Goal: Task Accomplishment & Management: Manage account settings

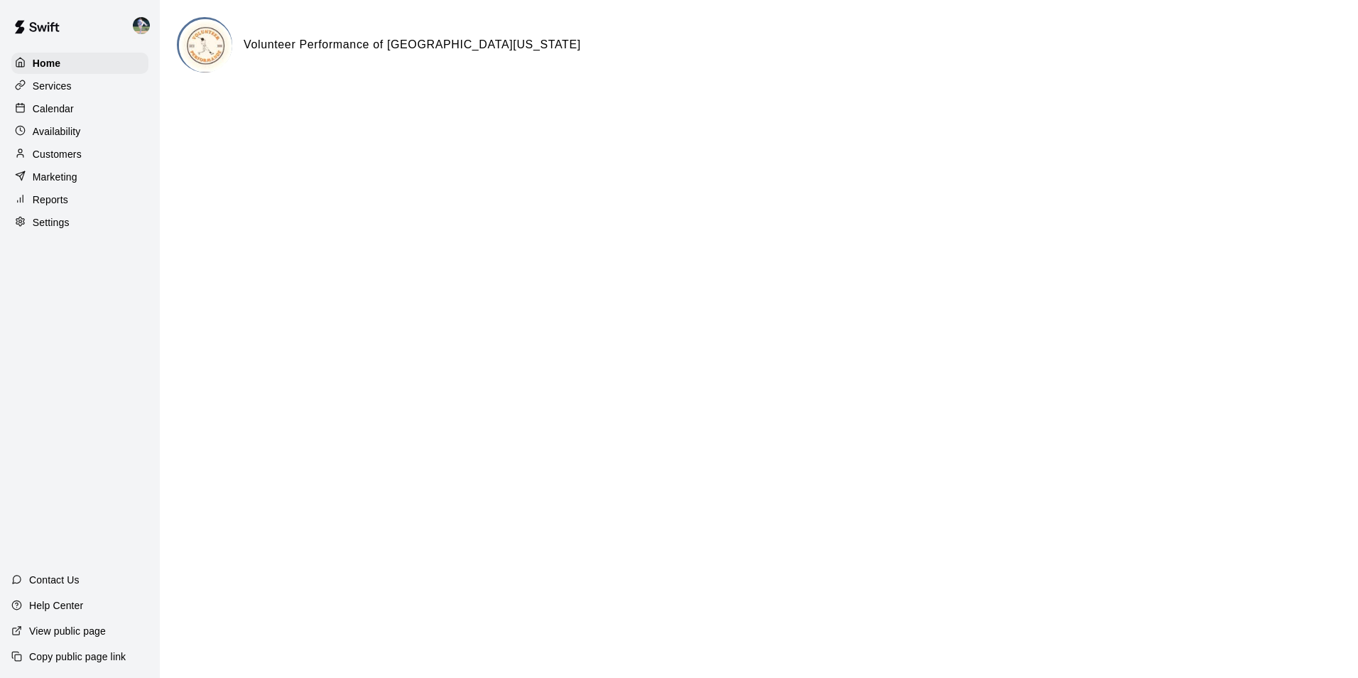
click at [80, 108] on div "Calendar" at bounding box center [79, 108] width 137 height 21
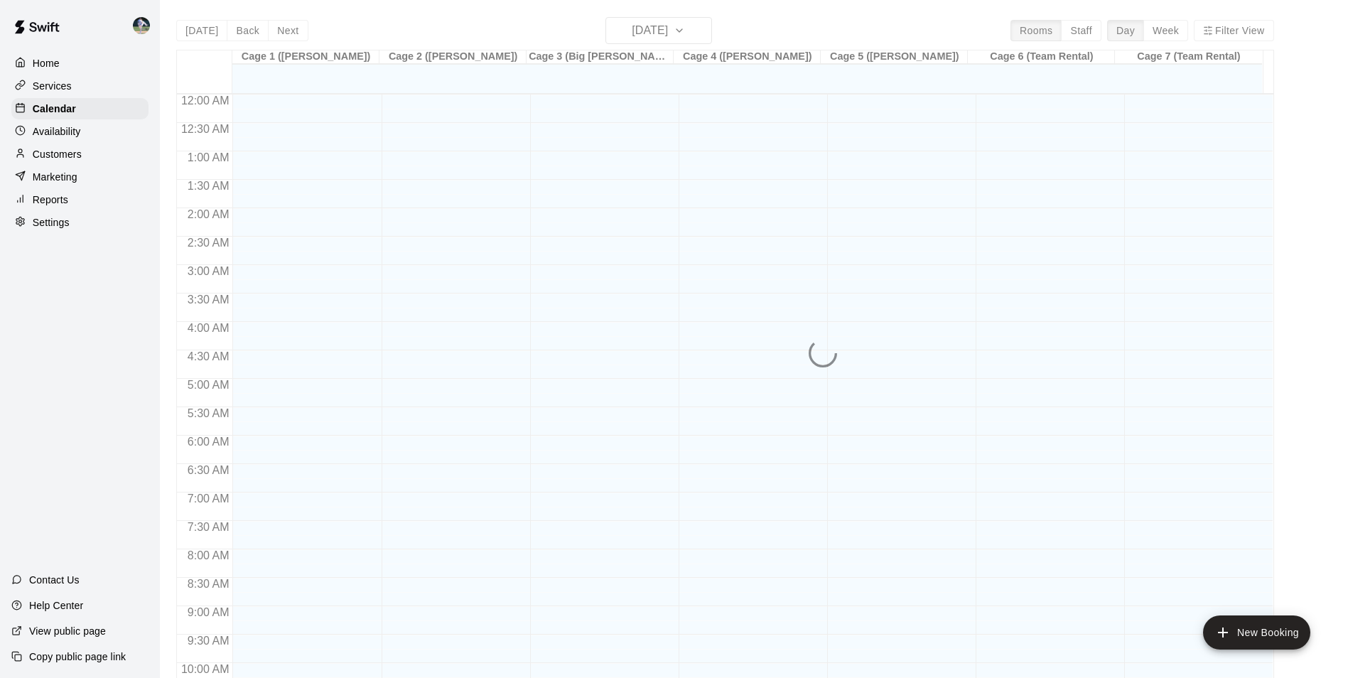
scroll to position [722, 0]
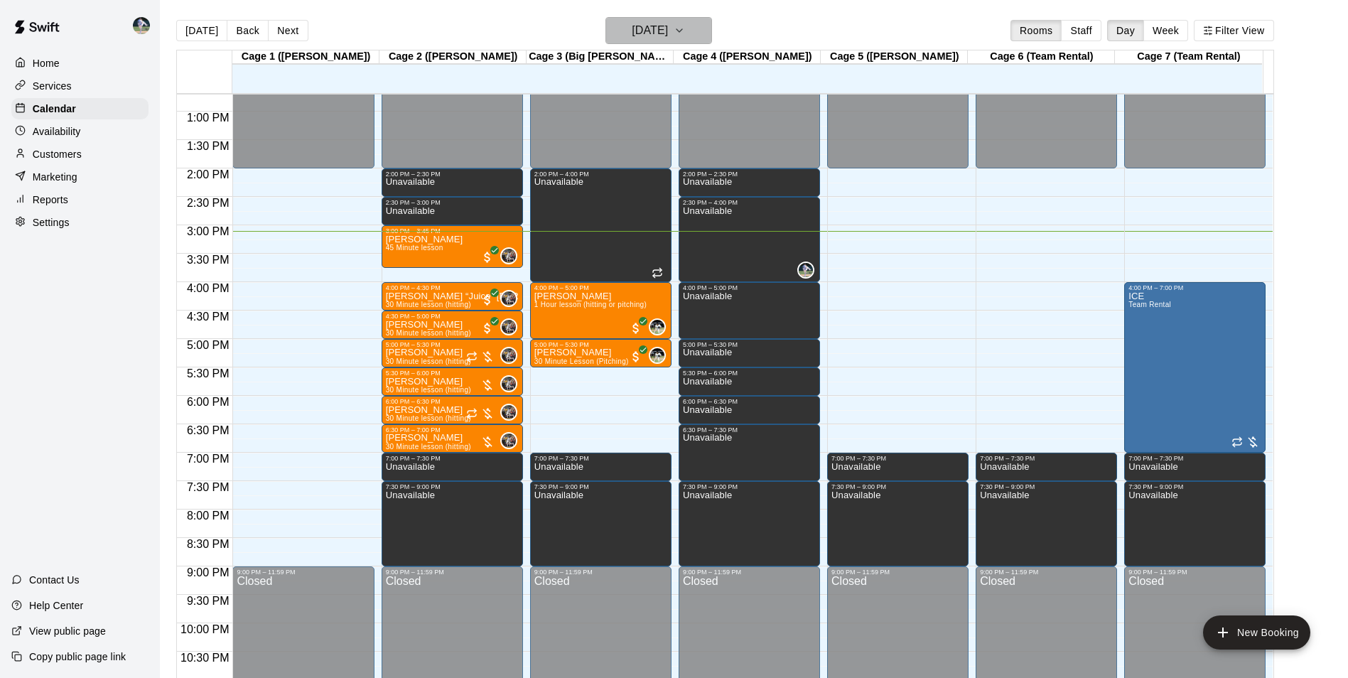
click at [635, 29] on h6 "[DATE]" at bounding box center [650, 31] width 36 height 20
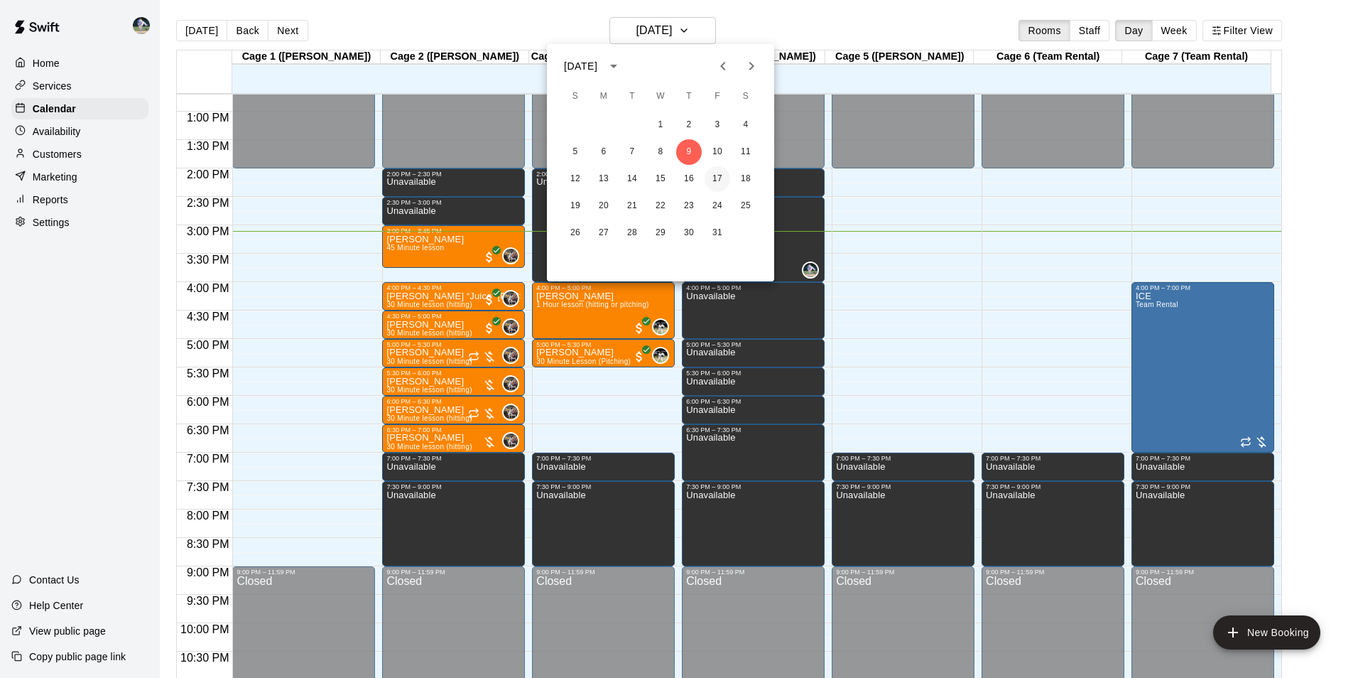
click at [715, 173] on button "17" at bounding box center [718, 179] width 26 height 26
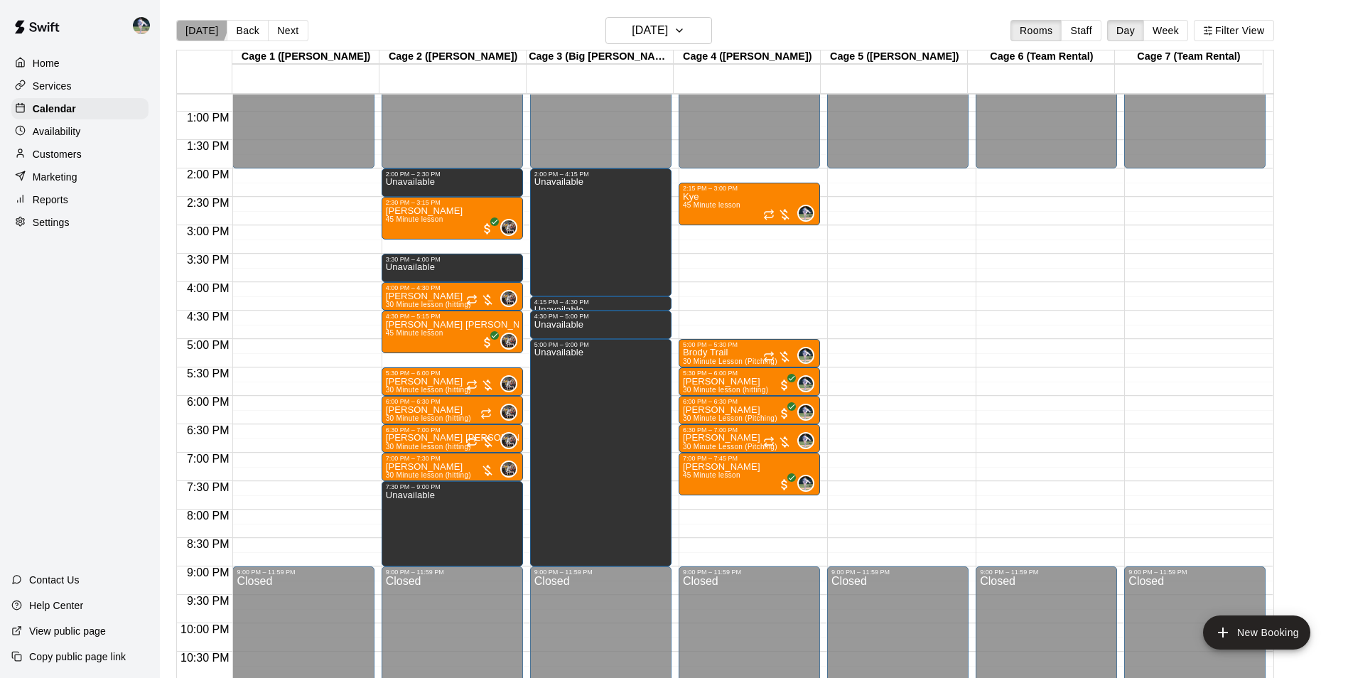
click at [197, 26] on button "[DATE]" at bounding box center [201, 30] width 51 height 21
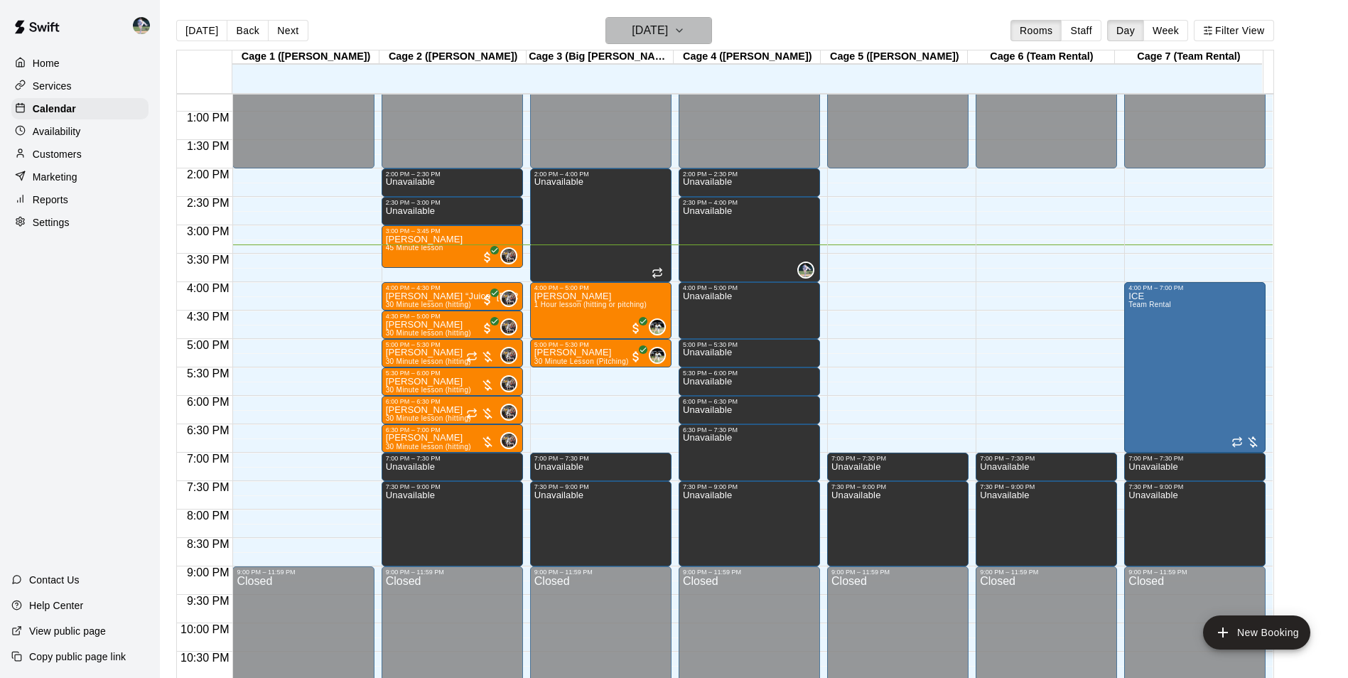
click at [632, 31] on h6 "[DATE]" at bounding box center [650, 31] width 36 height 20
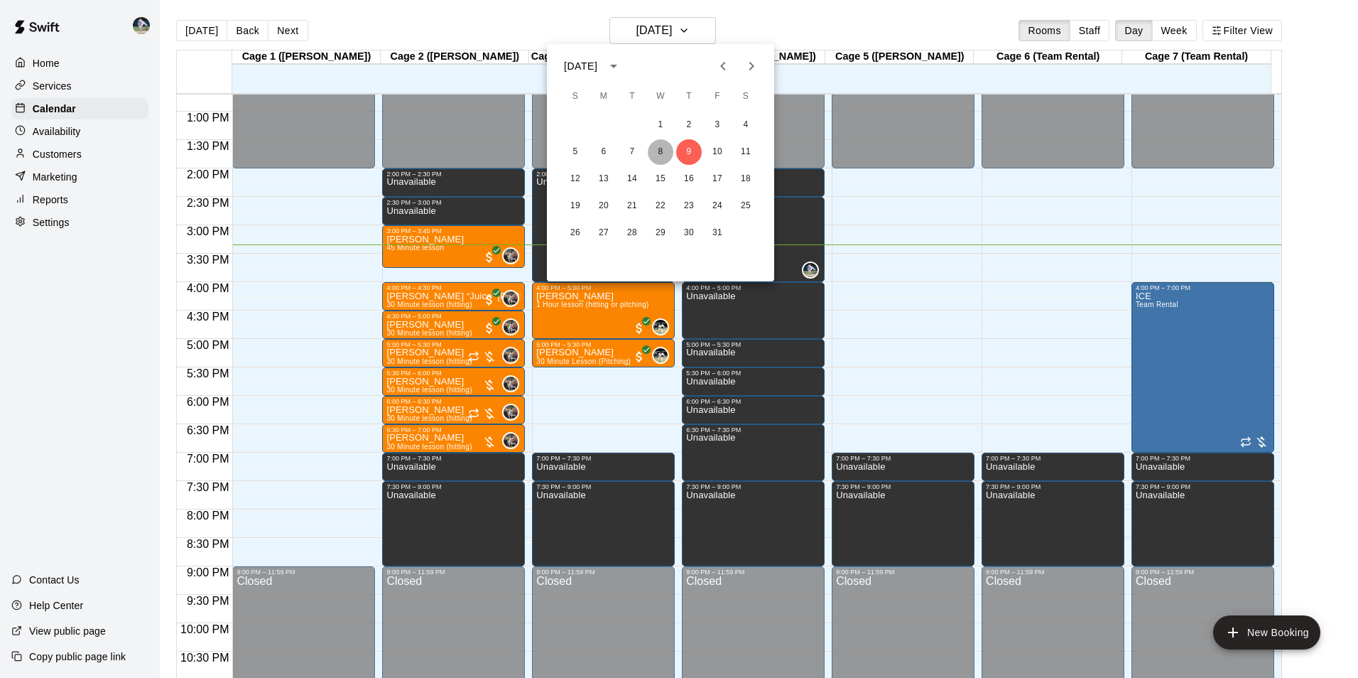
click at [661, 149] on button "8" at bounding box center [661, 152] width 26 height 26
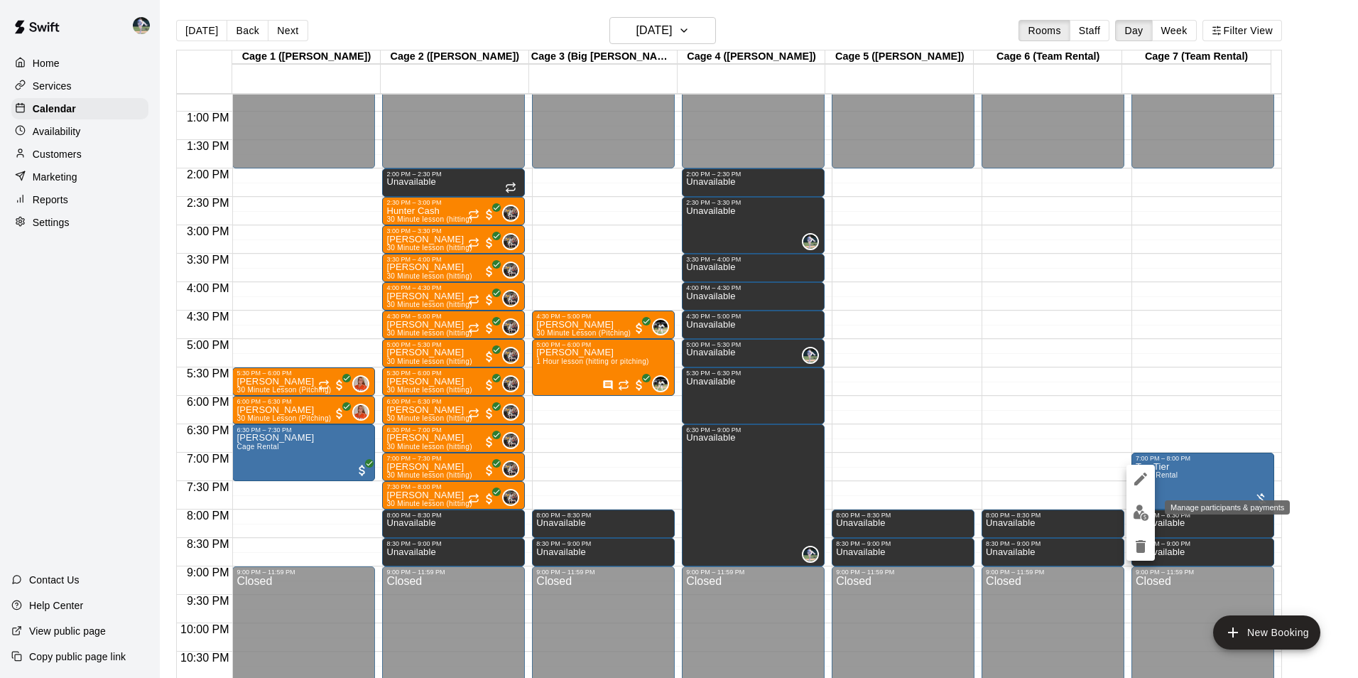
click at [1142, 514] on img "edit" at bounding box center [1141, 512] width 16 height 16
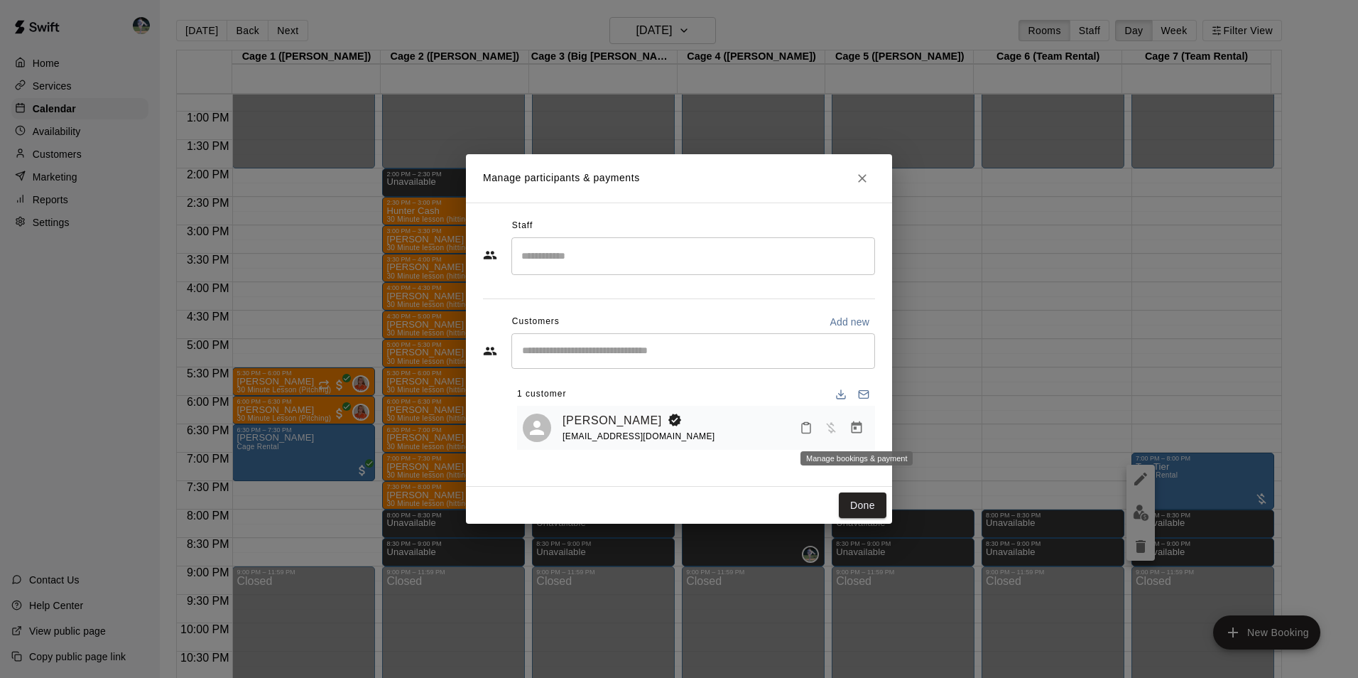
click at [863, 426] on icon "Manage bookings & payment" at bounding box center [857, 428] width 14 height 14
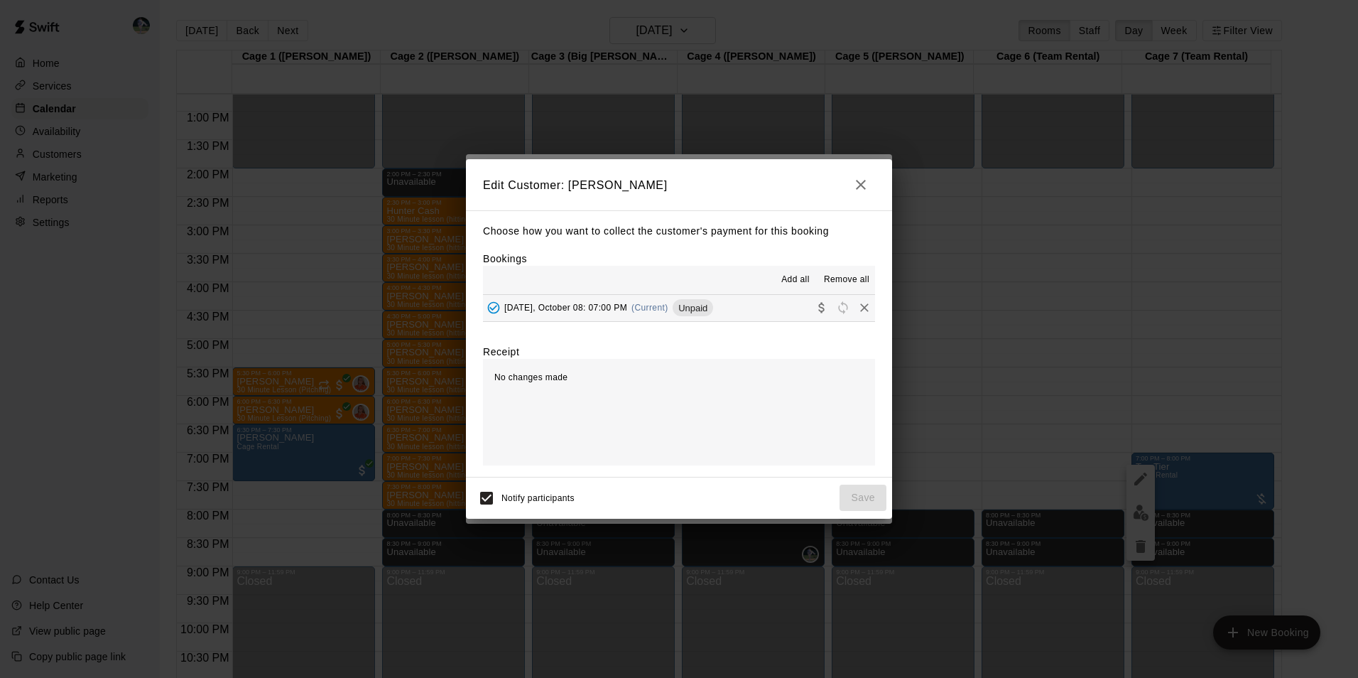
click at [755, 310] on button "Wednesday, October 08: 07:00 PM (Current) Unpaid" at bounding box center [679, 308] width 392 height 26
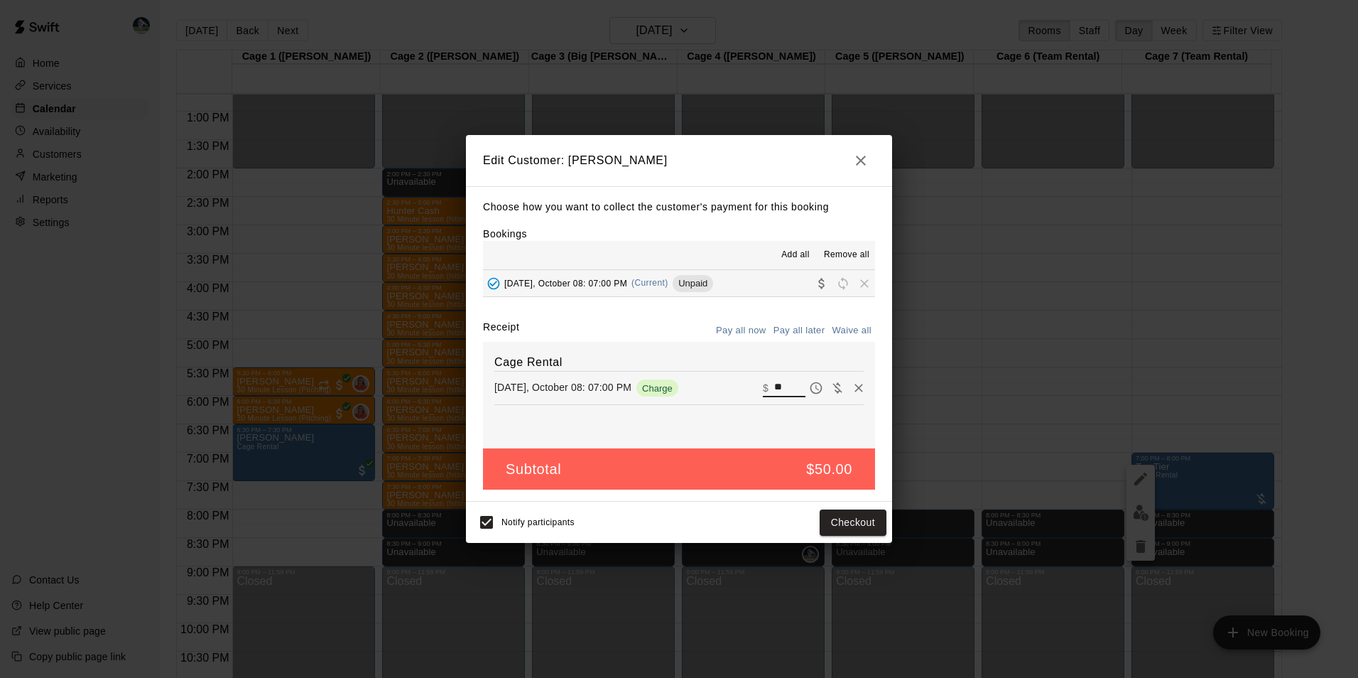
click at [781, 384] on input "**" at bounding box center [789, 388] width 31 height 18
type input "*"
type input "***"
click at [839, 517] on button "Checkout" at bounding box center [853, 522] width 67 height 26
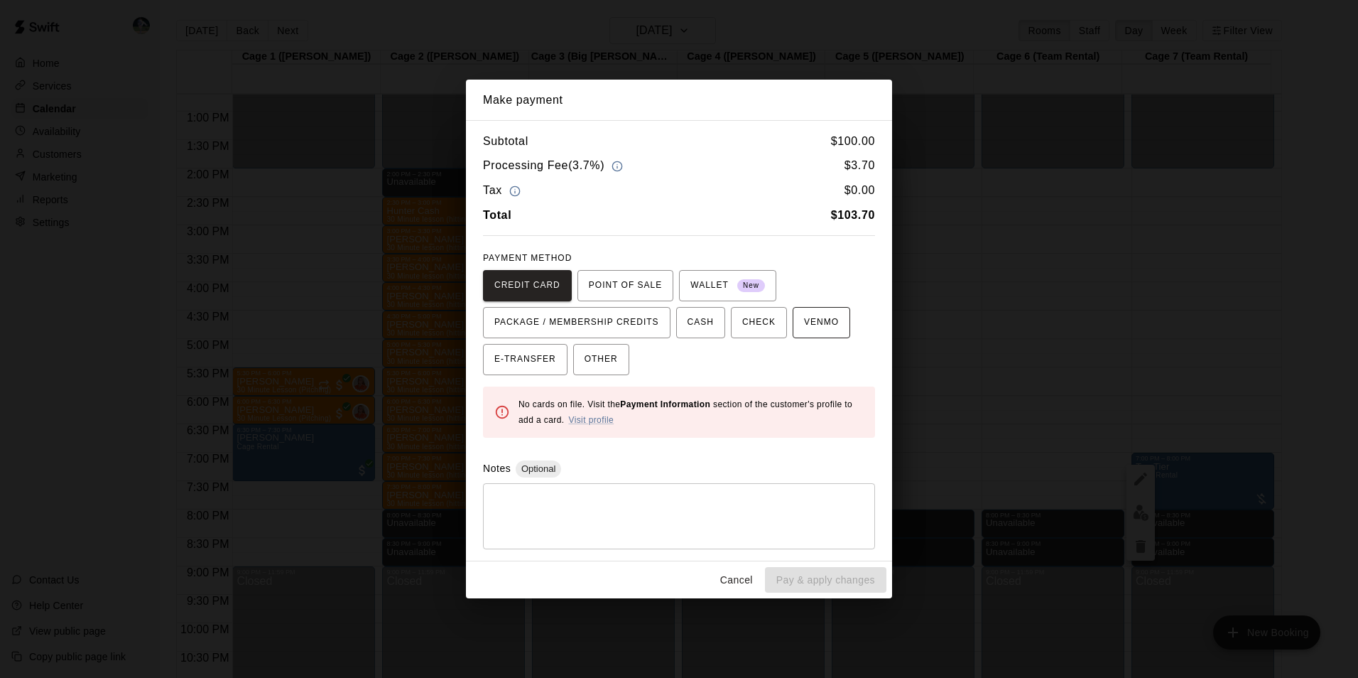
click at [804, 326] on span "VENMO" at bounding box center [821, 322] width 35 height 23
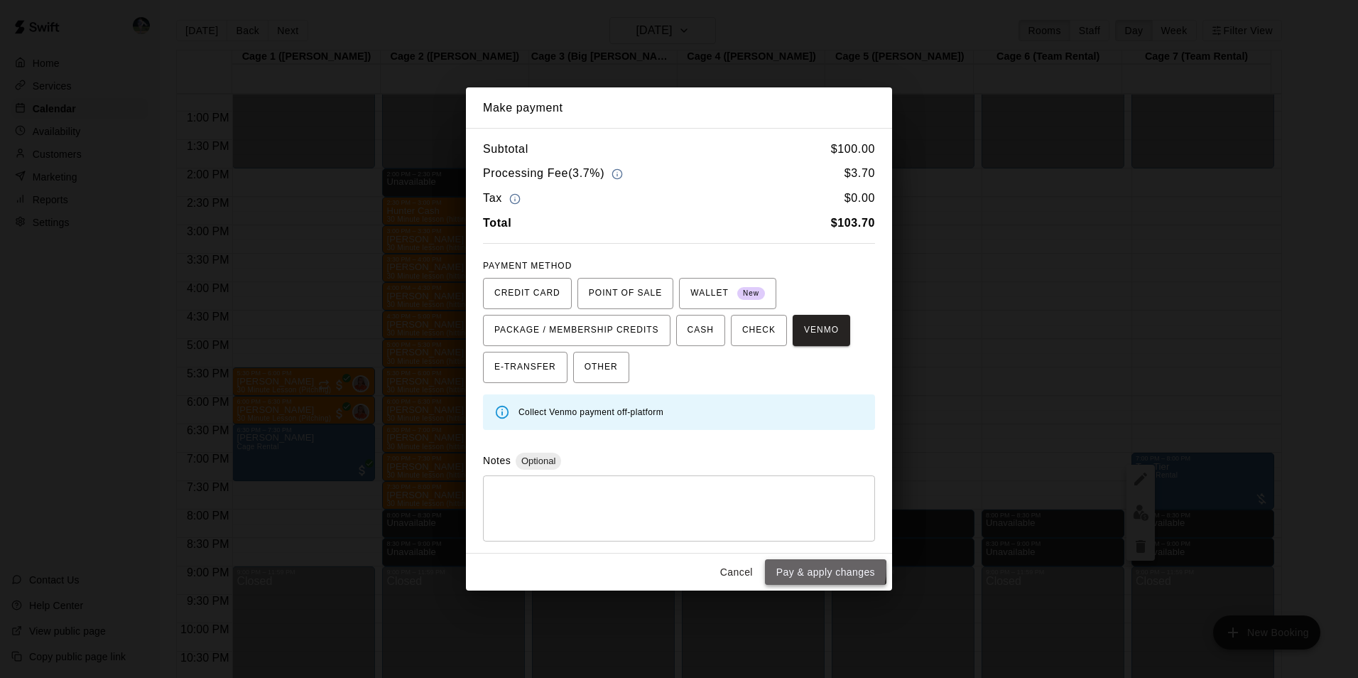
click at [793, 568] on button "Pay & apply changes" at bounding box center [825, 572] width 121 height 26
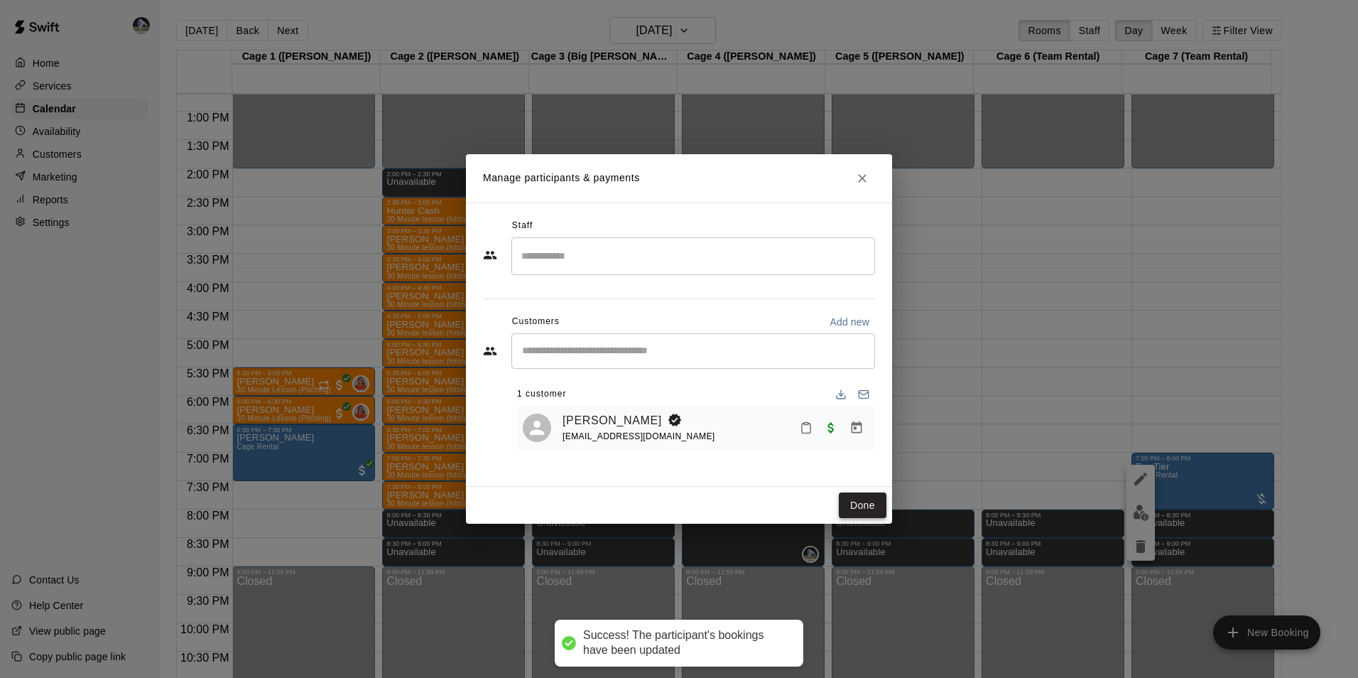
click at [858, 504] on button "Done" at bounding box center [863, 505] width 48 height 26
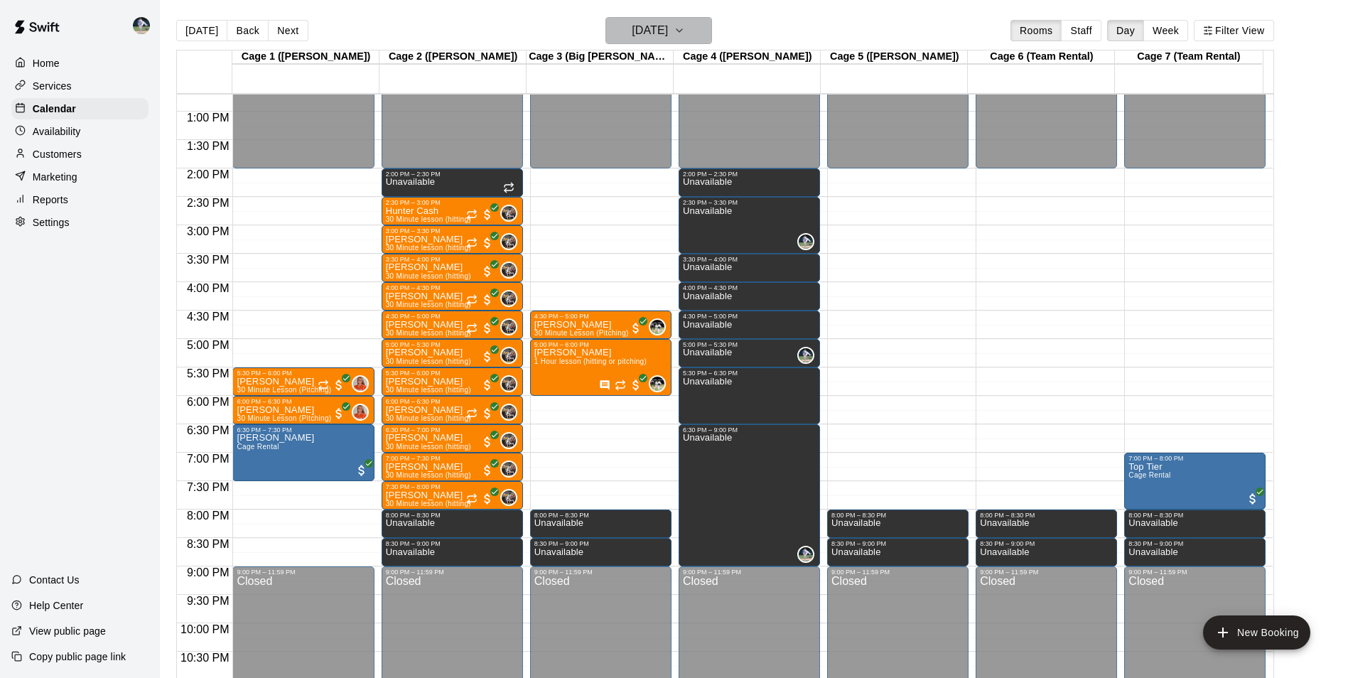
click at [641, 29] on h6 "Wednesday Oct 08" at bounding box center [650, 31] width 36 height 20
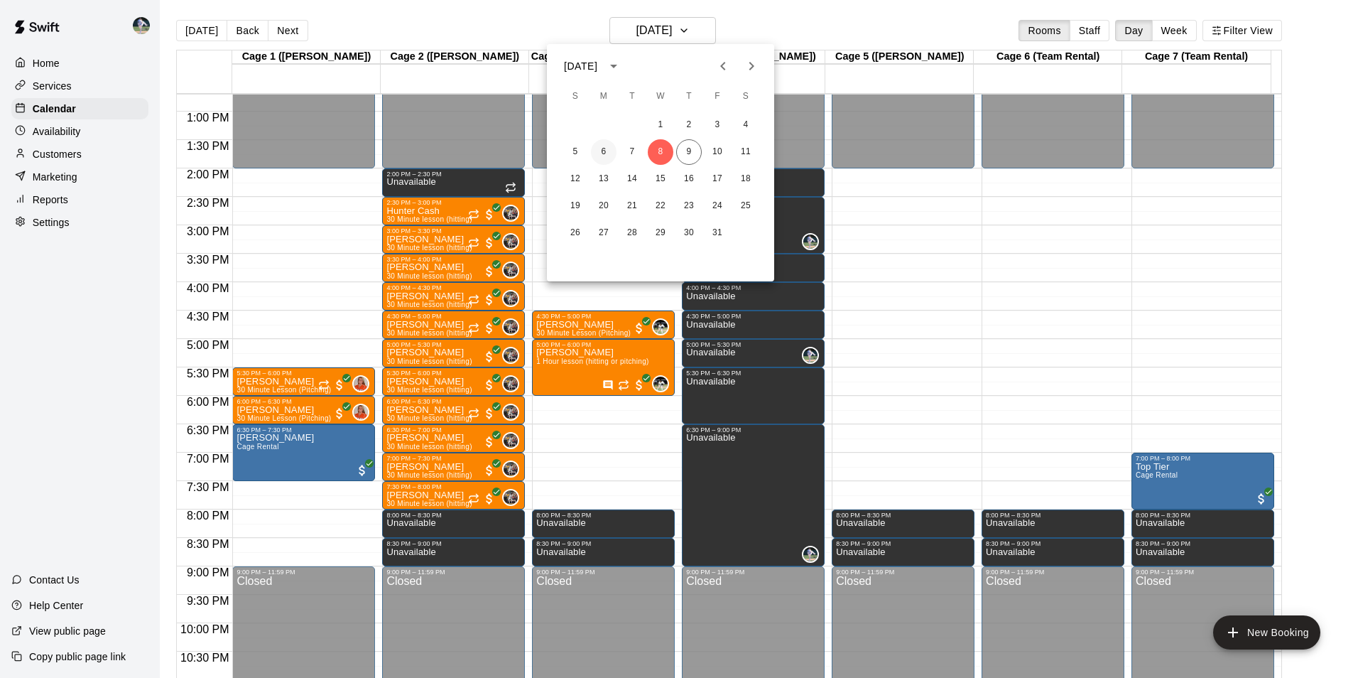
click at [604, 148] on button "6" at bounding box center [604, 152] width 26 height 26
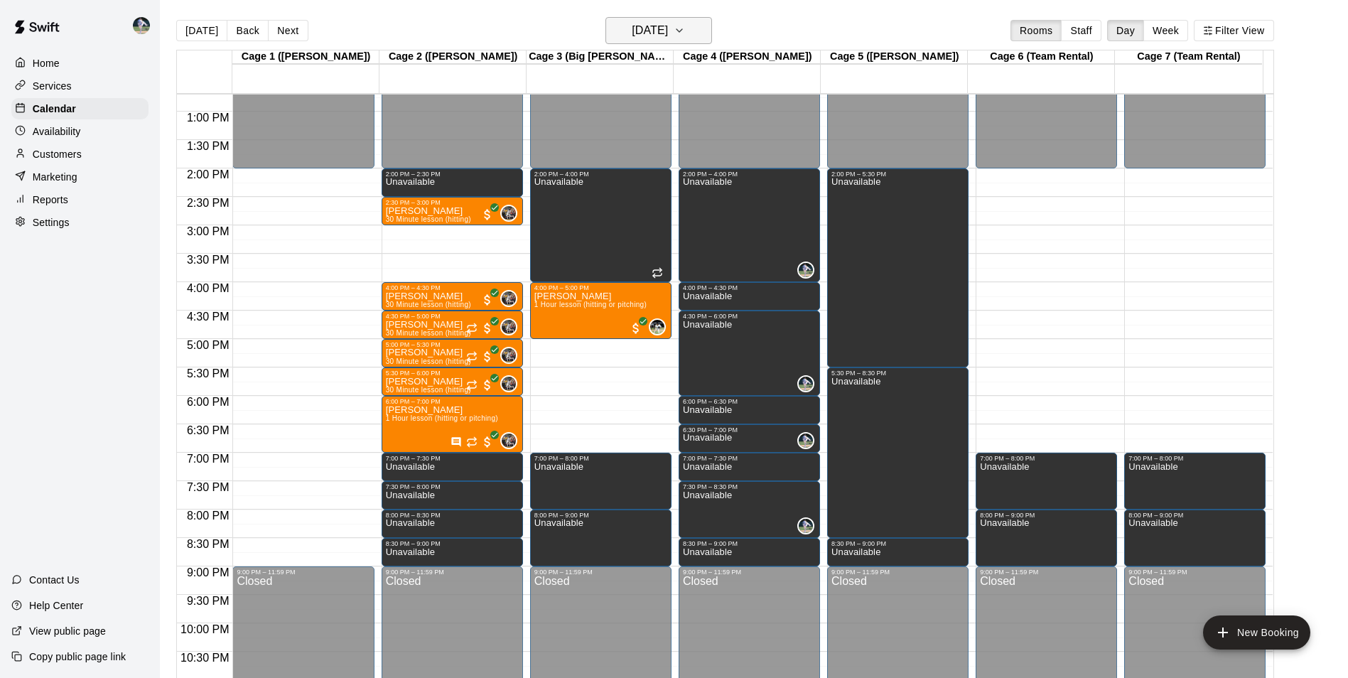
click at [632, 32] on h6 "Monday Oct 06" at bounding box center [650, 31] width 36 height 20
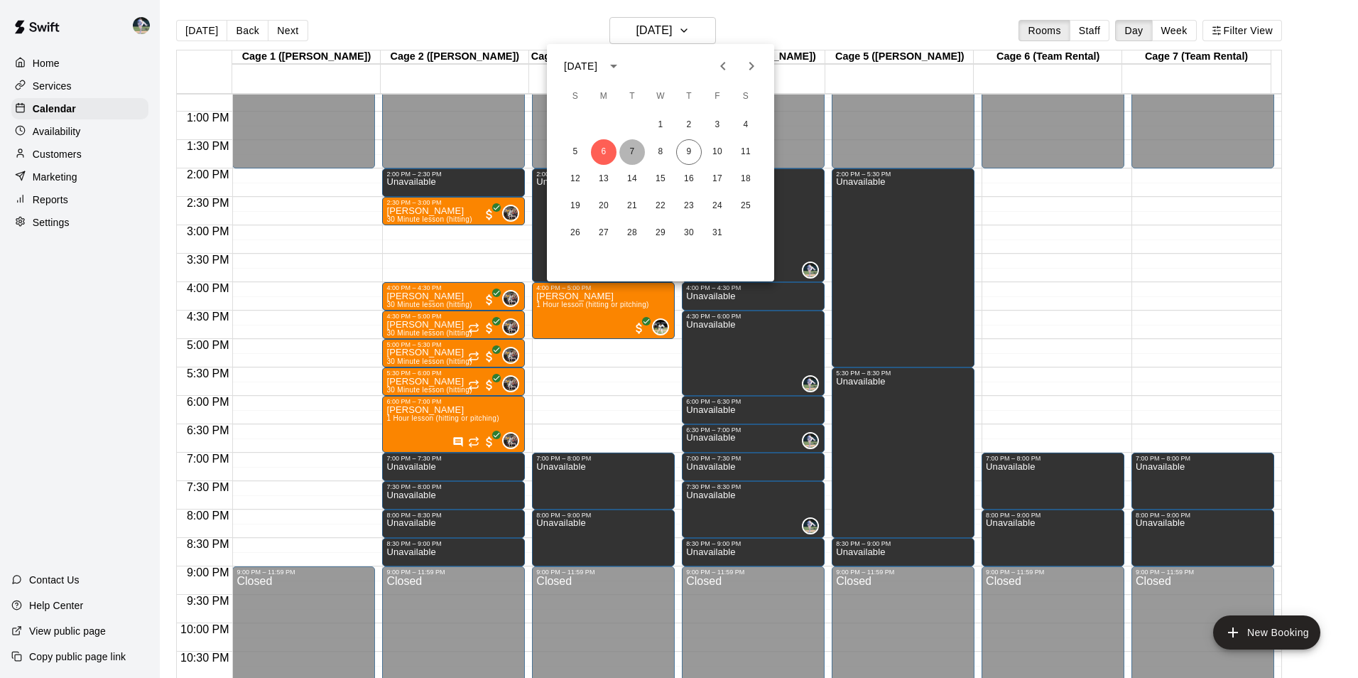
click at [632, 148] on button "7" at bounding box center [633, 152] width 26 height 26
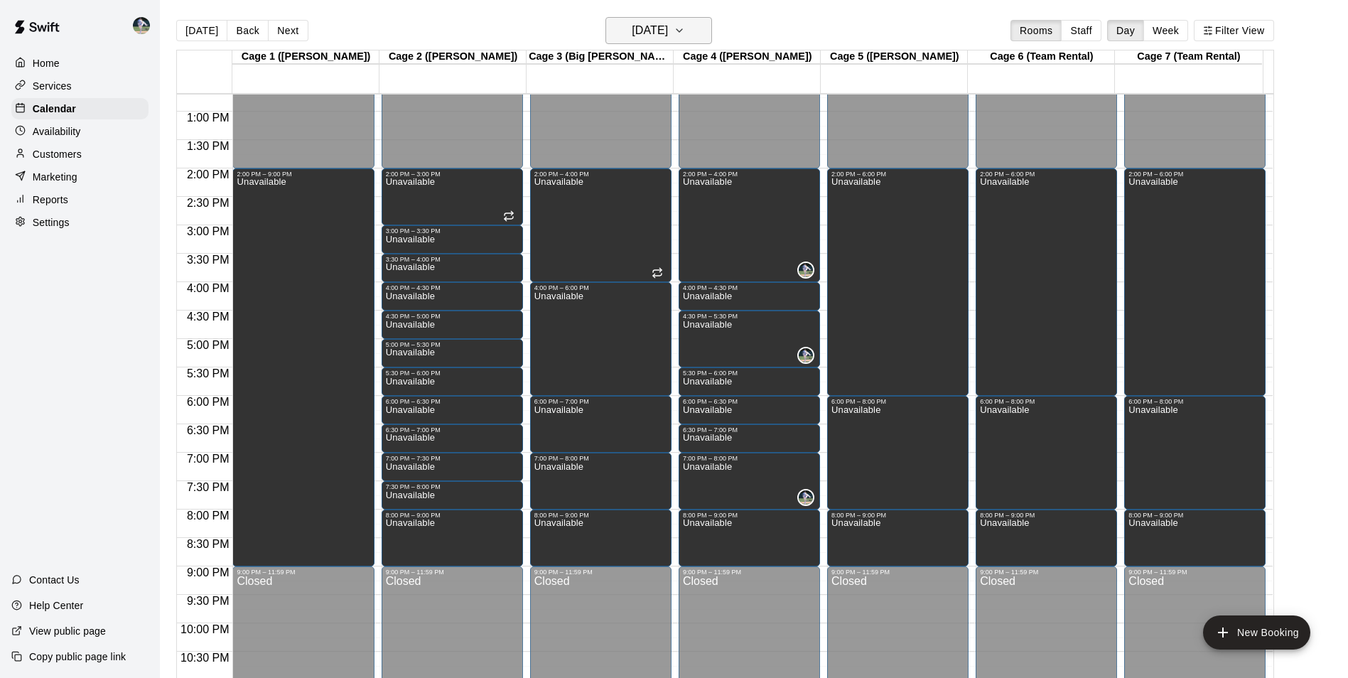
click at [657, 30] on h6 "Tuesday Oct 07" at bounding box center [650, 31] width 36 height 20
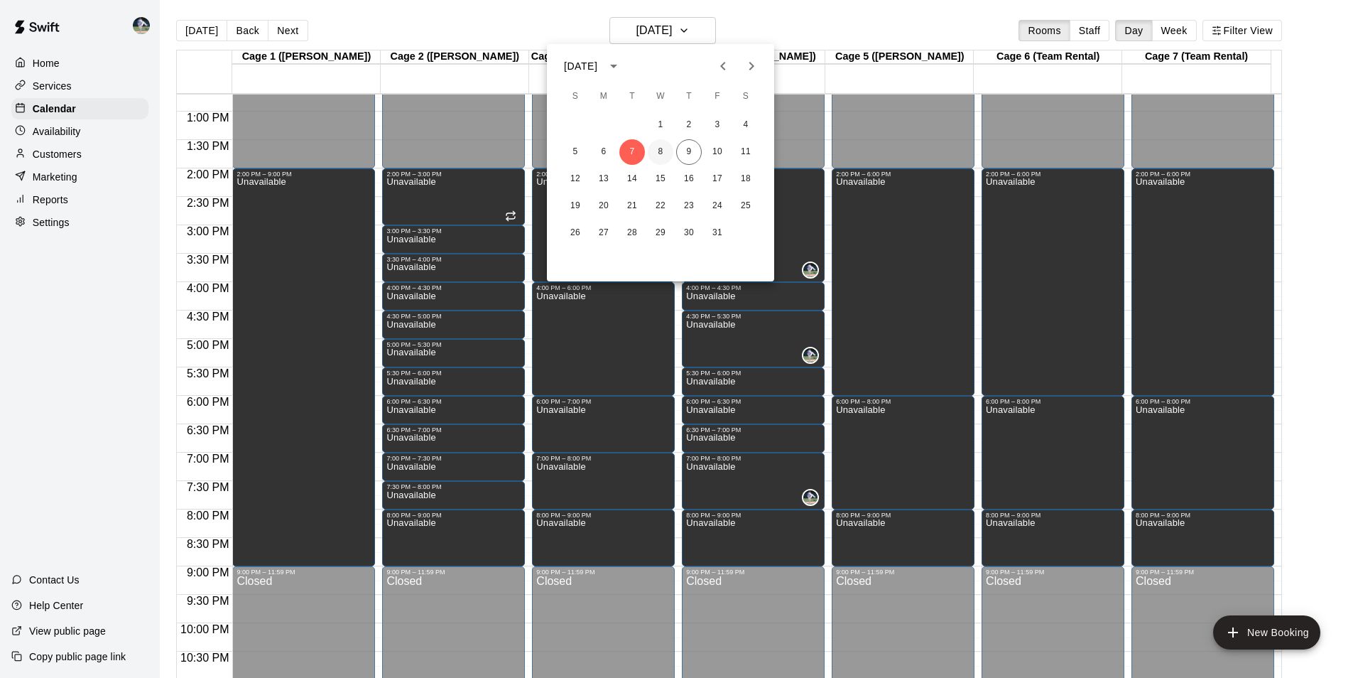
click at [657, 149] on button "8" at bounding box center [661, 152] width 26 height 26
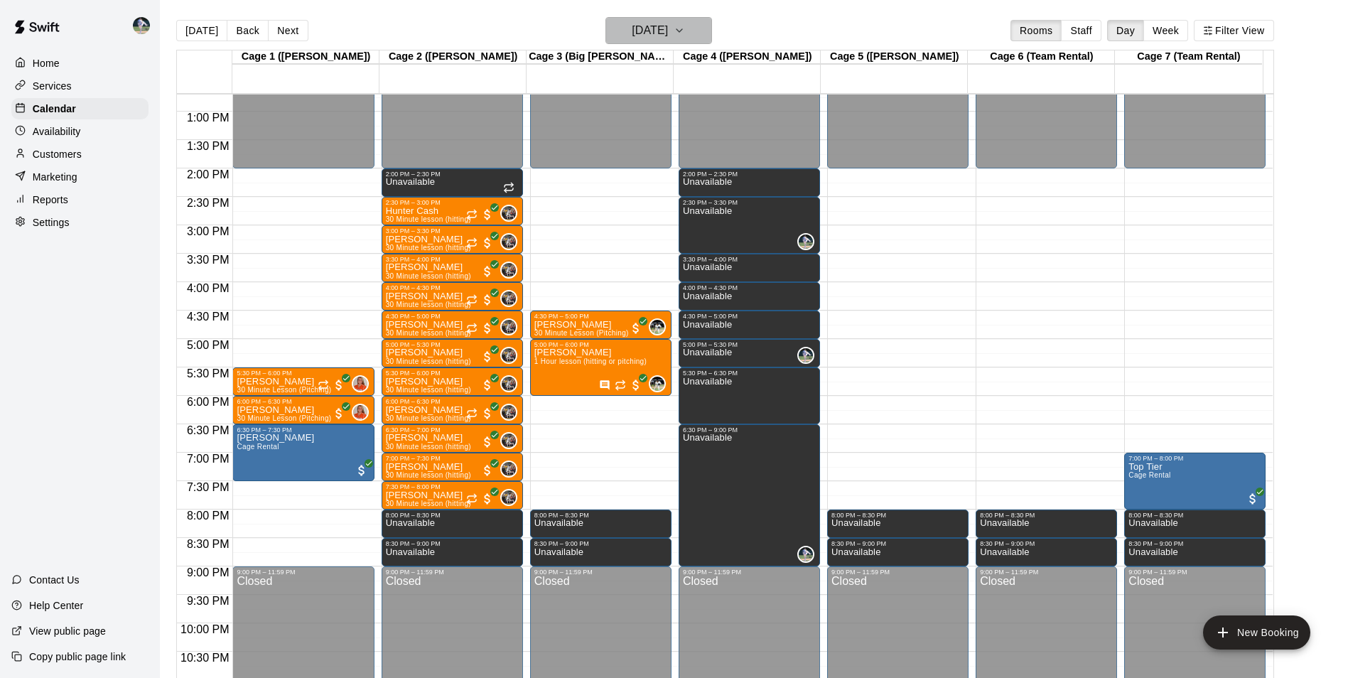
click at [632, 36] on h6 "Wednesday Oct 08" at bounding box center [650, 31] width 36 height 20
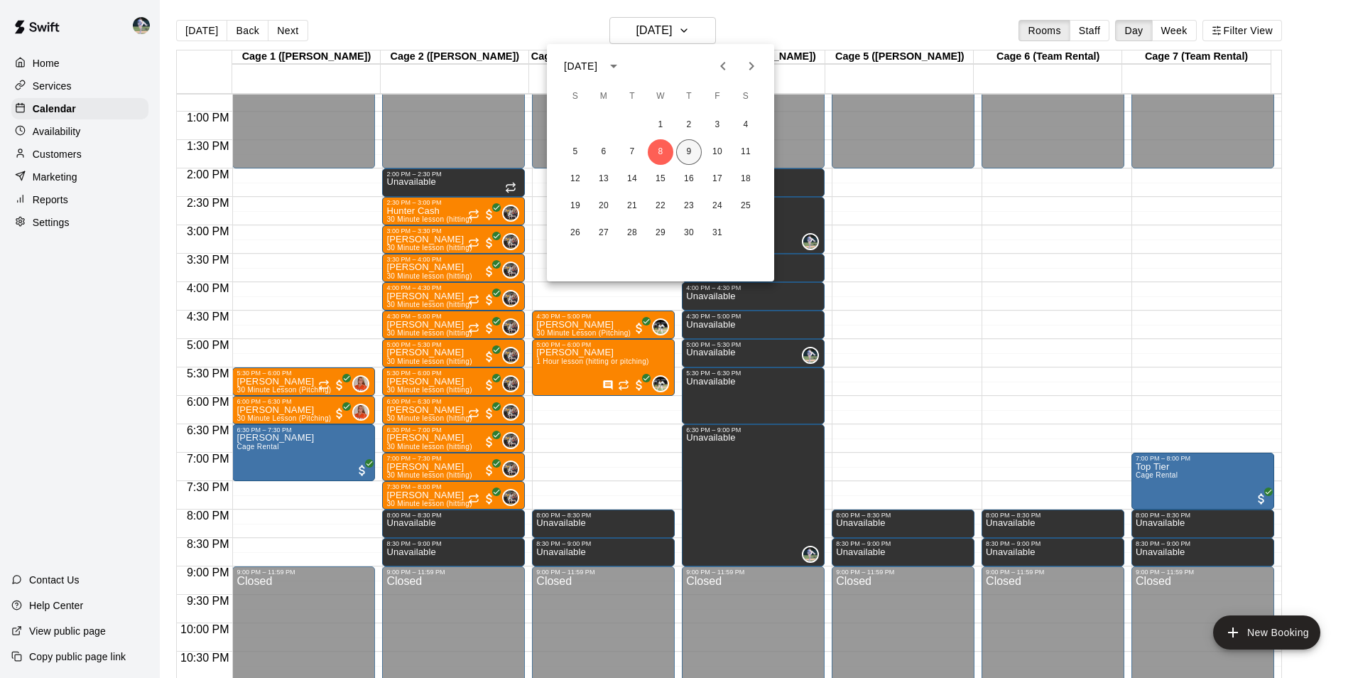
click at [687, 151] on button "9" at bounding box center [689, 152] width 26 height 26
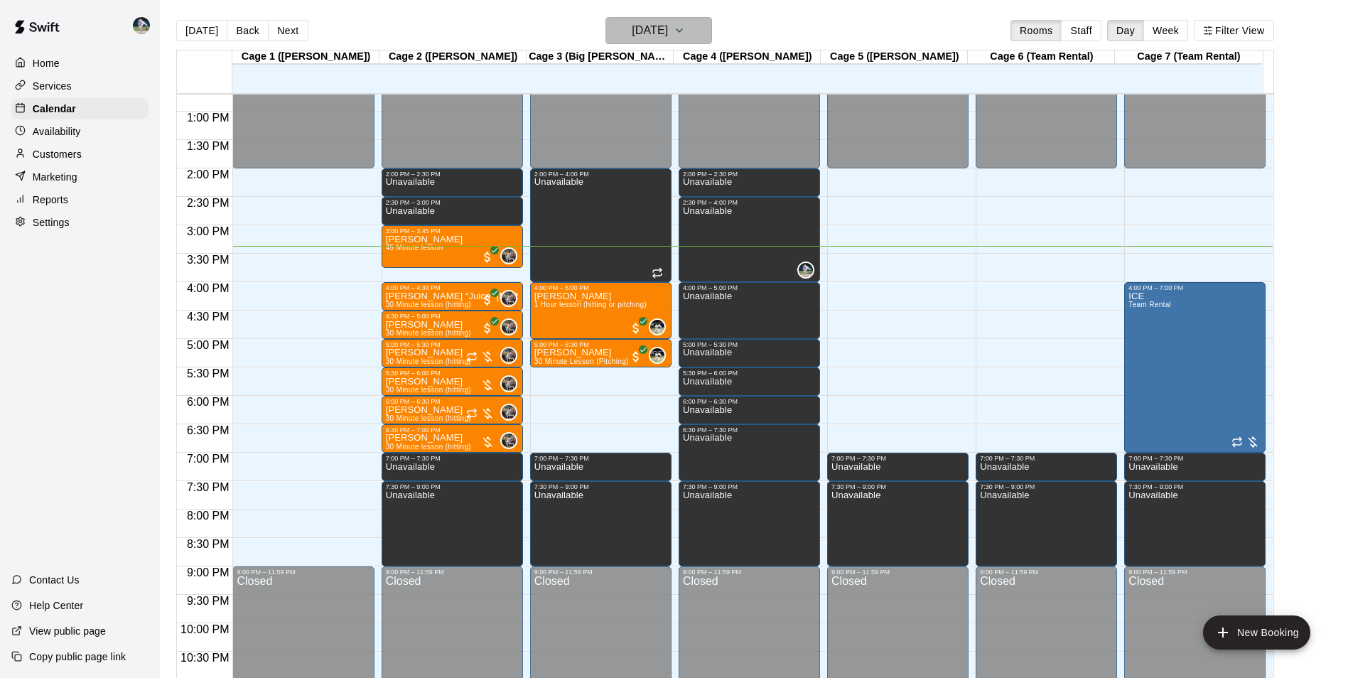
click at [632, 25] on h6 "[DATE]" at bounding box center [650, 31] width 36 height 20
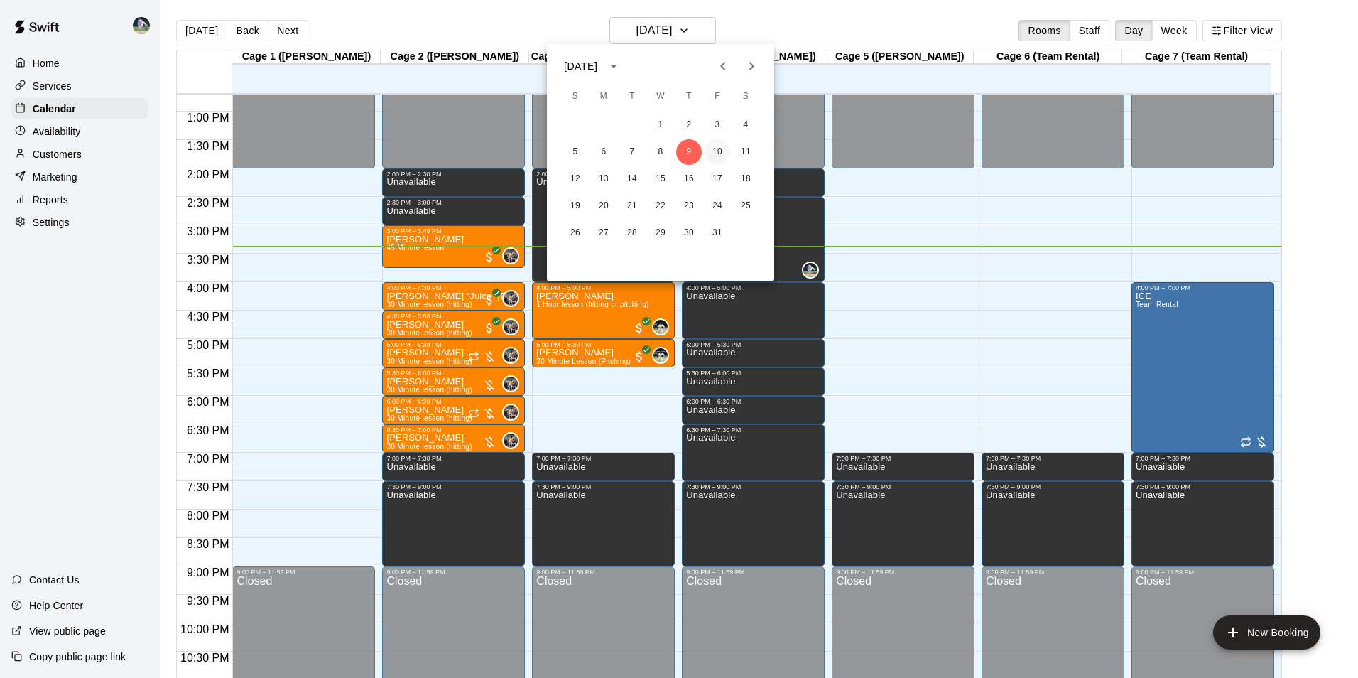
click at [718, 147] on button "10" at bounding box center [718, 152] width 26 height 26
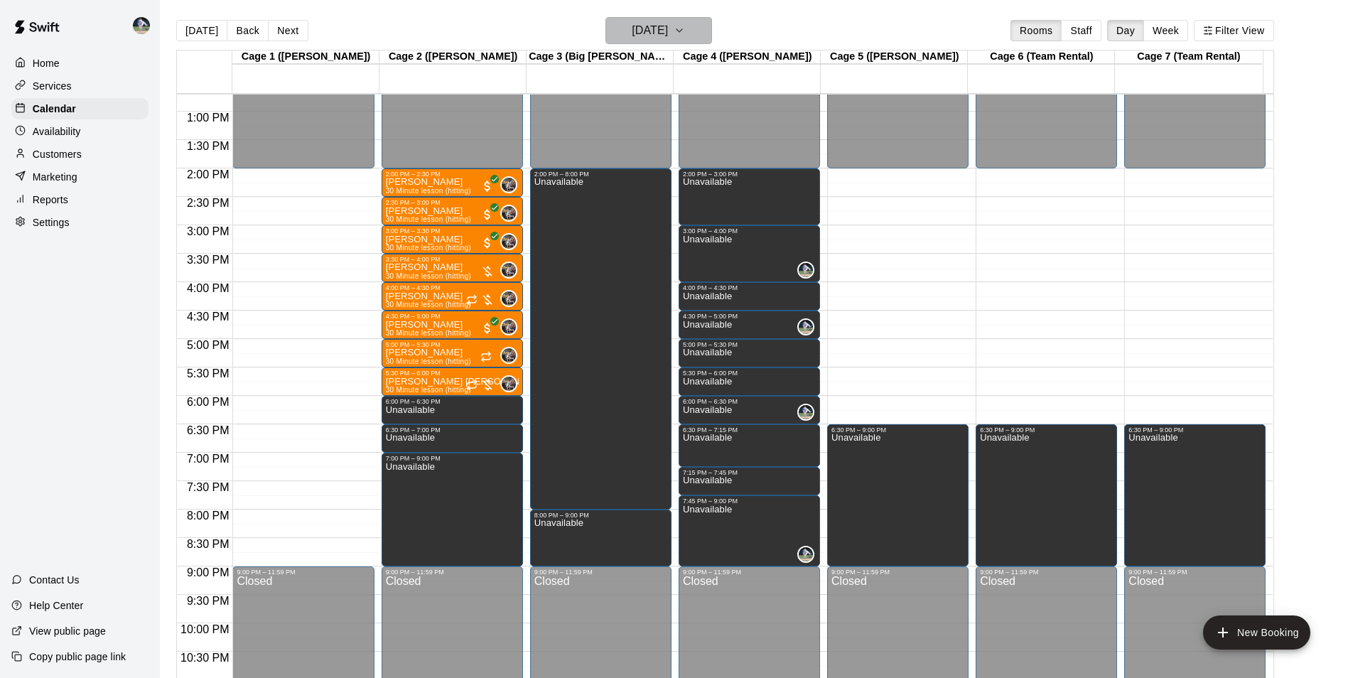
click at [632, 28] on h6 "Friday Oct 10" at bounding box center [650, 31] width 36 height 20
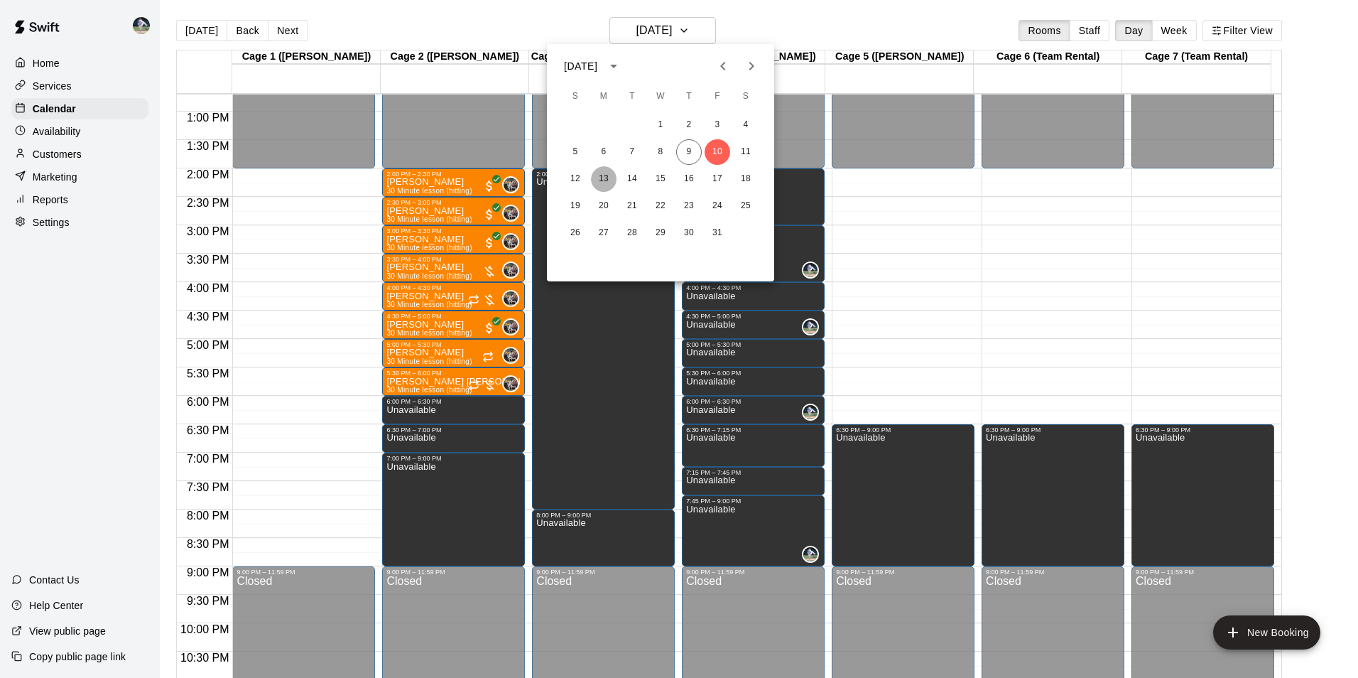
click at [602, 178] on button "13" at bounding box center [604, 179] width 26 height 26
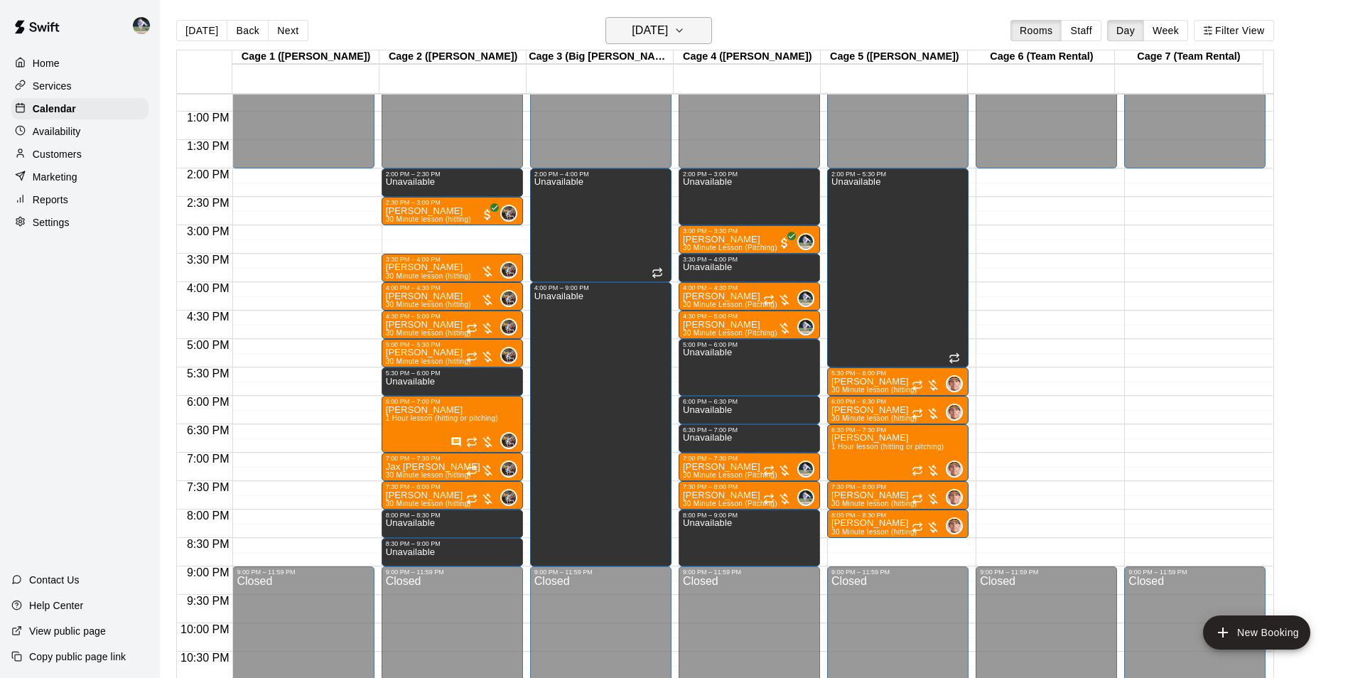
click at [649, 26] on h6 "Monday Oct 13" at bounding box center [650, 31] width 36 height 20
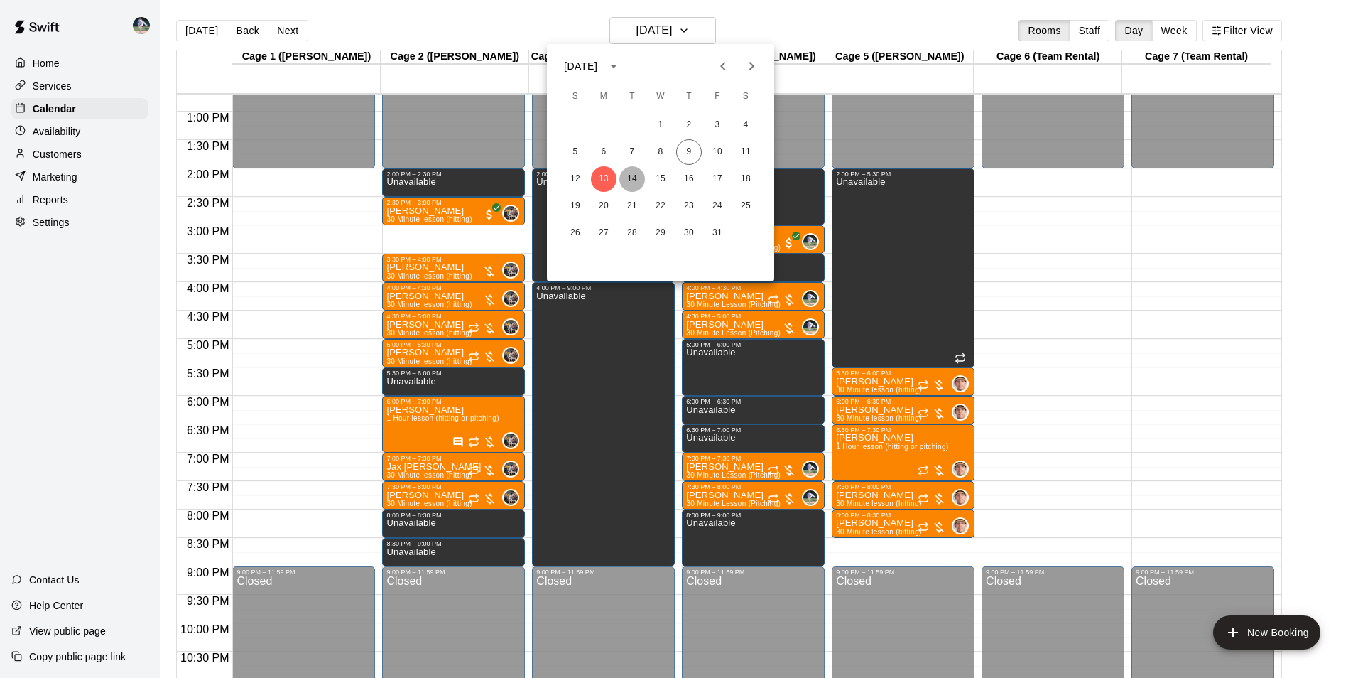
click at [627, 178] on button "14" at bounding box center [633, 179] width 26 height 26
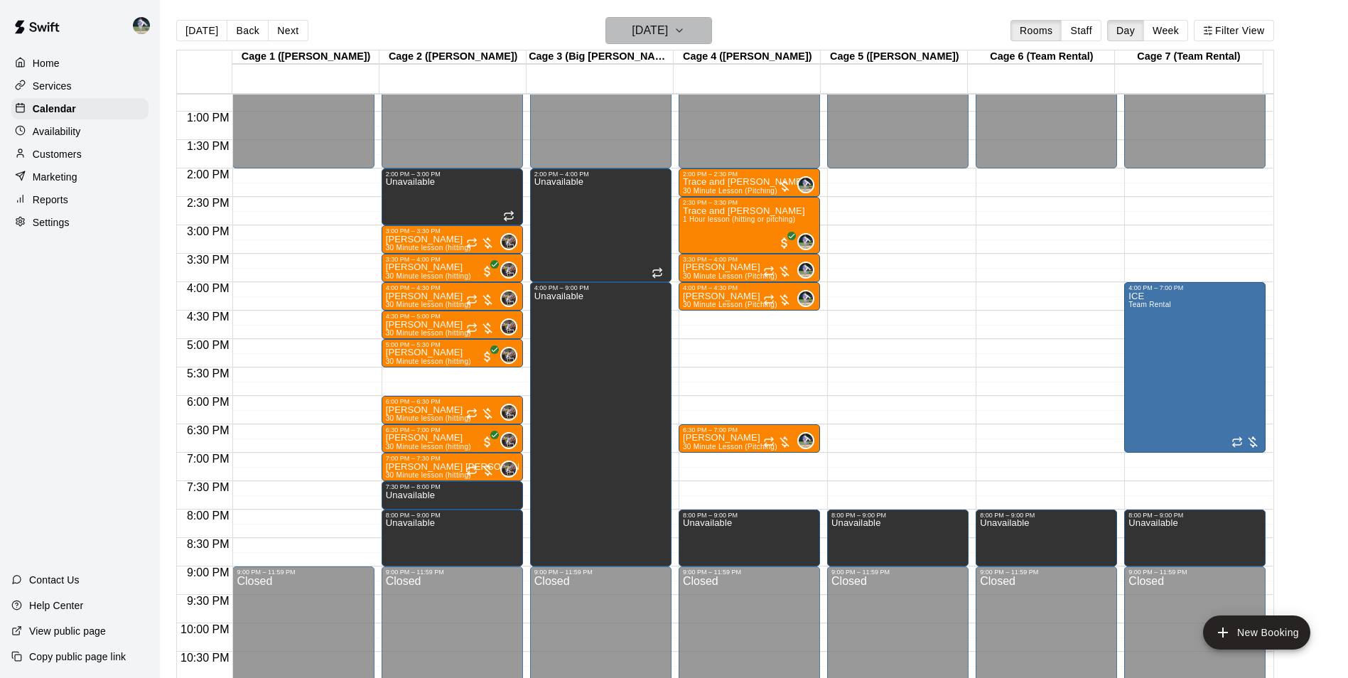
click at [639, 33] on h6 "Tuesday Oct 14" at bounding box center [650, 31] width 36 height 20
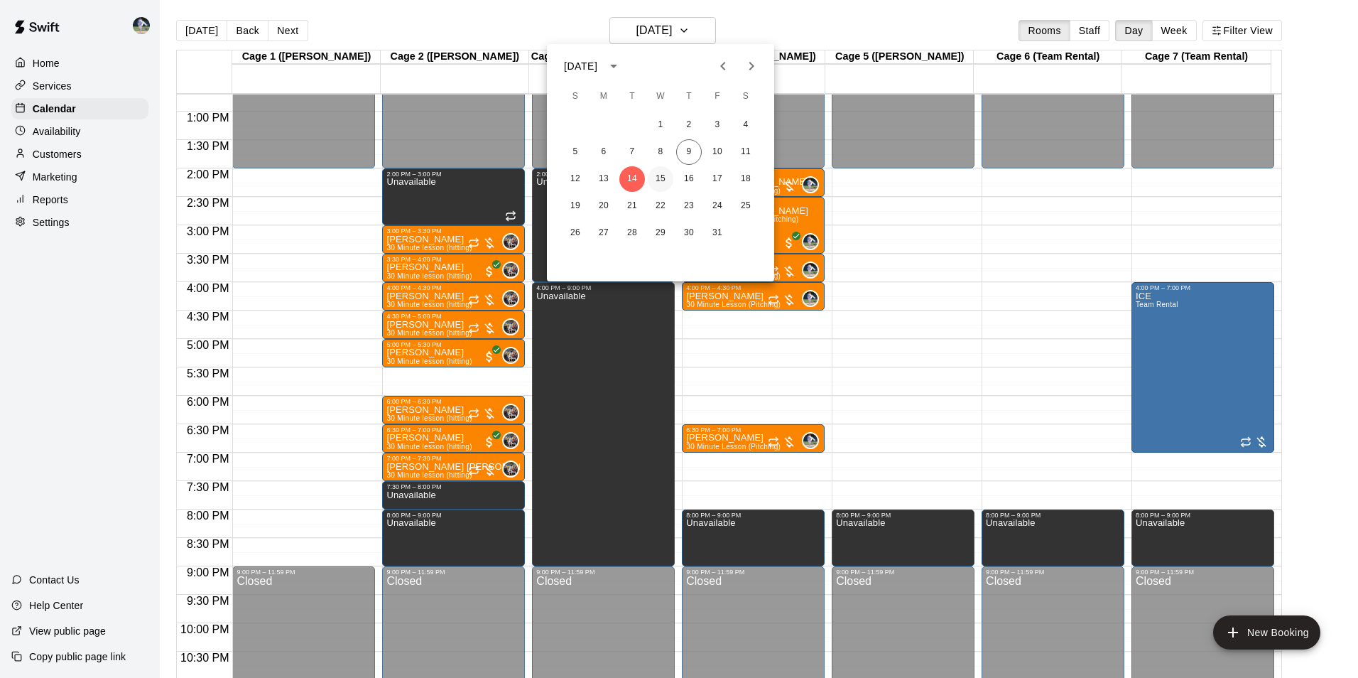
click at [662, 175] on button "15" at bounding box center [661, 179] width 26 height 26
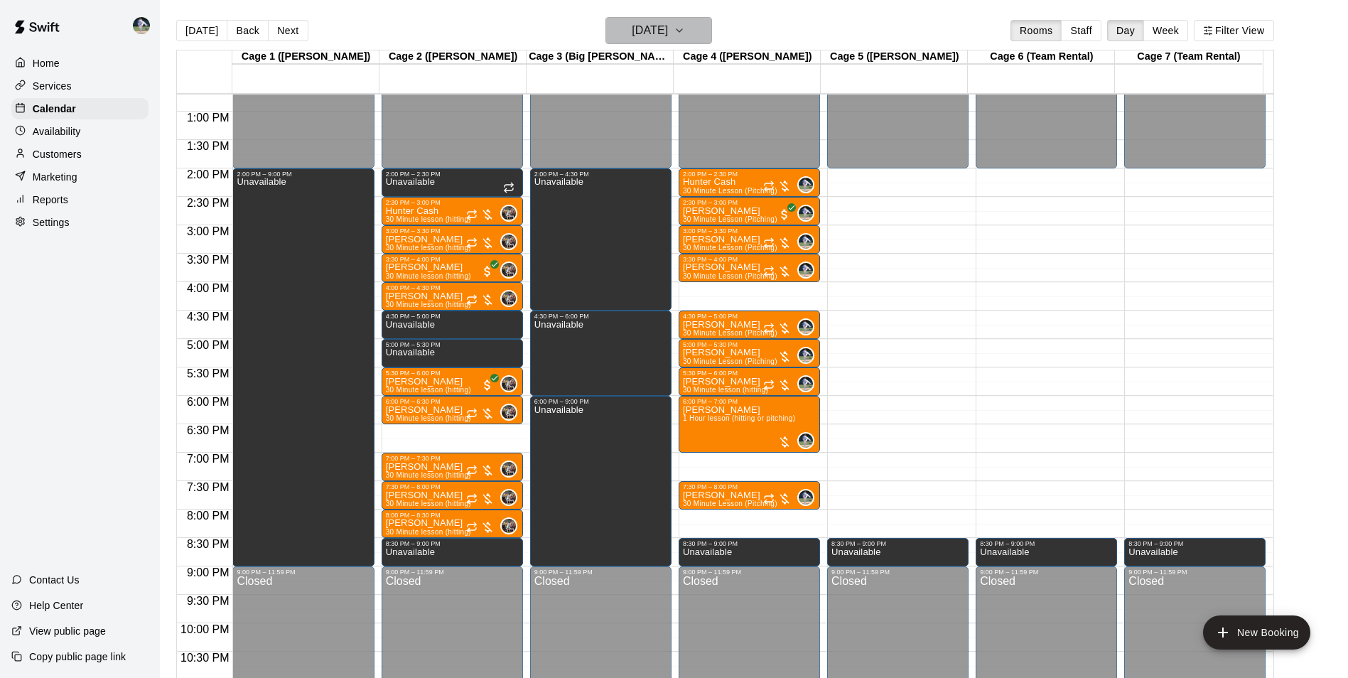
click at [657, 28] on h6 "Wednesday Oct 15" at bounding box center [650, 31] width 36 height 20
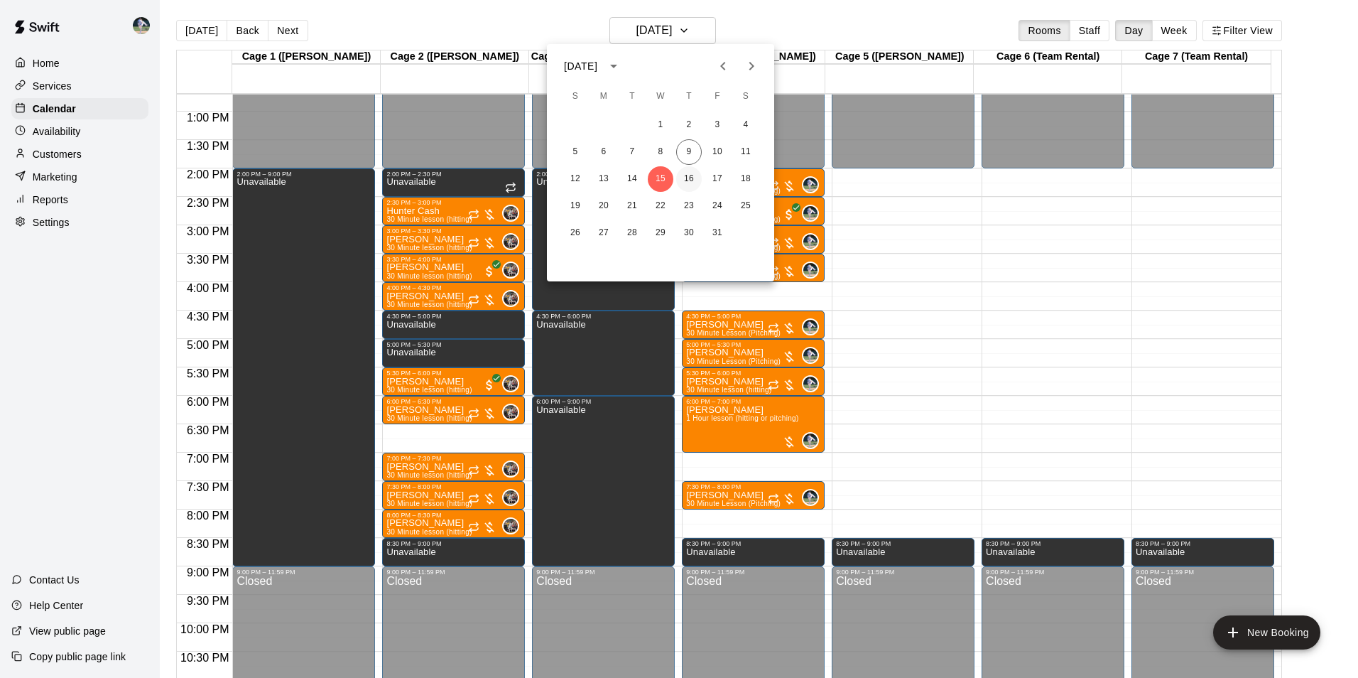
click at [689, 175] on button "16" at bounding box center [689, 179] width 26 height 26
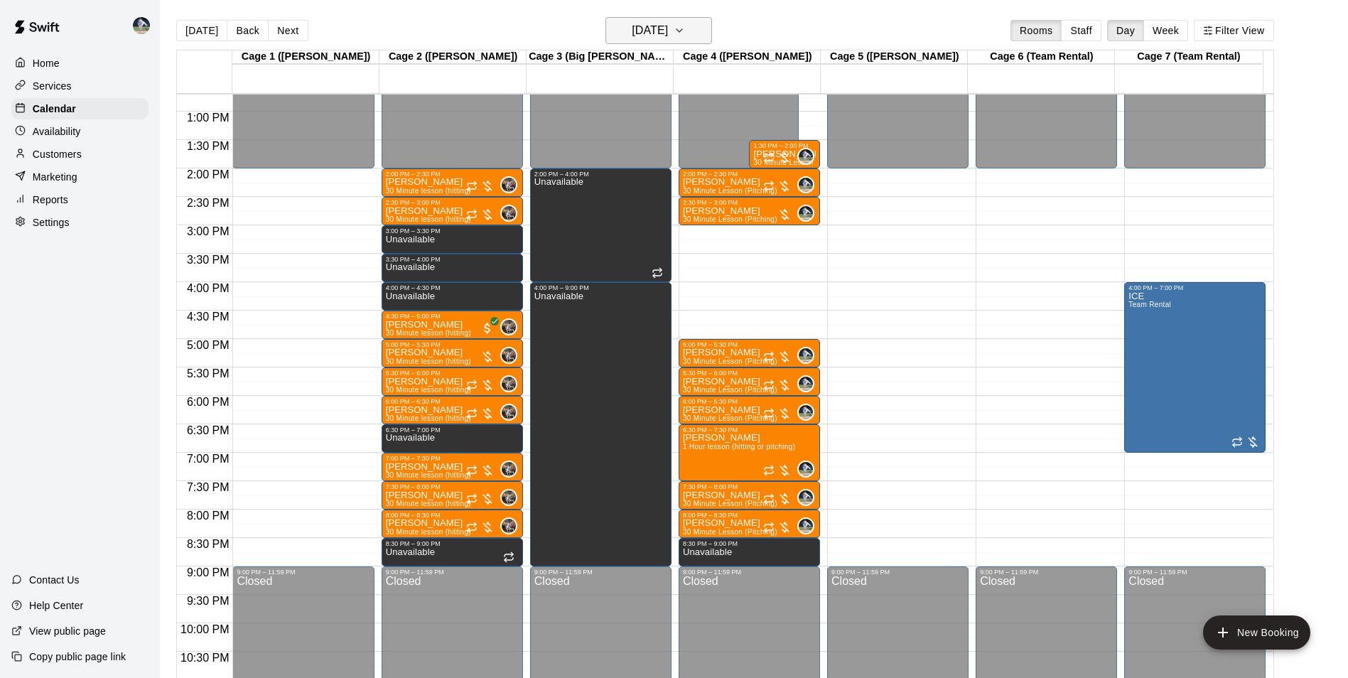
click at [644, 29] on h6 "Thursday Oct 16" at bounding box center [650, 31] width 36 height 20
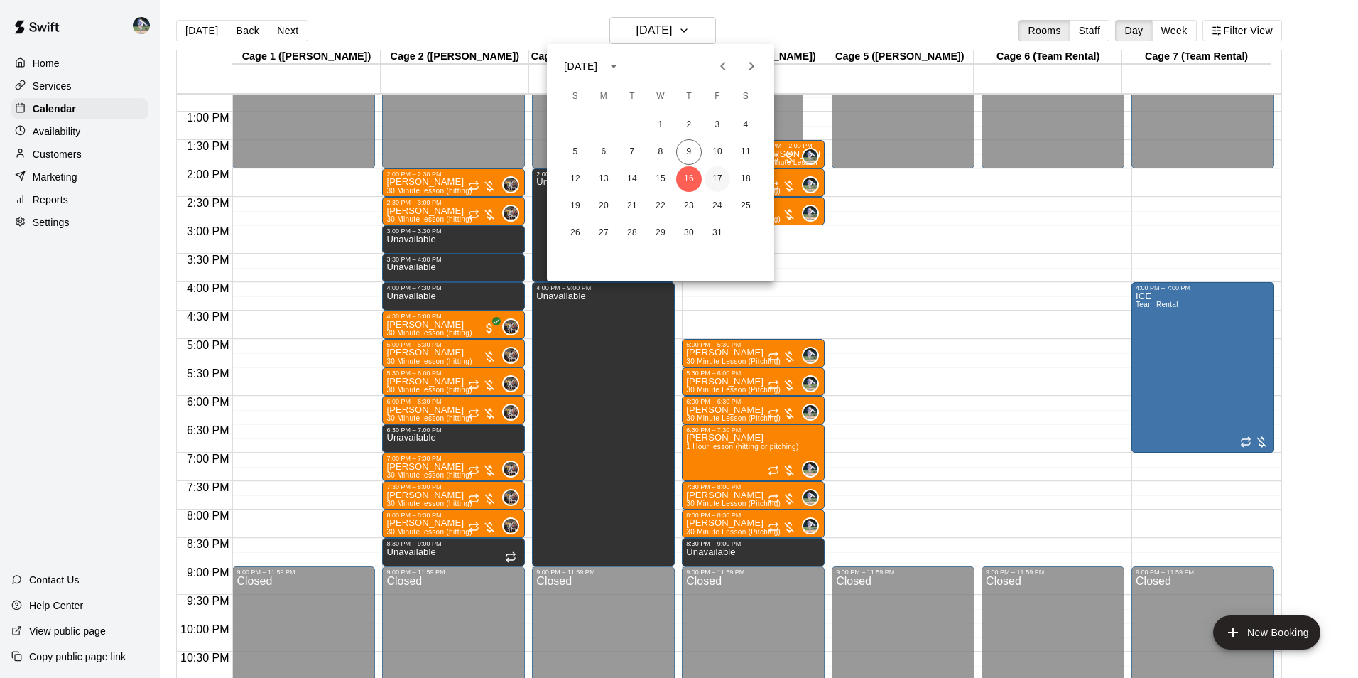
click at [718, 175] on button "17" at bounding box center [718, 179] width 26 height 26
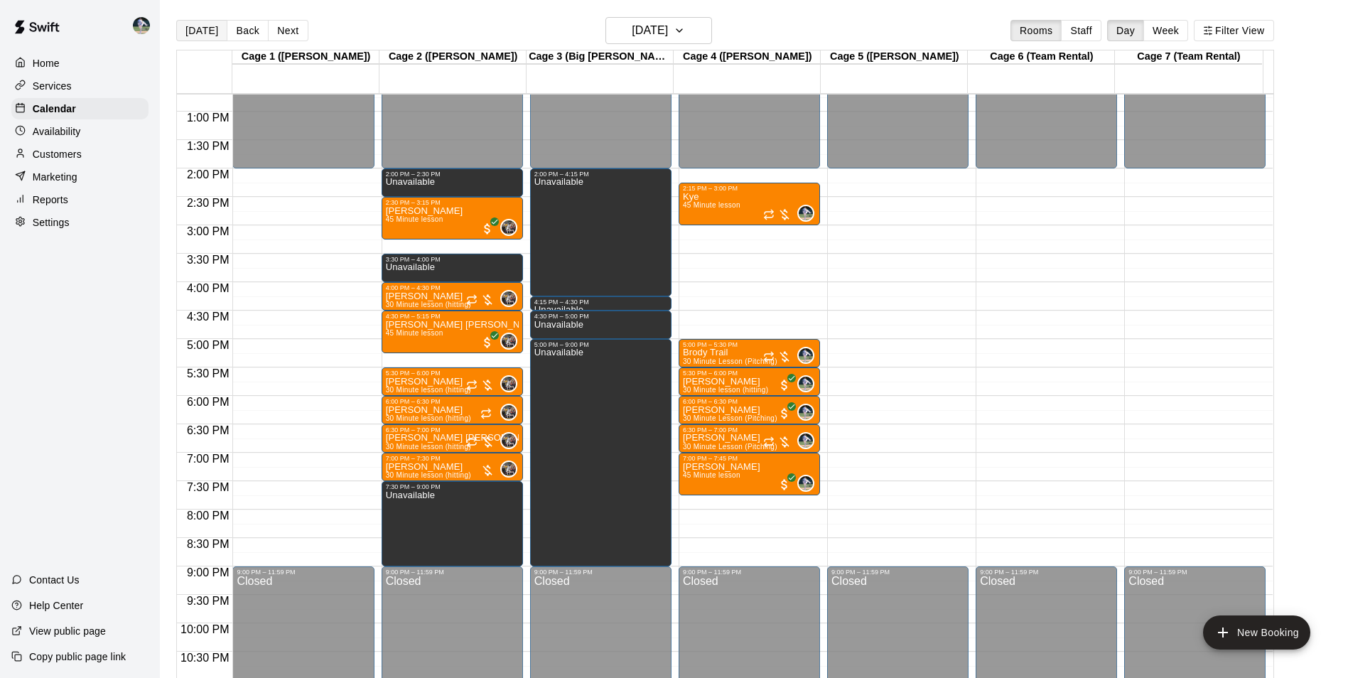
click at [193, 23] on button "[DATE]" at bounding box center [201, 30] width 51 height 21
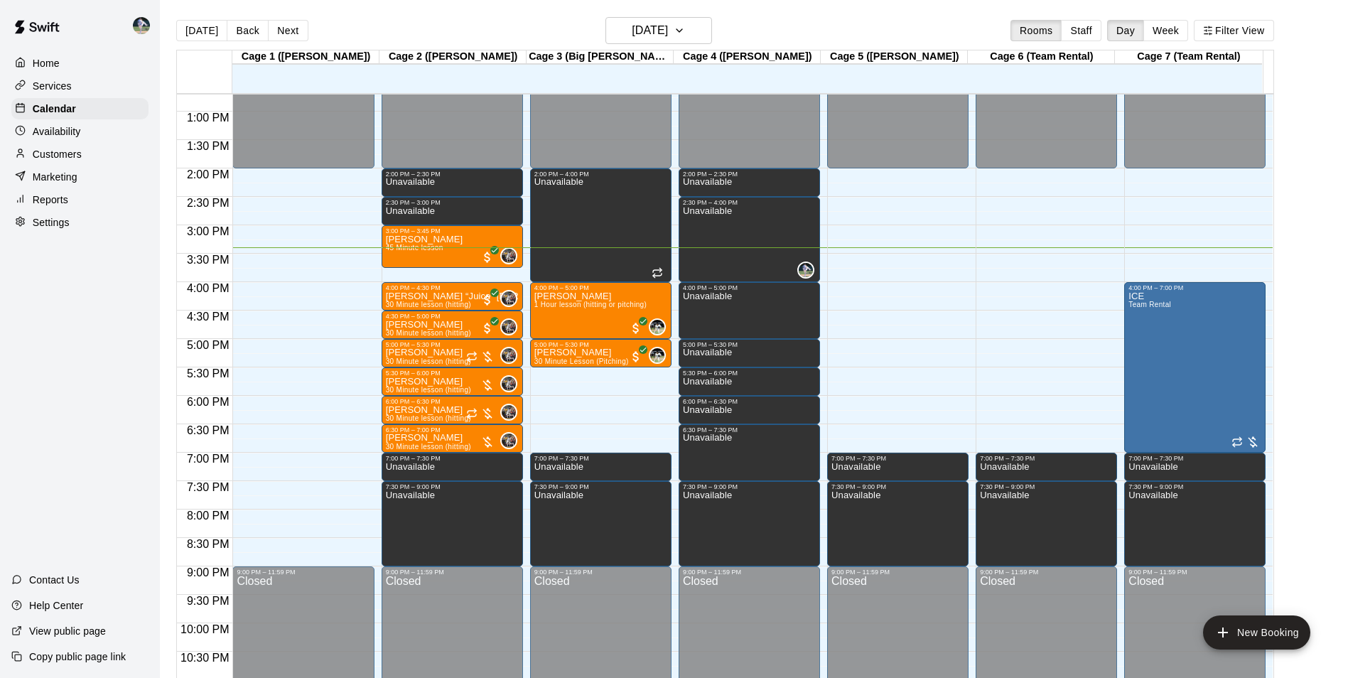
click at [59, 200] on p "Reports" at bounding box center [51, 200] width 36 height 14
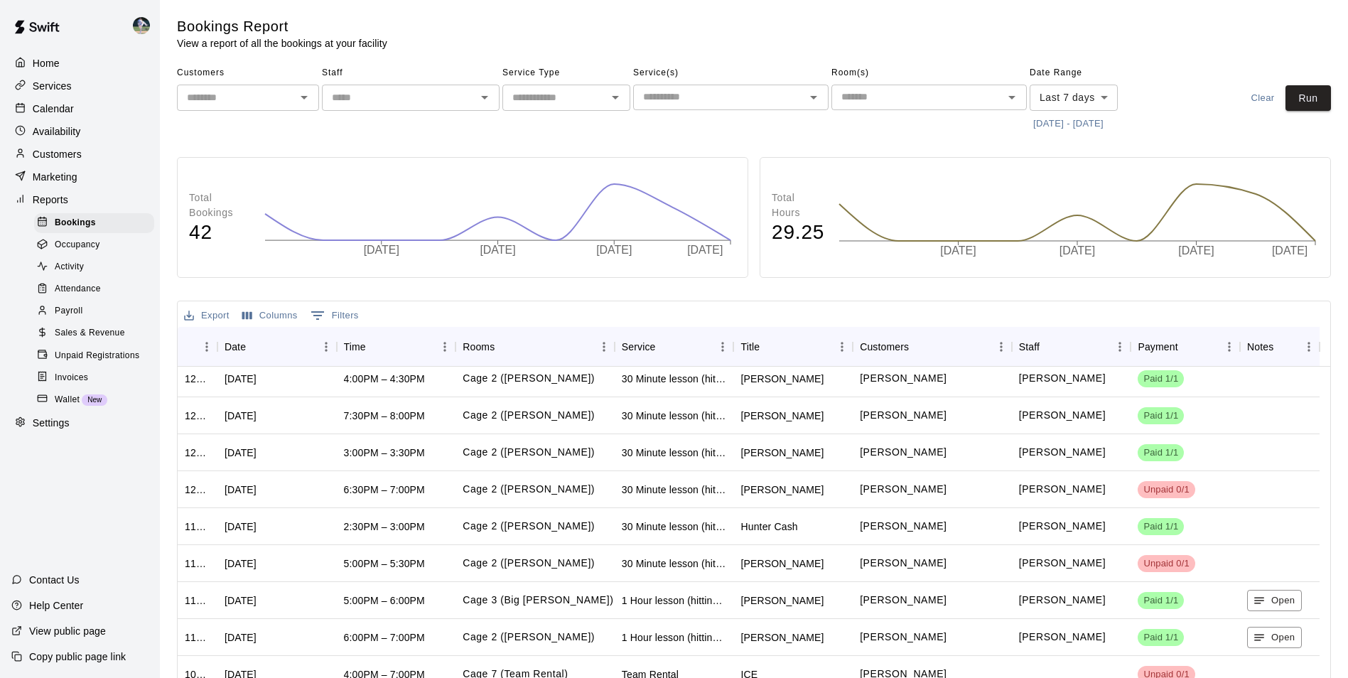
scroll to position [1158, 0]
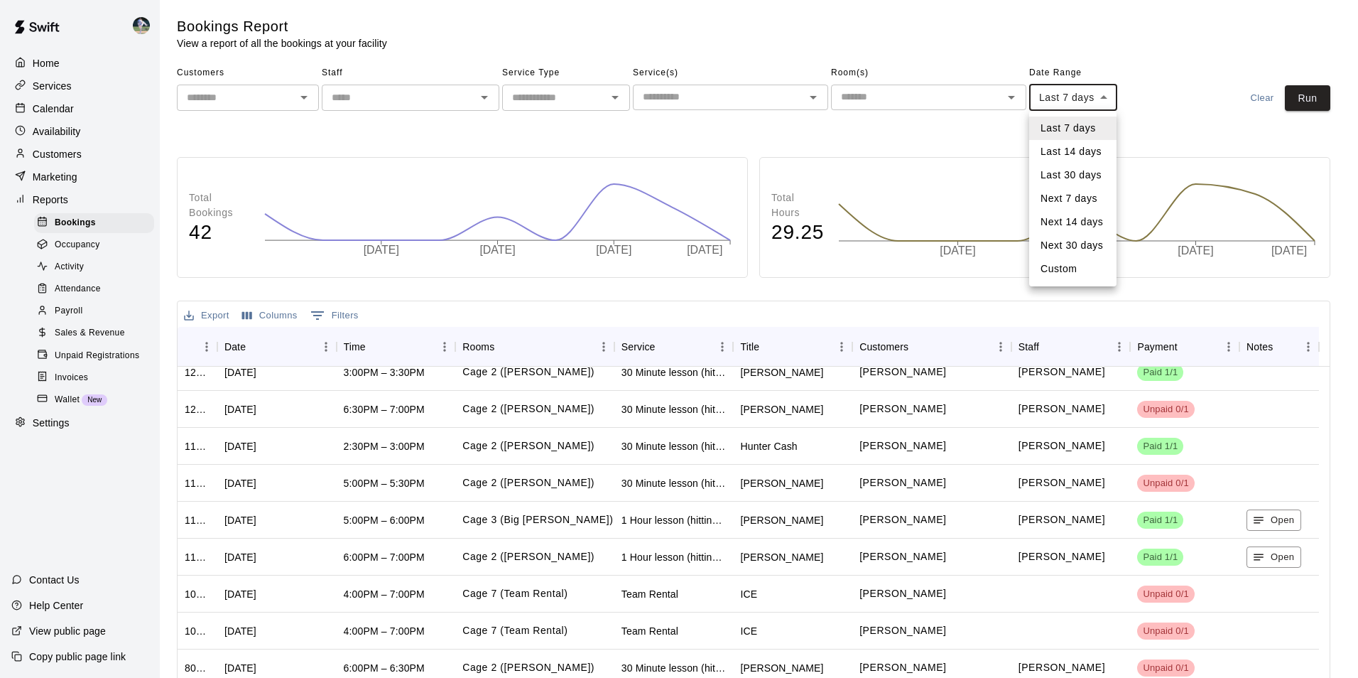
click at [1101, 94] on body "Home Services Calendar Availability Customers Marketing Reports Bookings Occupa…" at bounding box center [679, 402] width 1358 height 804
click at [1076, 150] on li "Last 14 days" at bounding box center [1073, 151] width 87 height 23
type input "******"
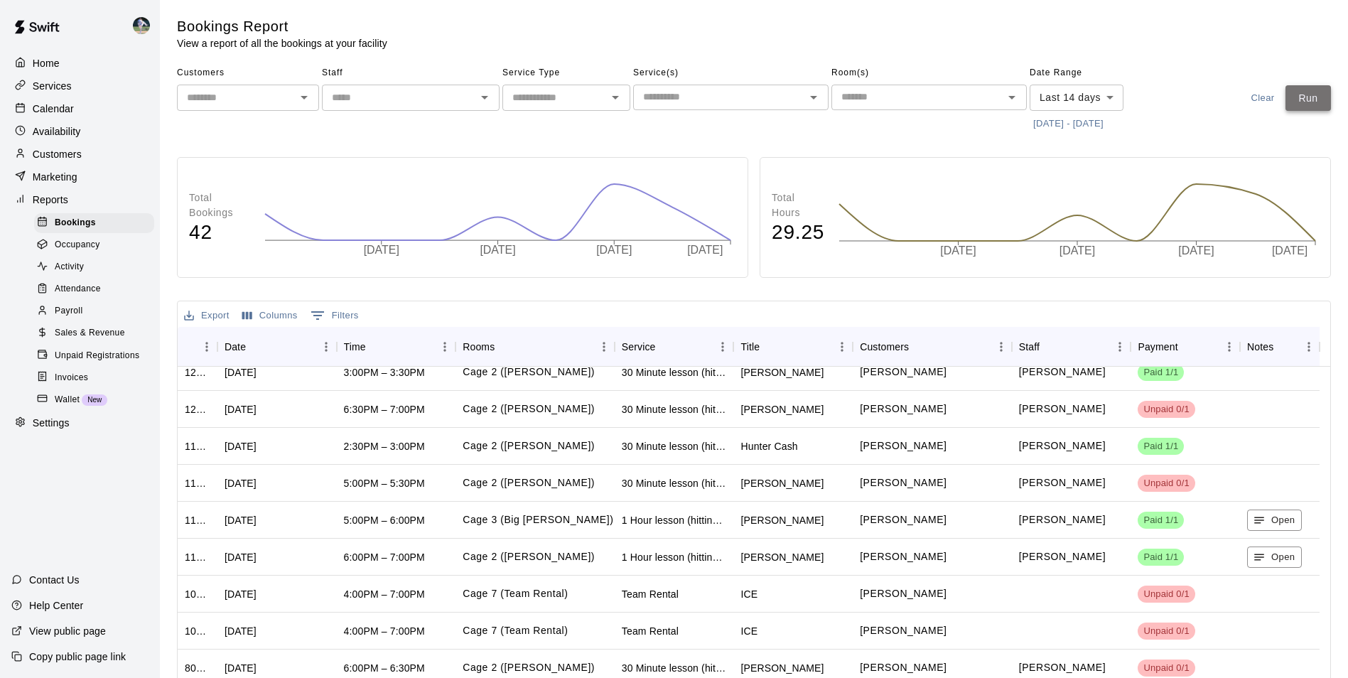
click at [1303, 95] on button "Run" at bounding box center [1307, 98] width 45 height 26
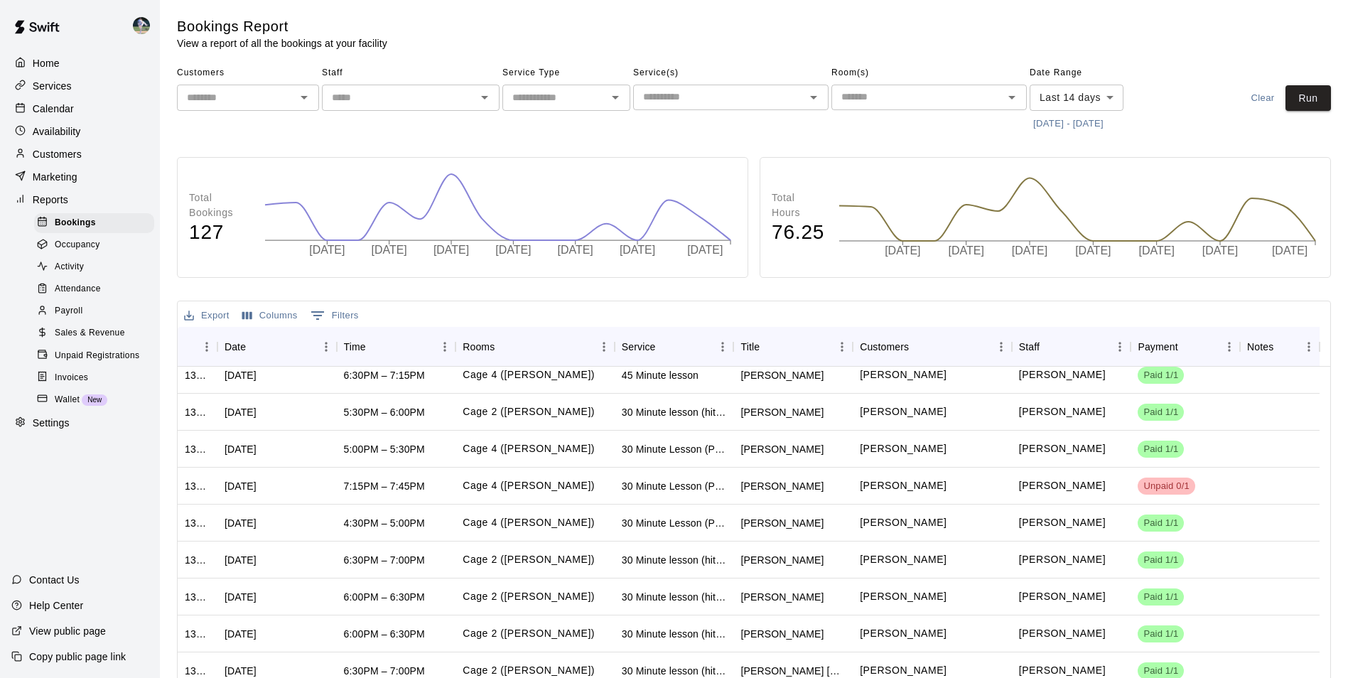
scroll to position [2487, 0]
click at [70, 102] on div "Calendar" at bounding box center [79, 108] width 137 height 21
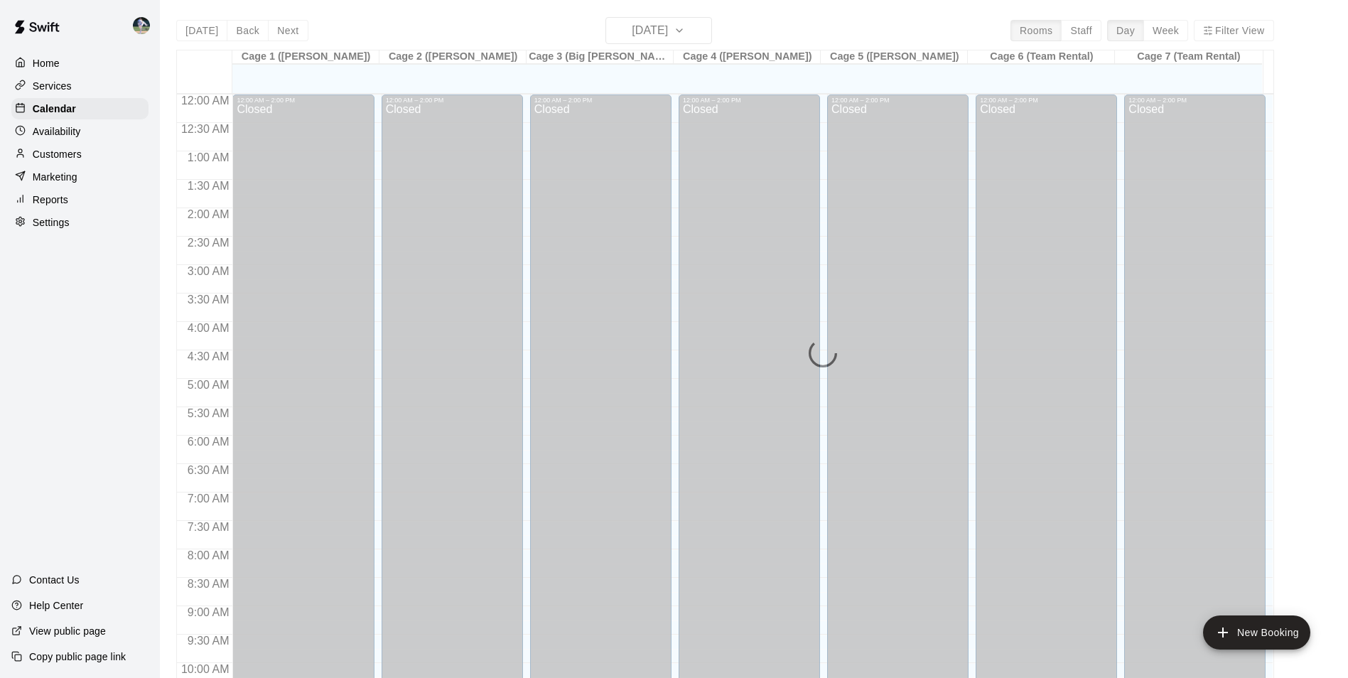
scroll to position [722, 0]
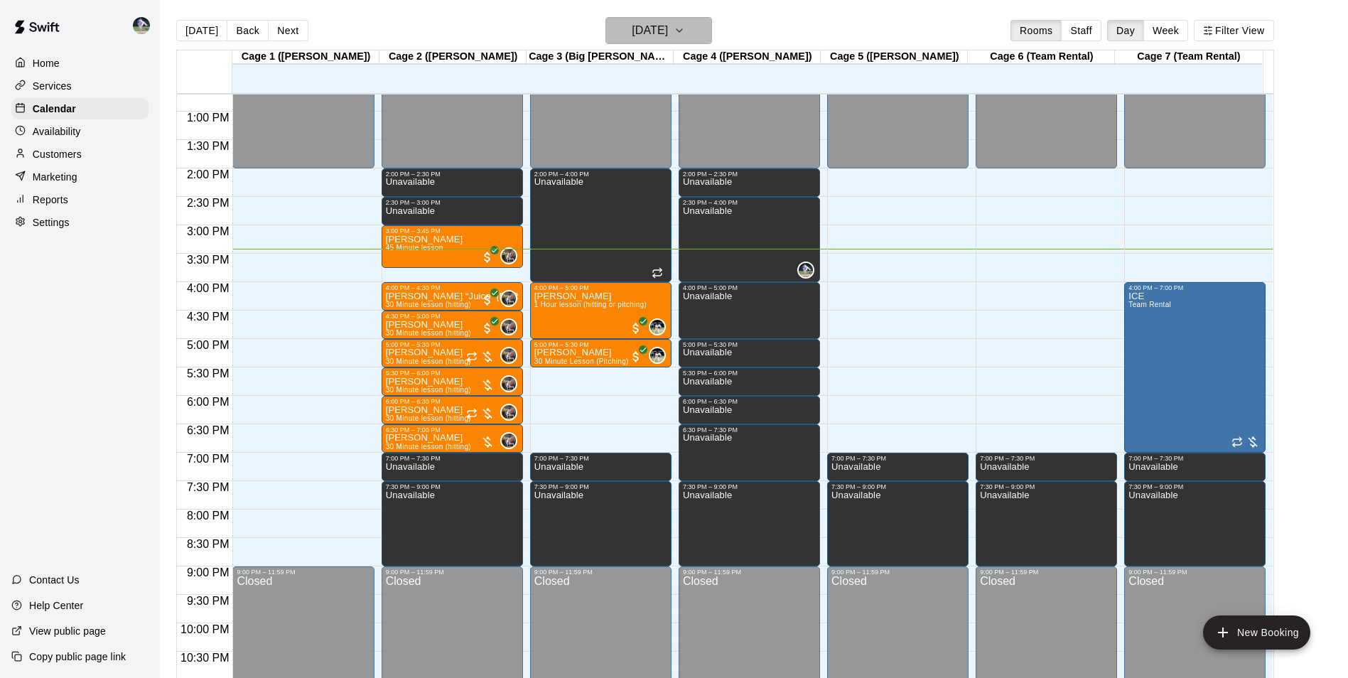
click at [644, 27] on h6 "[DATE]" at bounding box center [650, 31] width 36 height 20
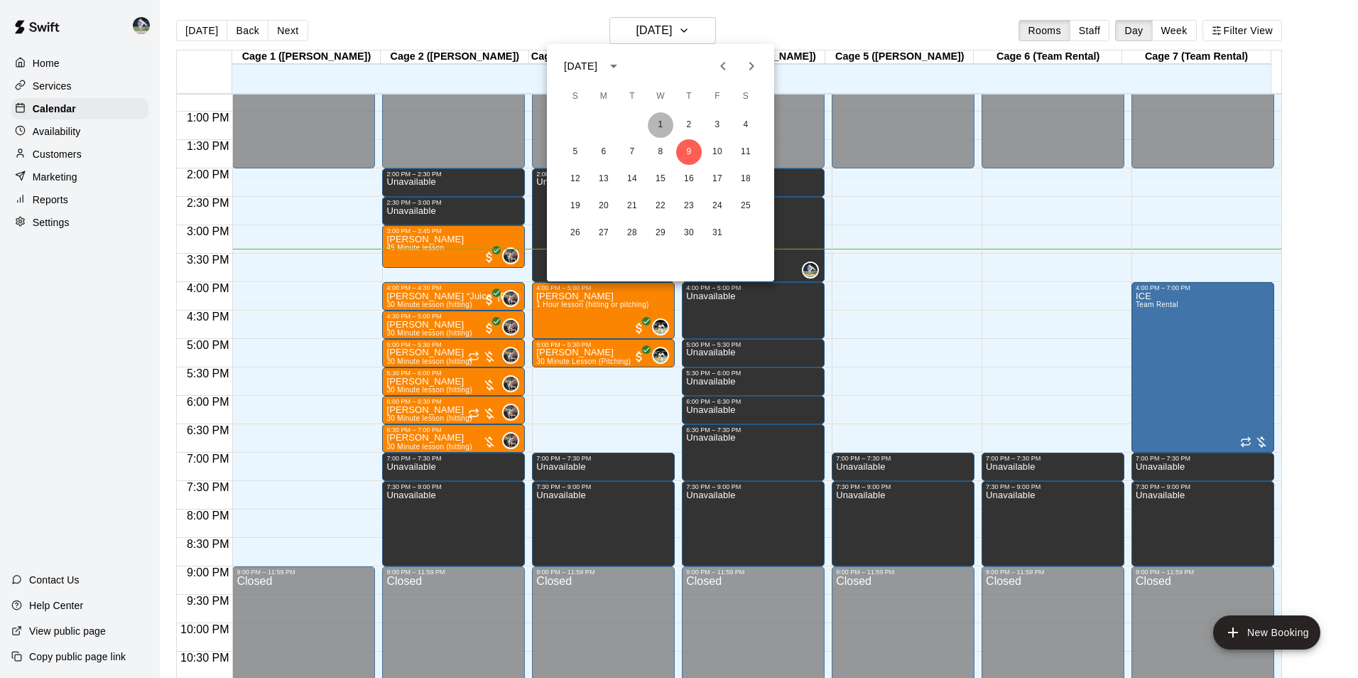
click at [661, 116] on button "1" at bounding box center [661, 125] width 26 height 26
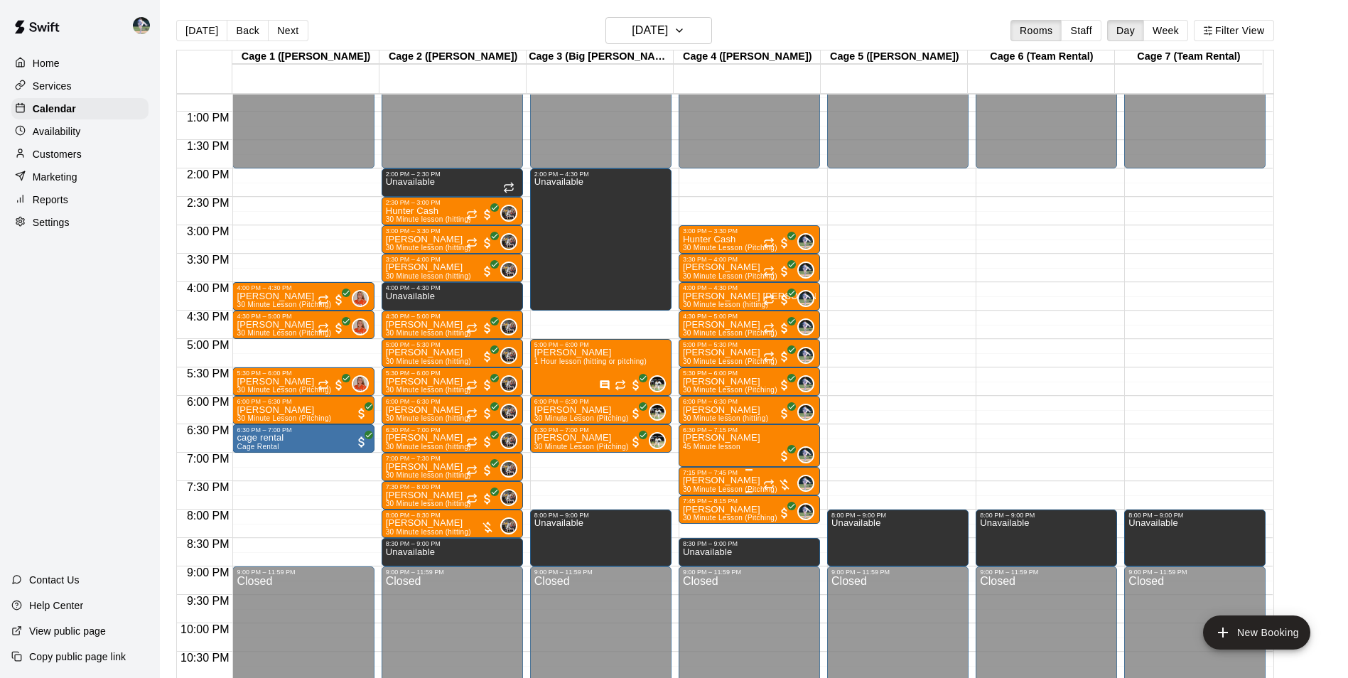
click at [723, 480] on p "[PERSON_NAME]" at bounding box center [730, 480] width 94 height 0
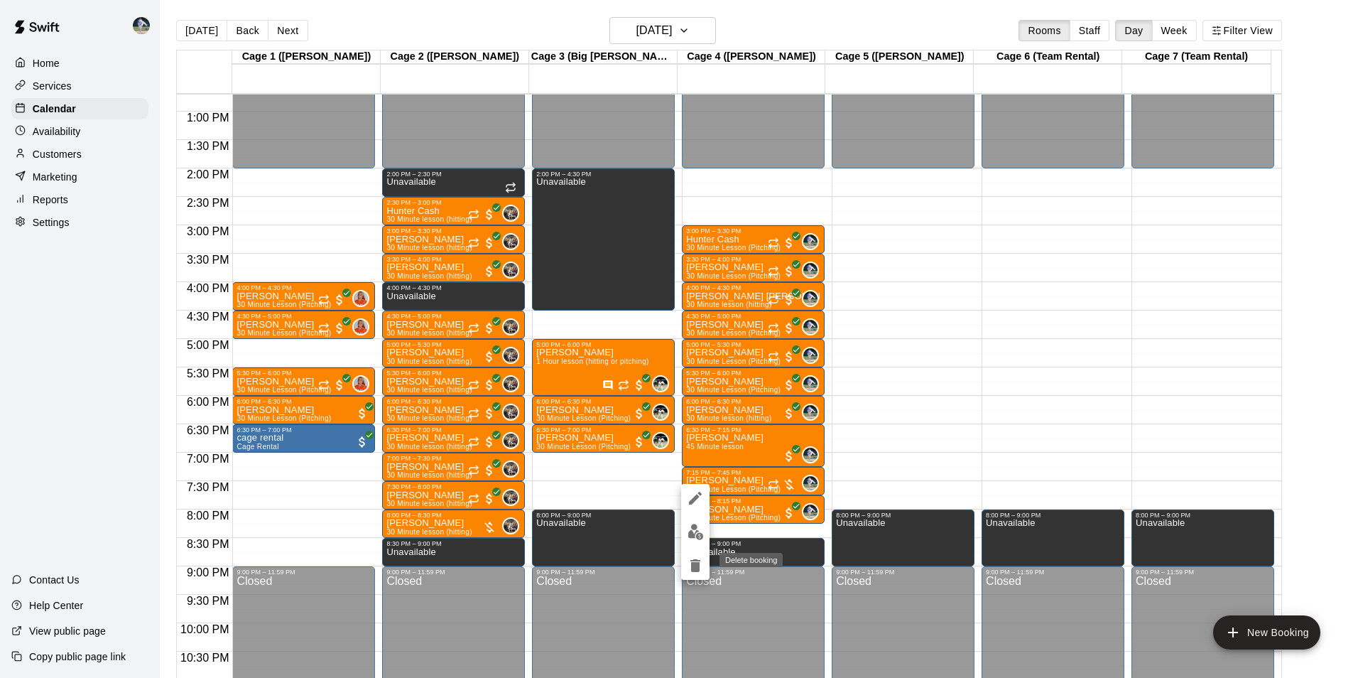
click at [698, 563] on icon "delete" at bounding box center [696, 565] width 10 height 13
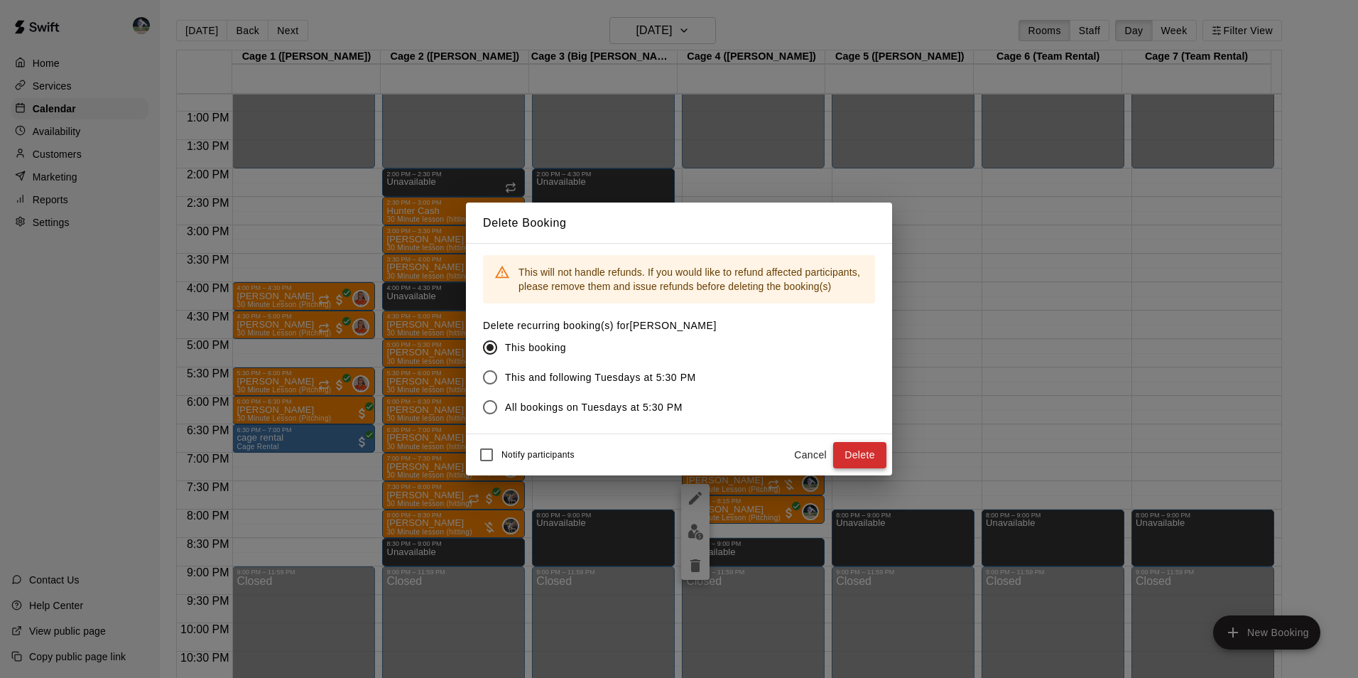
click at [851, 448] on button "Delete" at bounding box center [859, 455] width 53 height 26
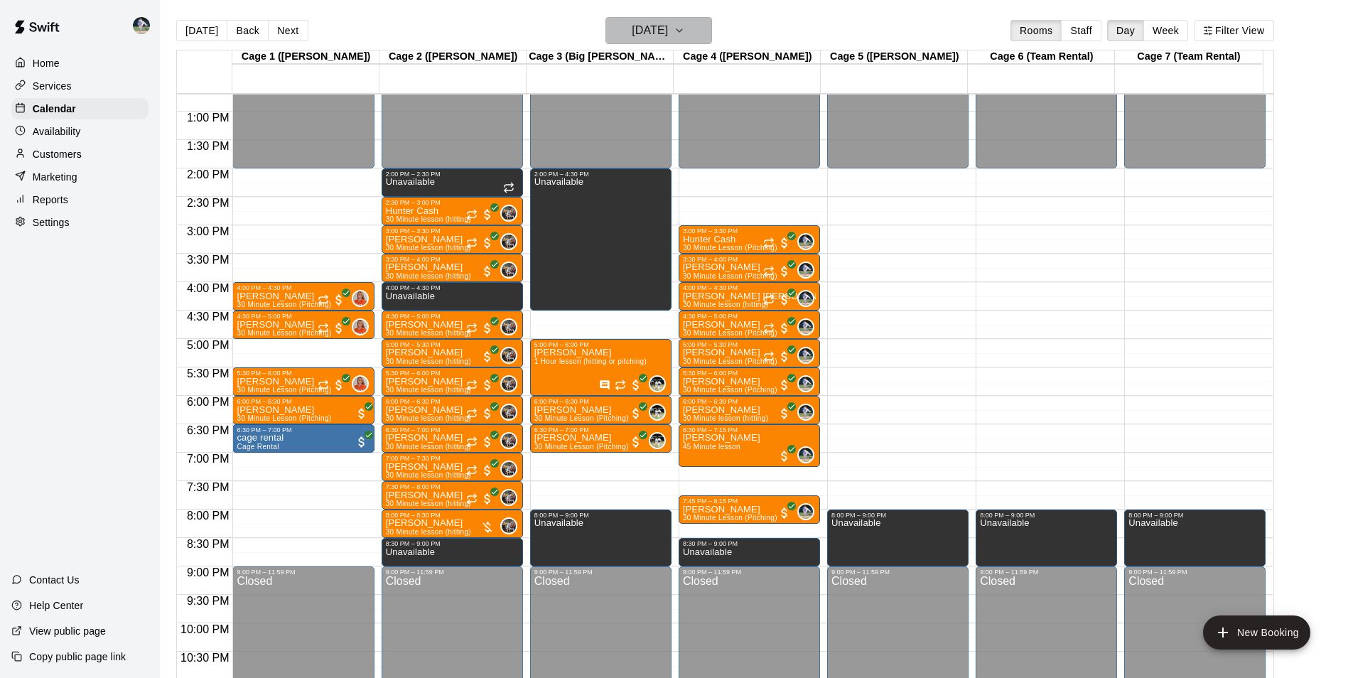
click at [633, 24] on h6 "Wednesday Oct 01" at bounding box center [650, 31] width 36 height 20
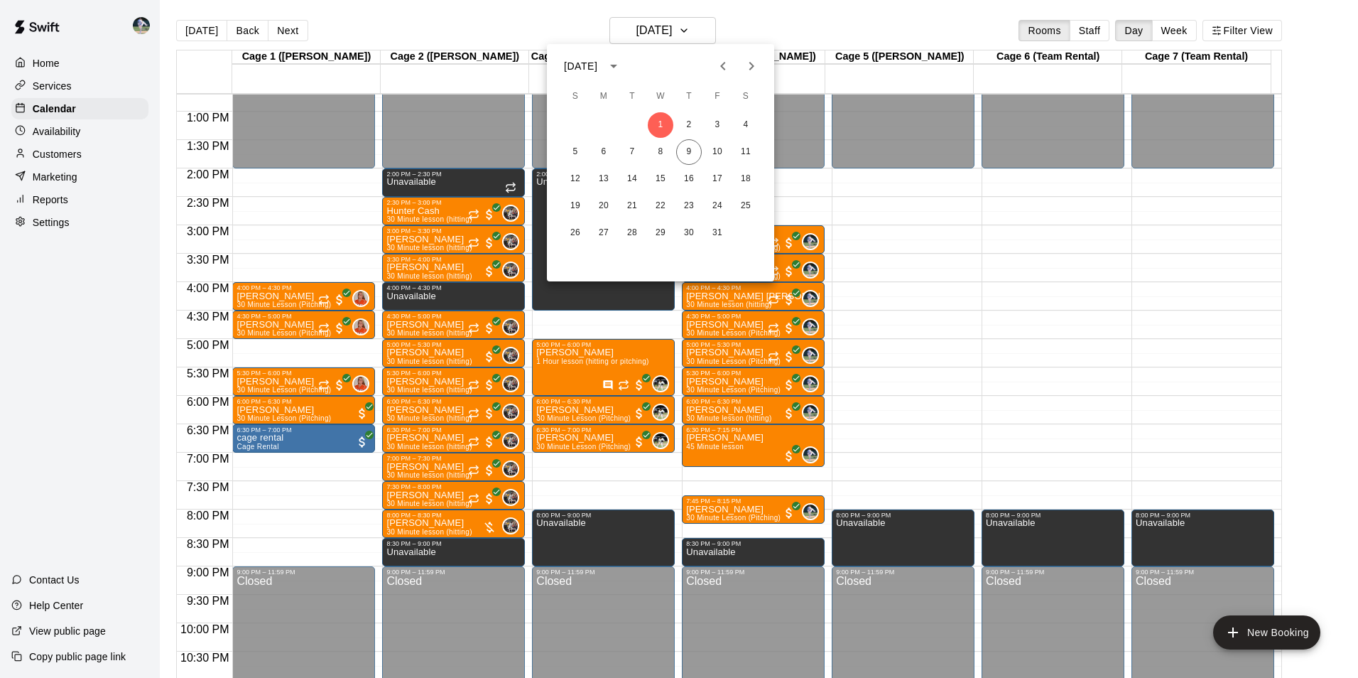
click at [402, 7] on div at bounding box center [679, 339] width 1358 height 678
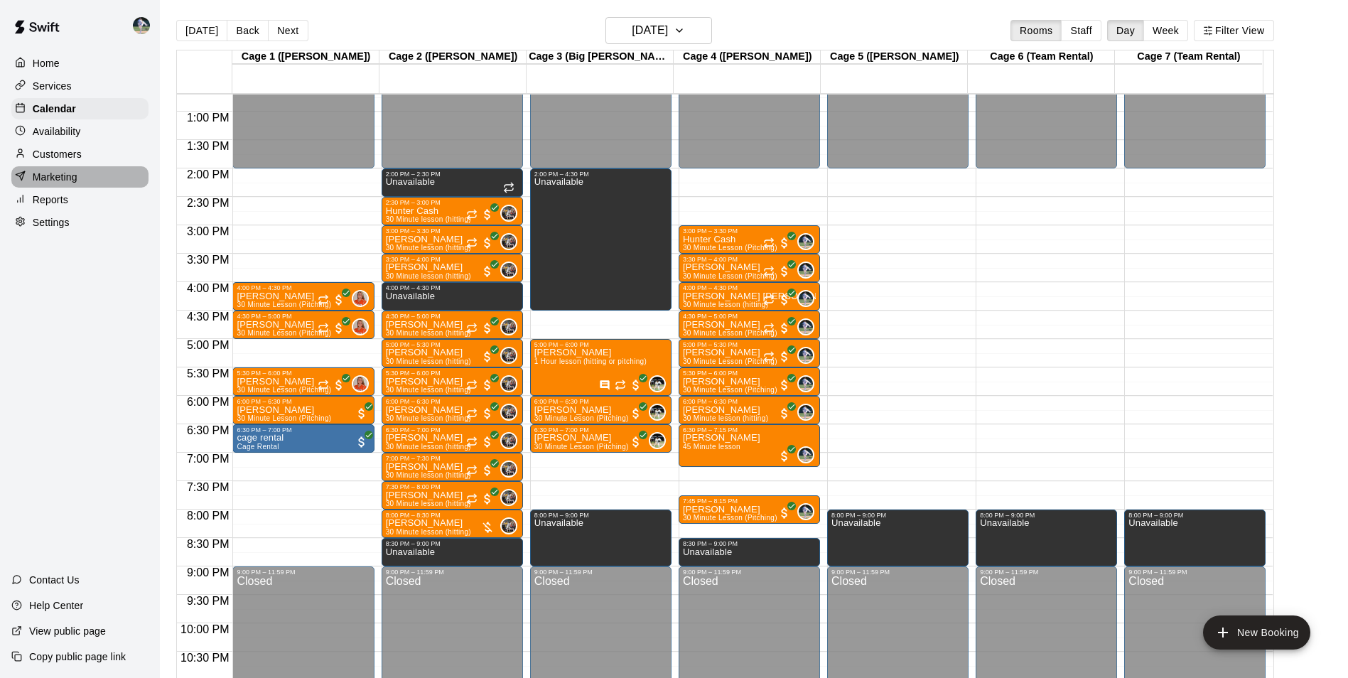
click at [78, 180] on div "Marketing" at bounding box center [79, 176] width 137 height 21
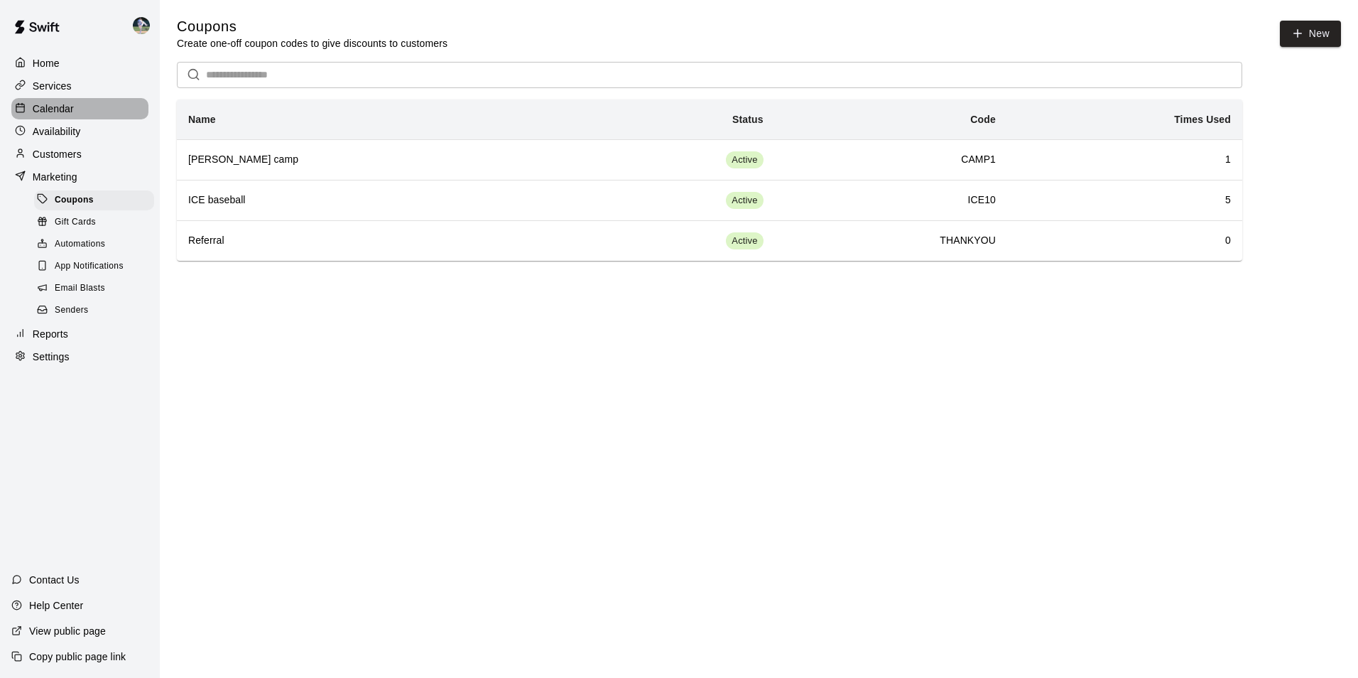
click at [76, 112] on div "Calendar" at bounding box center [79, 108] width 137 height 21
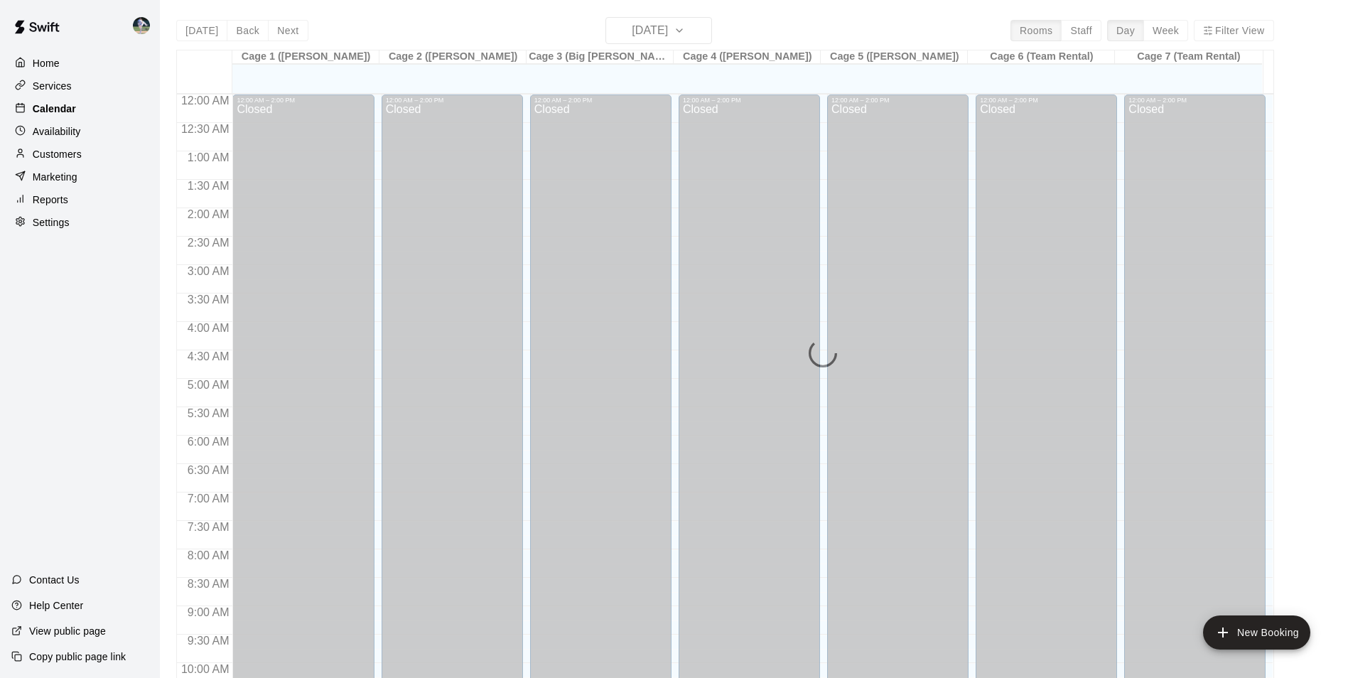
scroll to position [722, 0]
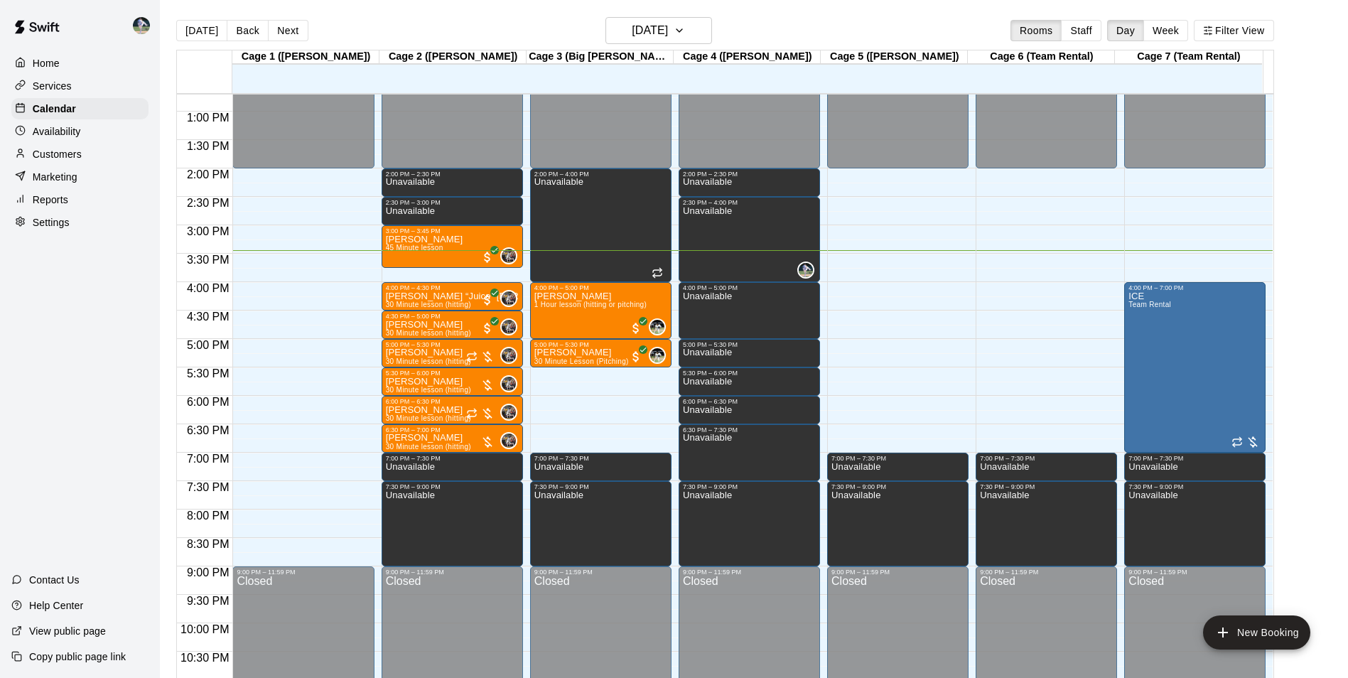
click at [72, 202] on div "Reports" at bounding box center [79, 199] width 137 height 21
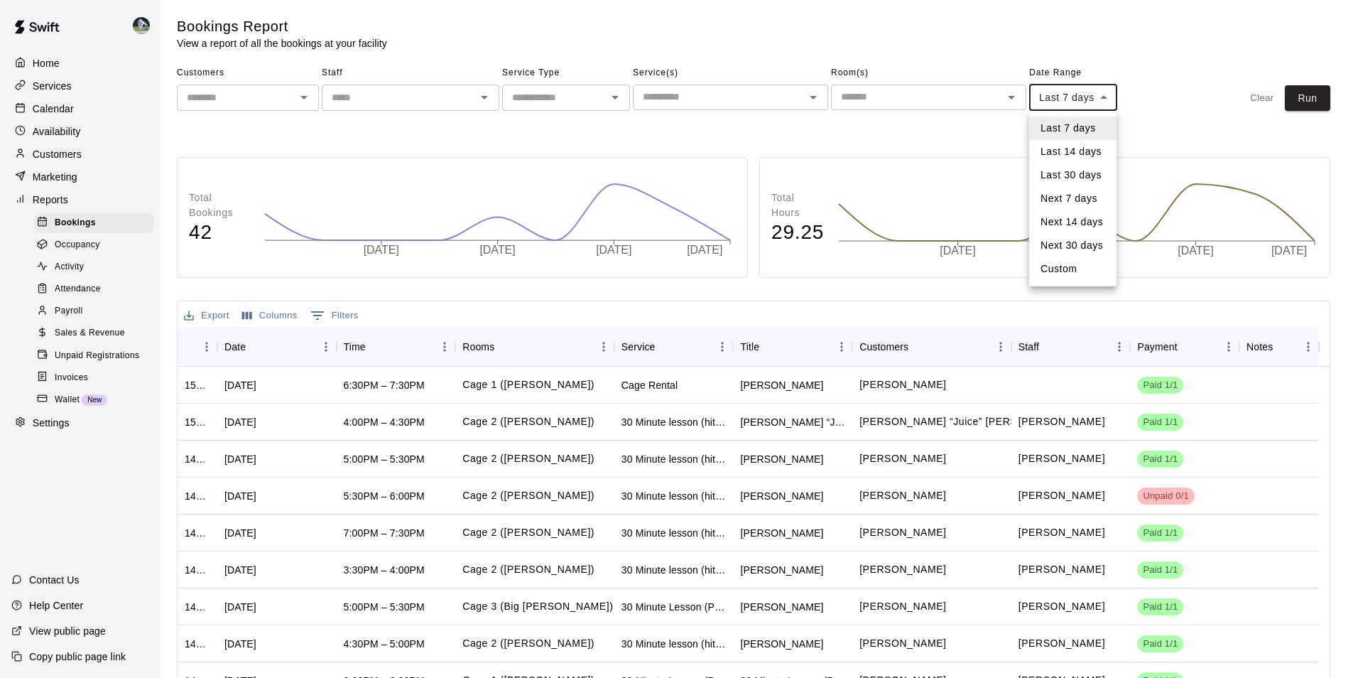
click at [1064, 94] on body "Home Services Calendar Availability Customers Marketing Reports Bookings Occupa…" at bounding box center [679, 402] width 1358 height 804
click at [1064, 144] on li "Last 14 days" at bounding box center [1073, 151] width 87 height 23
type input "******"
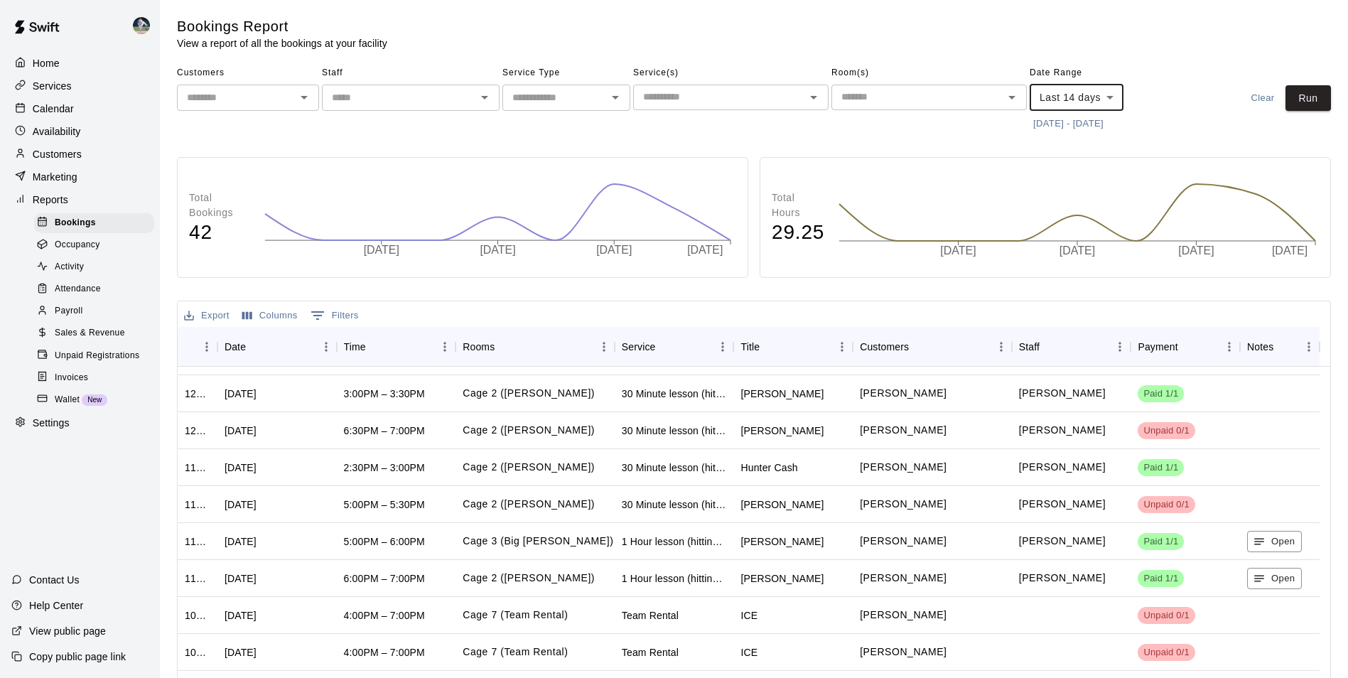
scroll to position [1158, 0]
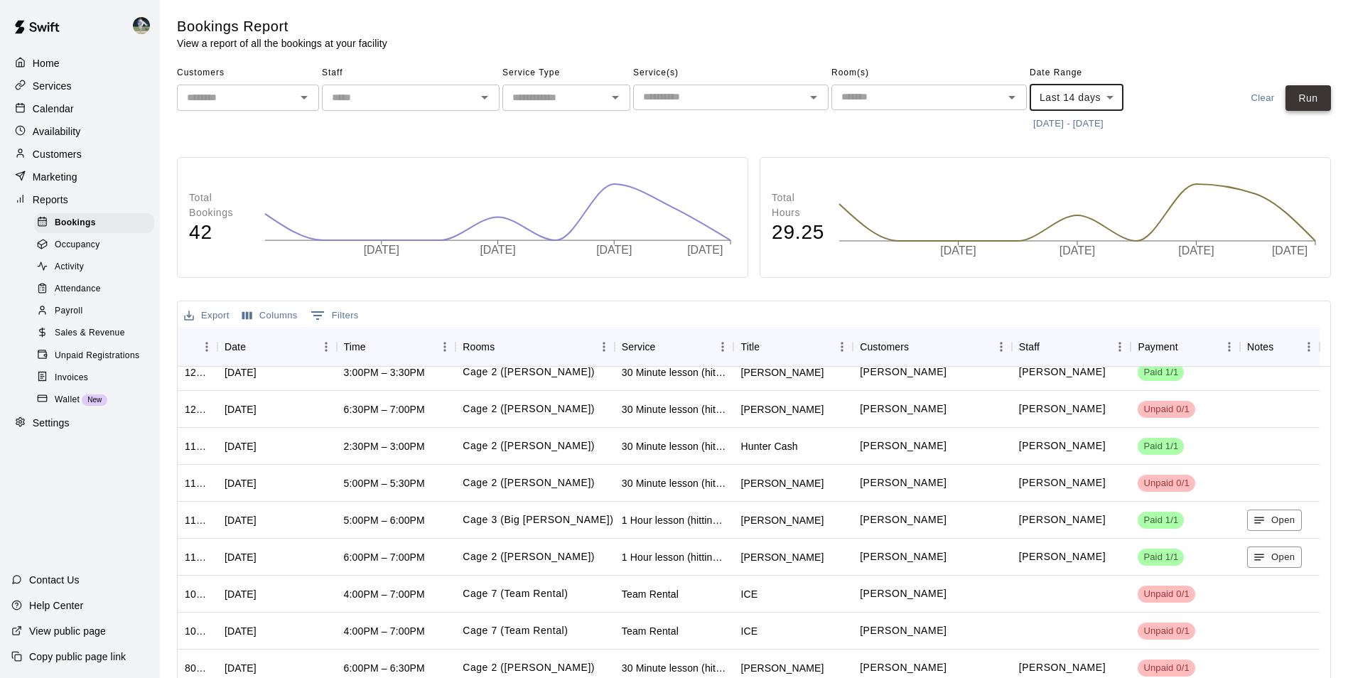
click at [1313, 94] on button "Run" at bounding box center [1307, 98] width 45 height 26
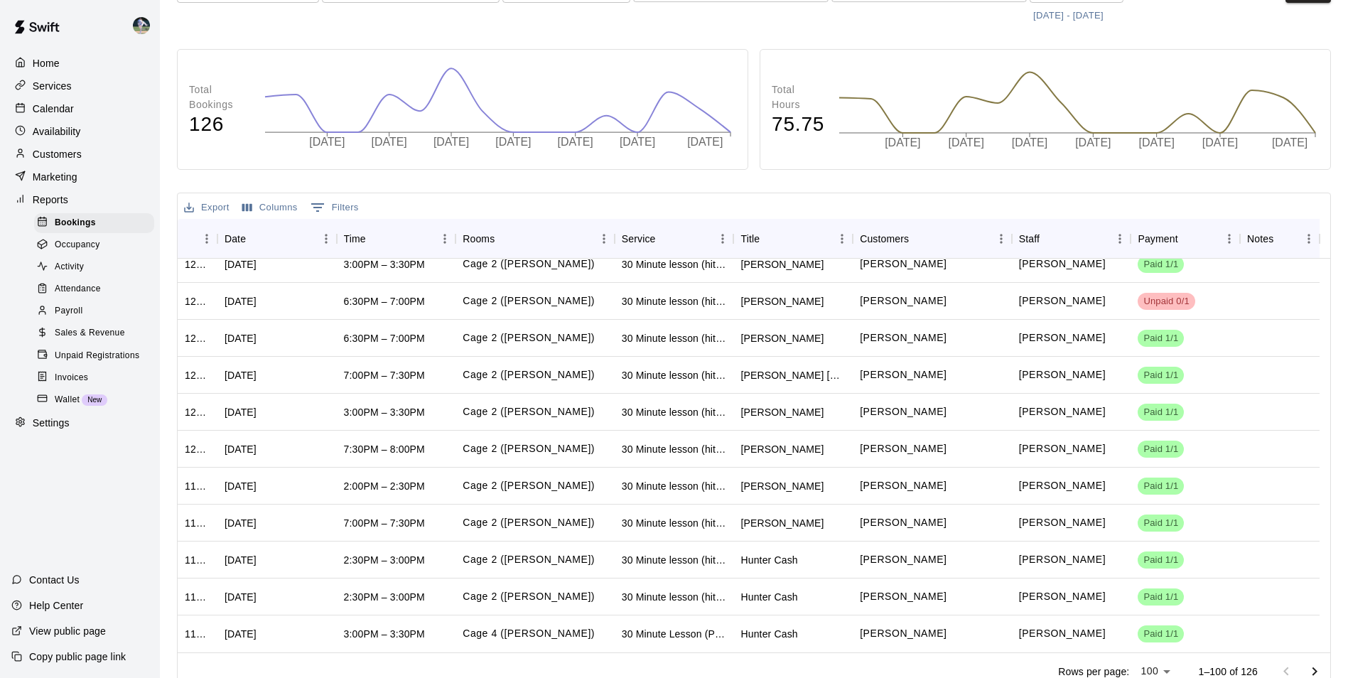
scroll to position [126, 0]
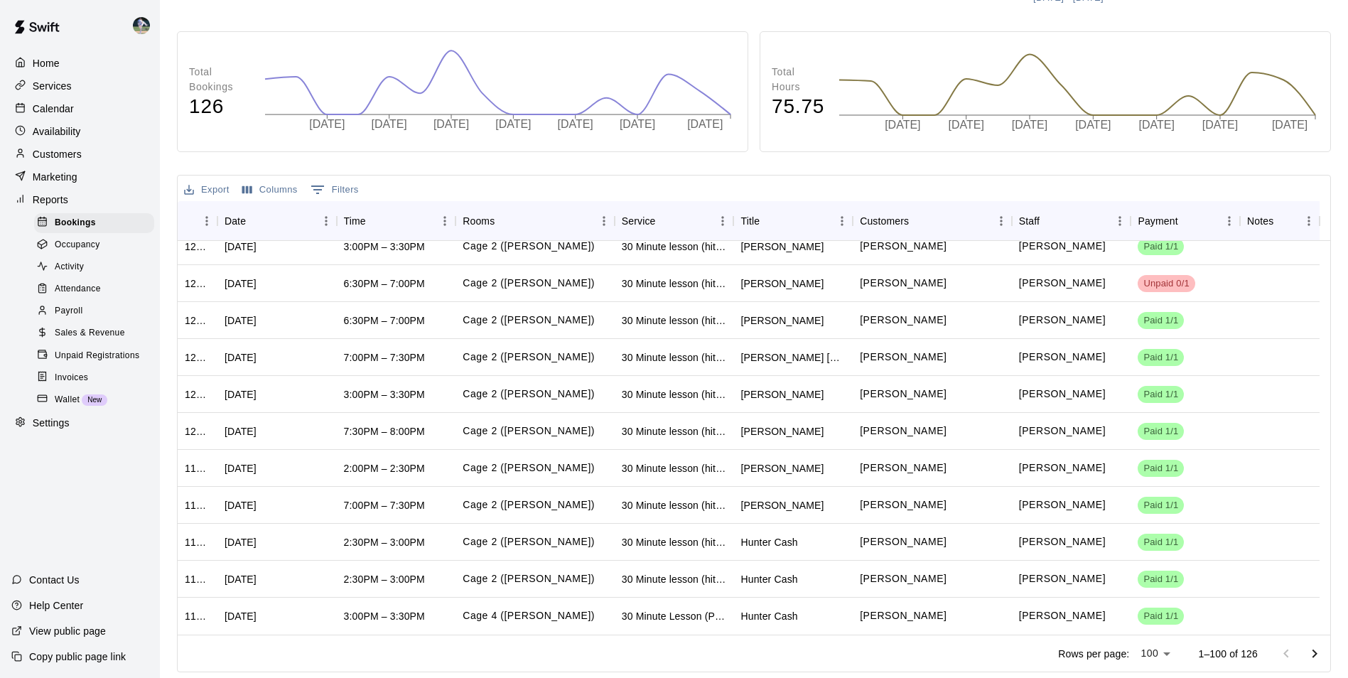
click at [1314, 652] on icon "Go to next page" at bounding box center [1314, 653] width 5 height 9
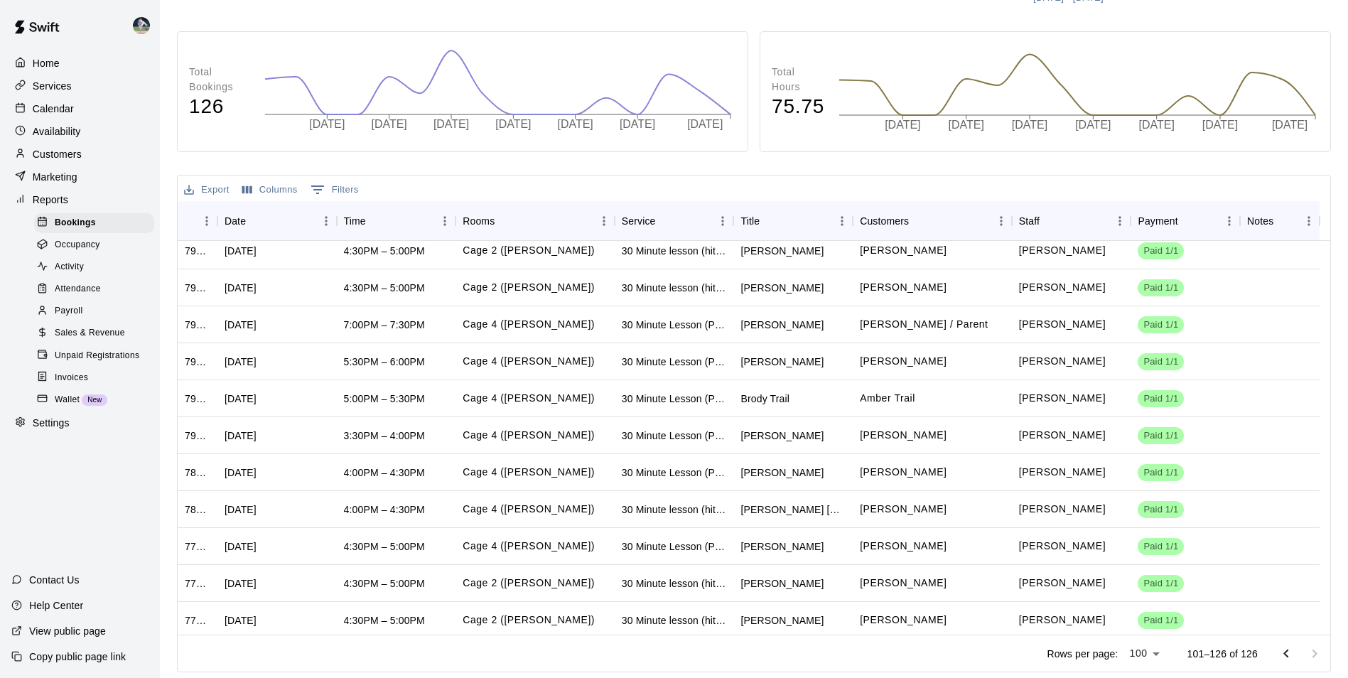
scroll to position [567, 0]
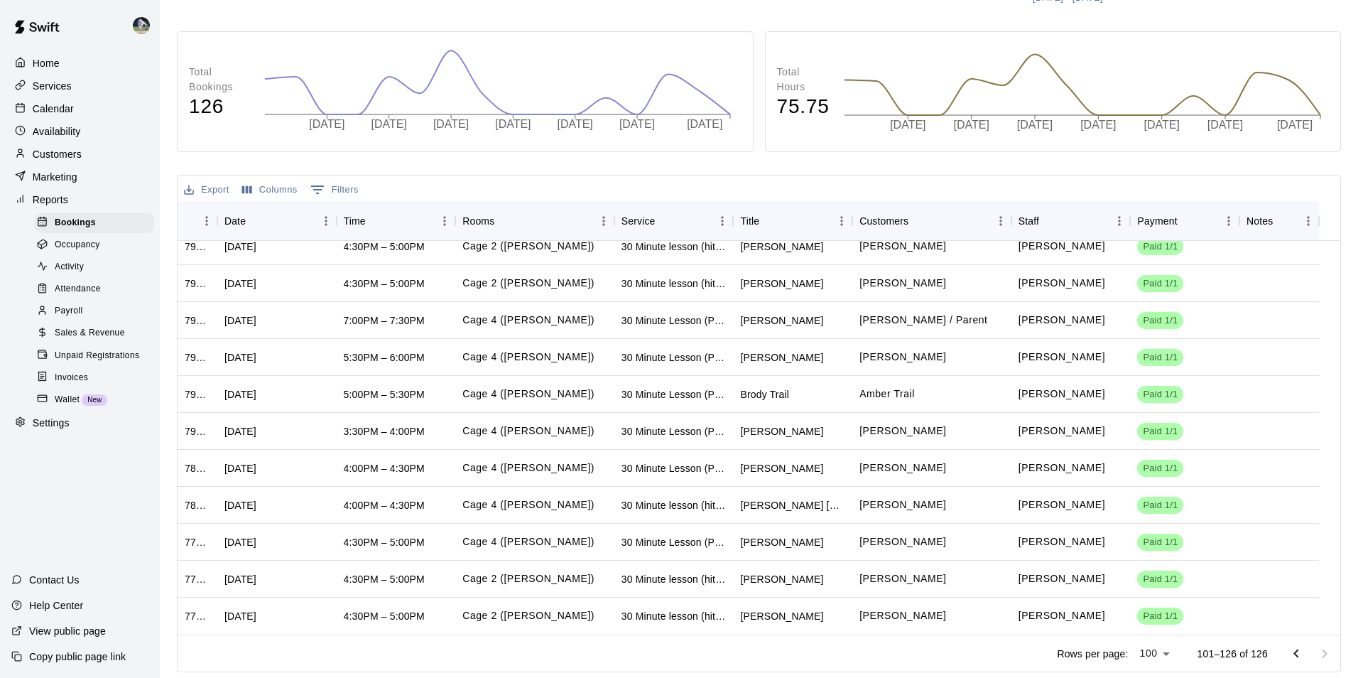
click at [1149, 652] on body "Home Services Calendar Availability Customers Marketing Reports Bookings Occupa…" at bounding box center [679, 276] width 1358 height 804
click at [1145, 642] on li "100" at bounding box center [1142, 648] width 40 height 23
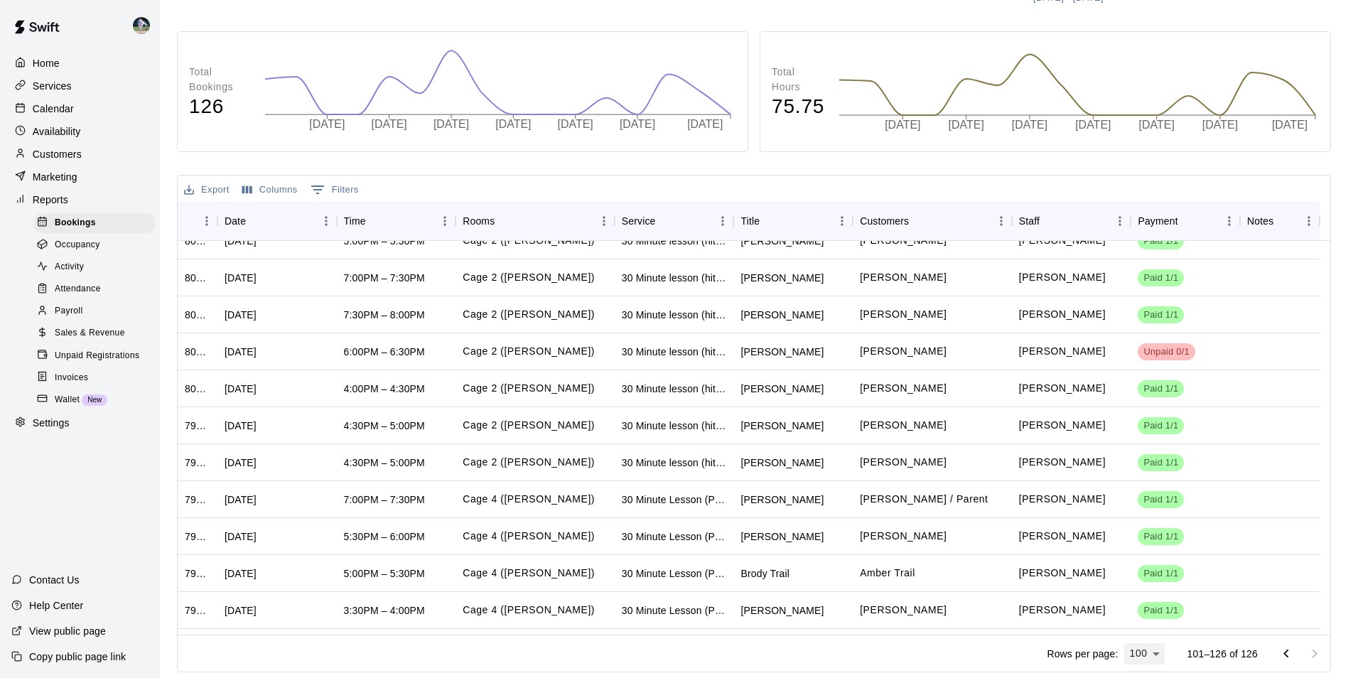
scroll to position [354, 0]
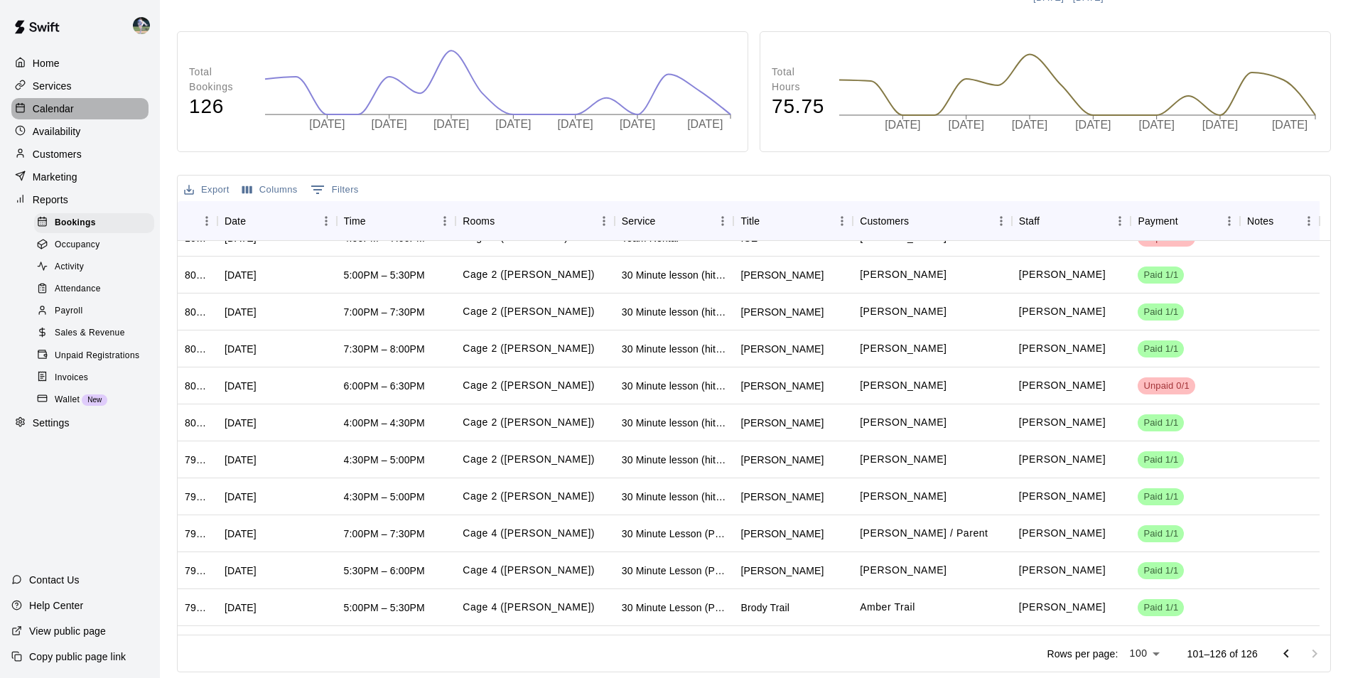
click at [73, 103] on div "Calendar" at bounding box center [79, 108] width 137 height 21
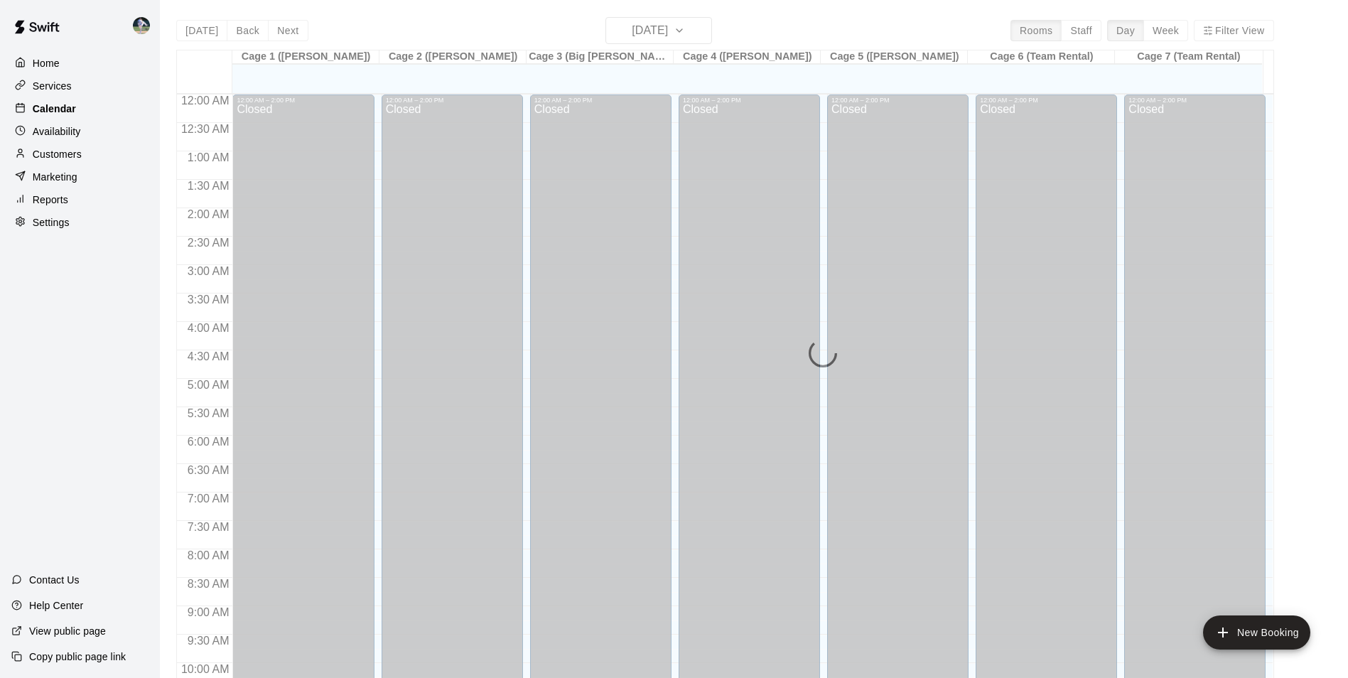
scroll to position [722, 0]
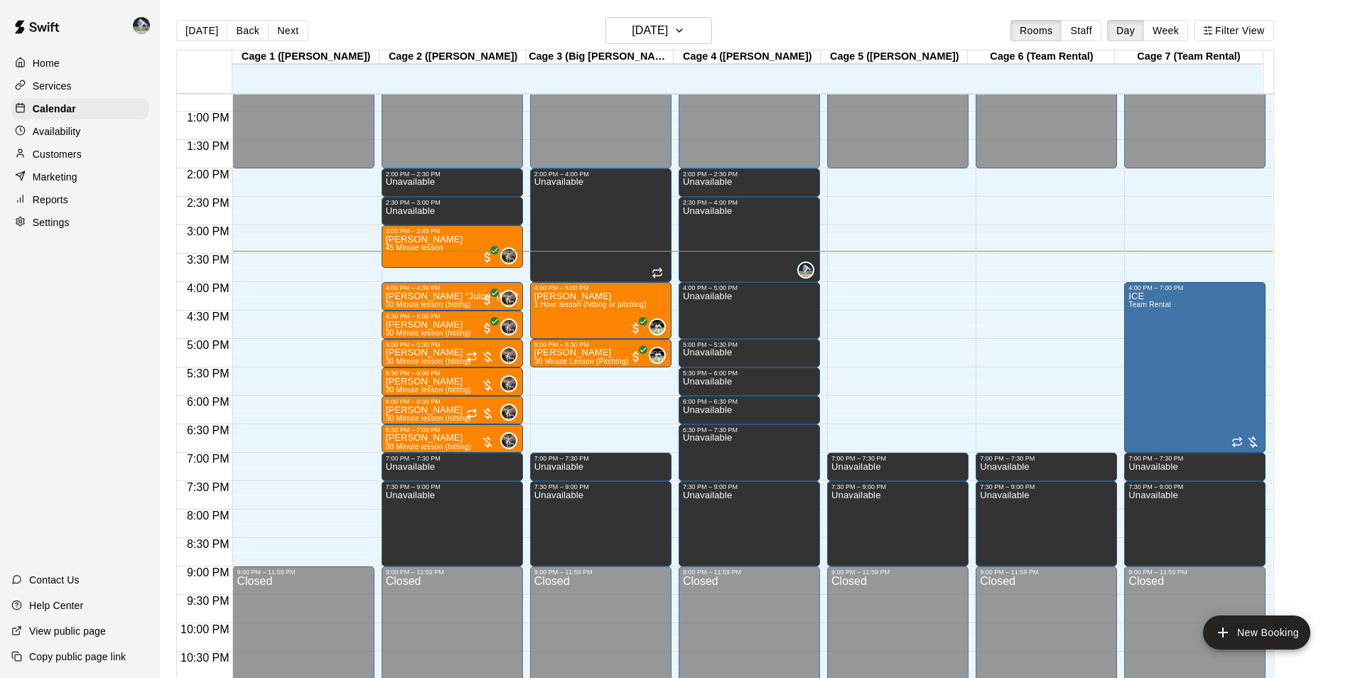
click at [59, 201] on p "Reports" at bounding box center [51, 200] width 36 height 14
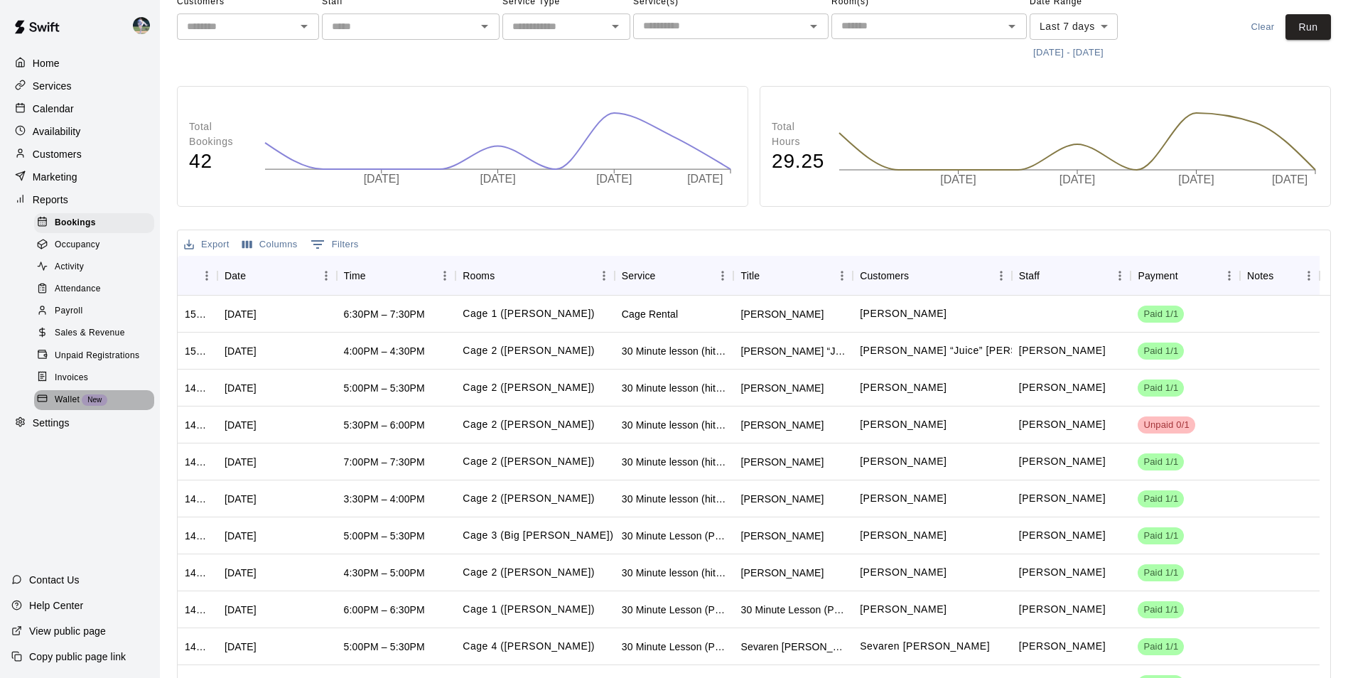
click at [64, 404] on span "Wallet" at bounding box center [67, 400] width 25 height 14
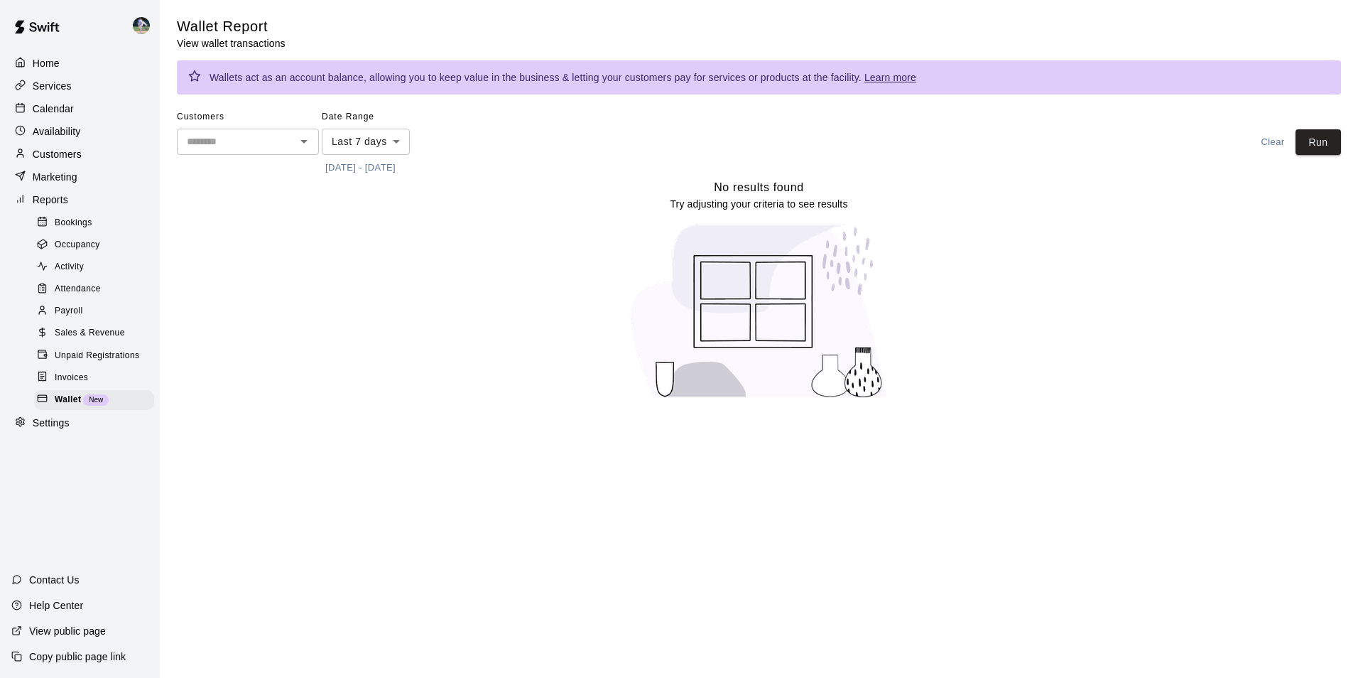
click at [79, 380] on div "Invoices" at bounding box center [94, 378] width 120 height 20
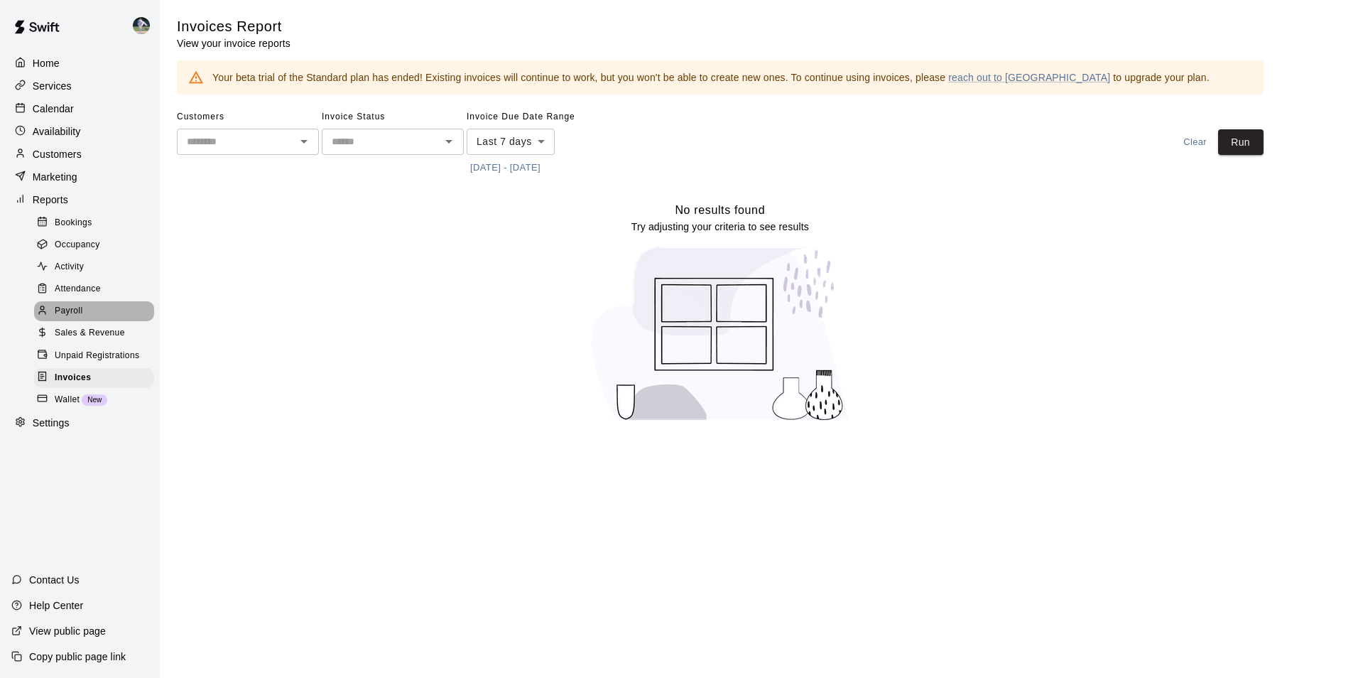
click at [74, 315] on span "Payroll" at bounding box center [69, 311] width 28 height 14
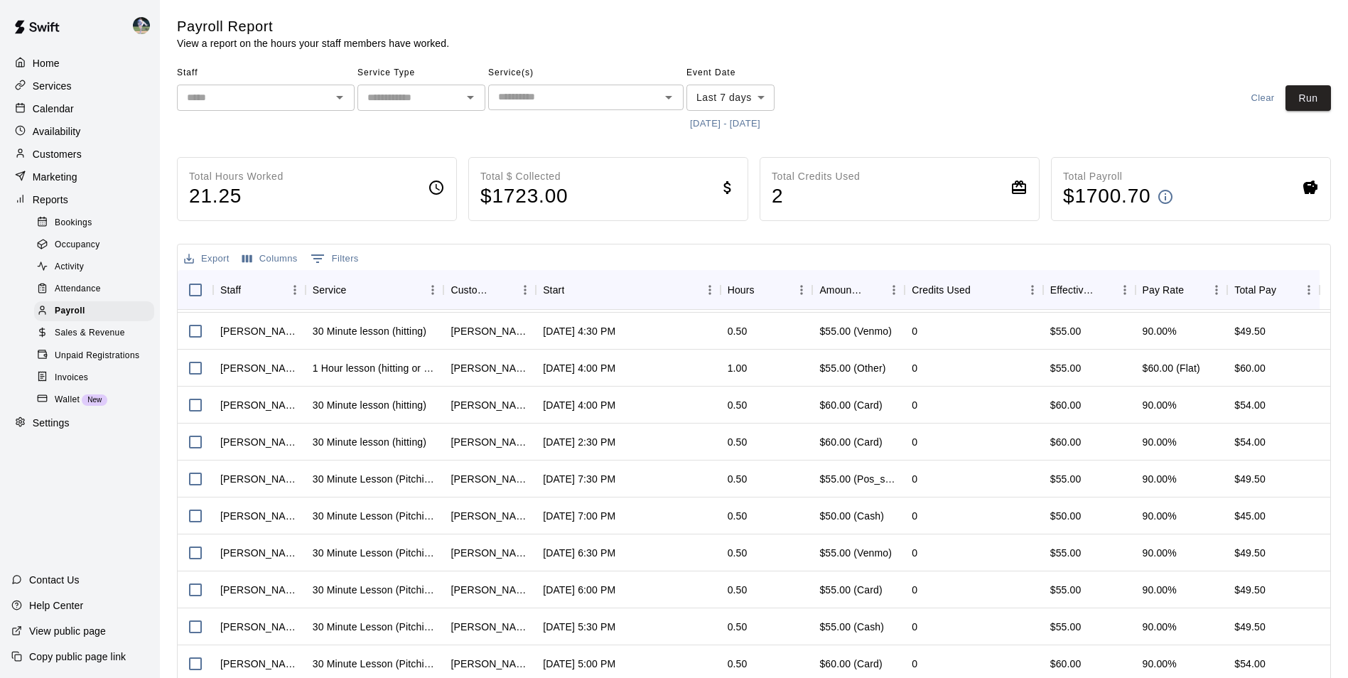
scroll to position [1010, 0]
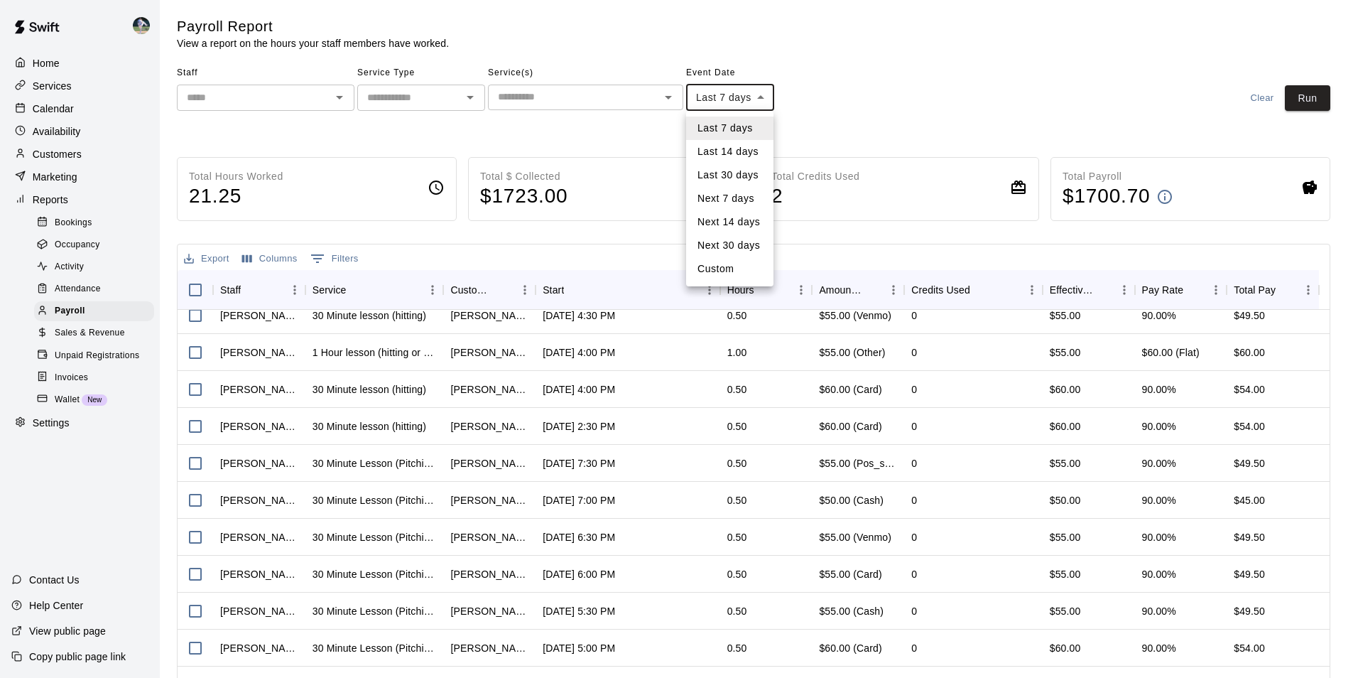
click at [759, 94] on body "Home Services Calendar Availability Customers Marketing Reports Bookings Occupa…" at bounding box center [679, 373] width 1358 height 747
click at [744, 148] on li "Last 14 days" at bounding box center [729, 151] width 87 height 23
type input "******"
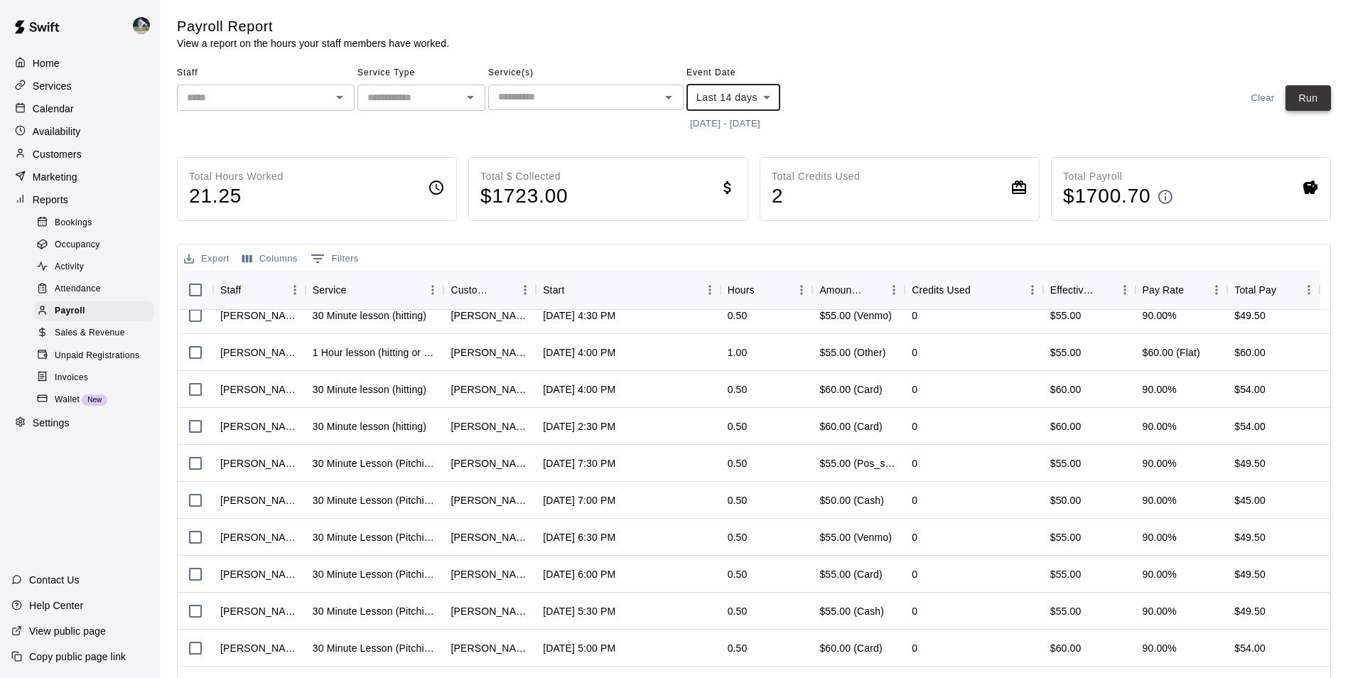
click at [1308, 98] on button "Run" at bounding box center [1307, 98] width 45 height 26
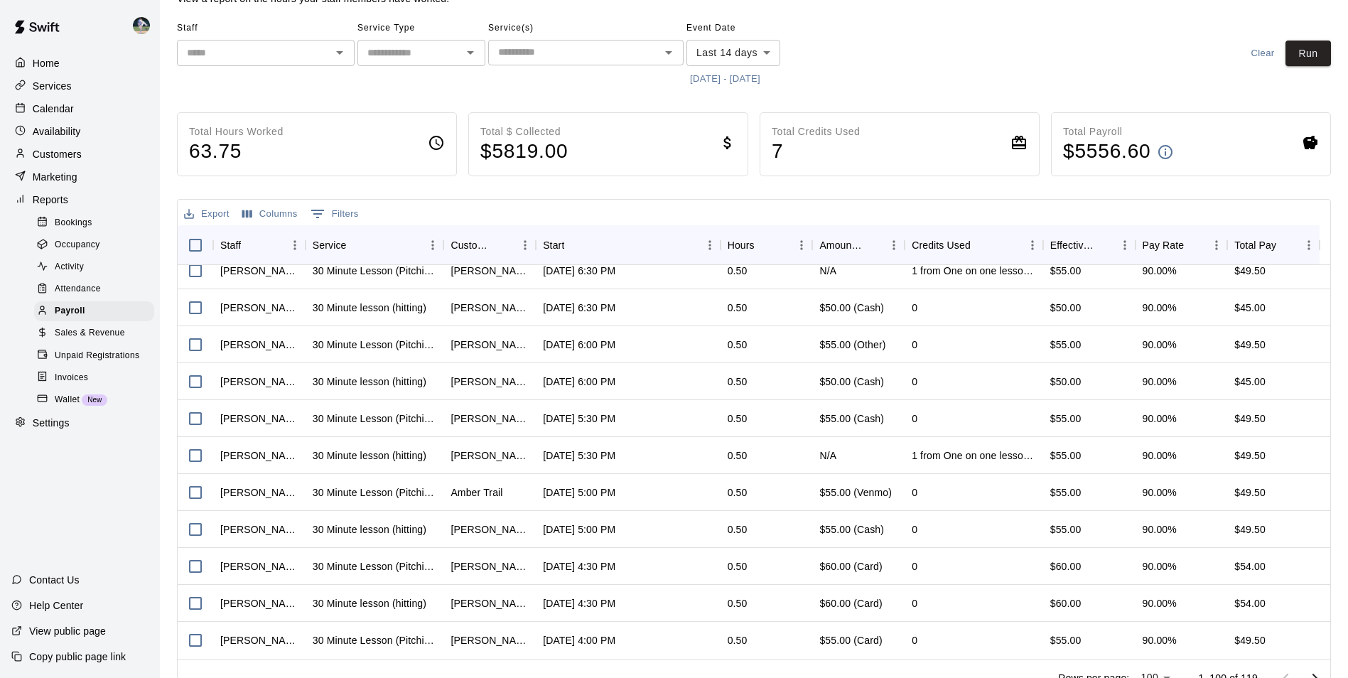
scroll to position [69, 0]
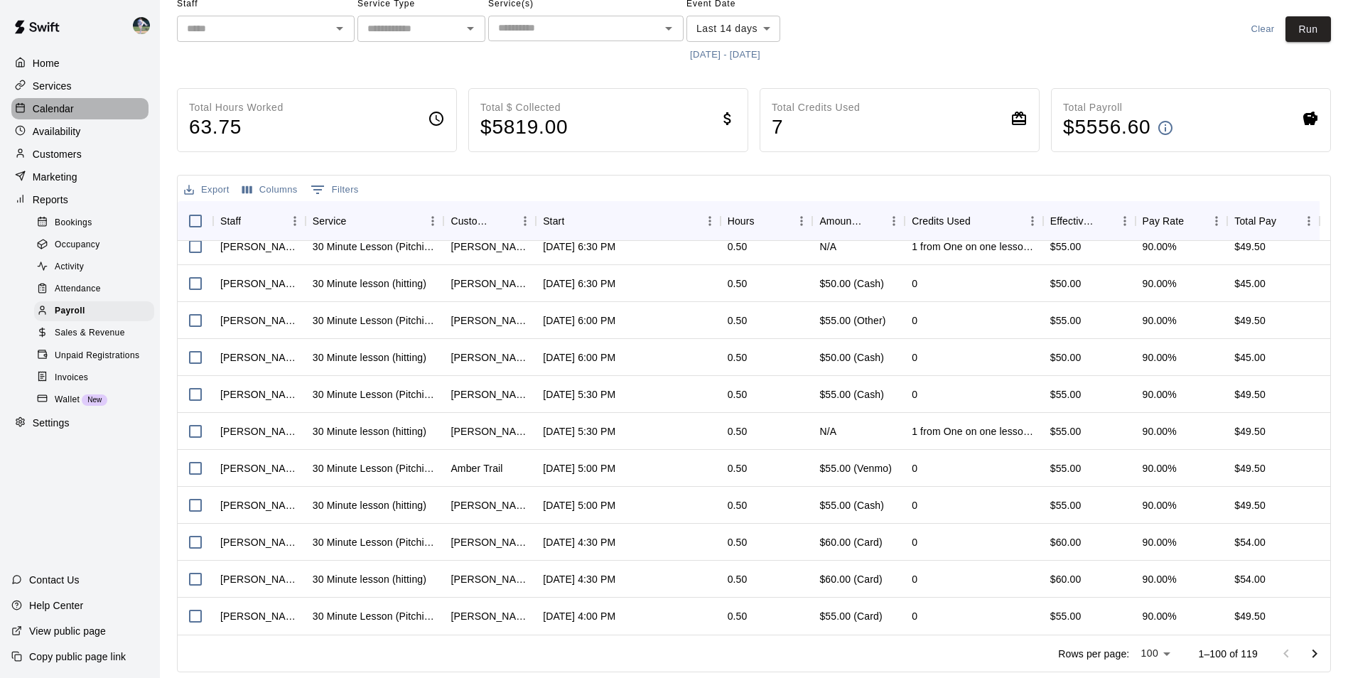
click at [88, 108] on div "Calendar" at bounding box center [79, 108] width 137 height 21
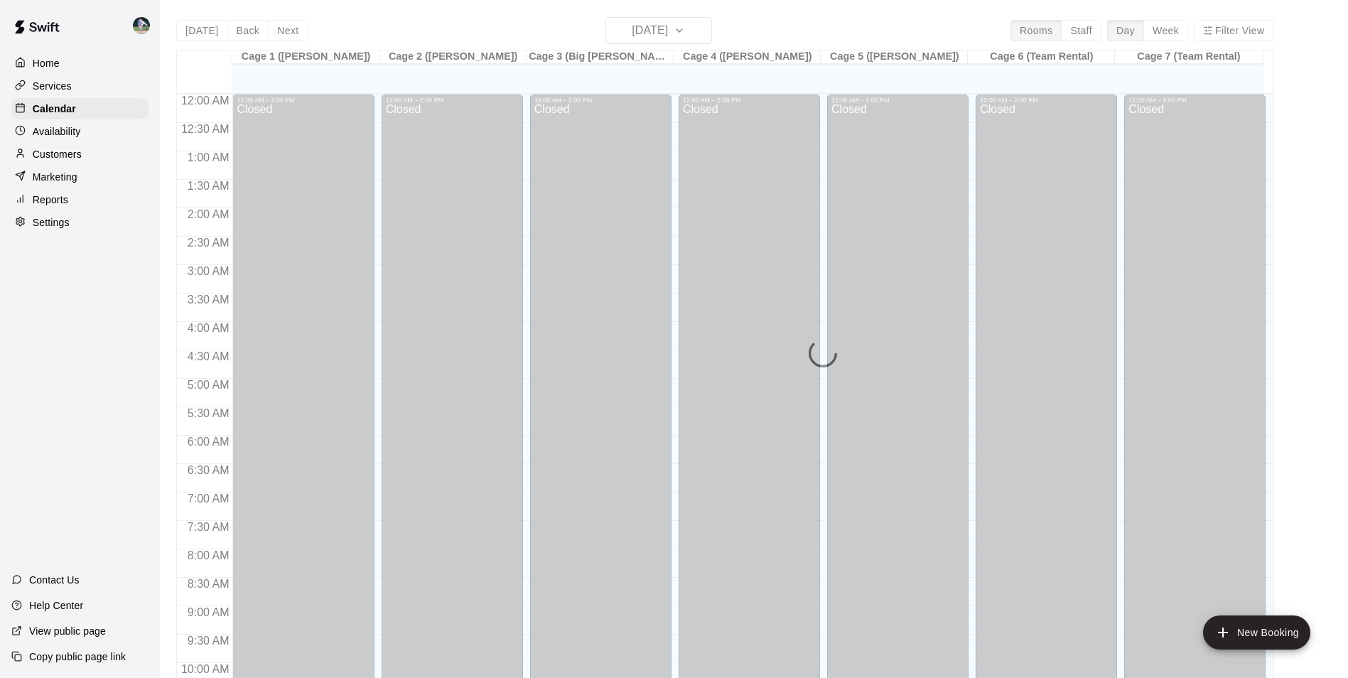
scroll to position [722, 0]
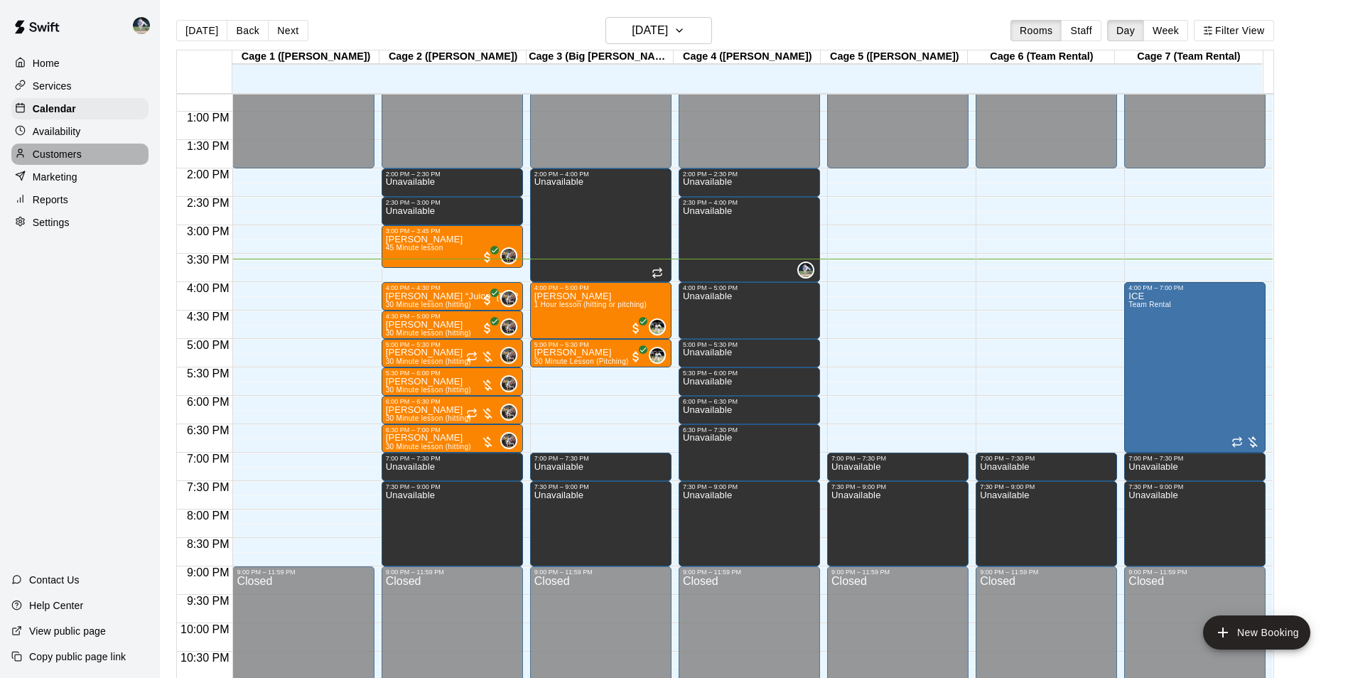
click at [96, 157] on div "Customers" at bounding box center [79, 154] width 137 height 21
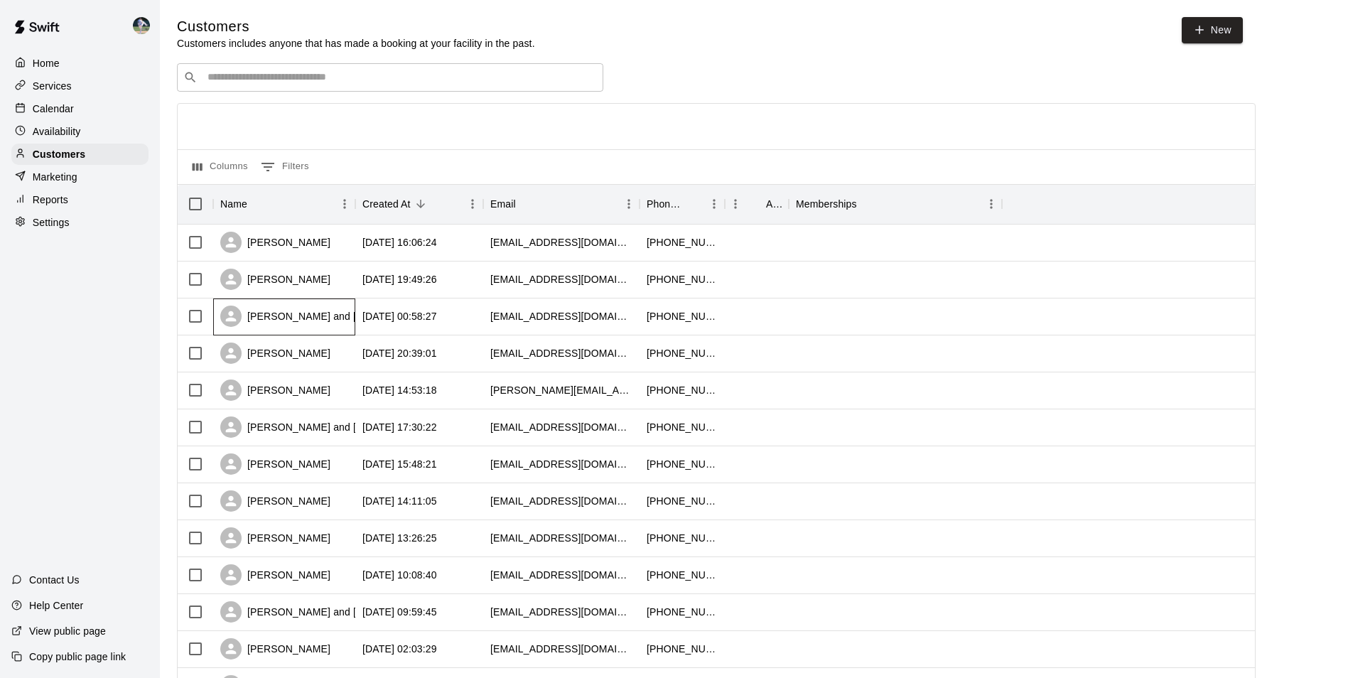
click at [311, 320] on div "[PERSON_NAME] and [PERSON_NAME]" at bounding box center [328, 316] width 216 height 21
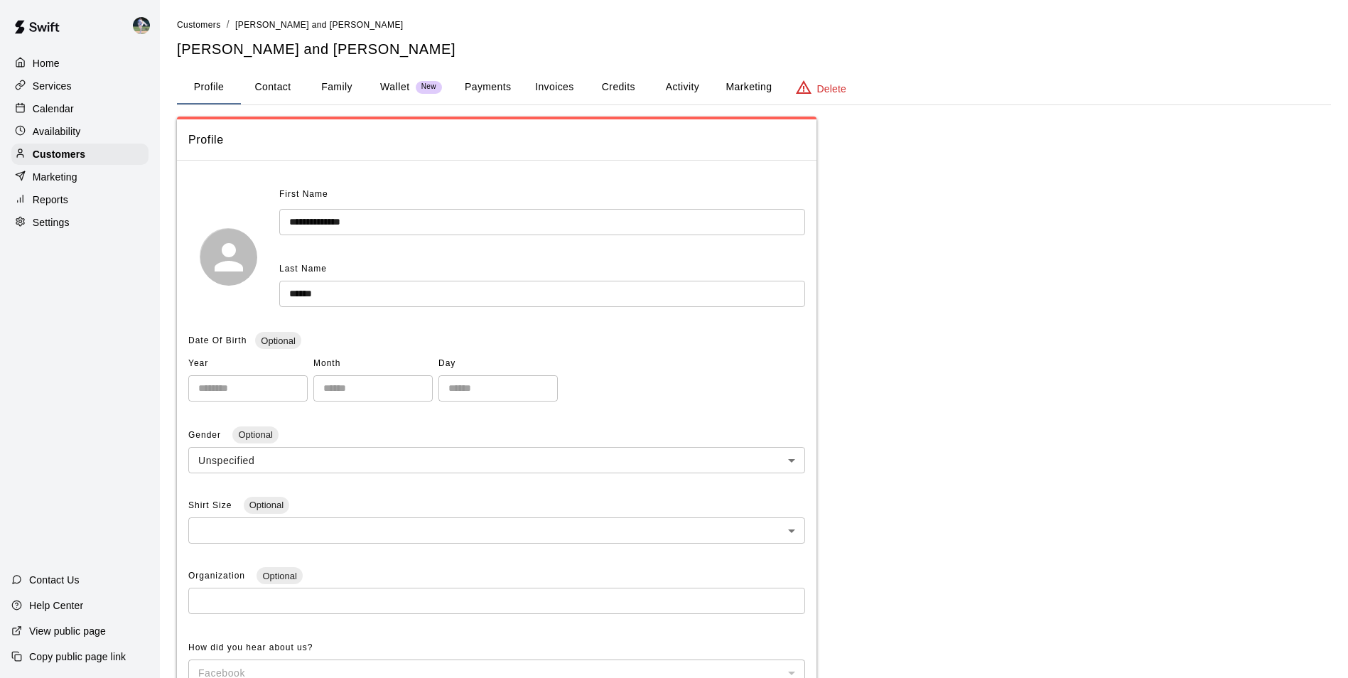
click at [340, 85] on button "Family" at bounding box center [337, 87] width 64 height 34
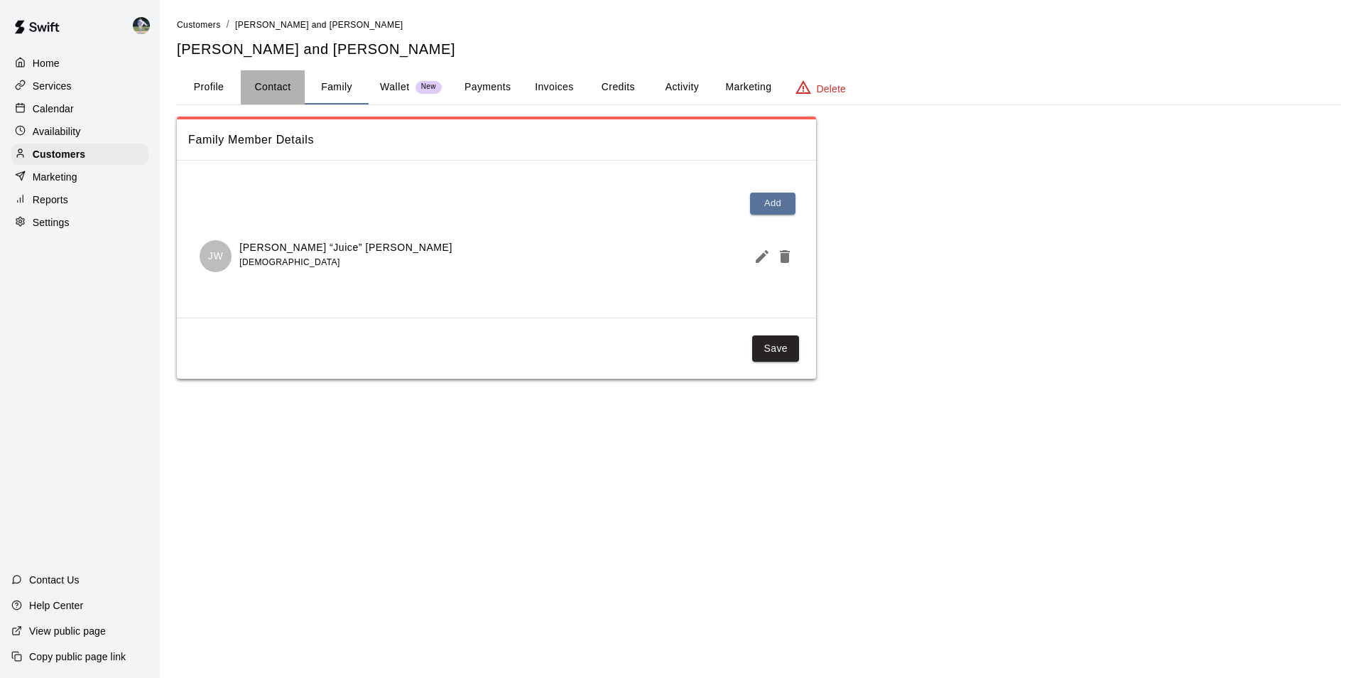
click at [283, 82] on button "Contact" at bounding box center [273, 87] width 64 height 34
select select "**"
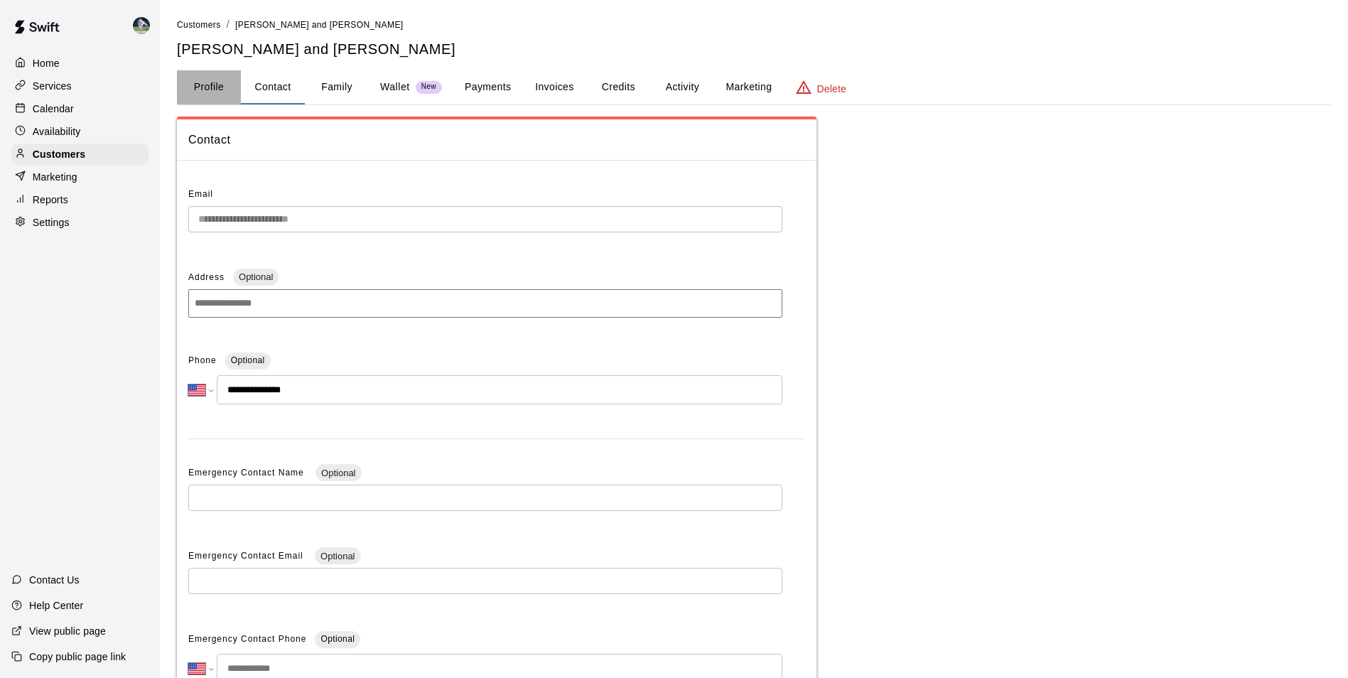
click at [212, 86] on button "Profile" at bounding box center [209, 87] width 64 height 34
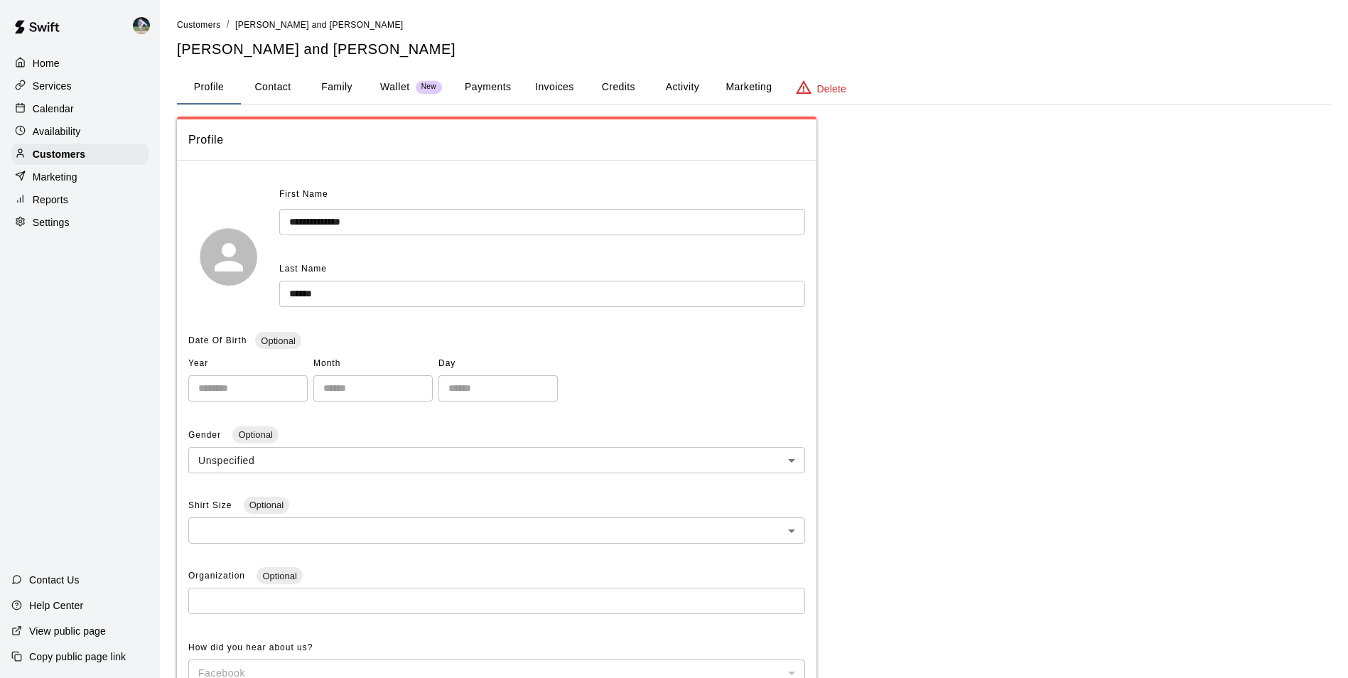
click at [95, 107] on div "Calendar" at bounding box center [79, 108] width 137 height 21
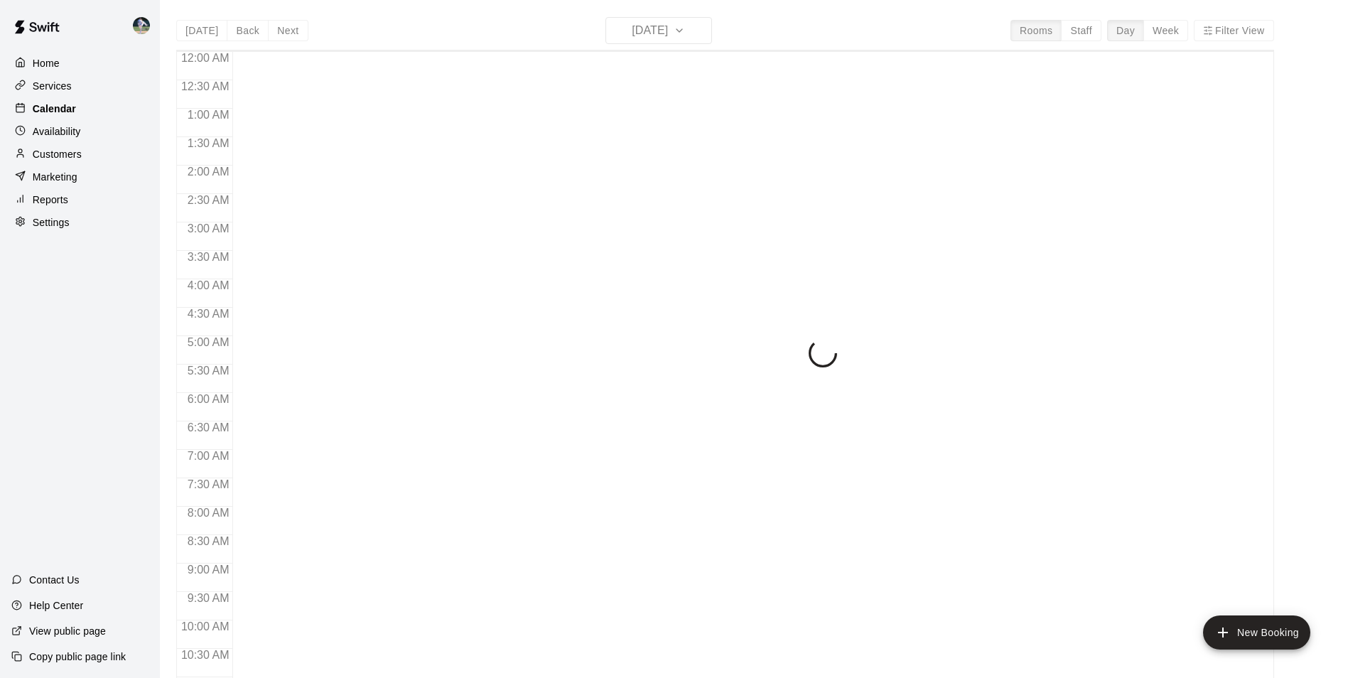
scroll to position [722, 0]
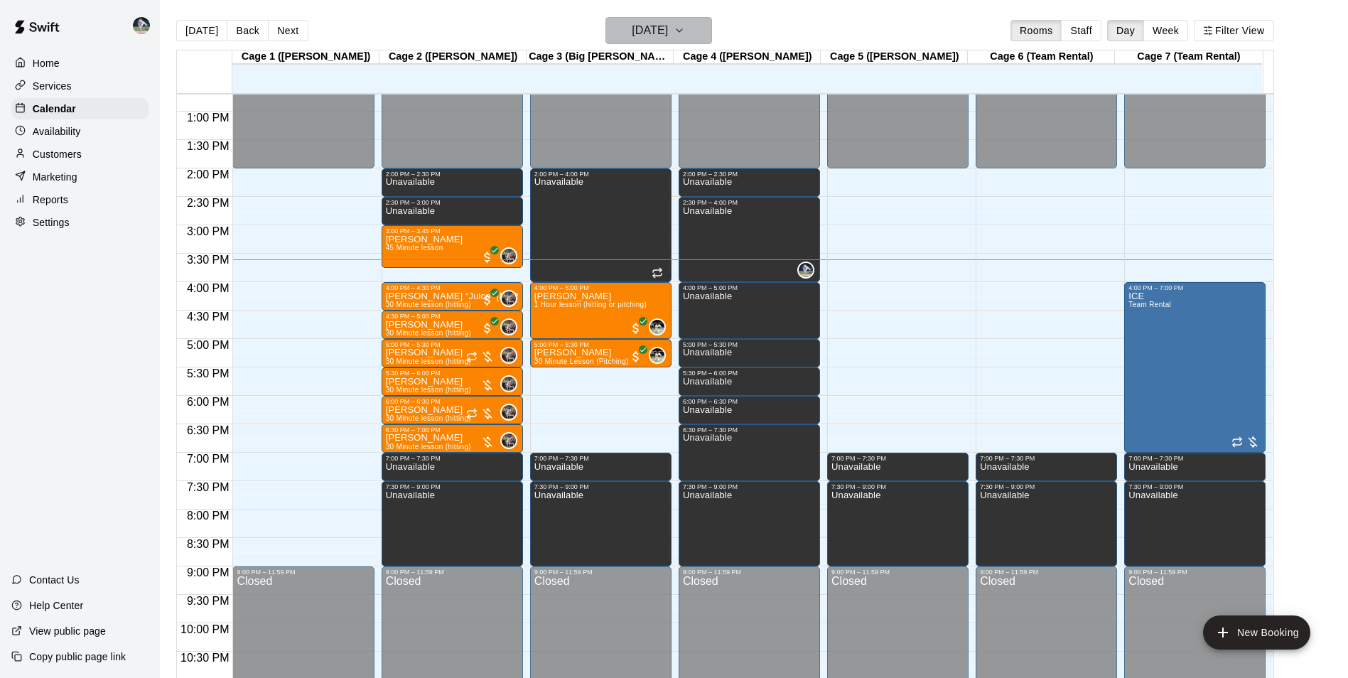
click at [637, 35] on h6 "[DATE]" at bounding box center [650, 31] width 36 height 20
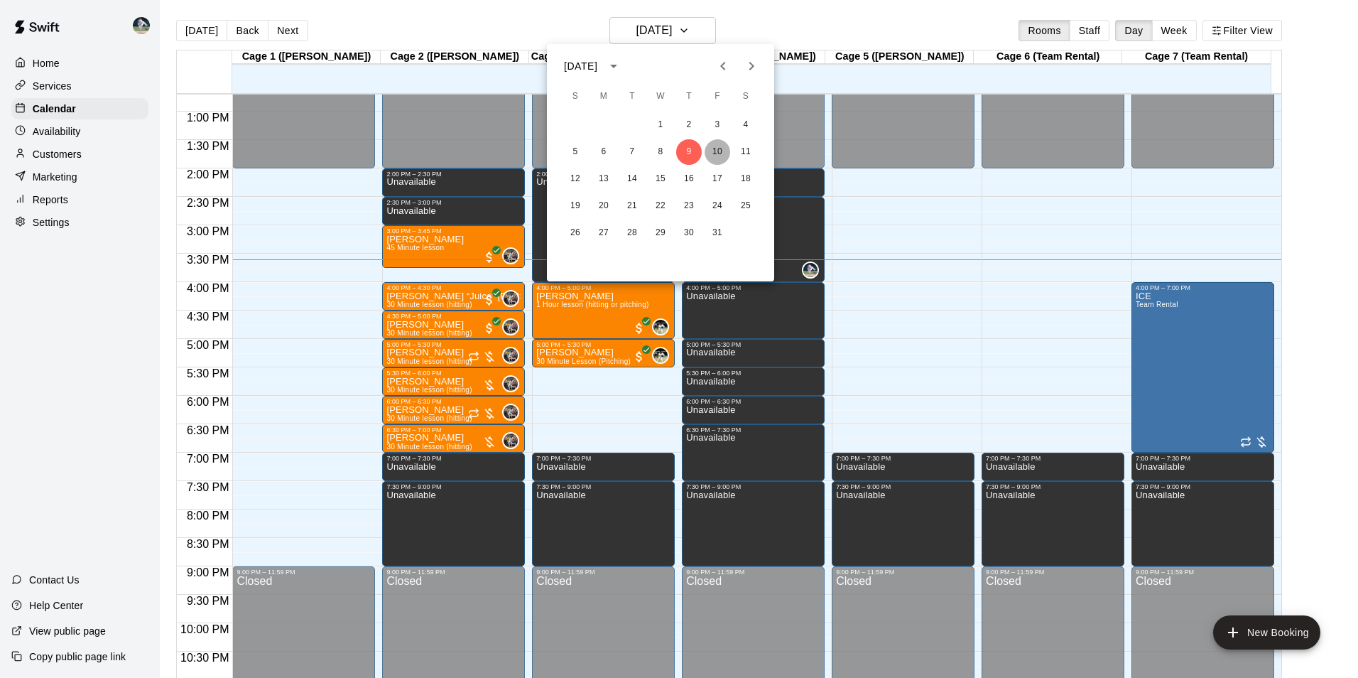
click at [715, 146] on button "10" at bounding box center [718, 152] width 26 height 26
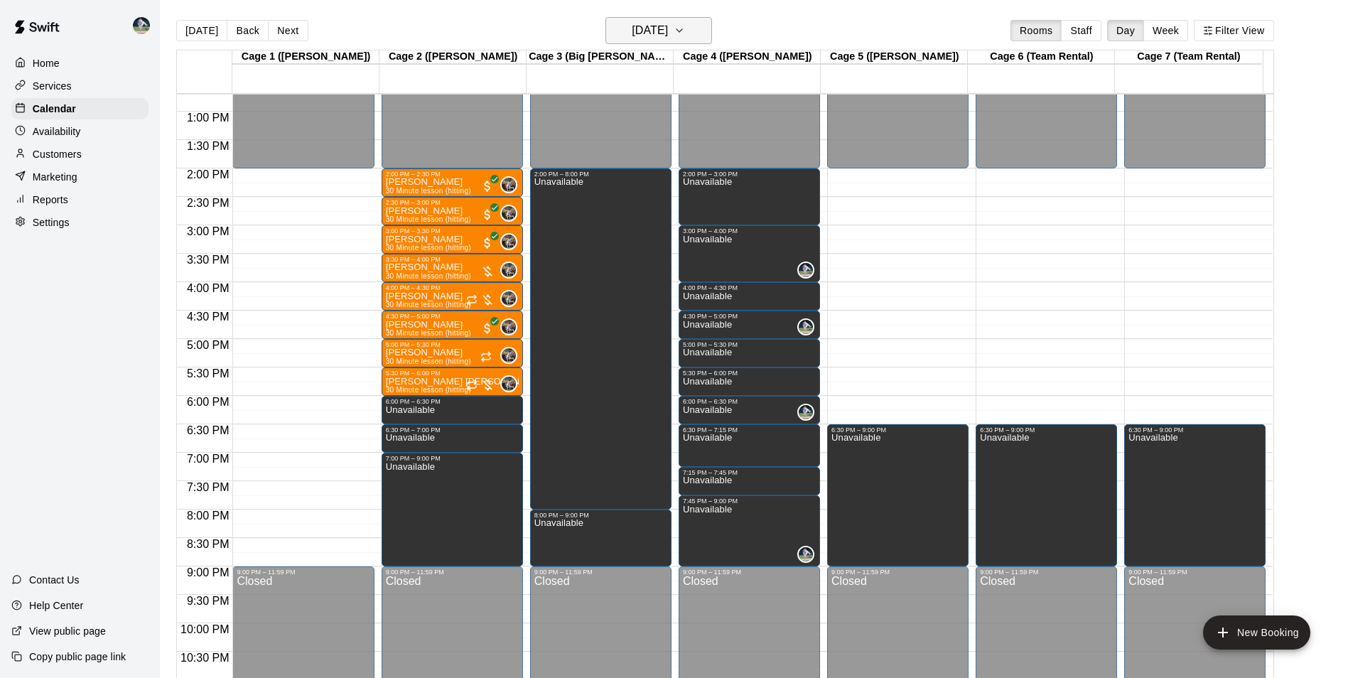
click at [632, 32] on h6 "Friday Oct 10" at bounding box center [650, 31] width 36 height 20
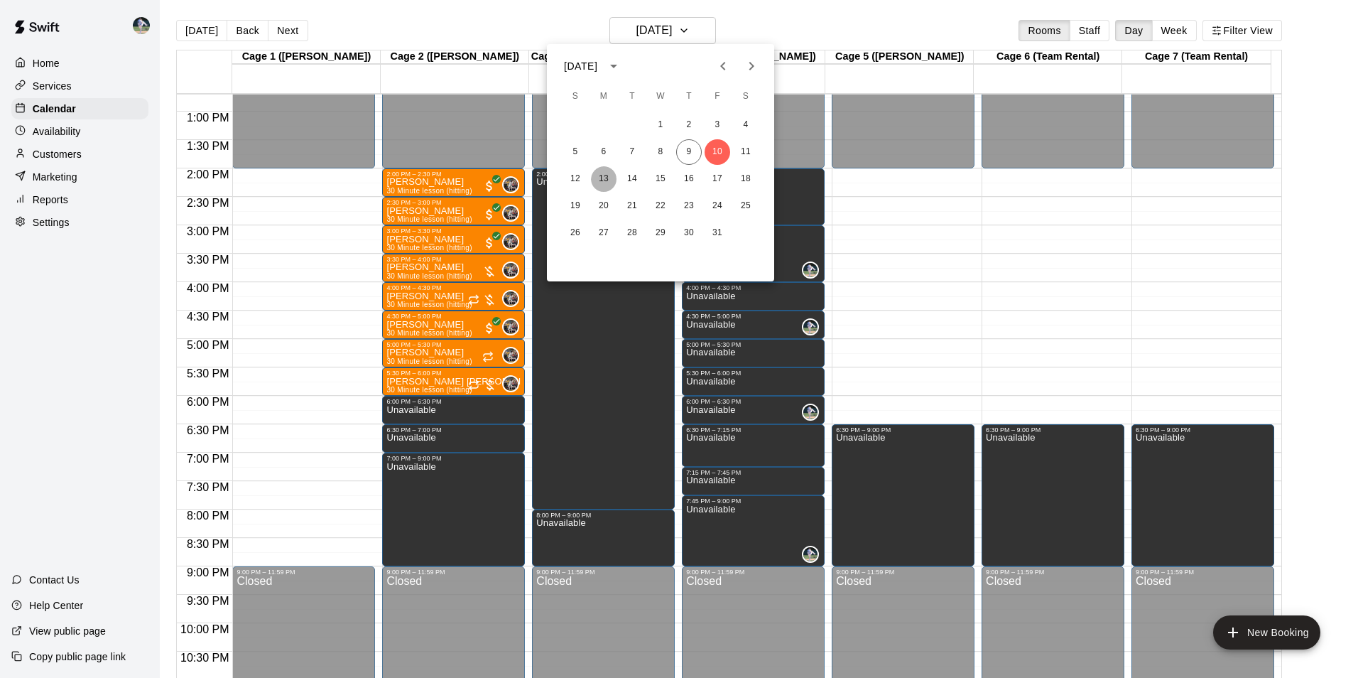
click at [605, 177] on button "13" at bounding box center [604, 179] width 26 height 26
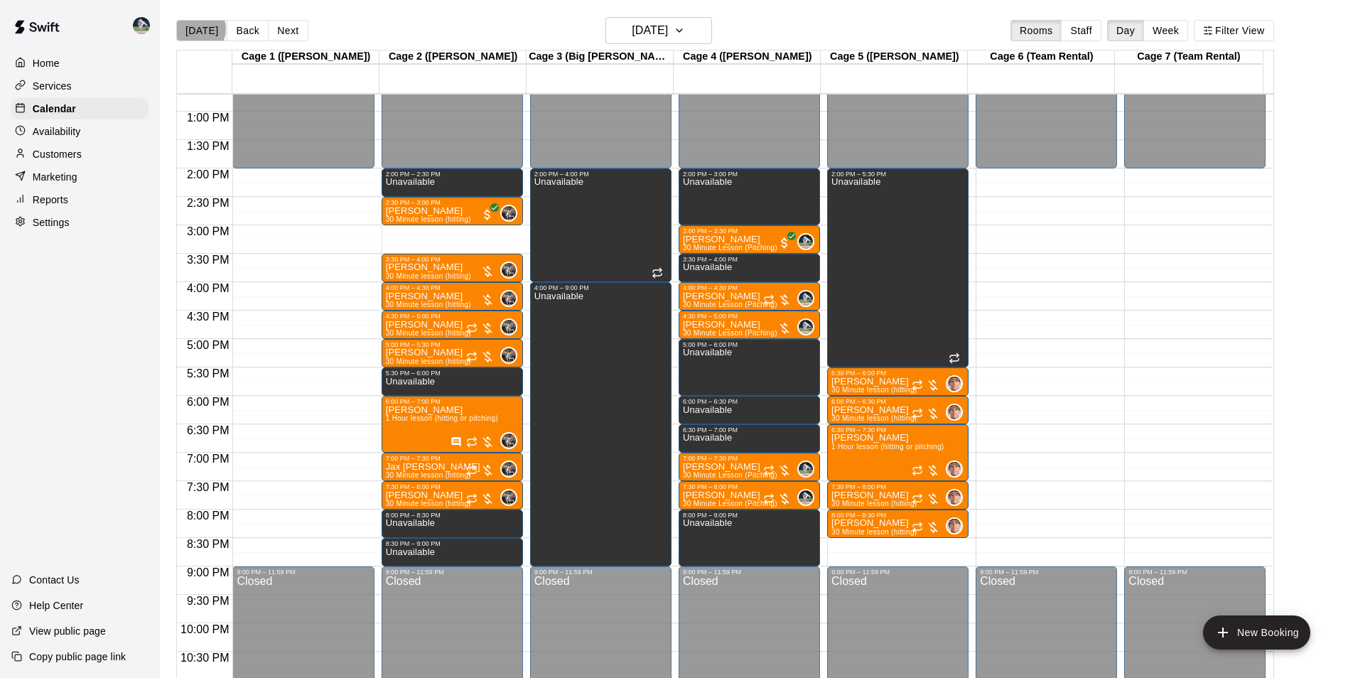
click at [198, 28] on button "[DATE]" at bounding box center [201, 30] width 51 height 21
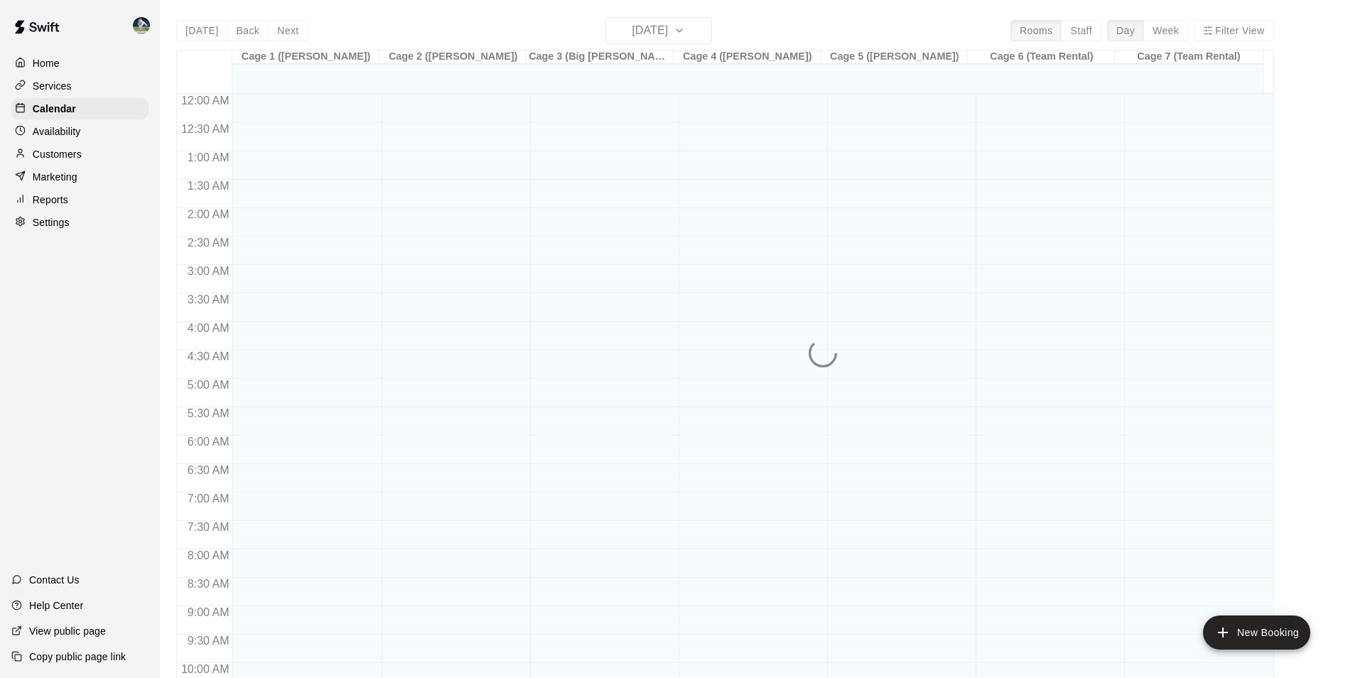
scroll to position [722, 0]
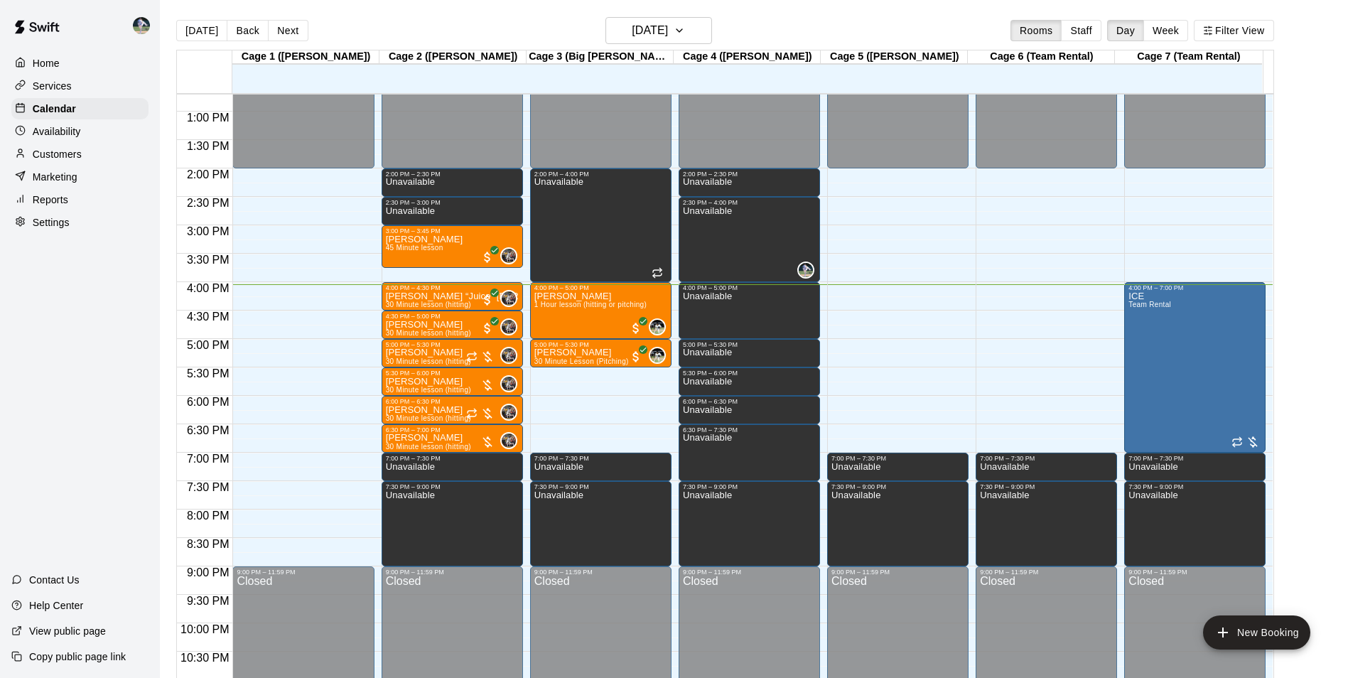
click at [104, 153] on div "Customers" at bounding box center [79, 154] width 137 height 21
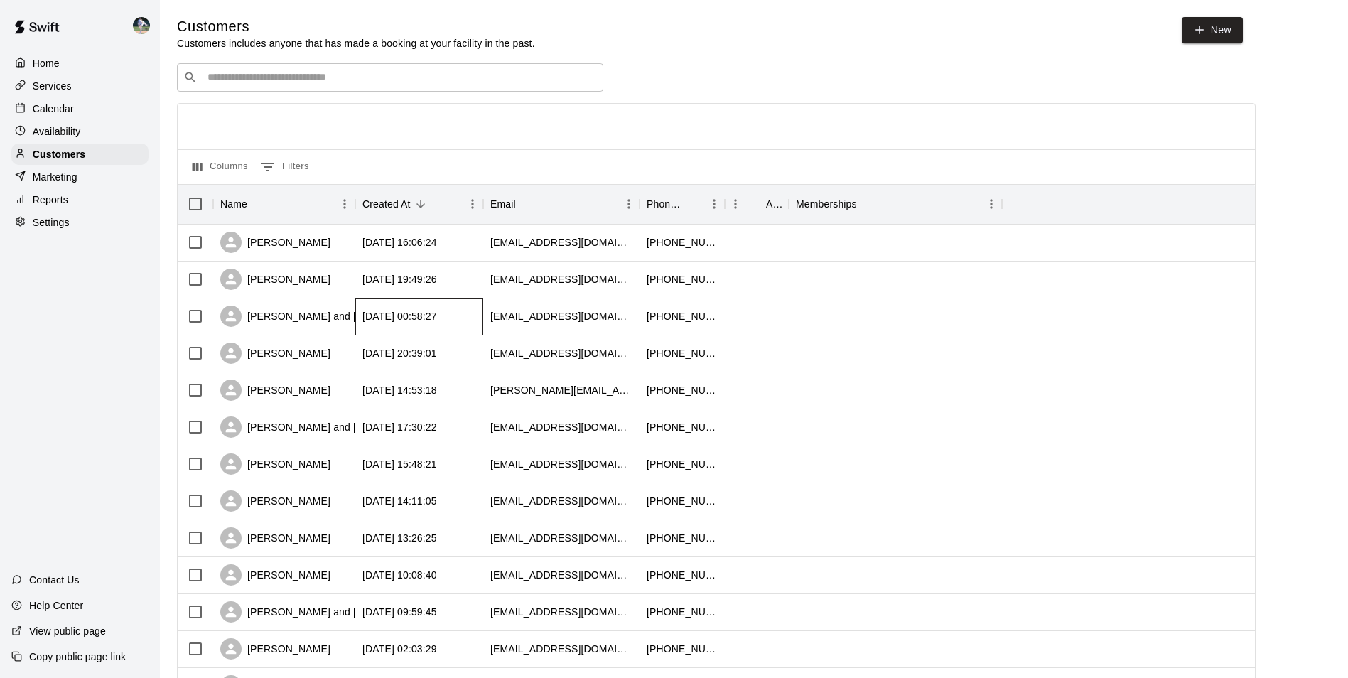
click at [387, 314] on div "[DATE] 00:58:27" at bounding box center [399, 316] width 75 height 14
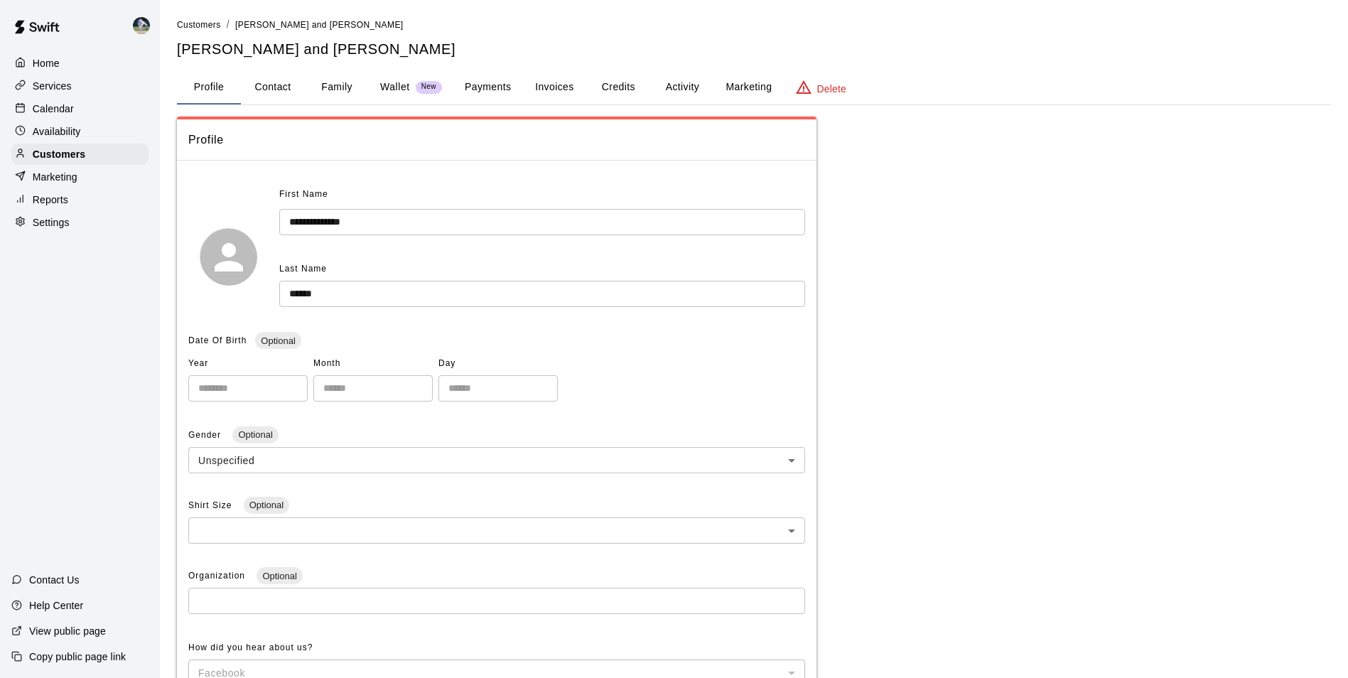
click at [279, 82] on button "Contact" at bounding box center [273, 87] width 64 height 34
select select "**"
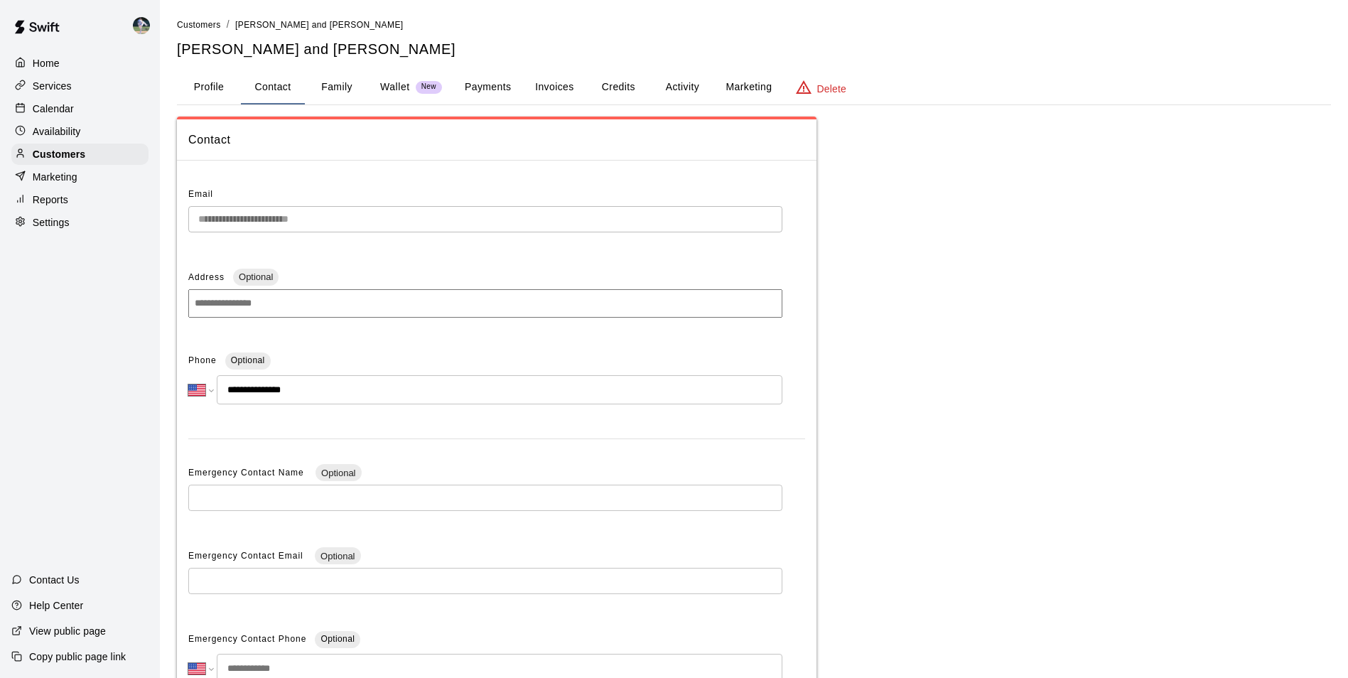
click at [203, 86] on button "Profile" at bounding box center [209, 87] width 64 height 34
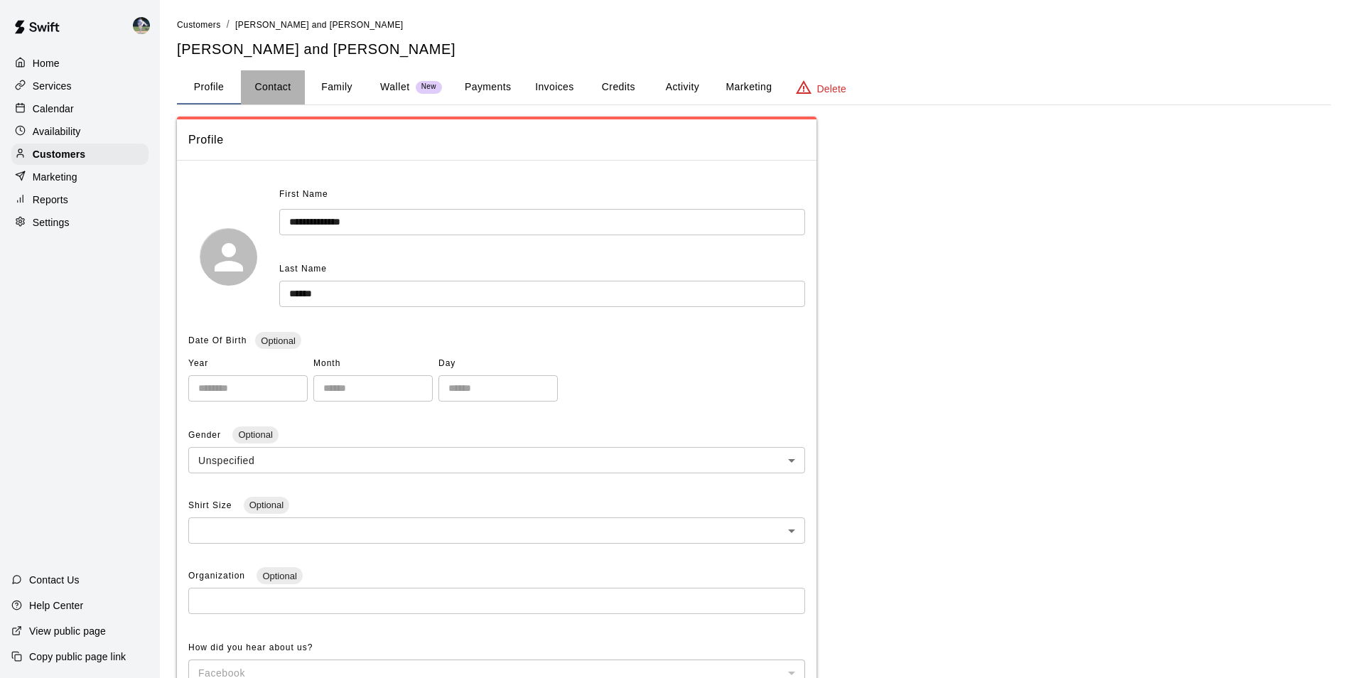
click at [274, 85] on button "Contact" at bounding box center [273, 87] width 64 height 34
select select "**"
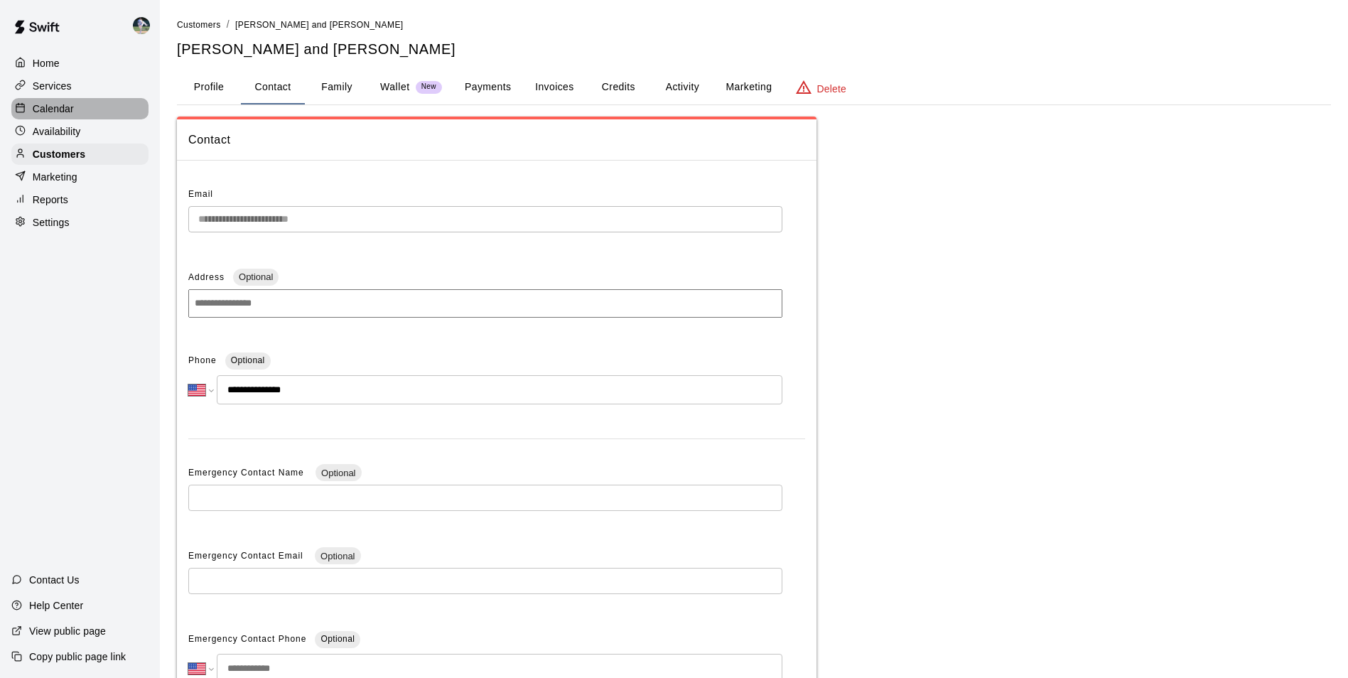
click at [87, 109] on div "Calendar" at bounding box center [79, 108] width 137 height 21
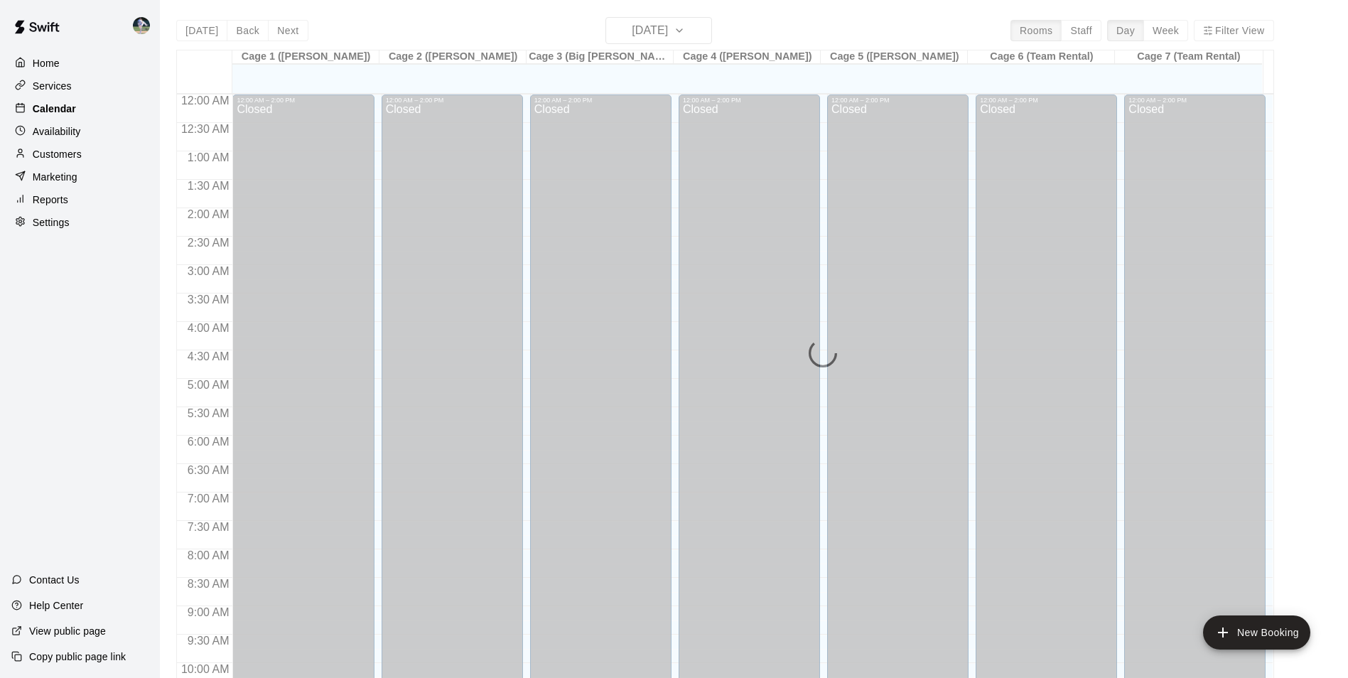
scroll to position [722, 0]
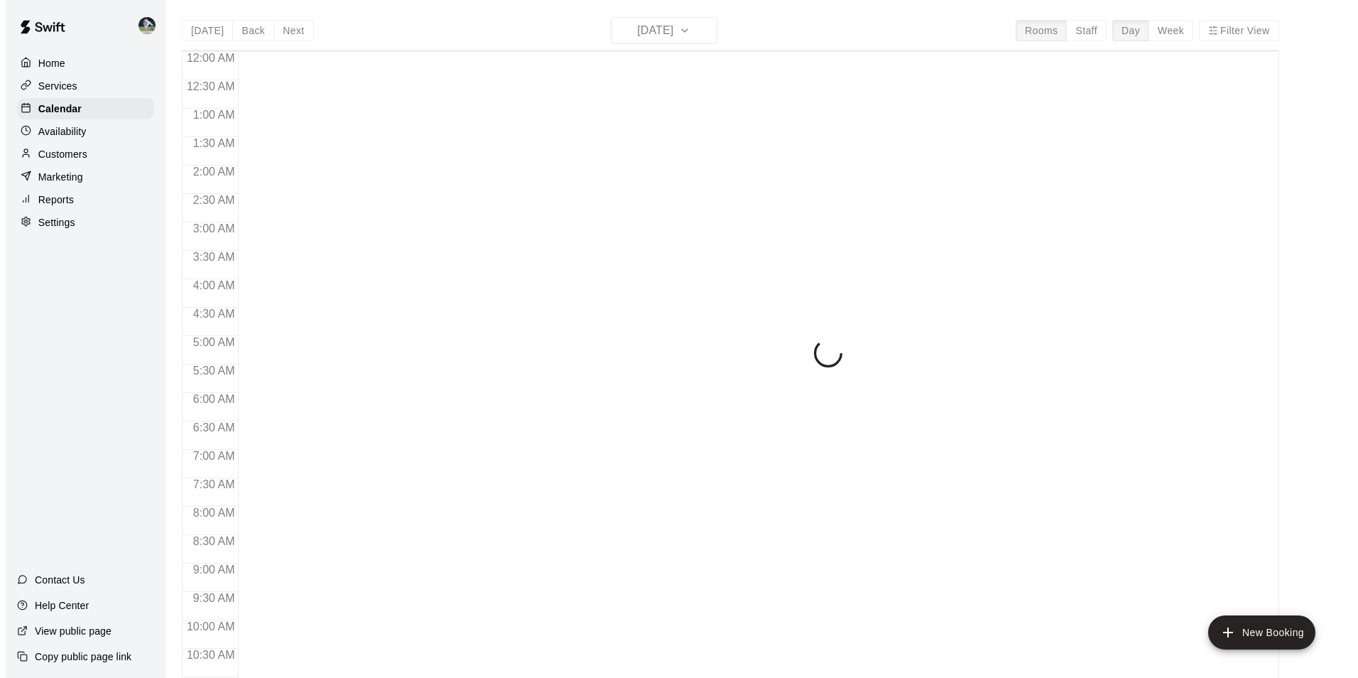
scroll to position [722, 0]
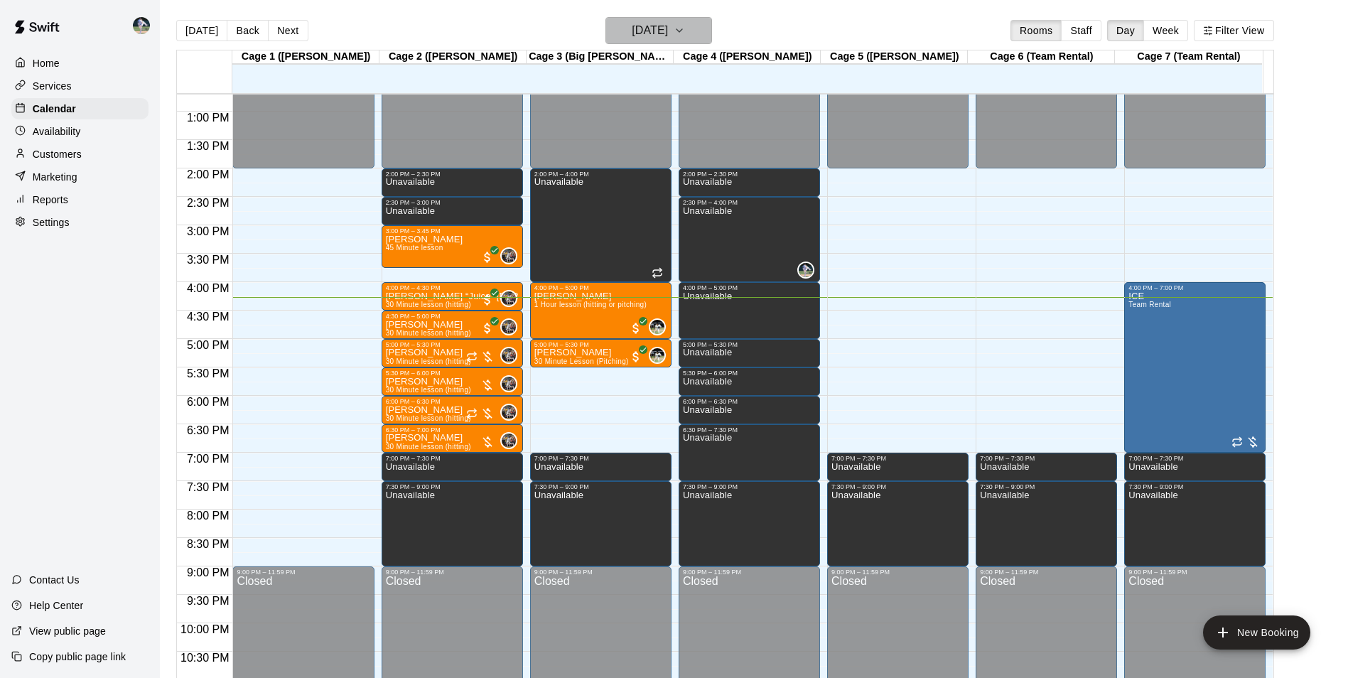
click at [632, 28] on h6 "[DATE]" at bounding box center [650, 31] width 36 height 20
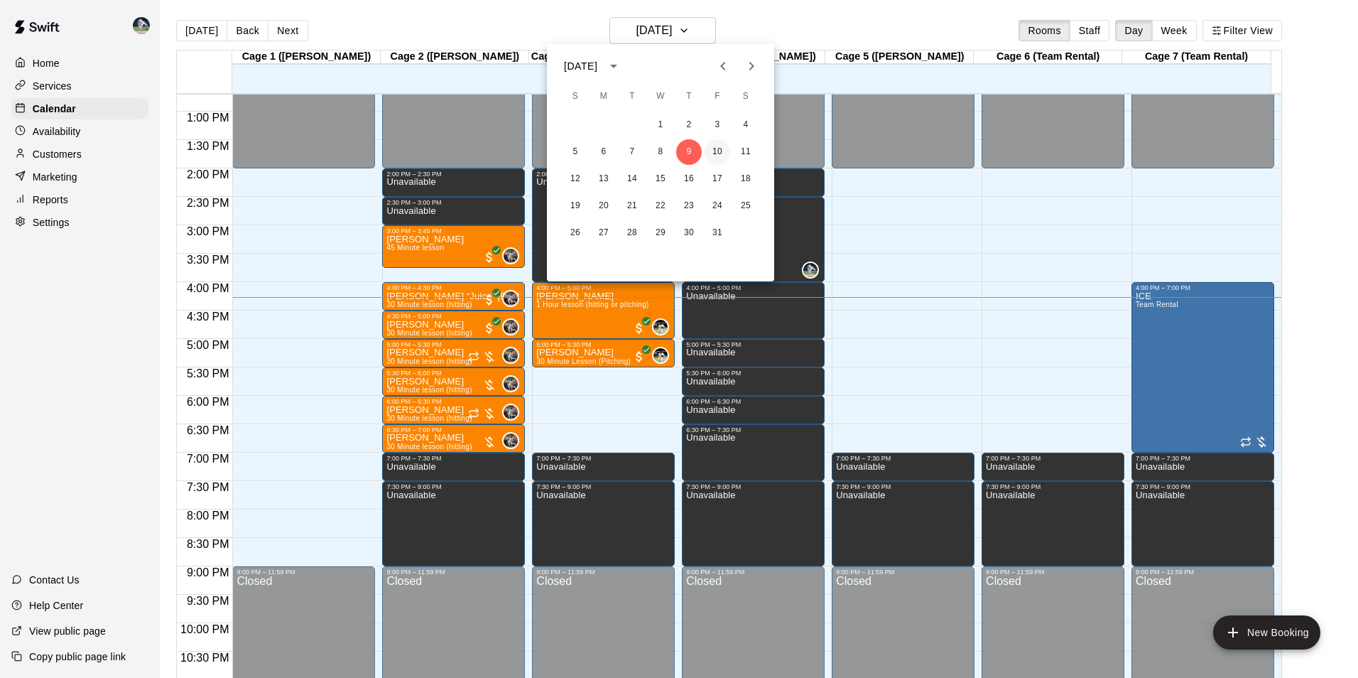
click at [716, 148] on button "10" at bounding box center [718, 152] width 26 height 26
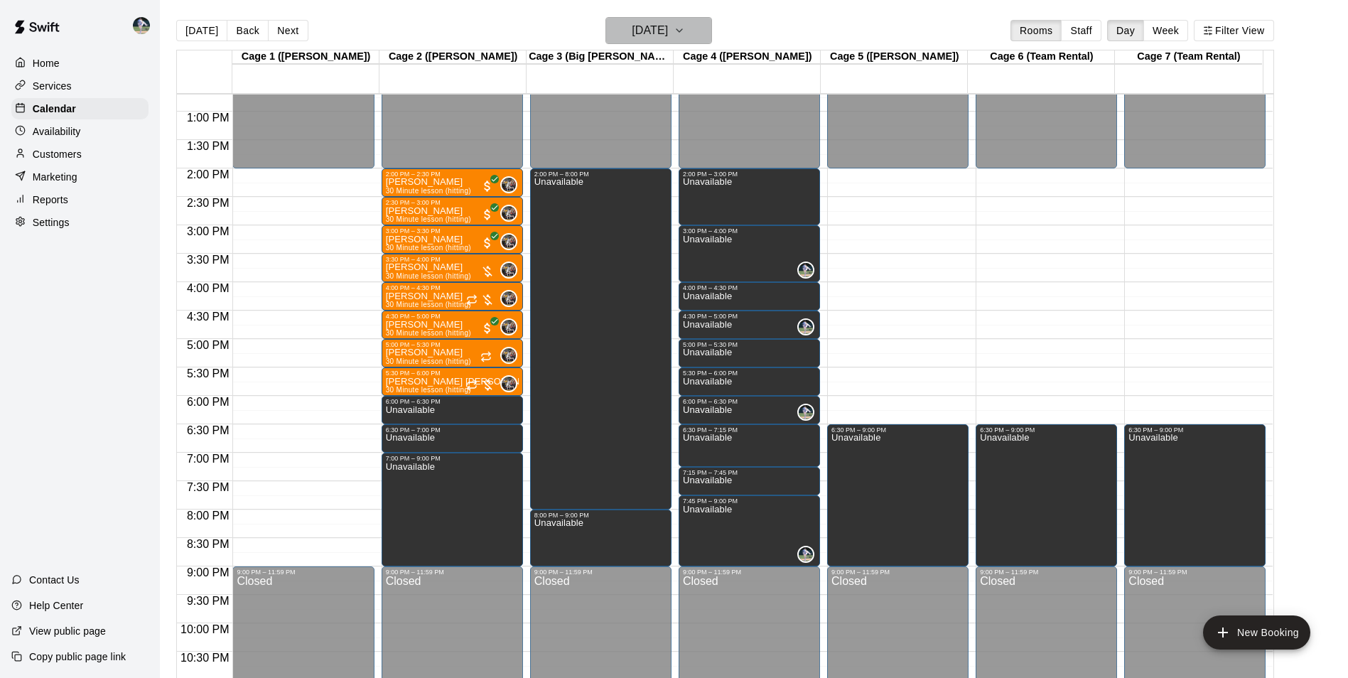
click at [668, 26] on h6 "Friday Oct 10" at bounding box center [650, 31] width 36 height 20
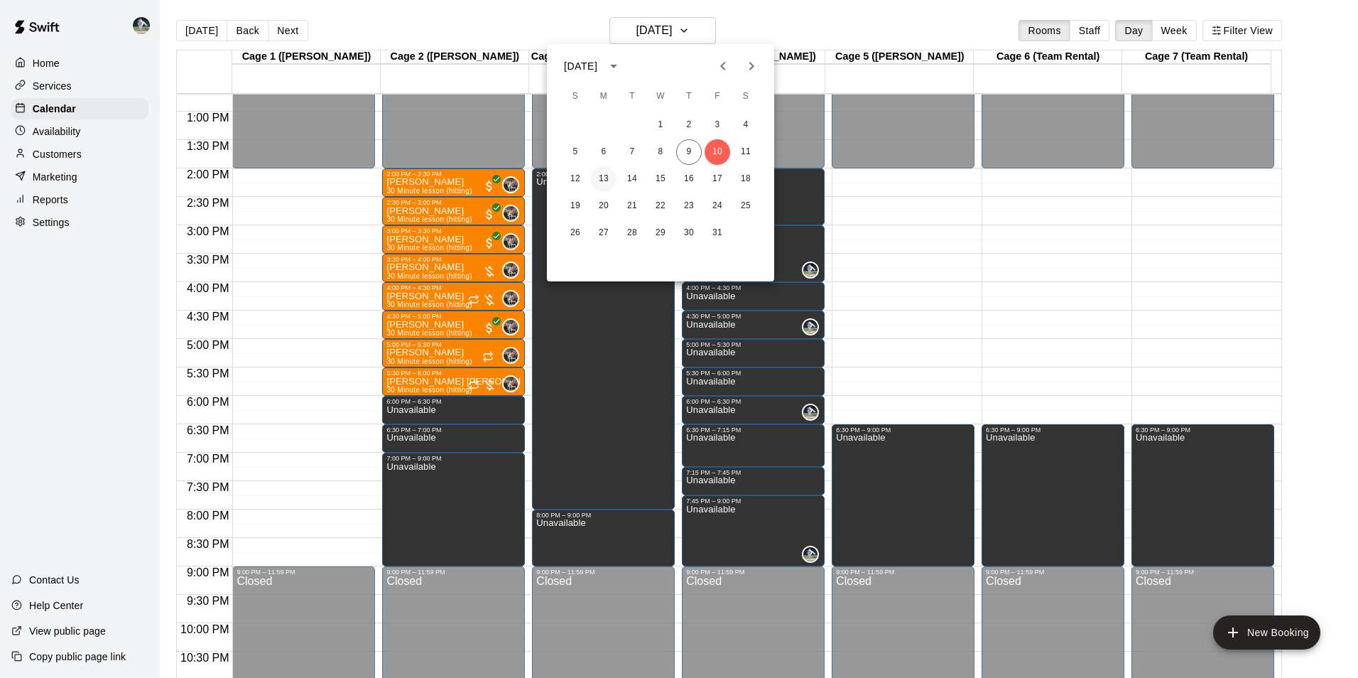
click at [600, 178] on button "13" at bounding box center [604, 179] width 26 height 26
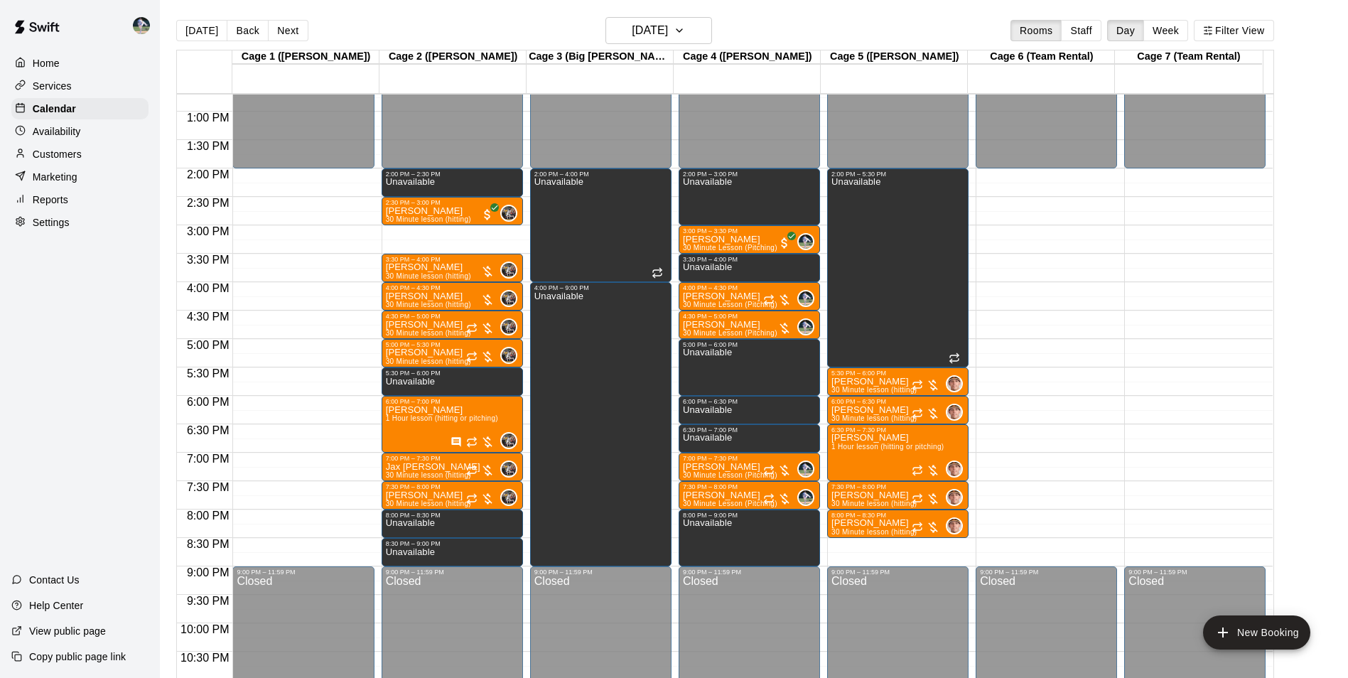
click at [1040, 514] on div "12:00 AM – 2:00 PM Closed 9:00 PM – 11:59 PM Closed" at bounding box center [1046, 55] width 141 height 1364
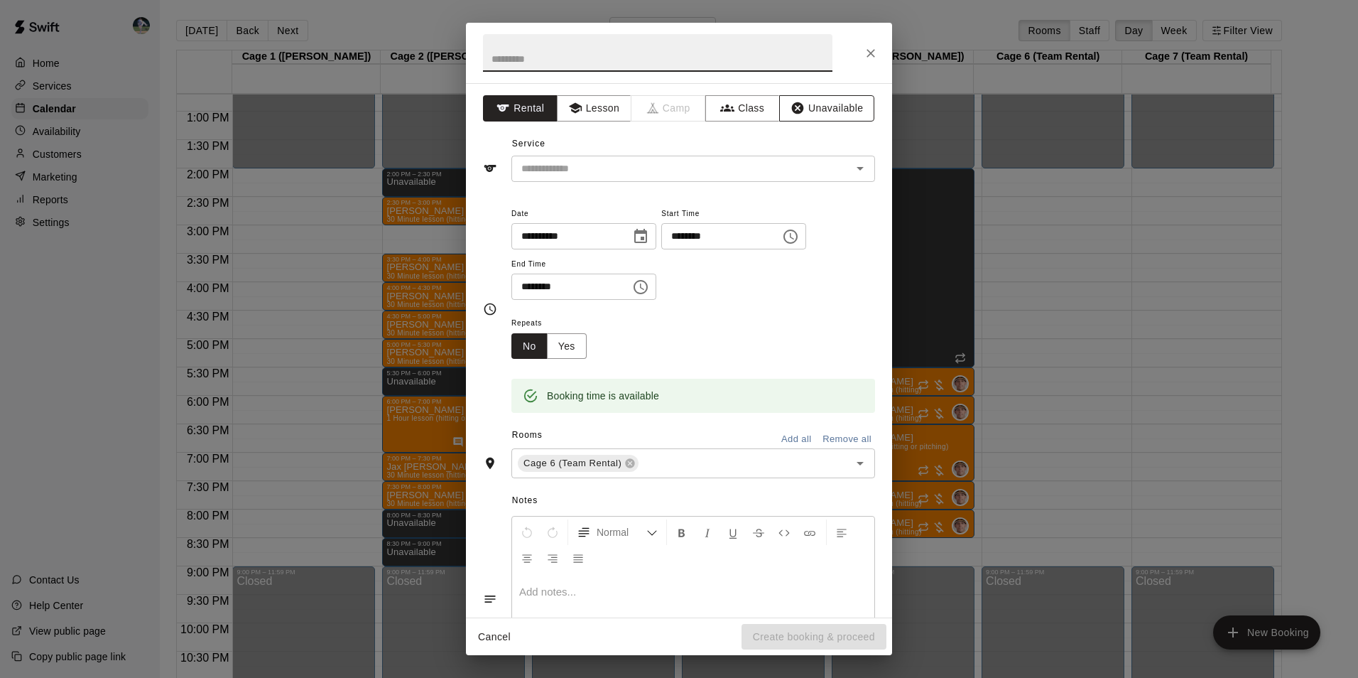
click at [826, 109] on button "Unavailable" at bounding box center [826, 108] width 95 height 26
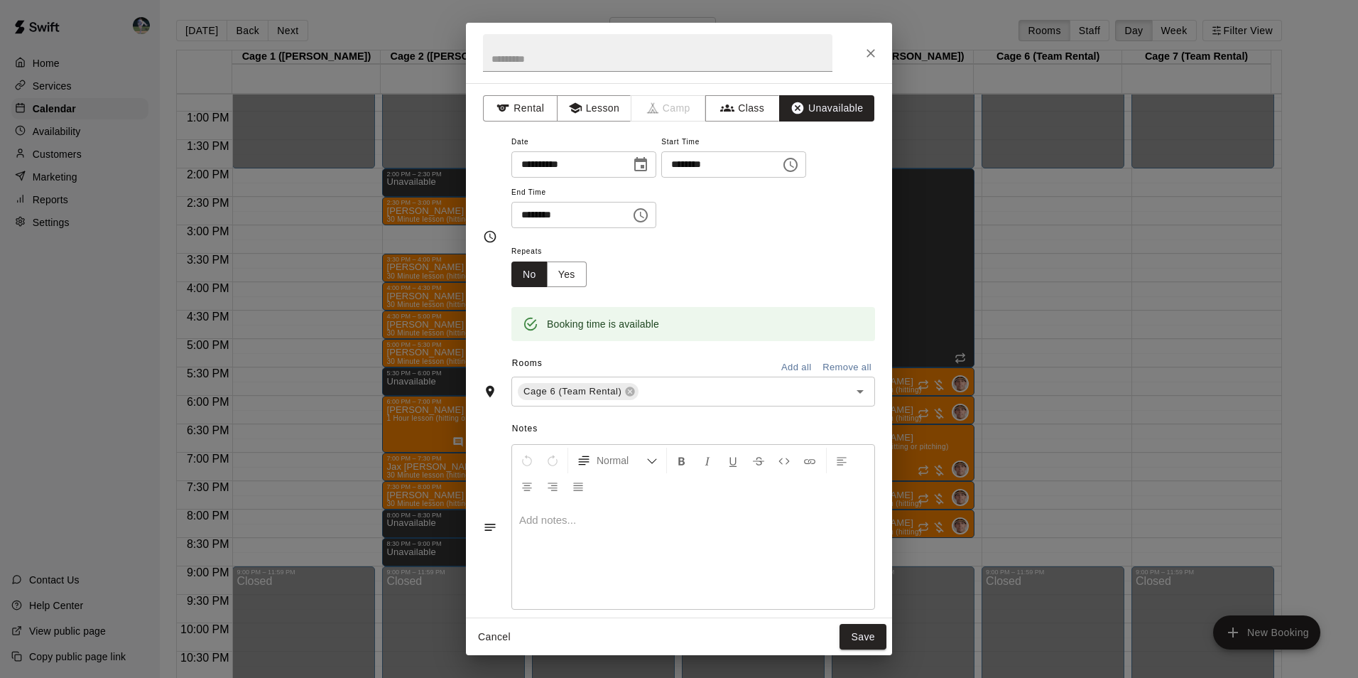
click at [644, 212] on icon "Choose time, selected time is 8:30 PM" at bounding box center [642, 215] width 4 height 6
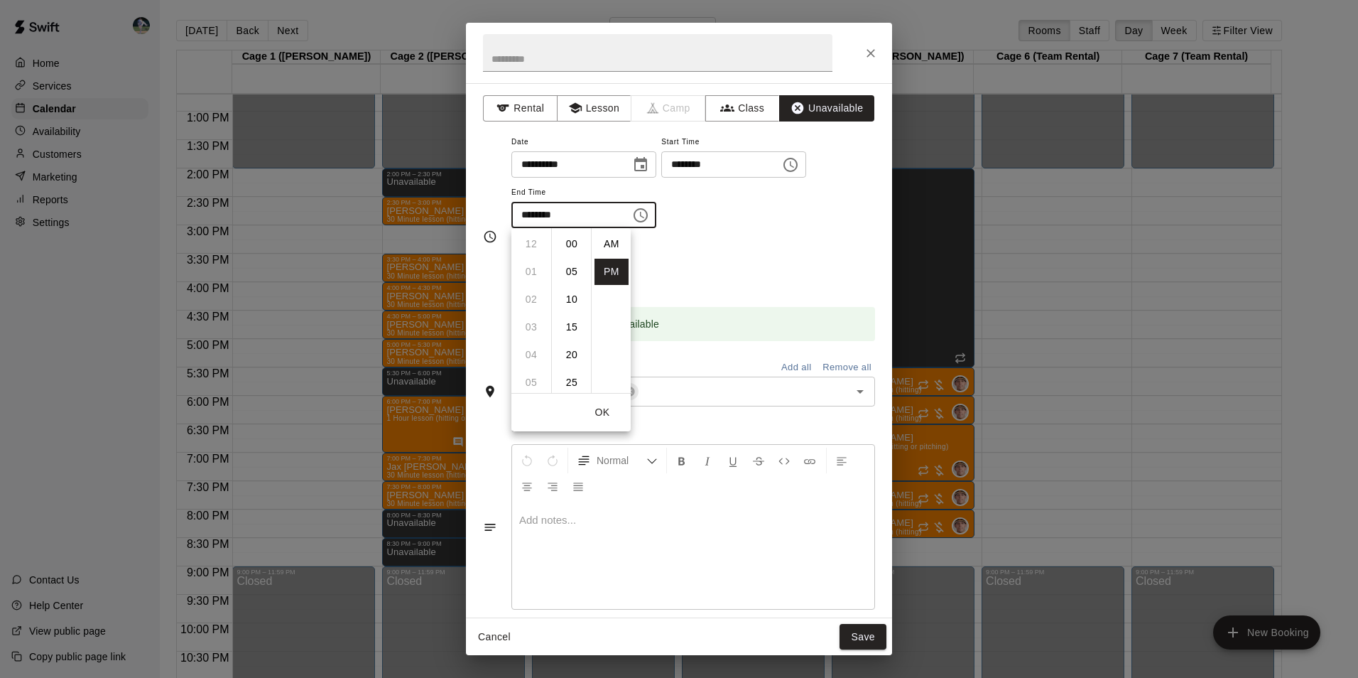
scroll to position [26, 0]
click at [531, 266] on li "09" at bounding box center [531, 272] width 34 height 26
click at [566, 241] on li "00" at bounding box center [572, 242] width 34 height 26
type input "********"
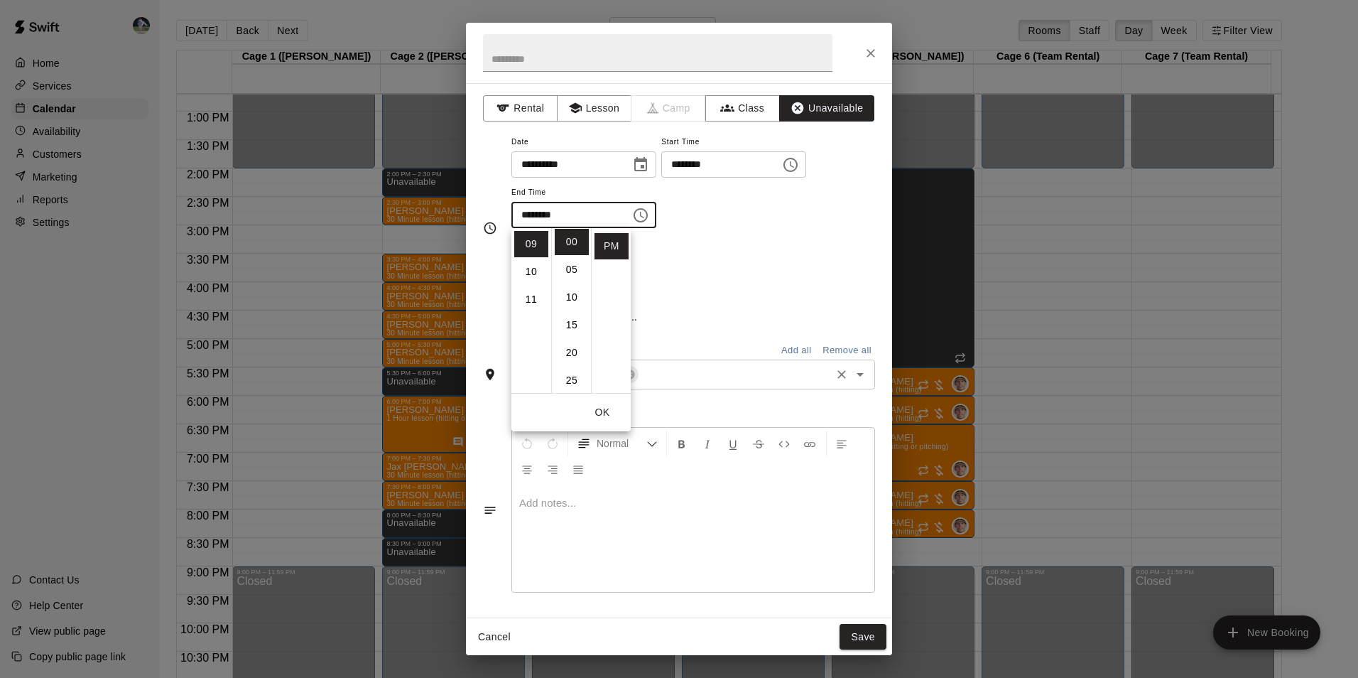
scroll to position [0, 0]
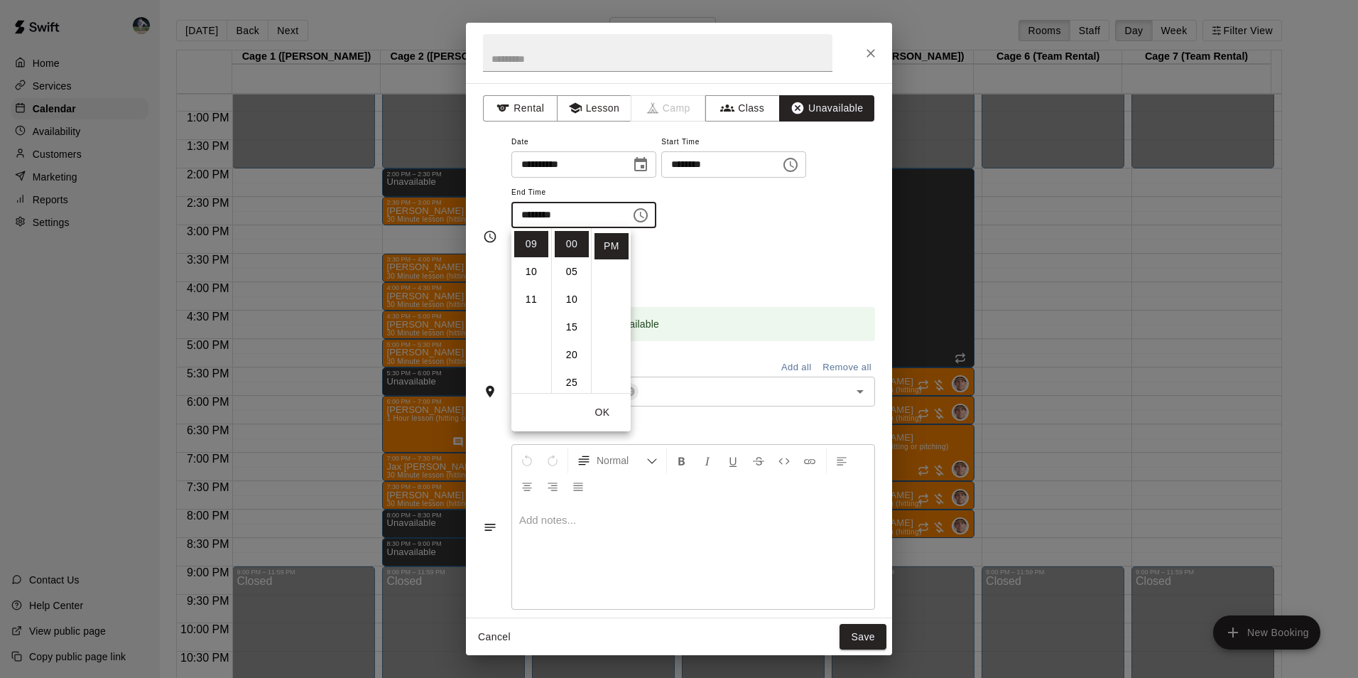
click at [860, 634] on button "Save" at bounding box center [863, 637] width 47 height 26
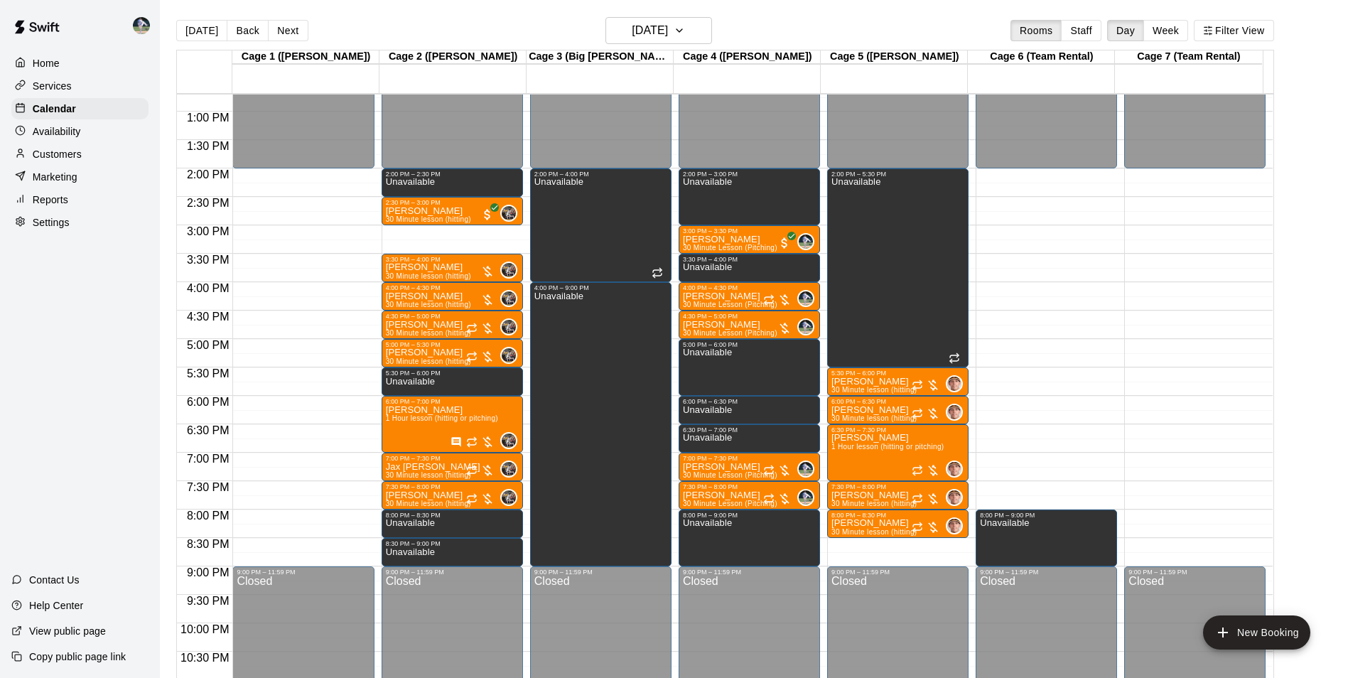
click at [1158, 514] on div "12:00 AM – 2:00 PM Closed 9:00 PM – 11:59 PM Closed" at bounding box center [1194, 55] width 141 height 1364
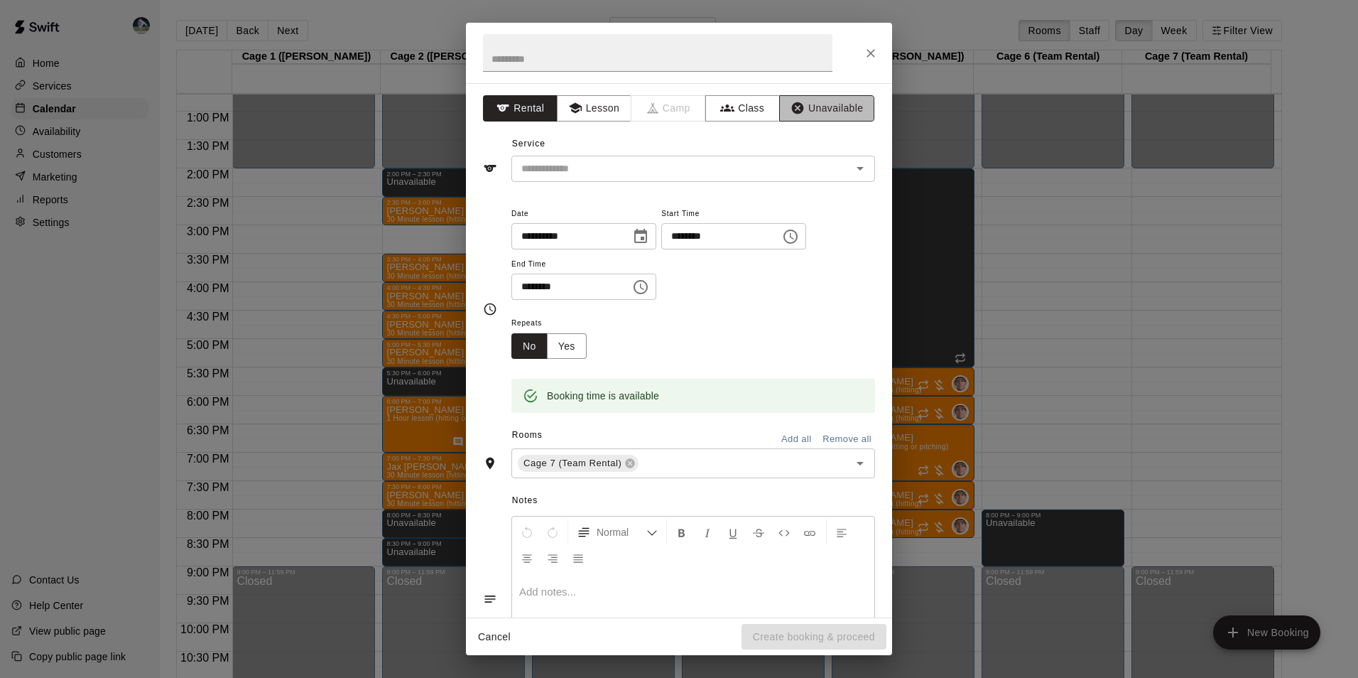
click at [842, 108] on button "Unavailable" at bounding box center [826, 108] width 95 height 26
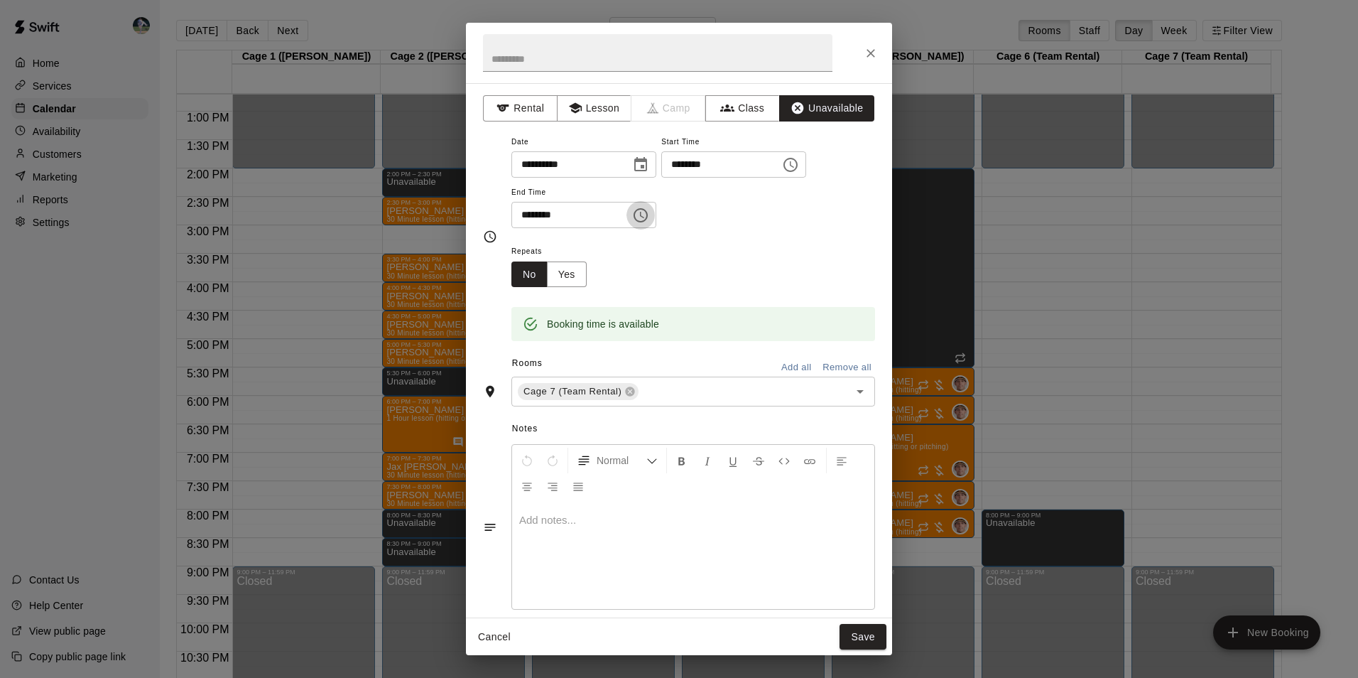
click at [649, 214] on icon "Choose time, selected time is 8:30 PM" at bounding box center [640, 215] width 17 height 17
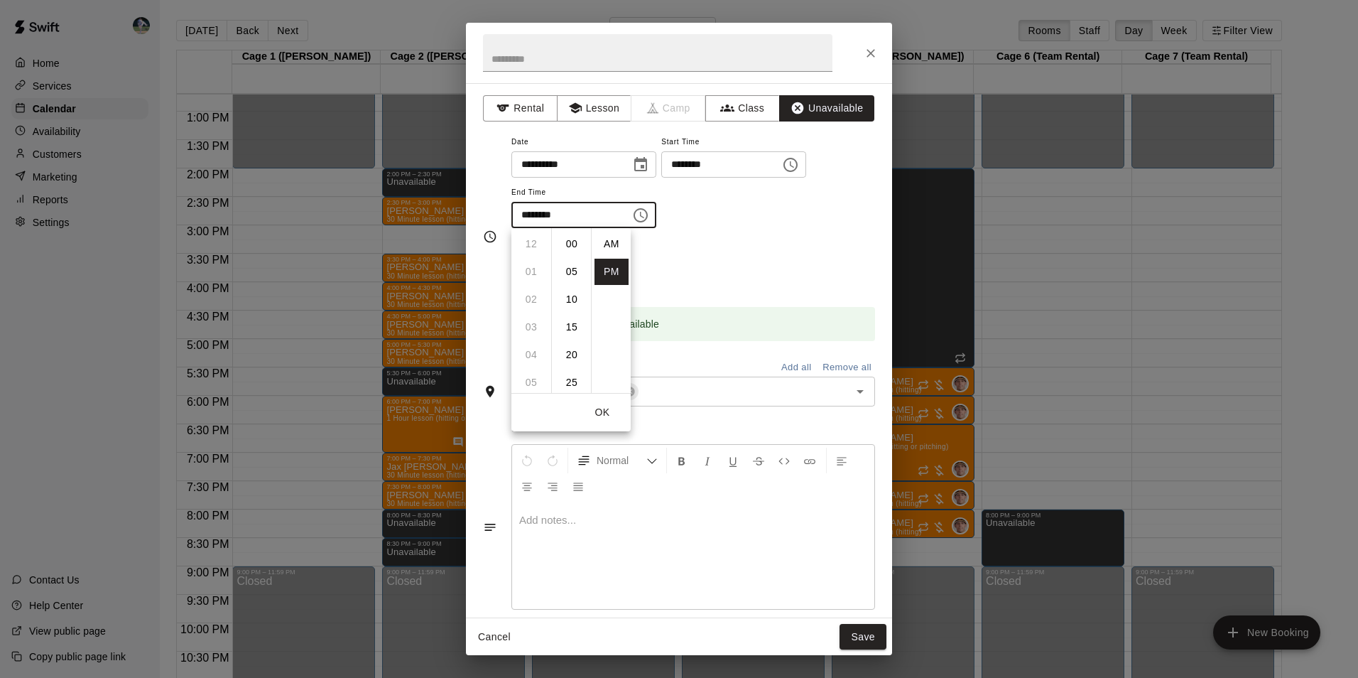
scroll to position [26, 0]
click at [534, 266] on li "09" at bounding box center [531, 272] width 34 height 26
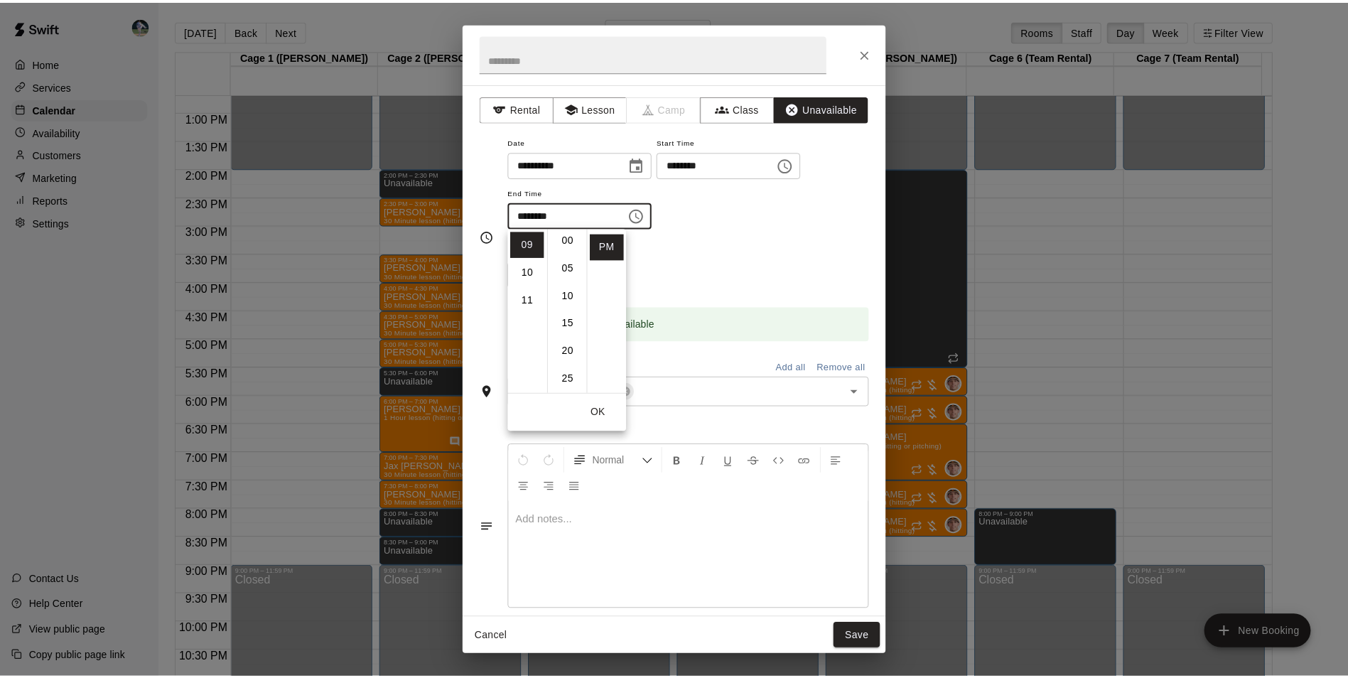
scroll to position [0, 0]
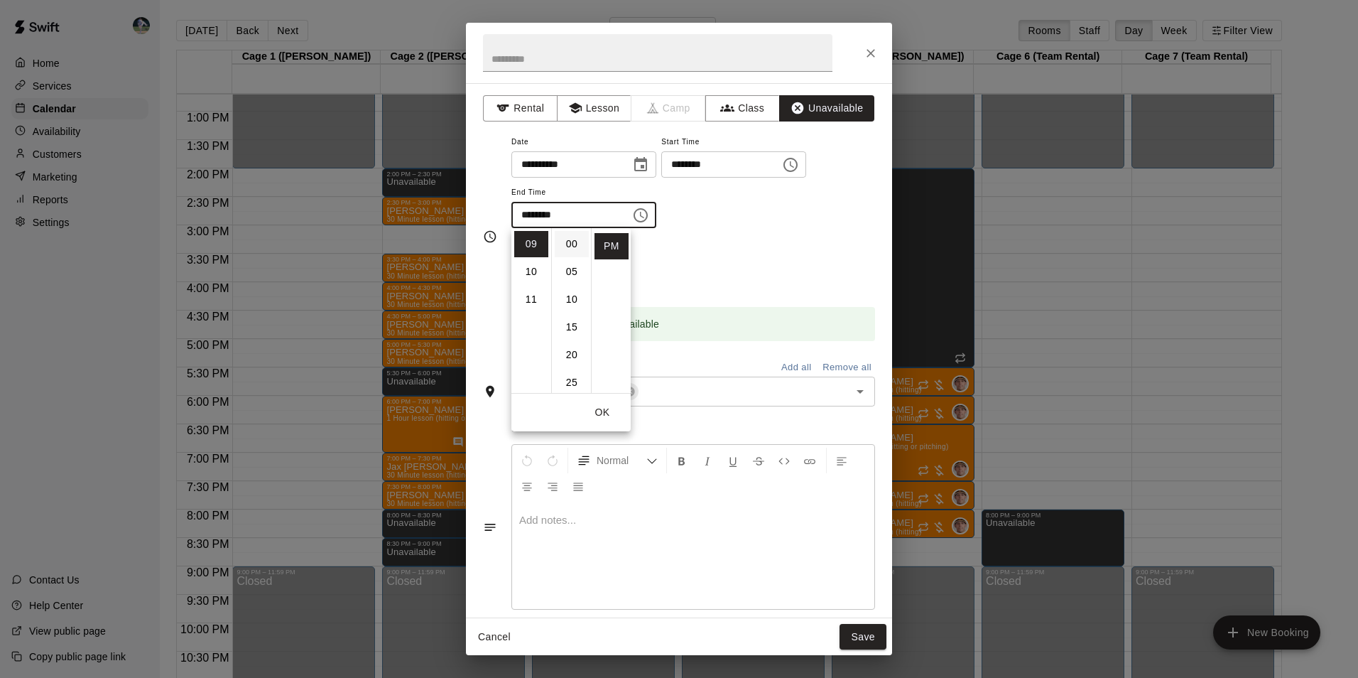
click at [576, 239] on li "00" at bounding box center [572, 244] width 34 height 26
type input "********"
click at [878, 629] on button "Save" at bounding box center [863, 637] width 47 height 26
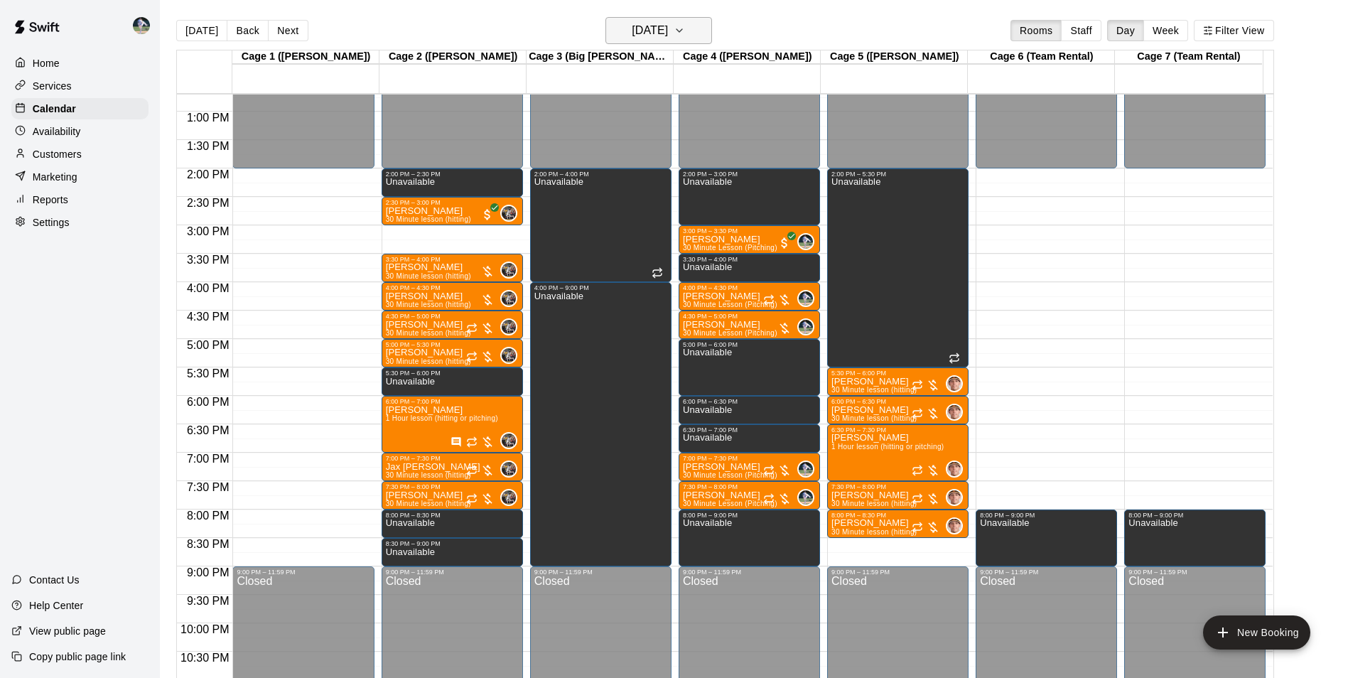
click at [636, 28] on h6 "Monday Oct 13" at bounding box center [650, 31] width 36 height 20
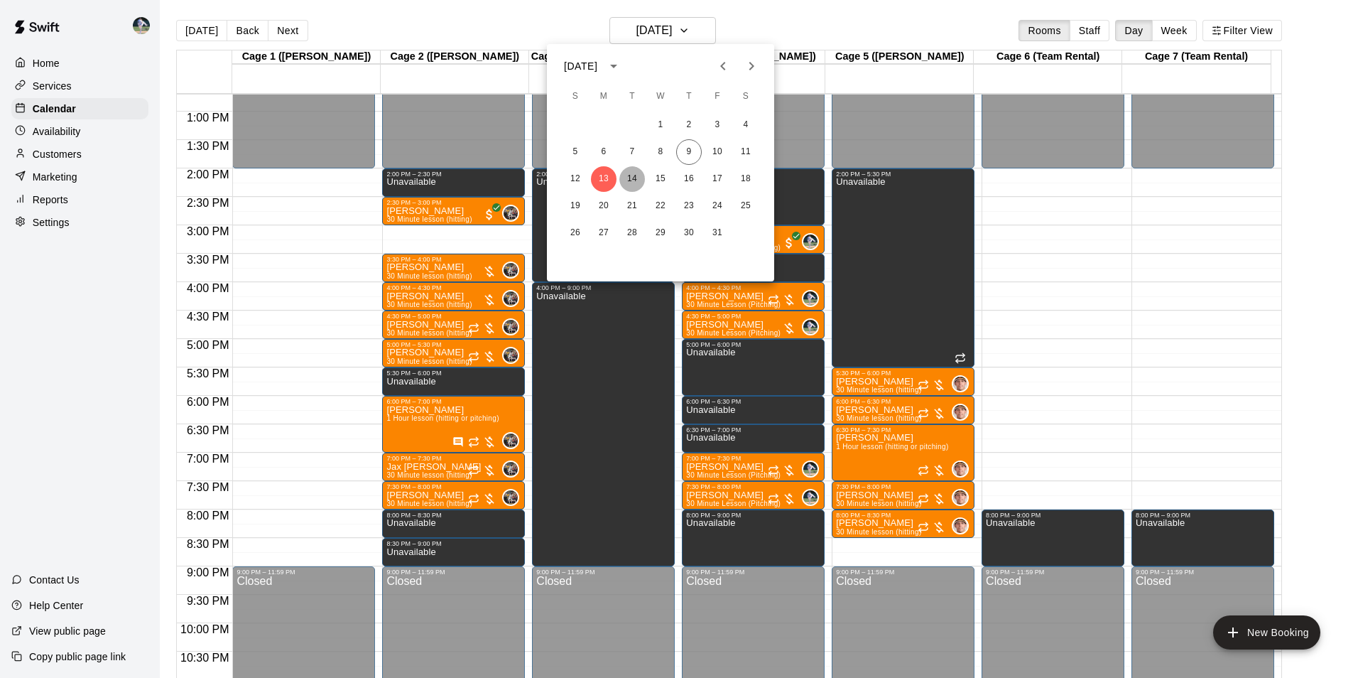
click at [633, 181] on button "14" at bounding box center [633, 179] width 26 height 26
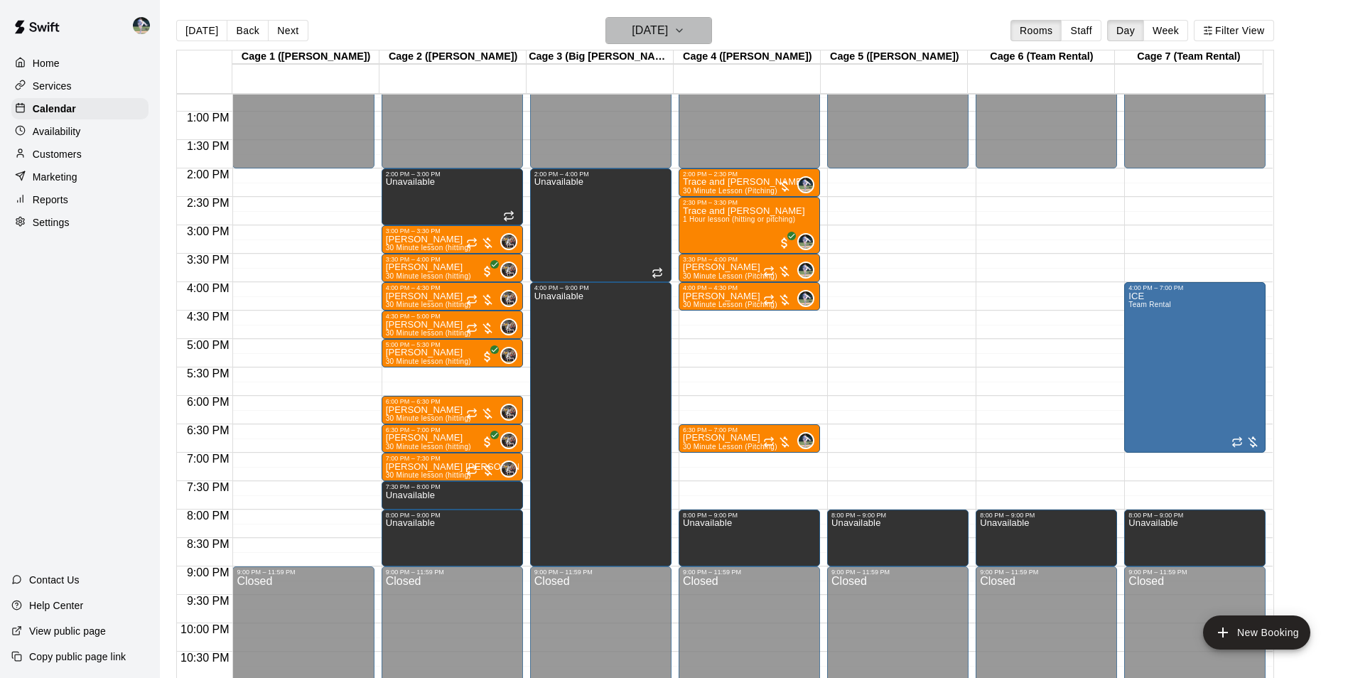
click at [647, 28] on h6 "Tuesday Oct 14" at bounding box center [650, 31] width 36 height 20
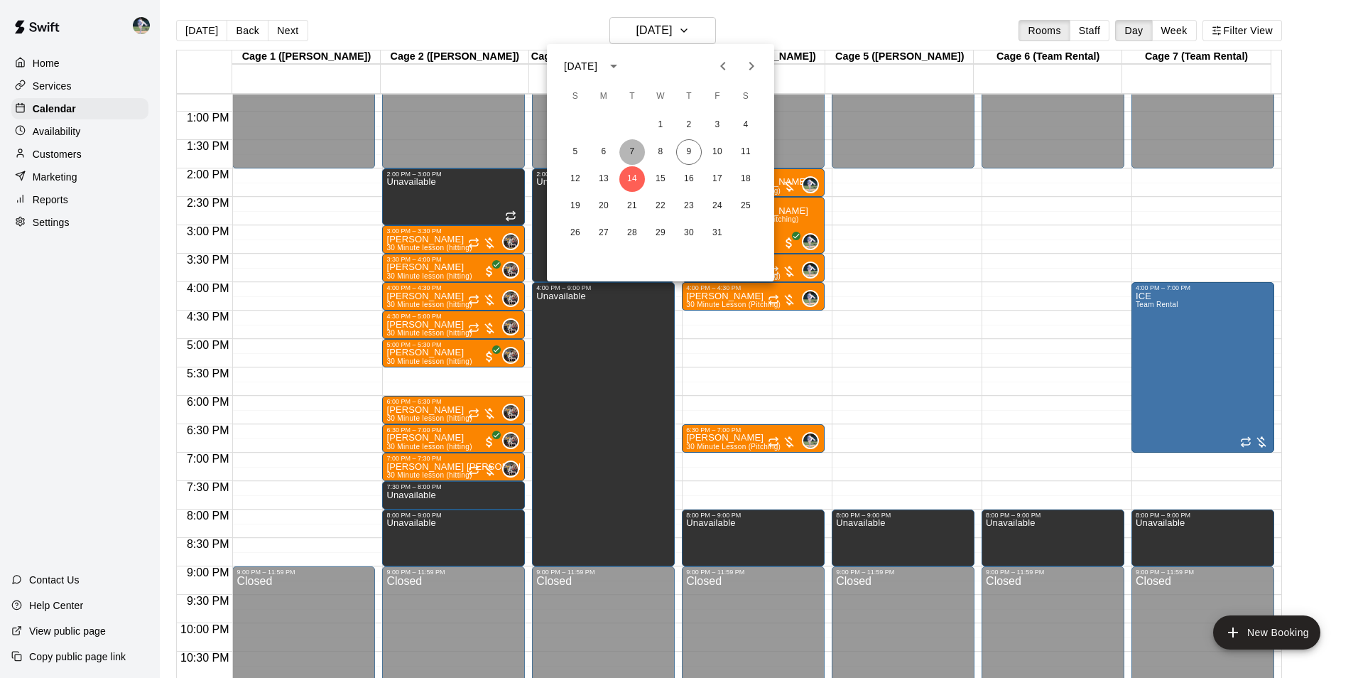
click at [631, 150] on button "7" at bounding box center [633, 152] width 26 height 26
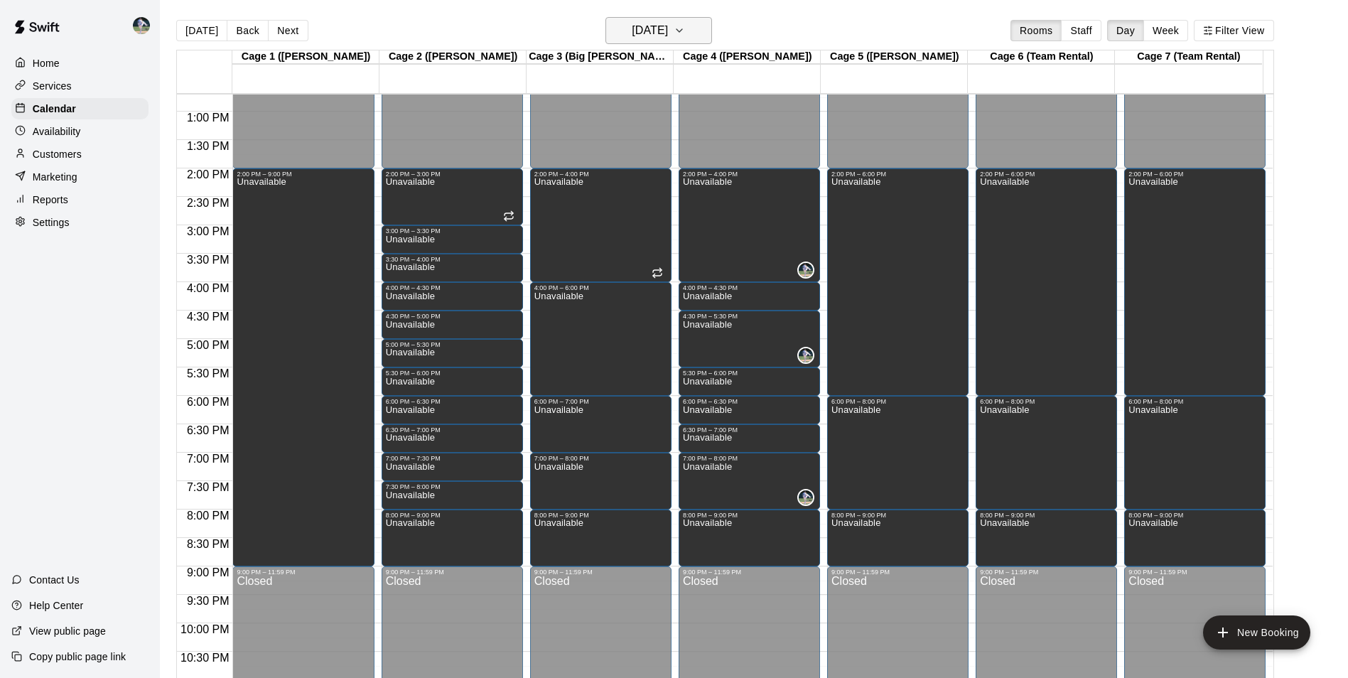
click at [640, 34] on h6 "Tuesday Oct 07" at bounding box center [650, 31] width 36 height 20
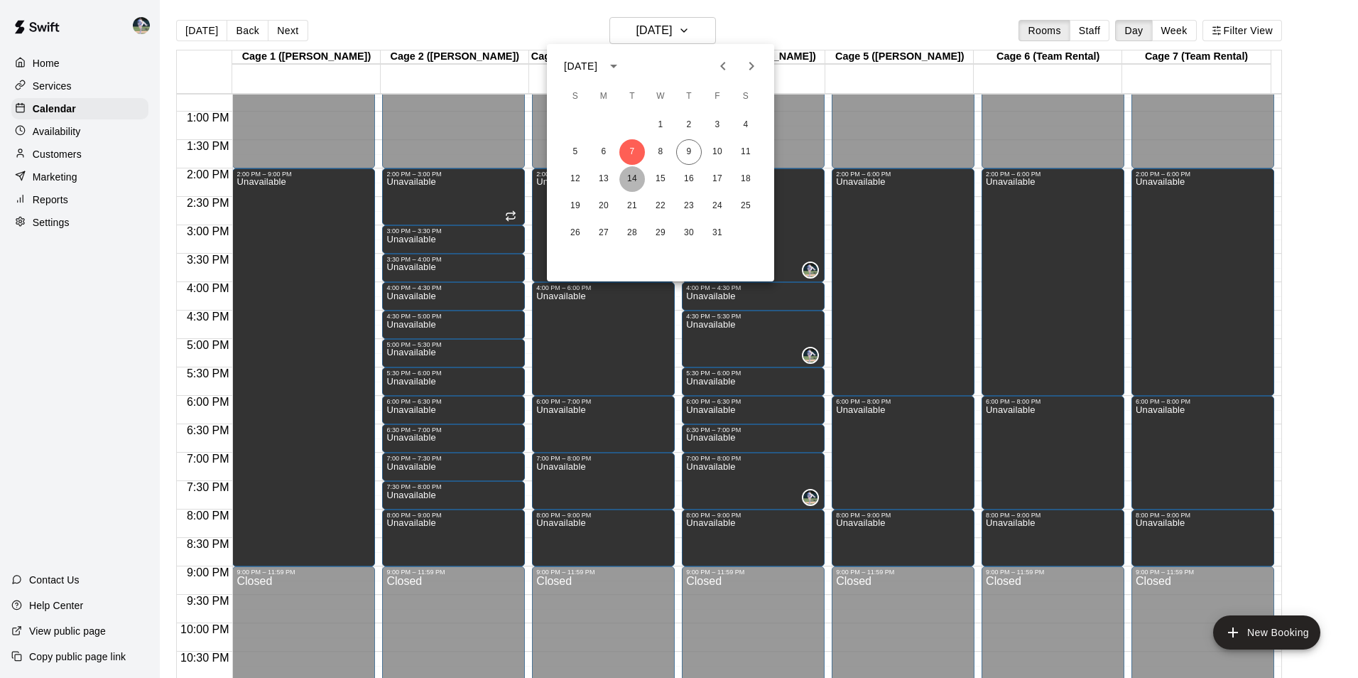
click at [635, 173] on button "14" at bounding box center [633, 179] width 26 height 26
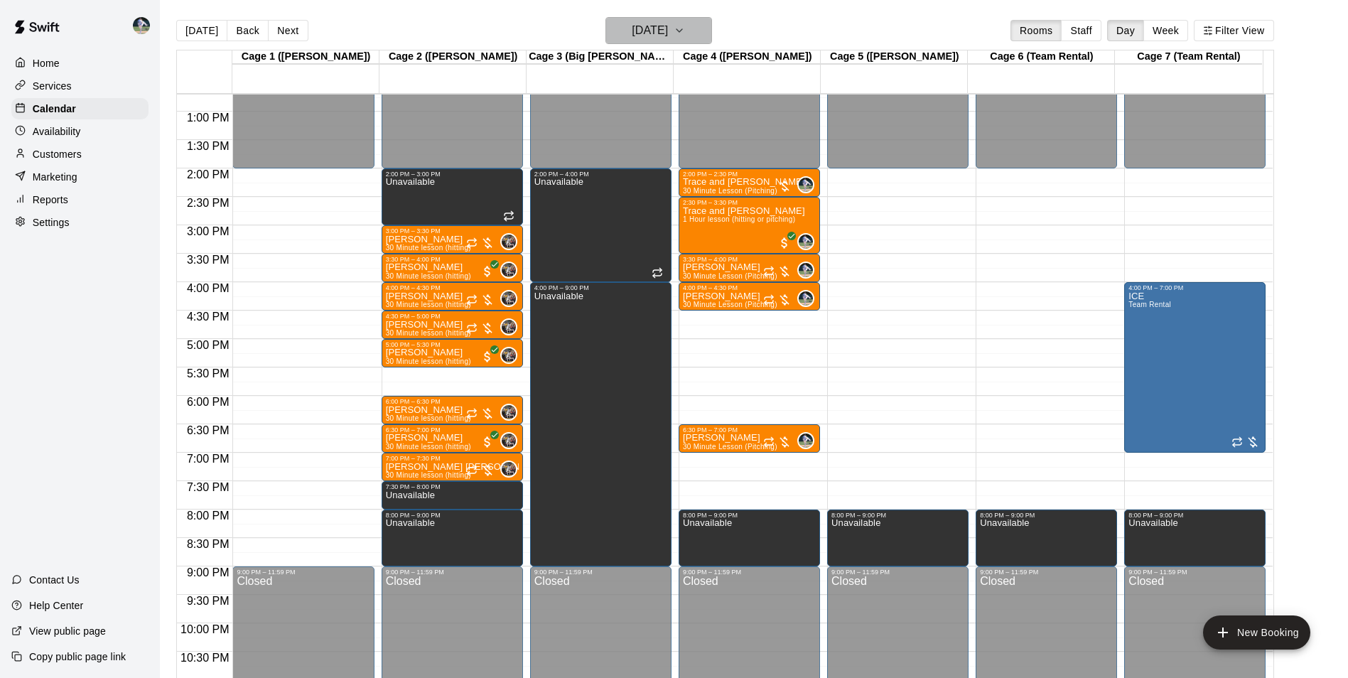
click at [637, 33] on h6 "Tuesday Oct 14" at bounding box center [650, 31] width 36 height 20
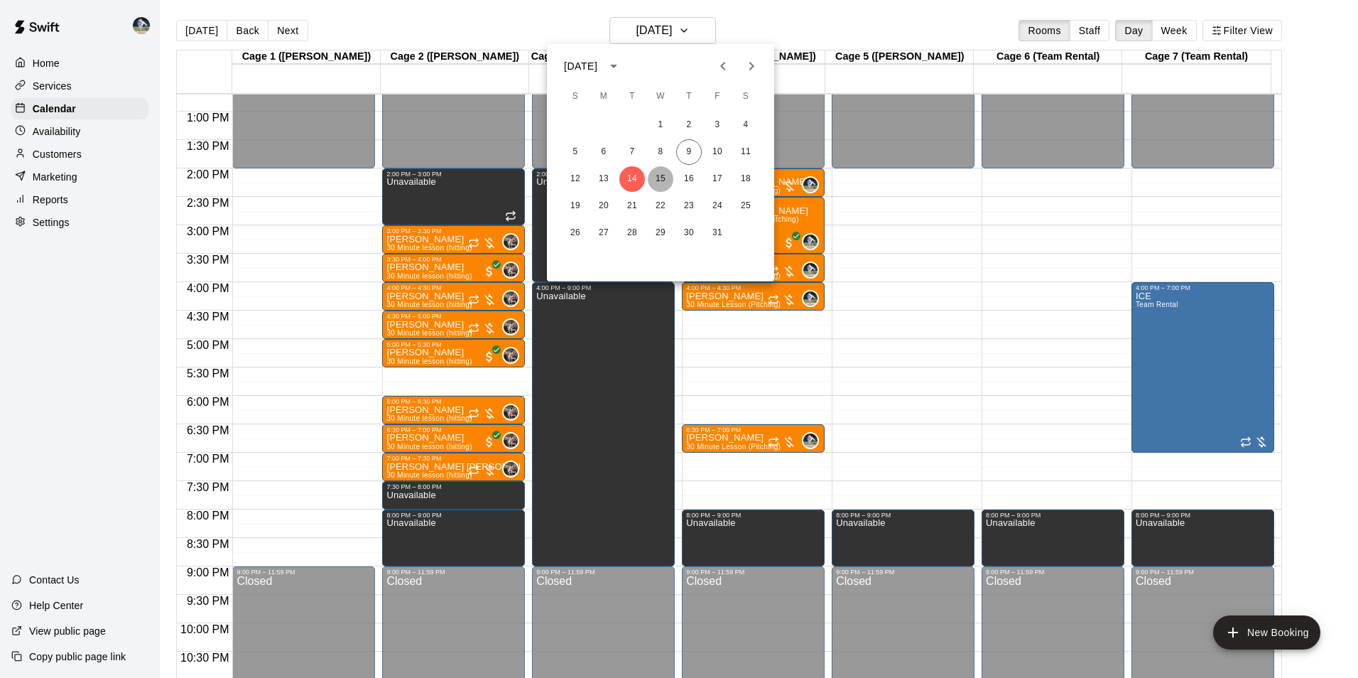
click at [660, 178] on button "15" at bounding box center [661, 179] width 26 height 26
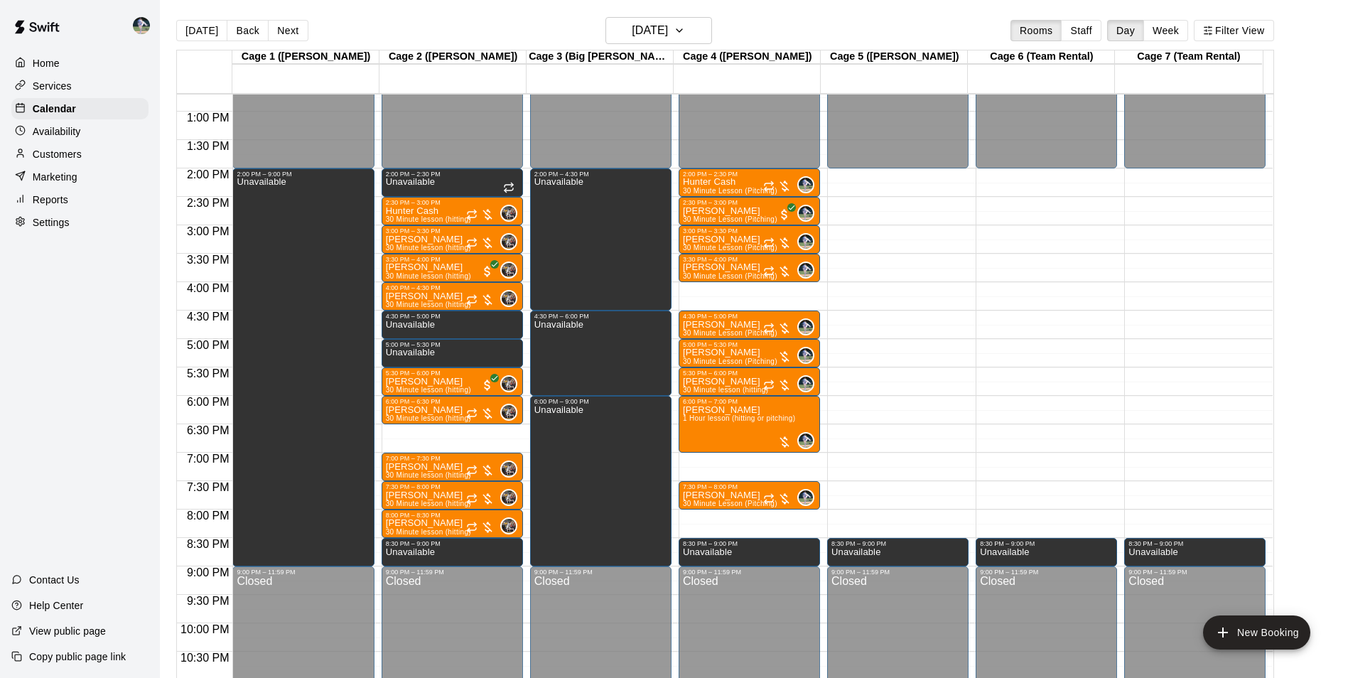
click at [431, 429] on div "12:00 AM – 2:00 PM Closed 2:00 PM – 2:30 PM Unavailable 2:30 PM – 3:00 PM Hunte…" at bounding box center [452, 55] width 141 height 1364
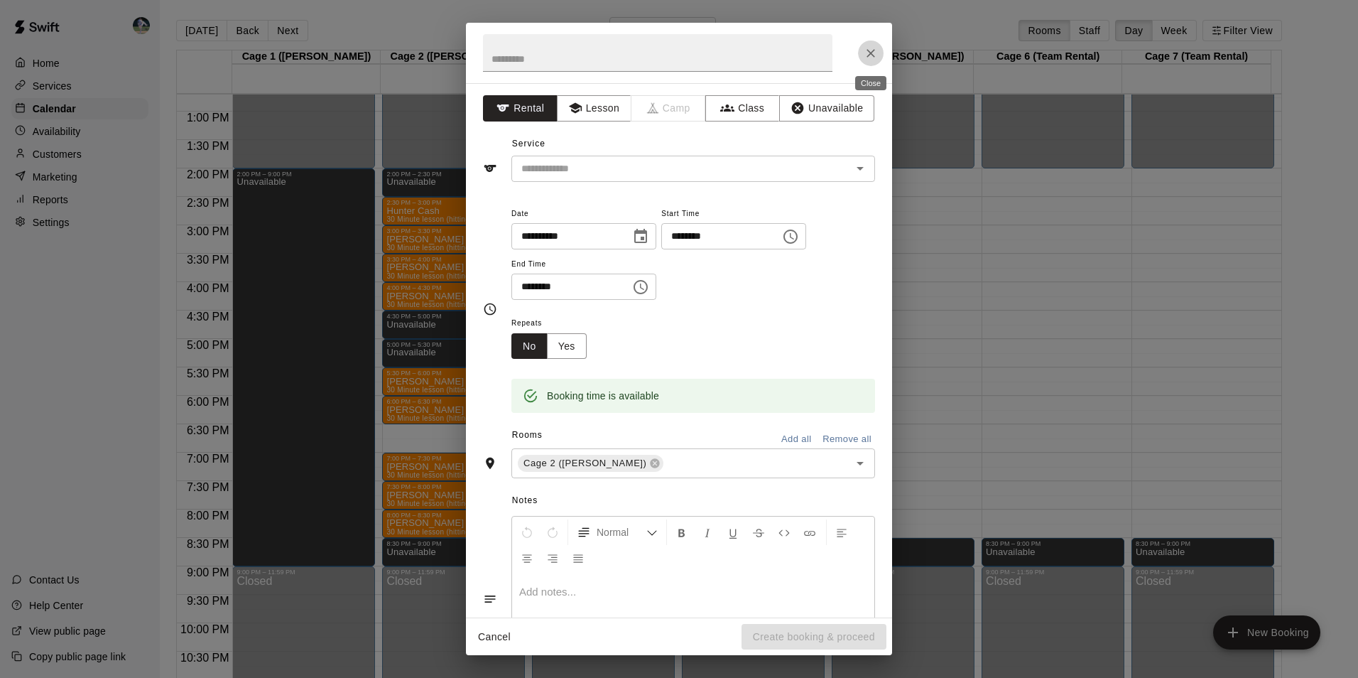
click at [867, 48] on icon "Close" at bounding box center [871, 53] width 14 height 14
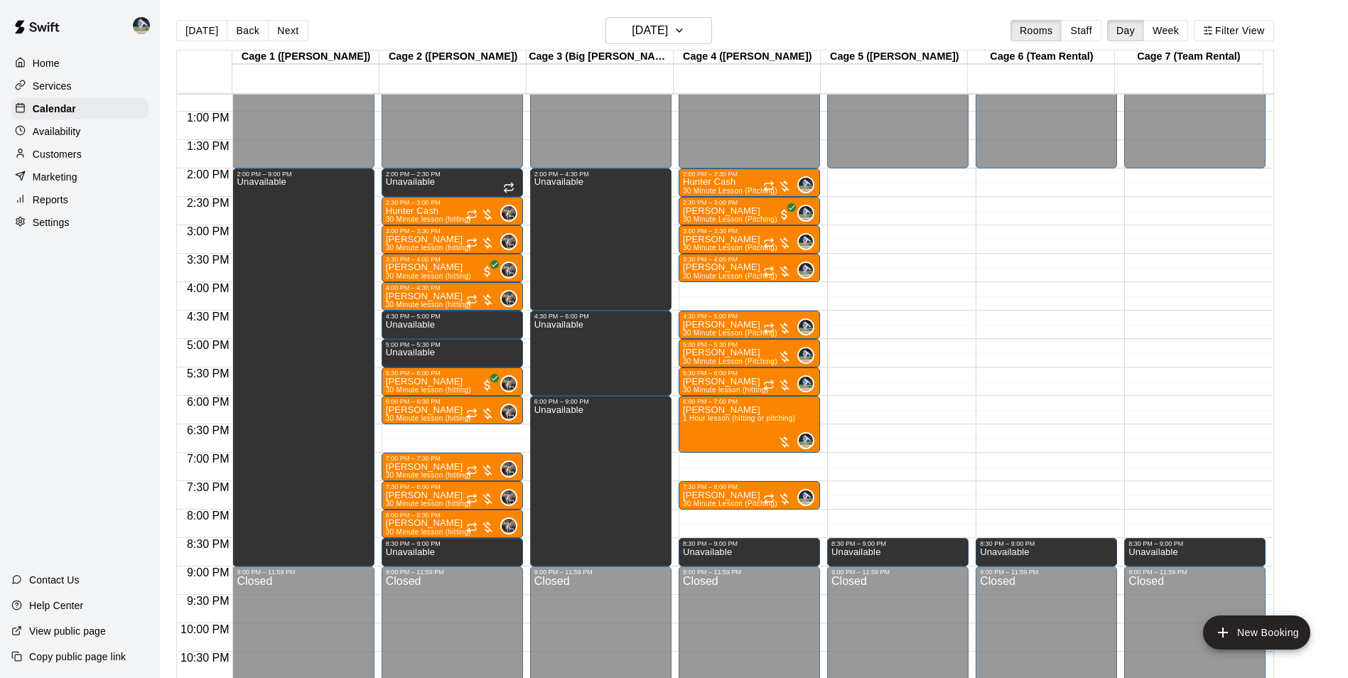
click at [453, 430] on div "12:00 AM – 2:00 PM Closed 2:00 PM – 2:30 PM Unavailable 2:30 PM – 3:00 PM Hunte…" at bounding box center [452, 55] width 141 height 1364
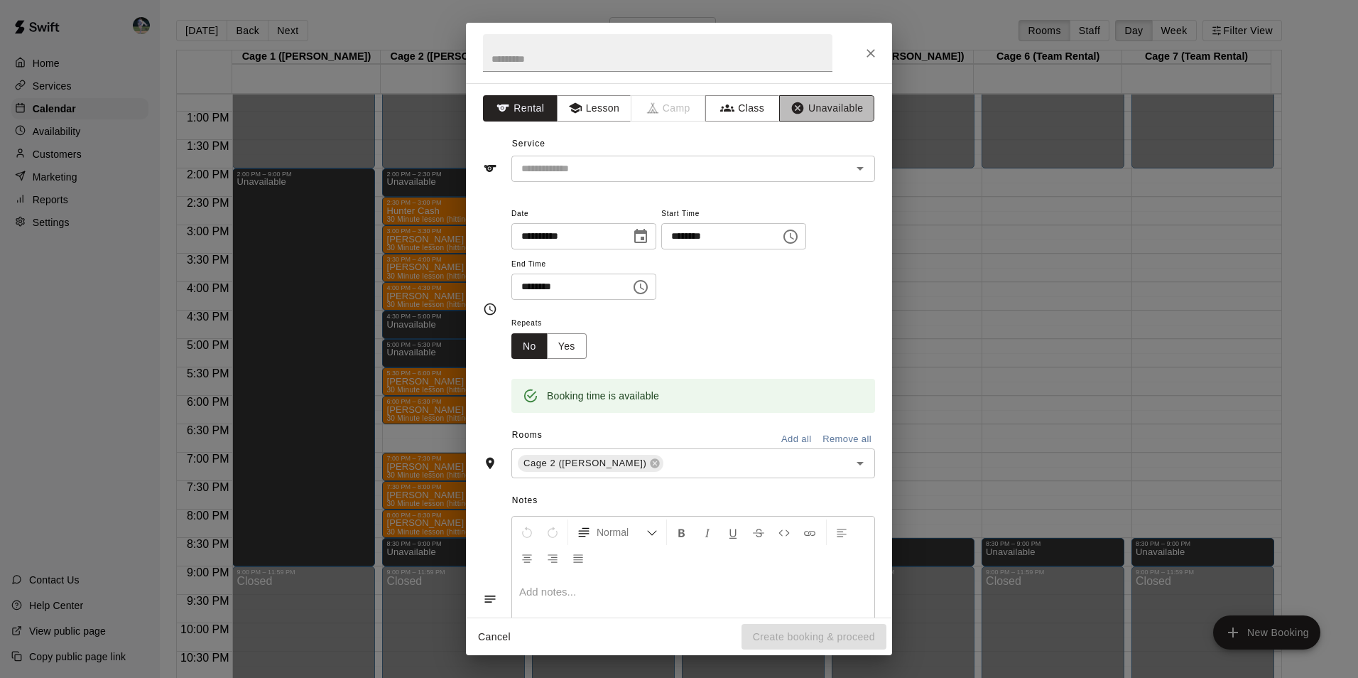
click at [815, 107] on button "Unavailable" at bounding box center [826, 108] width 95 height 26
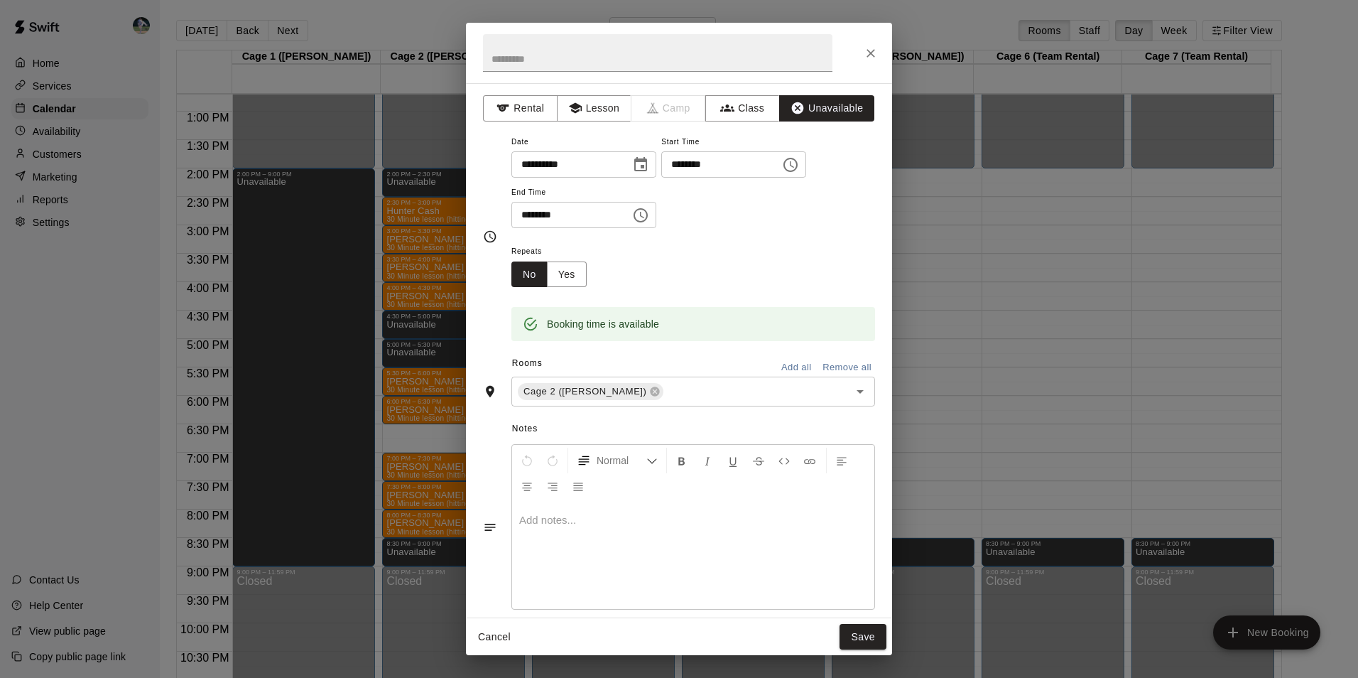
click at [866, 635] on button "Save" at bounding box center [863, 637] width 47 height 26
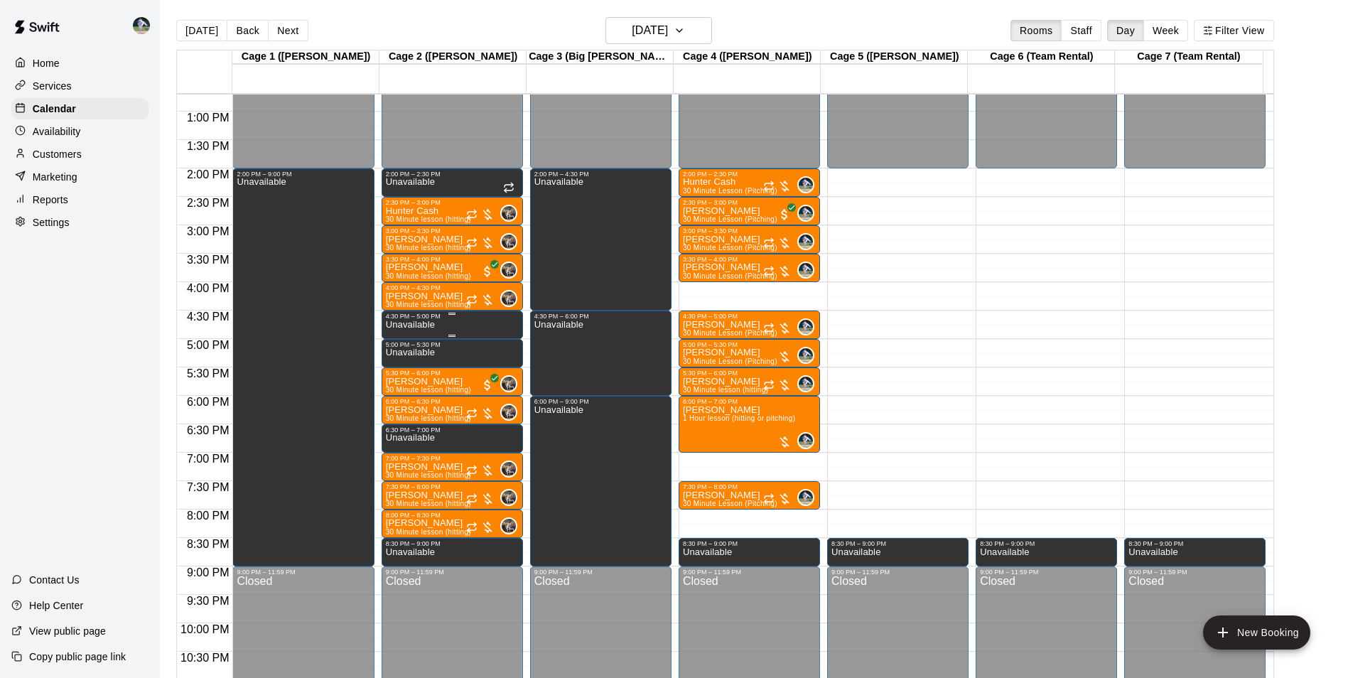
click at [455, 320] on div "4:30 PM – 5:00 PM" at bounding box center [452, 316] width 133 height 7
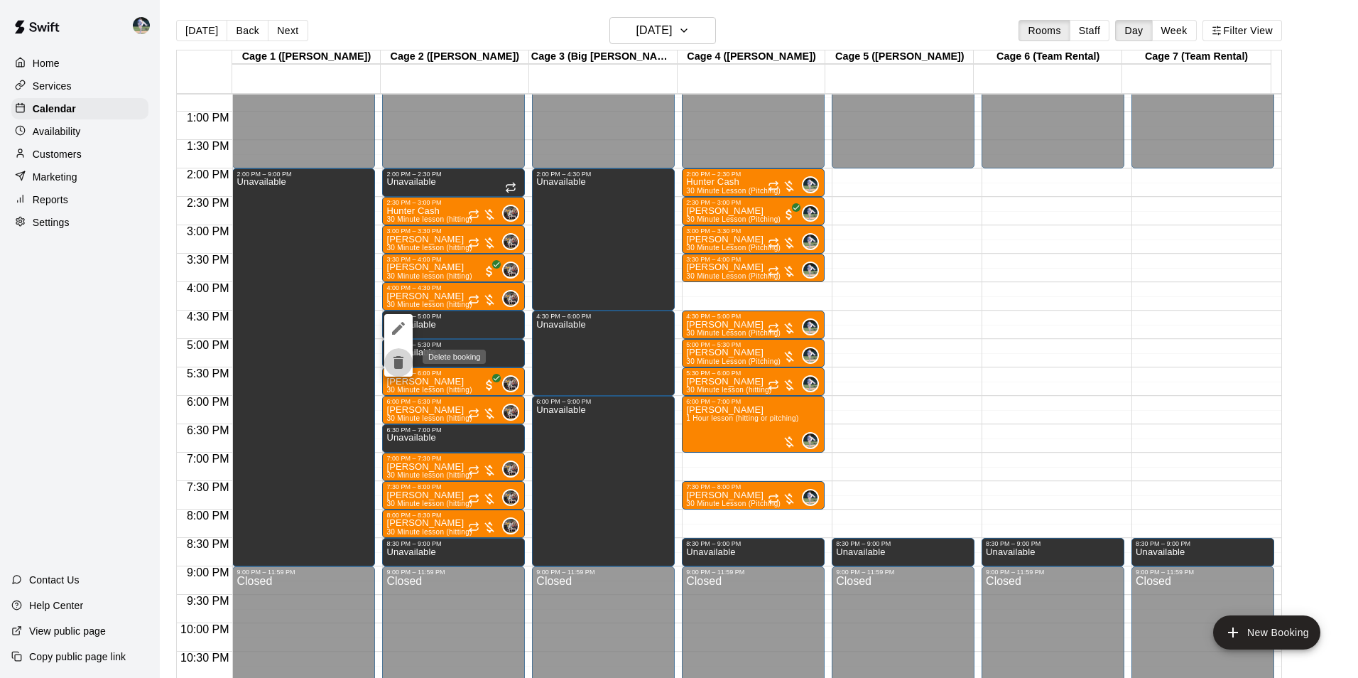
click at [396, 360] on icon "delete" at bounding box center [399, 362] width 10 height 13
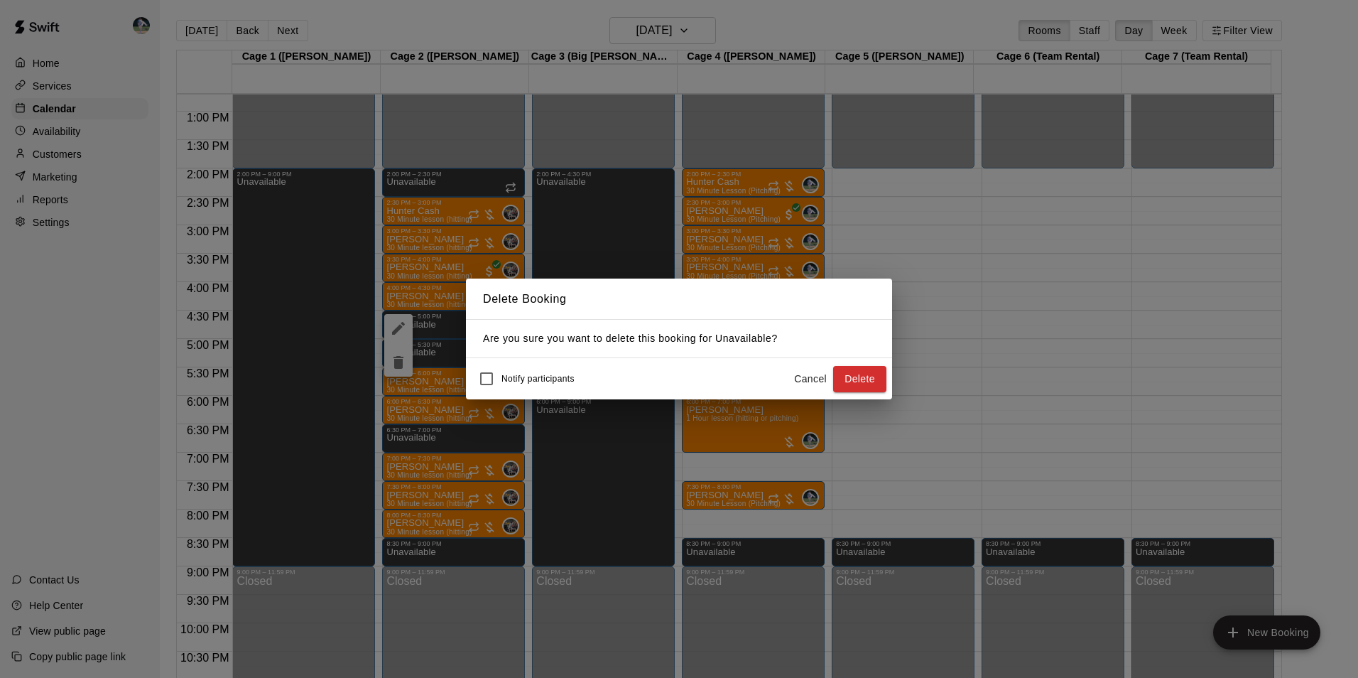
click at [855, 365] on div "Notify participants Cancel Delete" at bounding box center [679, 379] width 415 height 30
click at [850, 368] on button "Delete" at bounding box center [859, 379] width 53 height 26
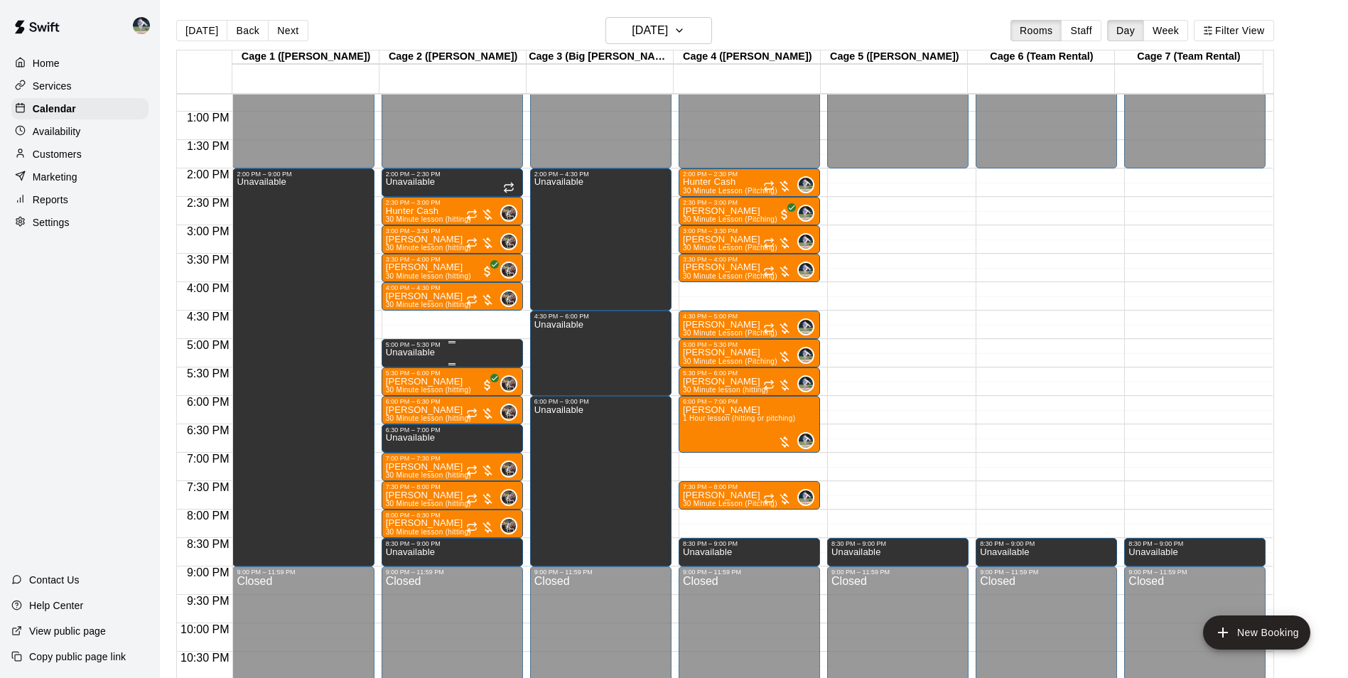
click at [401, 352] on p "Unavailable" at bounding box center [410, 352] width 49 height 0
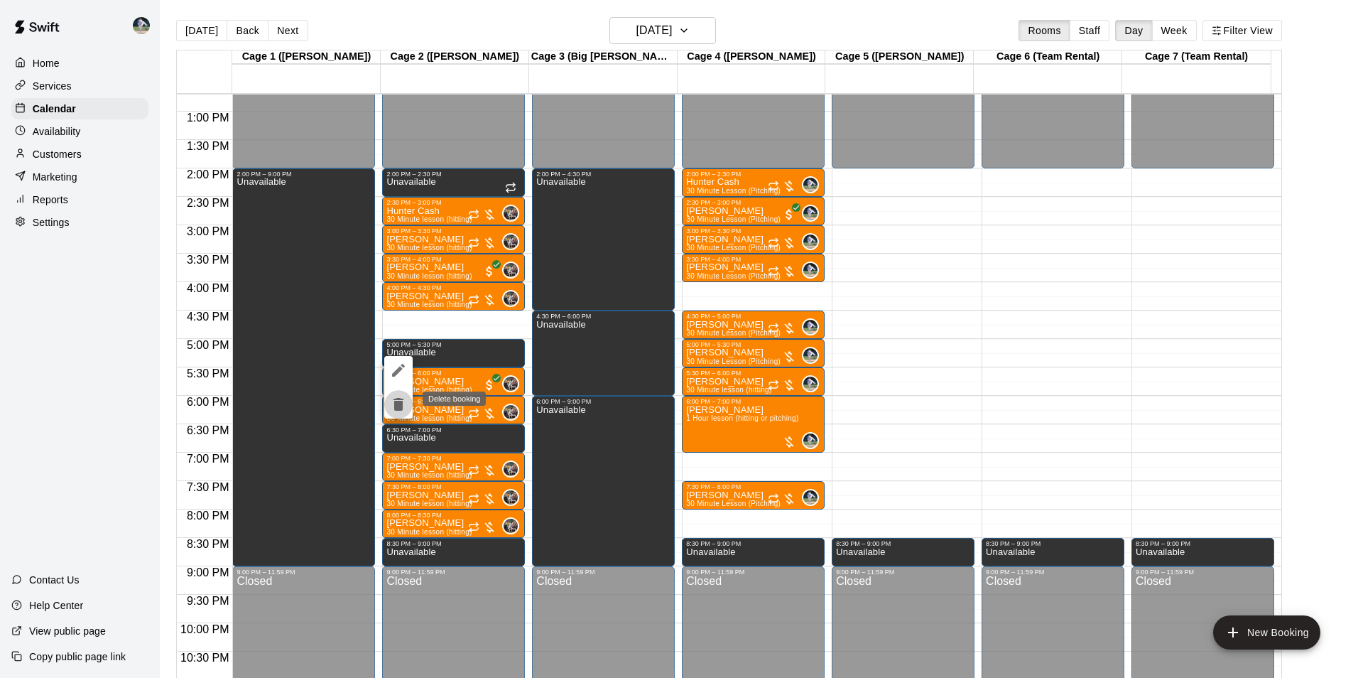
click at [401, 403] on icon "delete" at bounding box center [399, 404] width 10 height 13
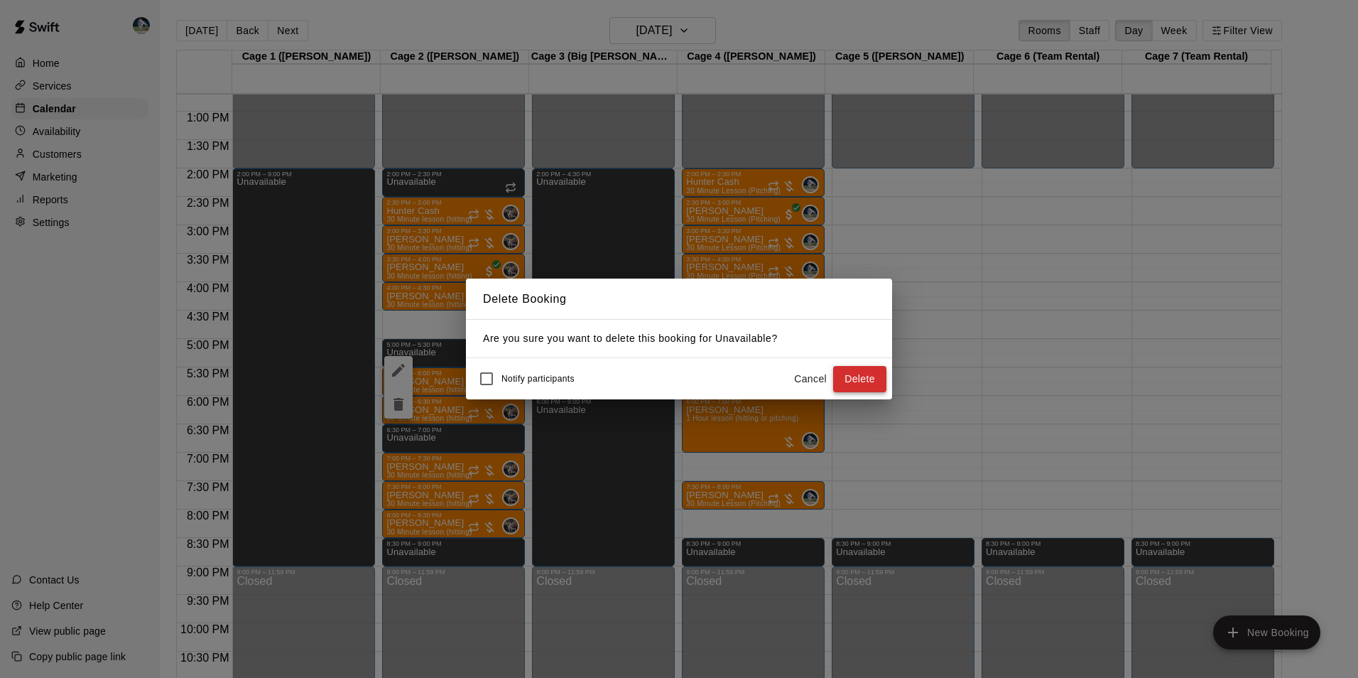
click at [858, 379] on button "Delete" at bounding box center [859, 379] width 53 height 26
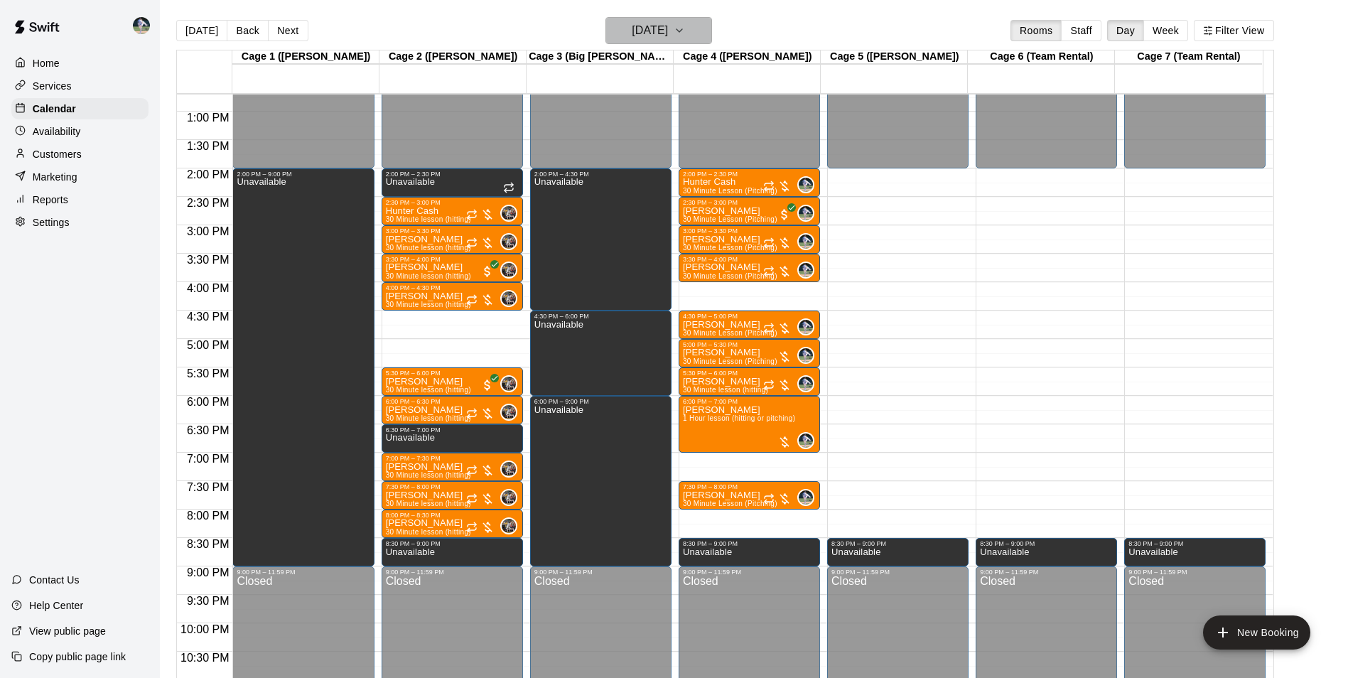
click at [632, 28] on h6 "Wednesday Oct 15" at bounding box center [650, 31] width 36 height 20
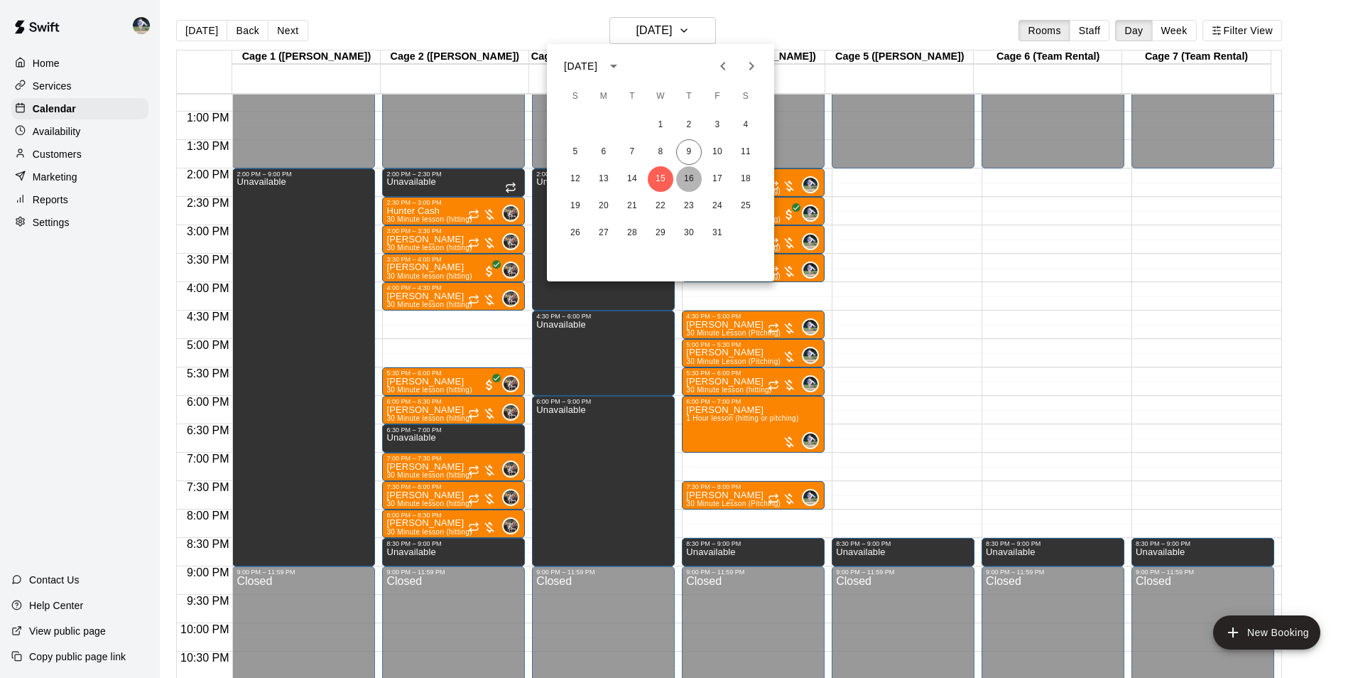
click at [686, 178] on button "16" at bounding box center [689, 179] width 26 height 26
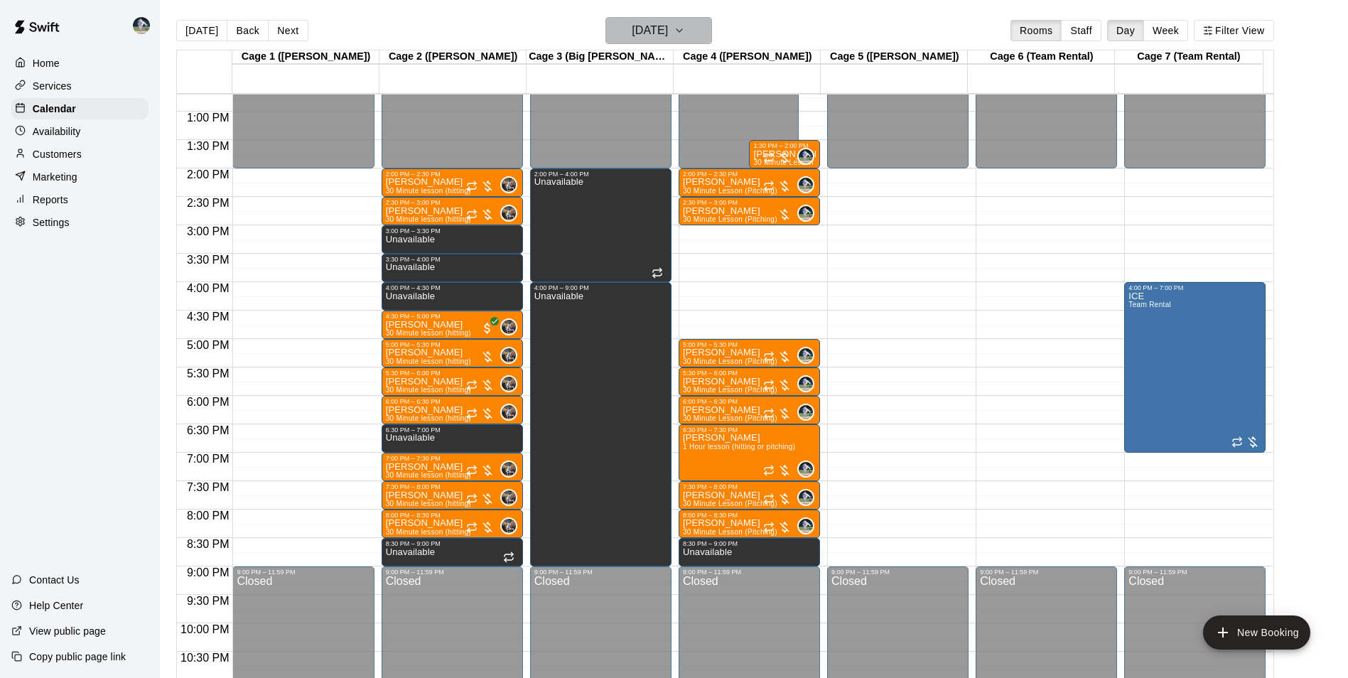
click at [647, 26] on h6 "Thursday Oct 16" at bounding box center [650, 31] width 36 height 20
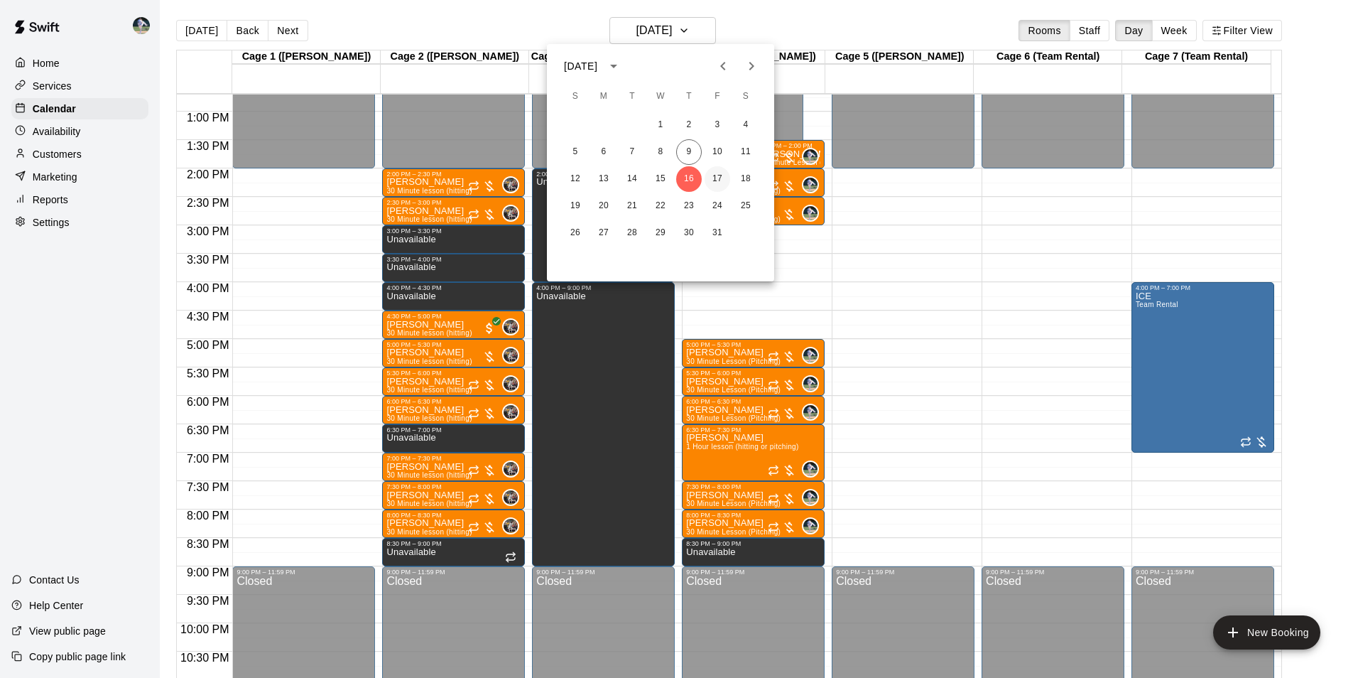
click at [714, 175] on button "17" at bounding box center [718, 179] width 26 height 26
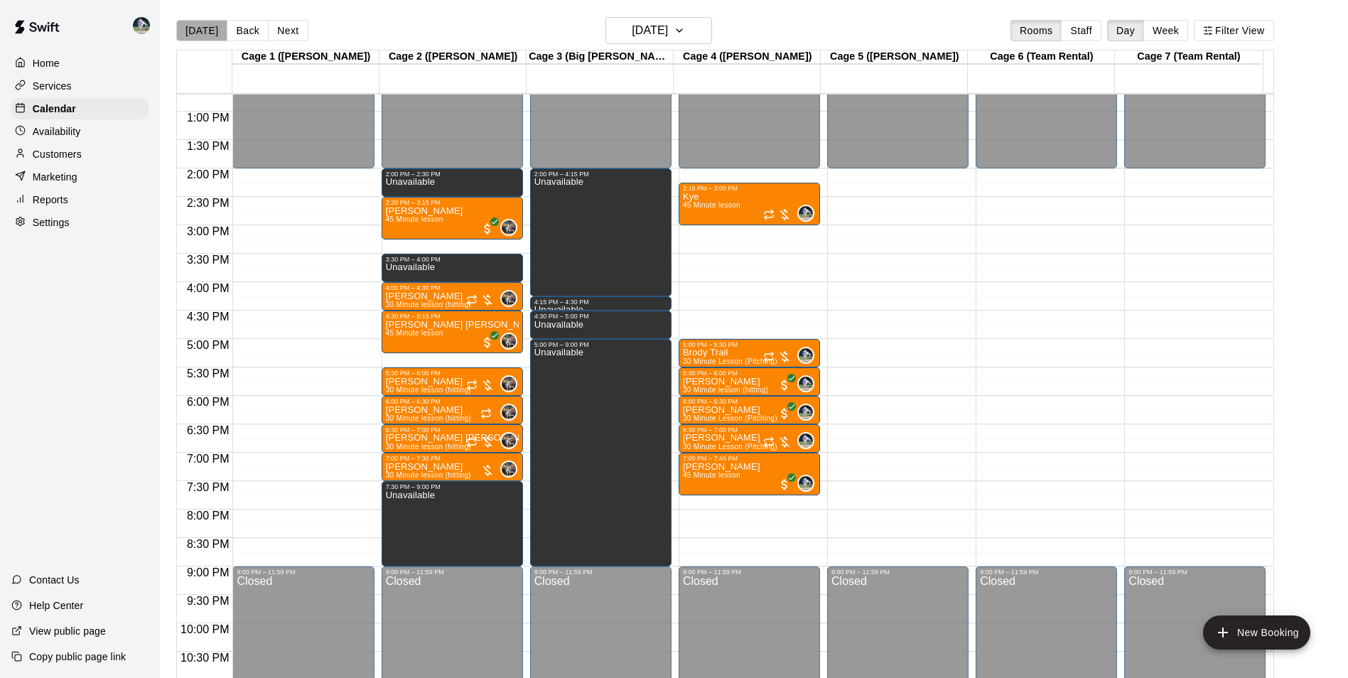
click at [204, 23] on button "[DATE]" at bounding box center [201, 30] width 51 height 21
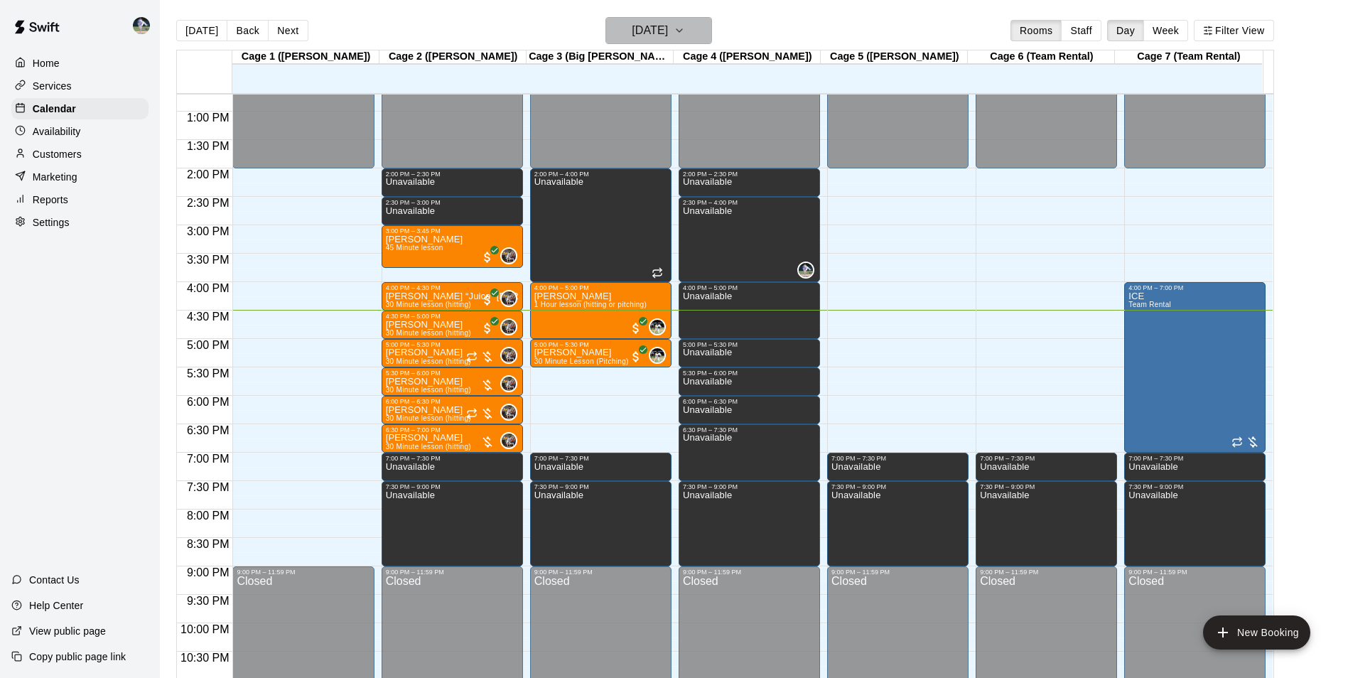
click at [639, 29] on h6 "[DATE]" at bounding box center [650, 31] width 36 height 20
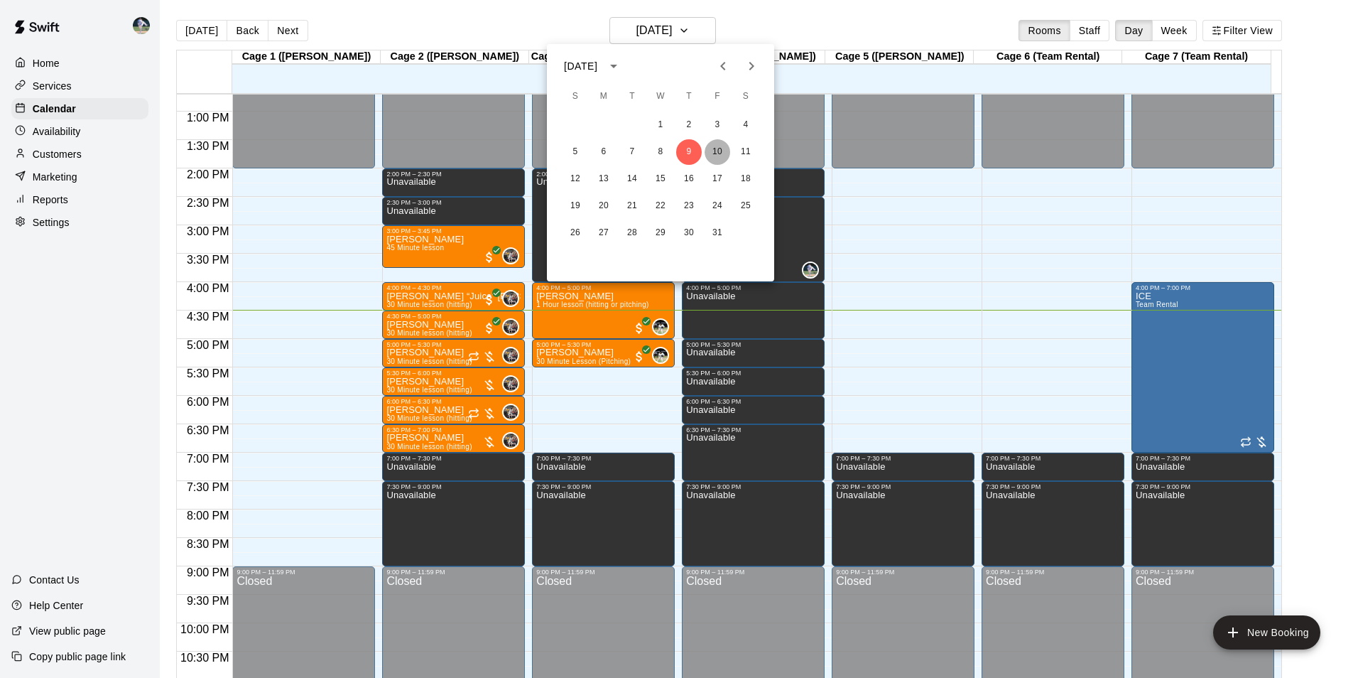
click at [715, 146] on button "10" at bounding box center [718, 152] width 26 height 26
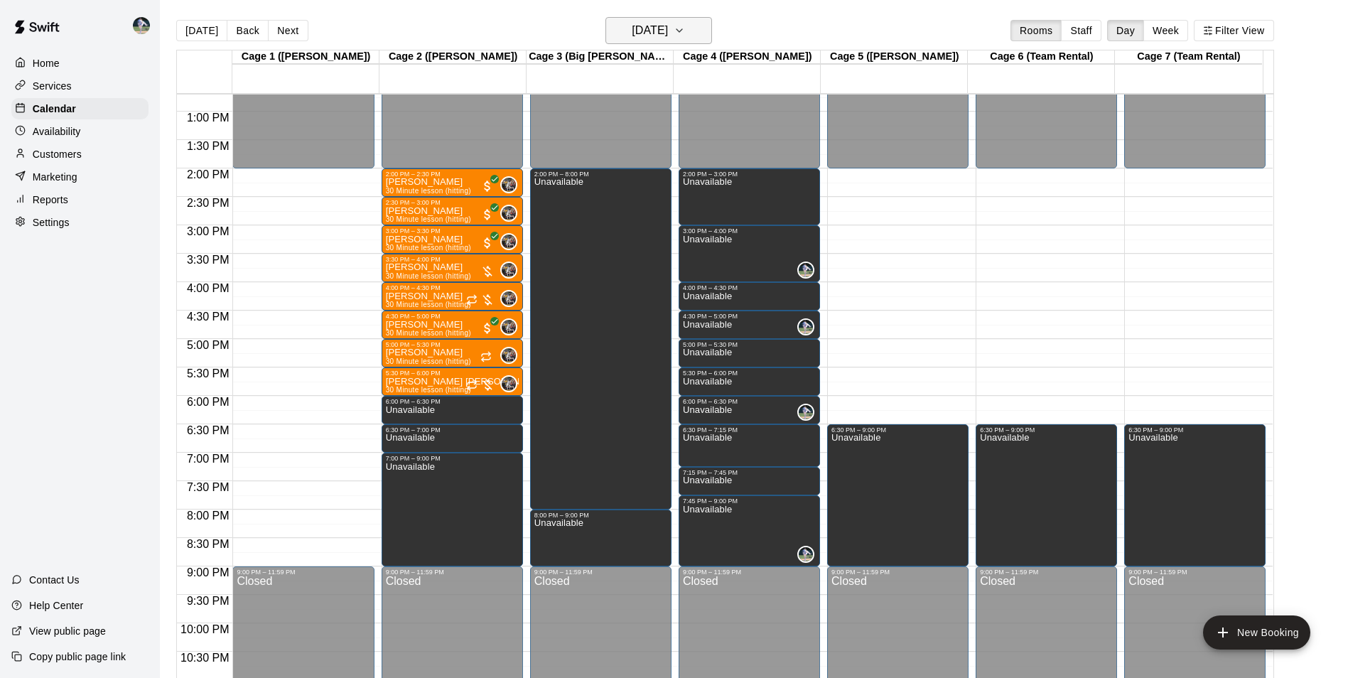
click at [638, 29] on h6 "Friday Oct 10" at bounding box center [650, 31] width 36 height 20
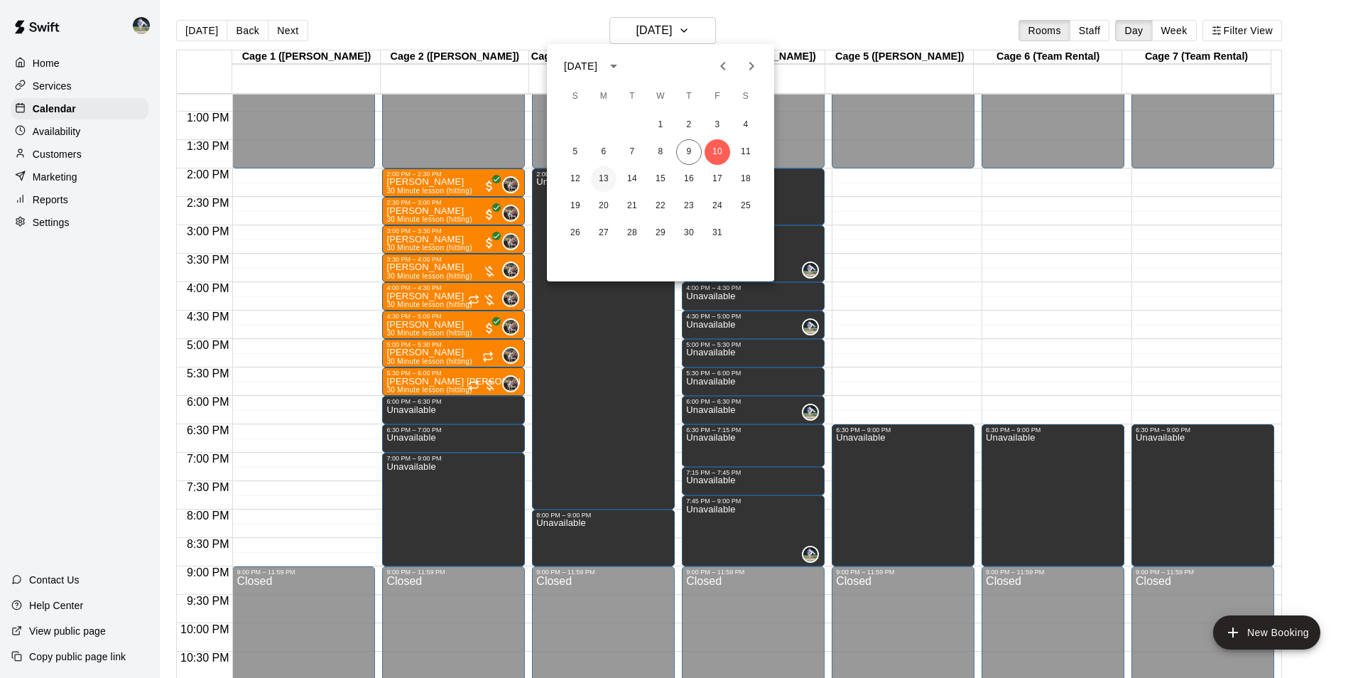
click at [603, 176] on button "13" at bounding box center [604, 179] width 26 height 26
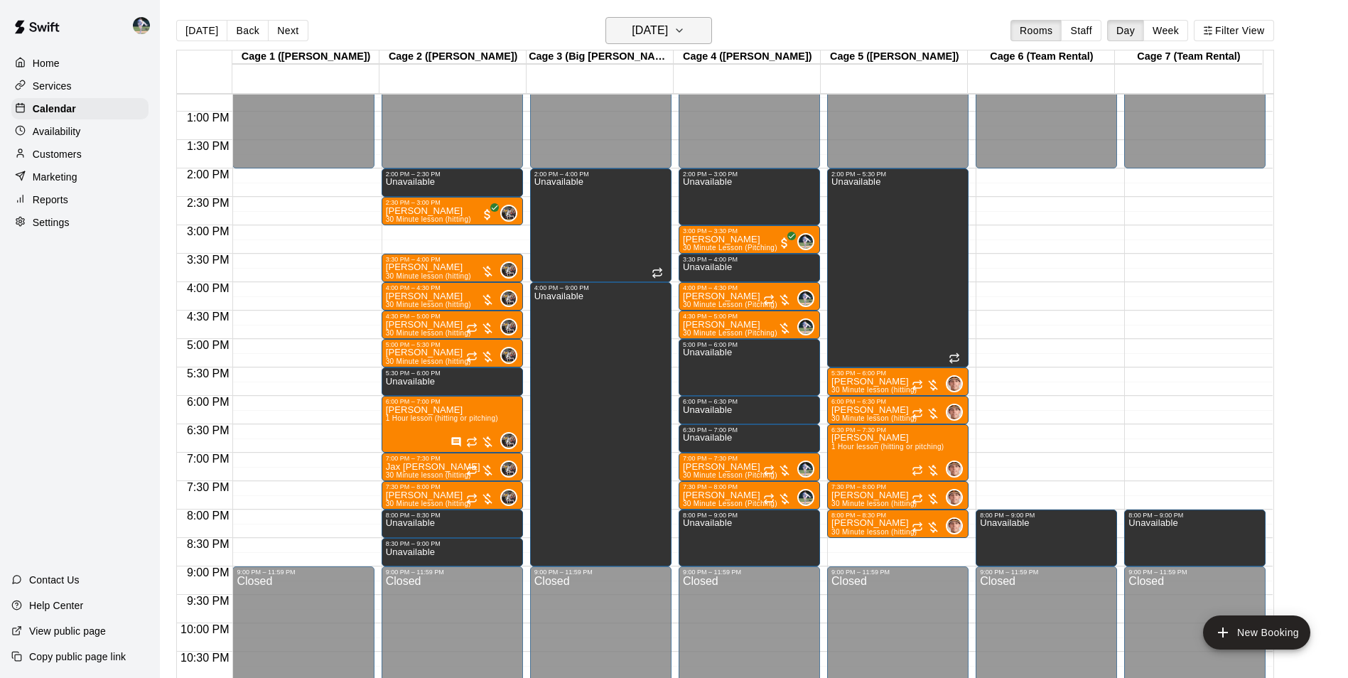
click at [649, 33] on h6 "Monday Oct 13" at bounding box center [650, 31] width 36 height 20
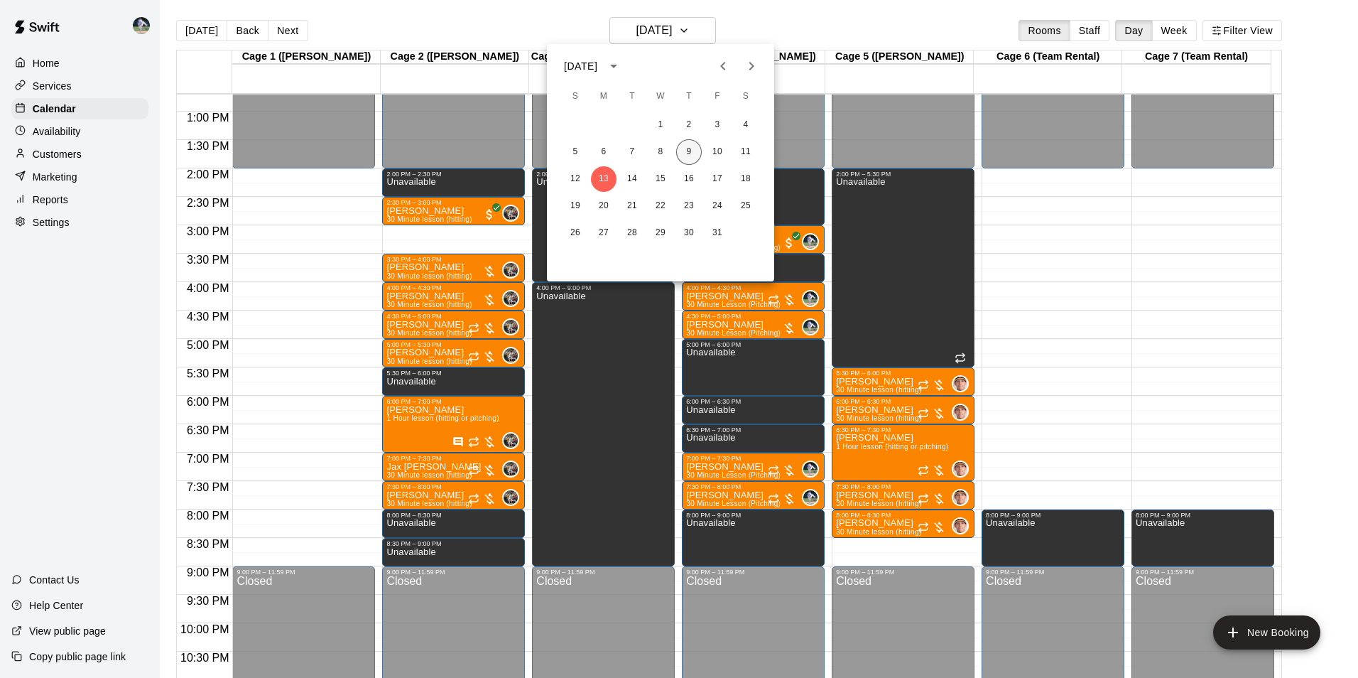
click at [689, 148] on button "9" at bounding box center [689, 152] width 26 height 26
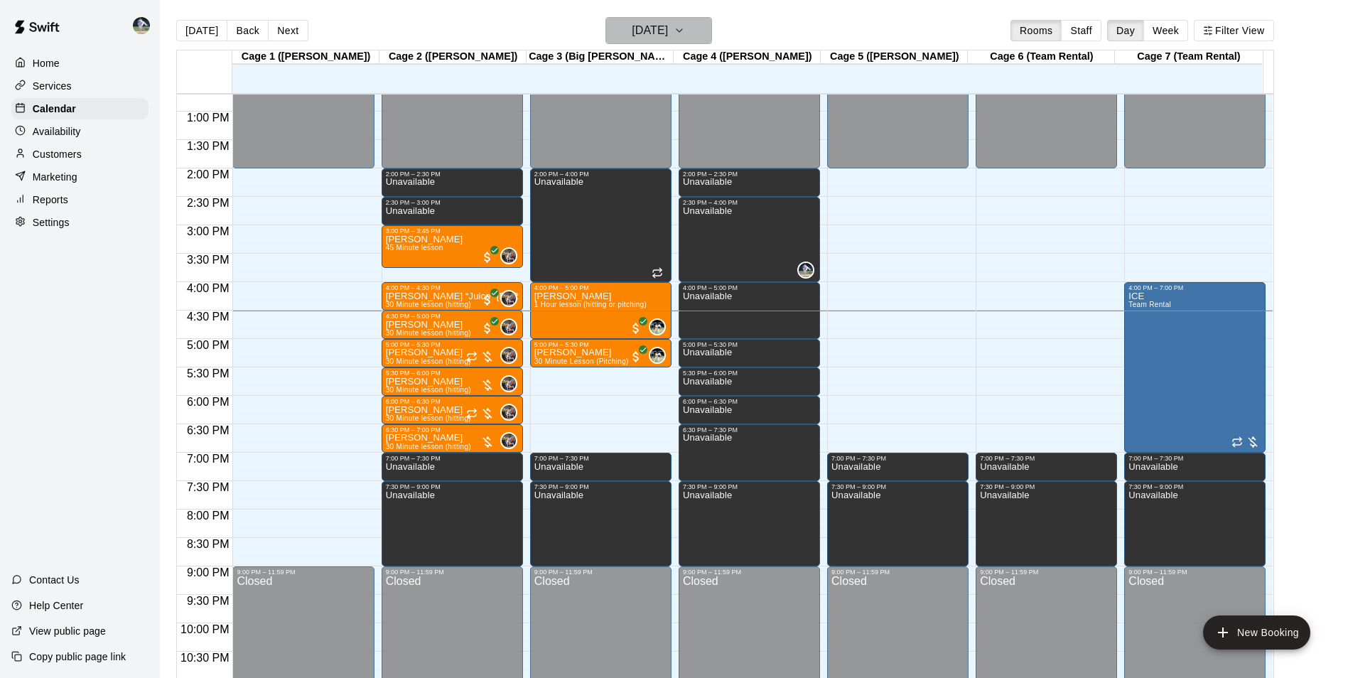
click at [663, 30] on h6 "[DATE]" at bounding box center [650, 31] width 36 height 20
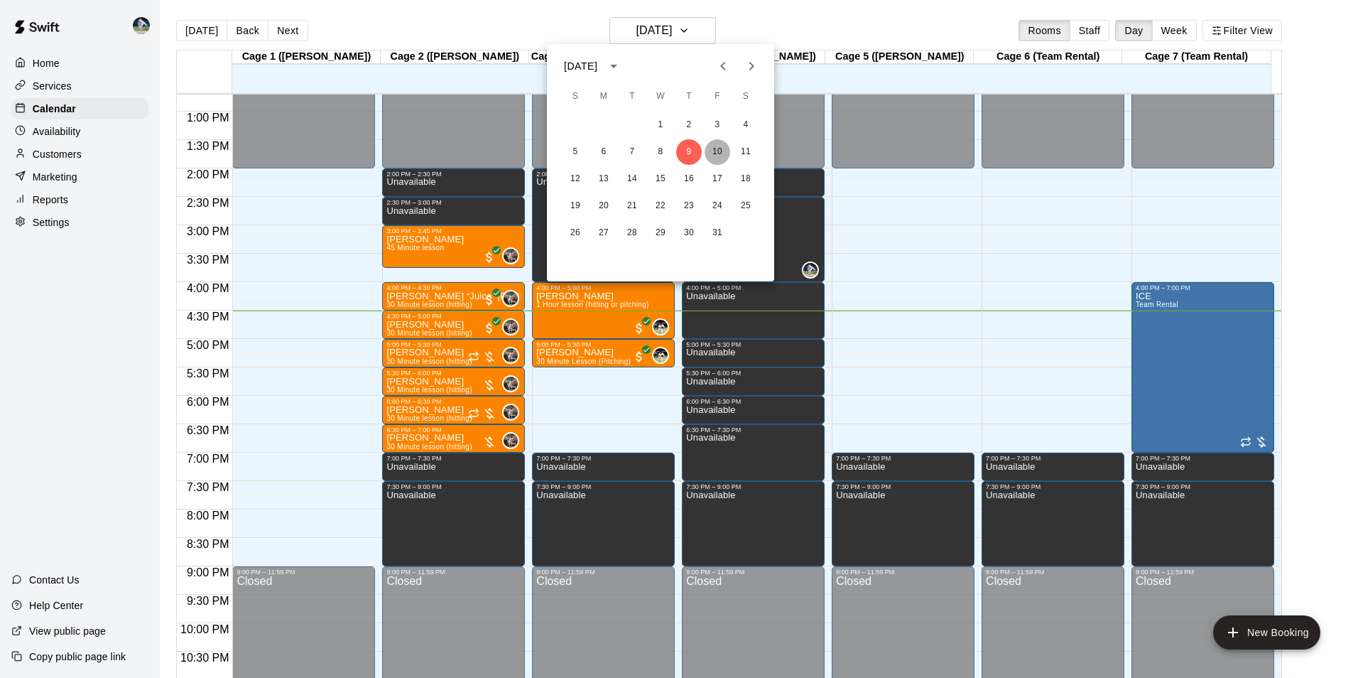
click at [717, 148] on button "10" at bounding box center [718, 152] width 26 height 26
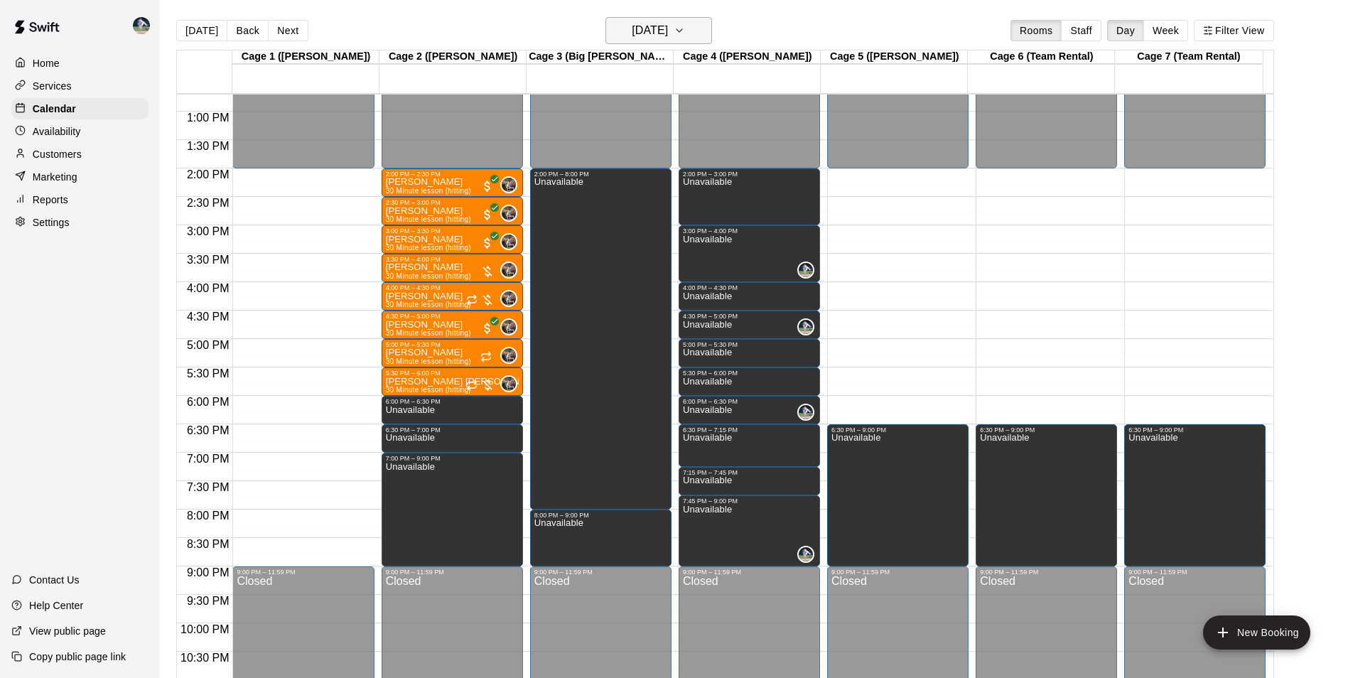
click at [644, 23] on h6 "Friday Oct 10" at bounding box center [650, 31] width 36 height 20
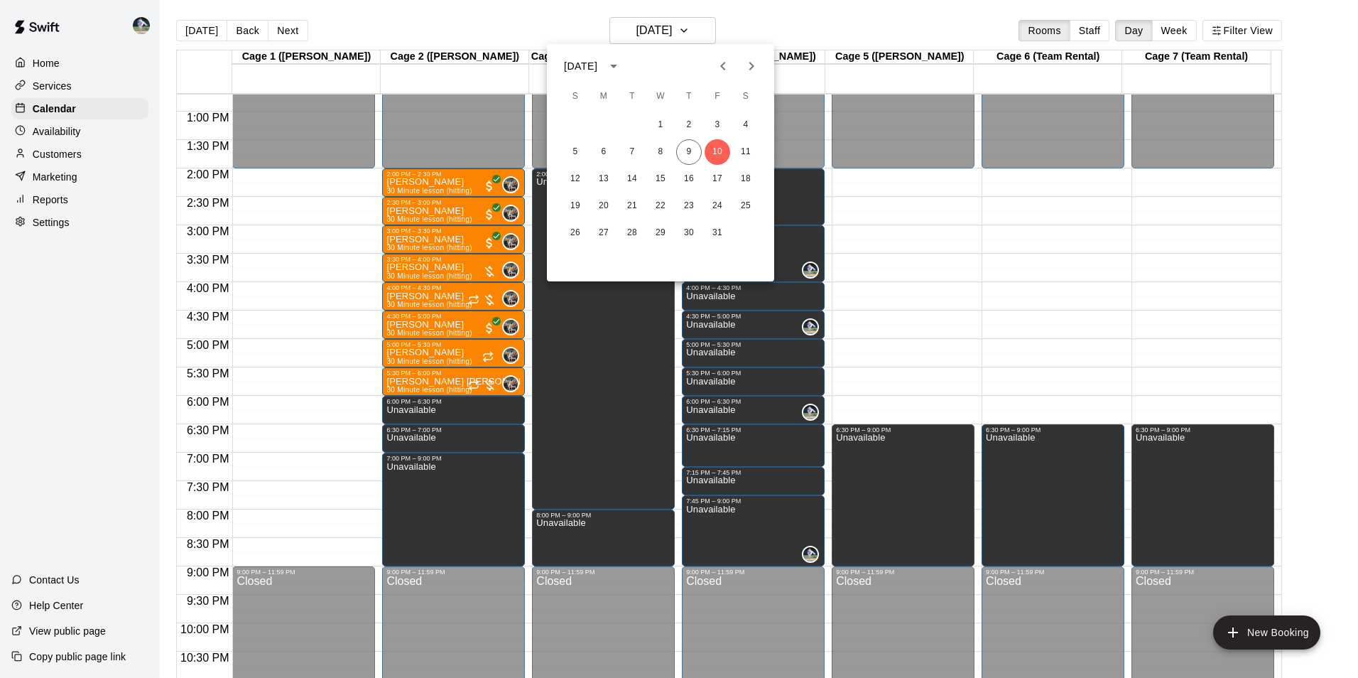
click at [467, 22] on div at bounding box center [679, 339] width 1358 height 678
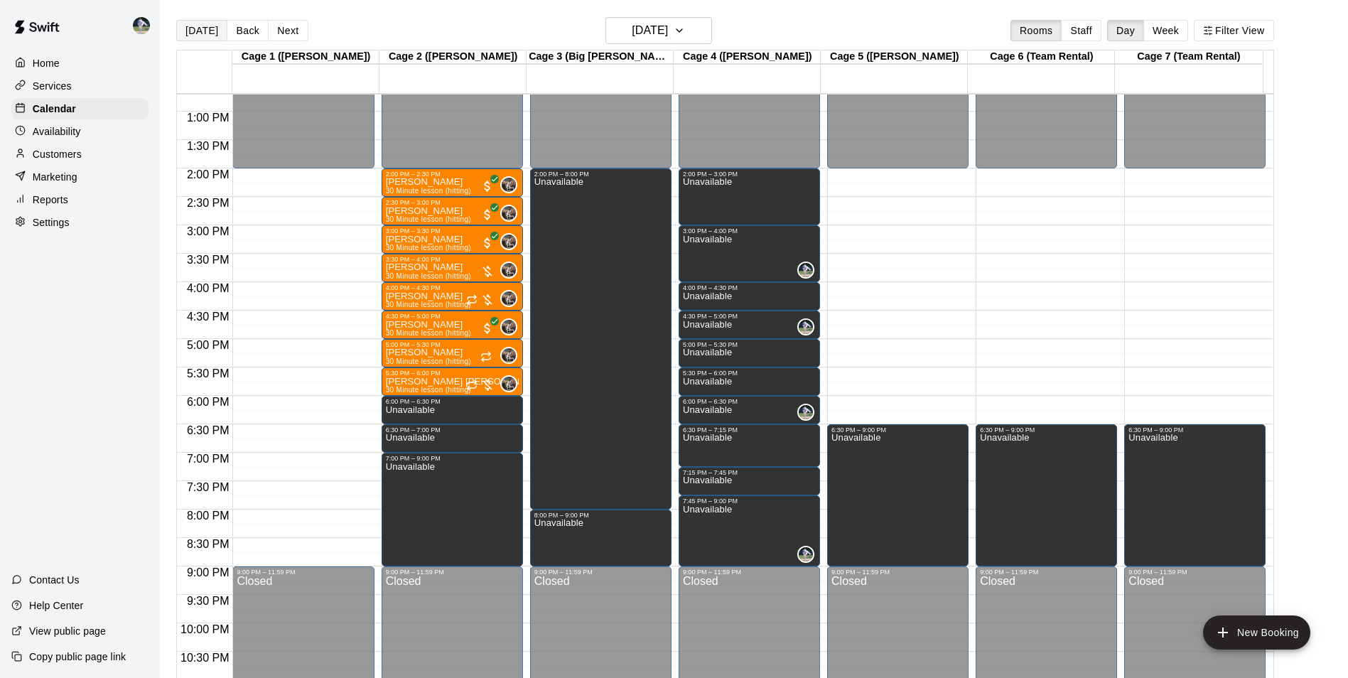
click at [210, 26] on button "[DATE]" at bounding box center [201, 30] width 51 height 21
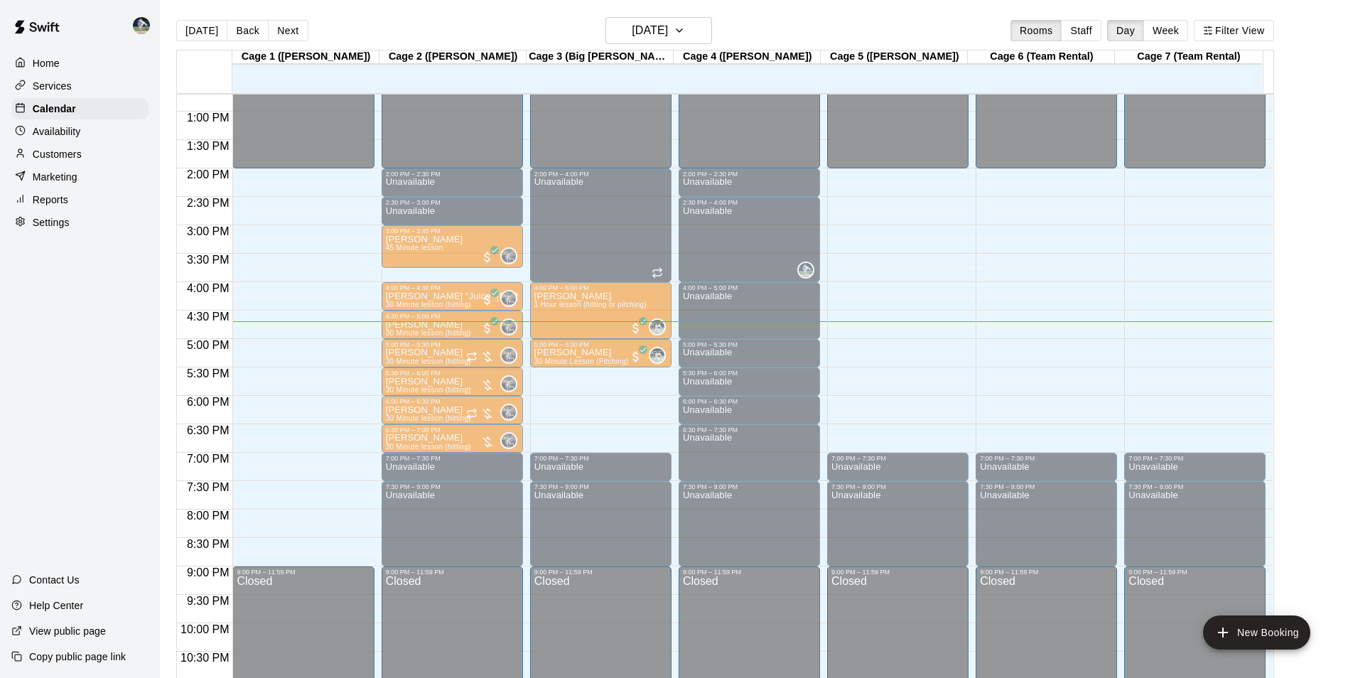
click at [1192, 373] on div "ICE Team Rental" at bounding box center [1194, 630] width 133 height 678
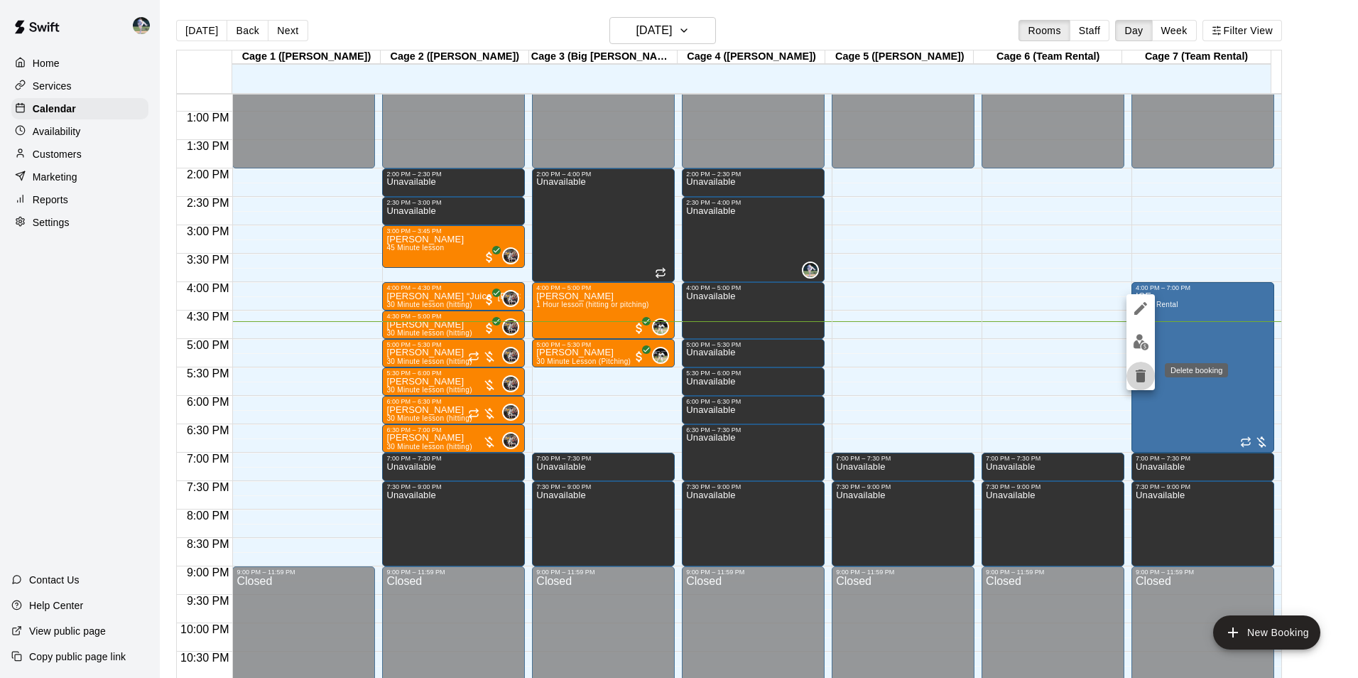
click at [1140, 376] on icon "delete" at bounding box center [1141, 375] width 10 height 13
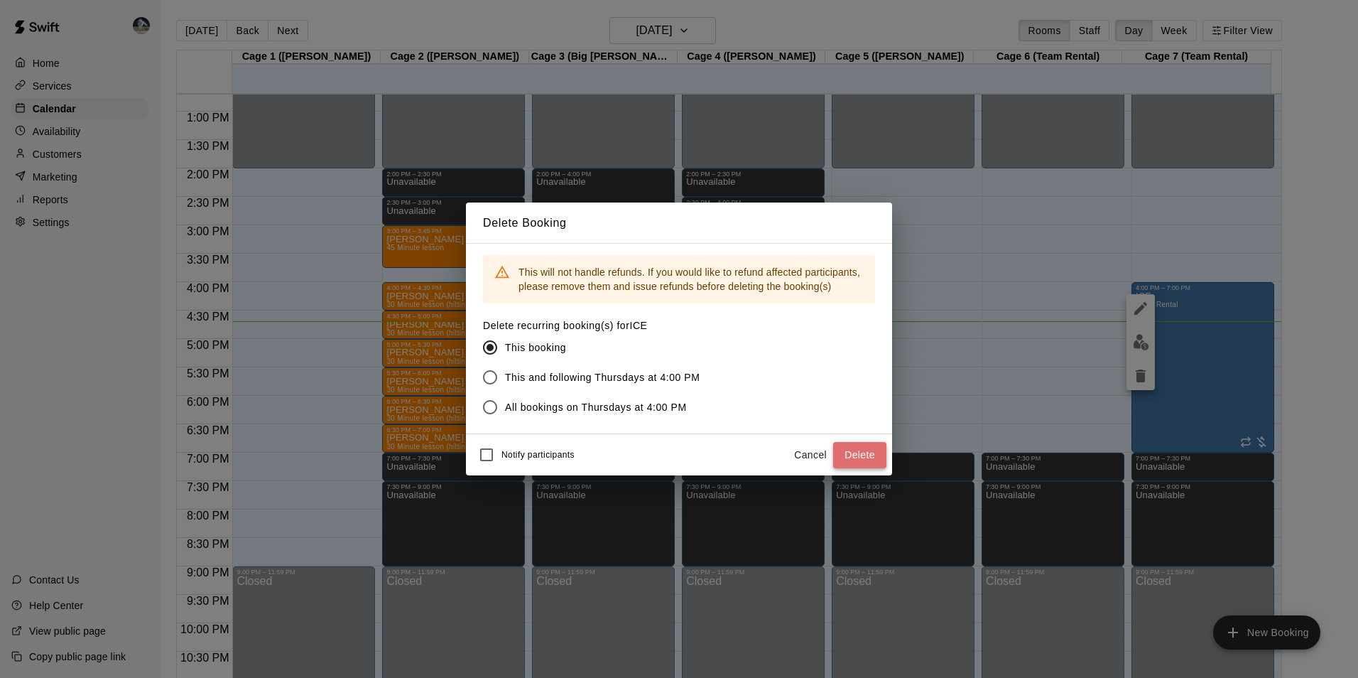
click at [852, 450] on button "Delete" at bounding box center [859, 455] width 53 height 26
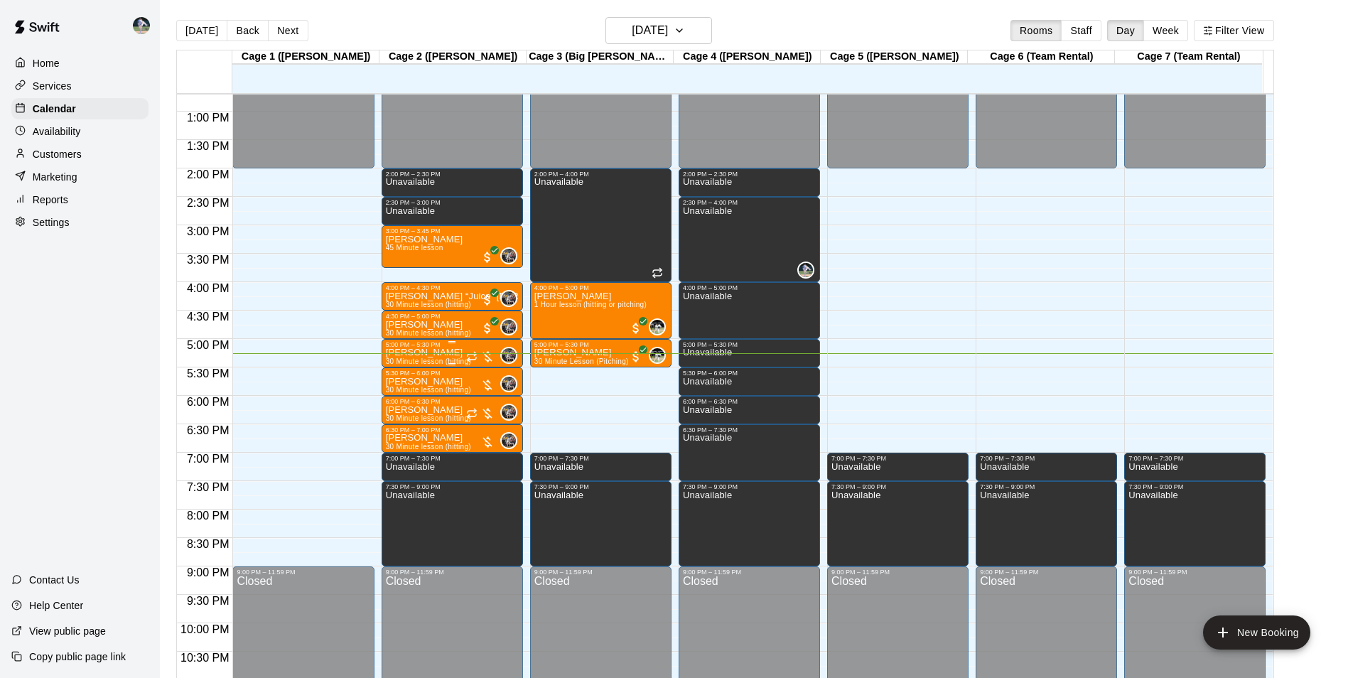
click at [421, 348] on div "5:00 PM – 5:30 PM" at bounding box center [452, 344] width 133 height 7
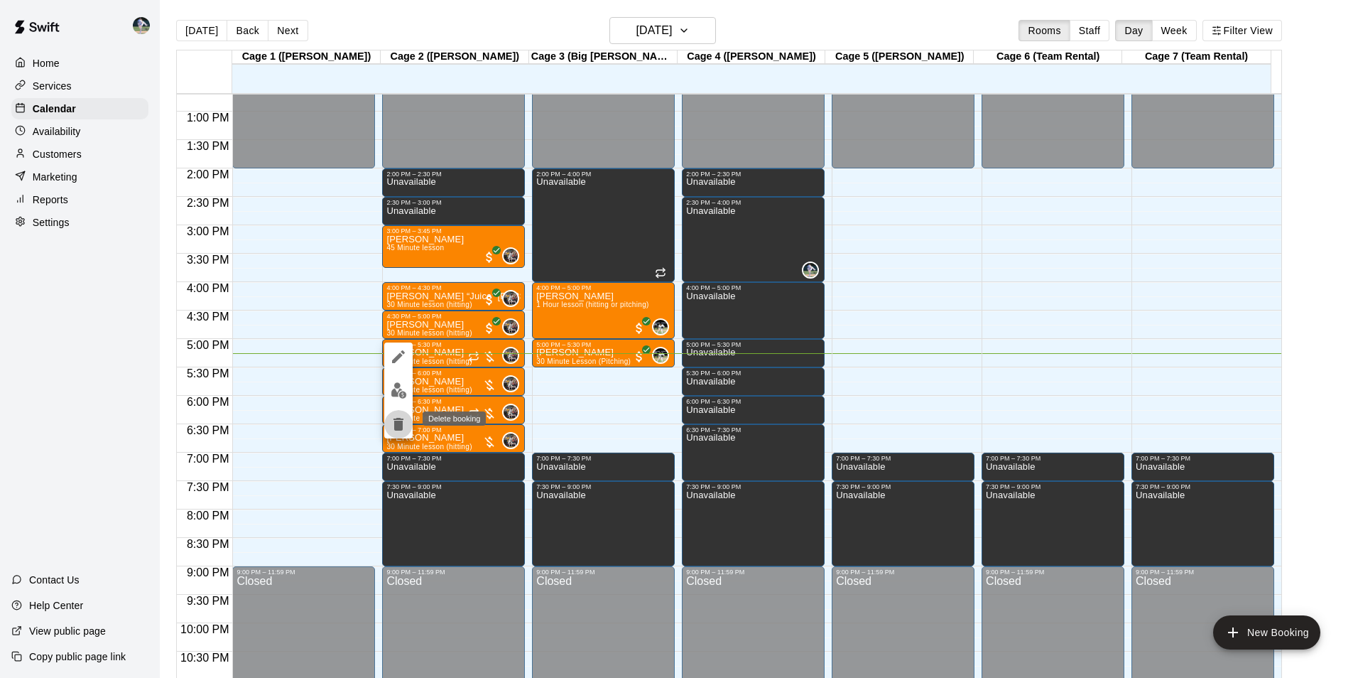
click at [399, 422] on icon "delete" at bounding box center [399, 424] width 10 height 13
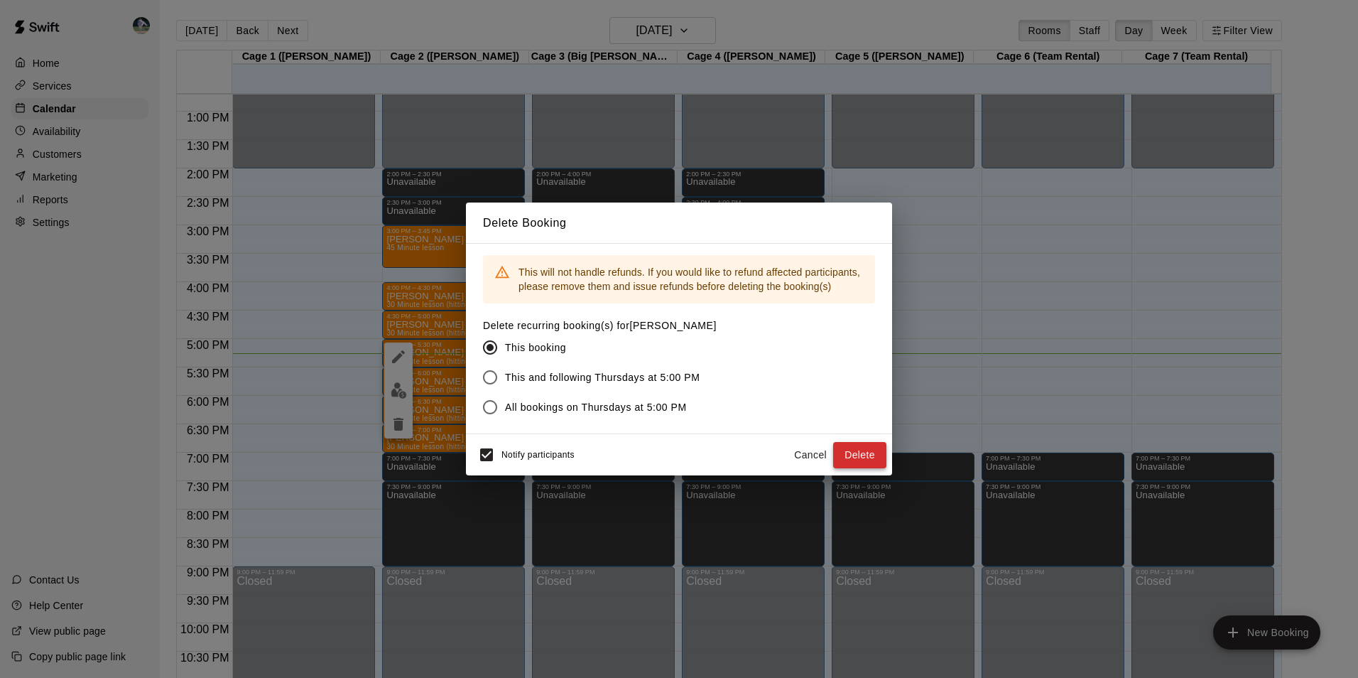
click at [853, 455] on button "Delete" at bounding box center [859, 455] width 53 height 26
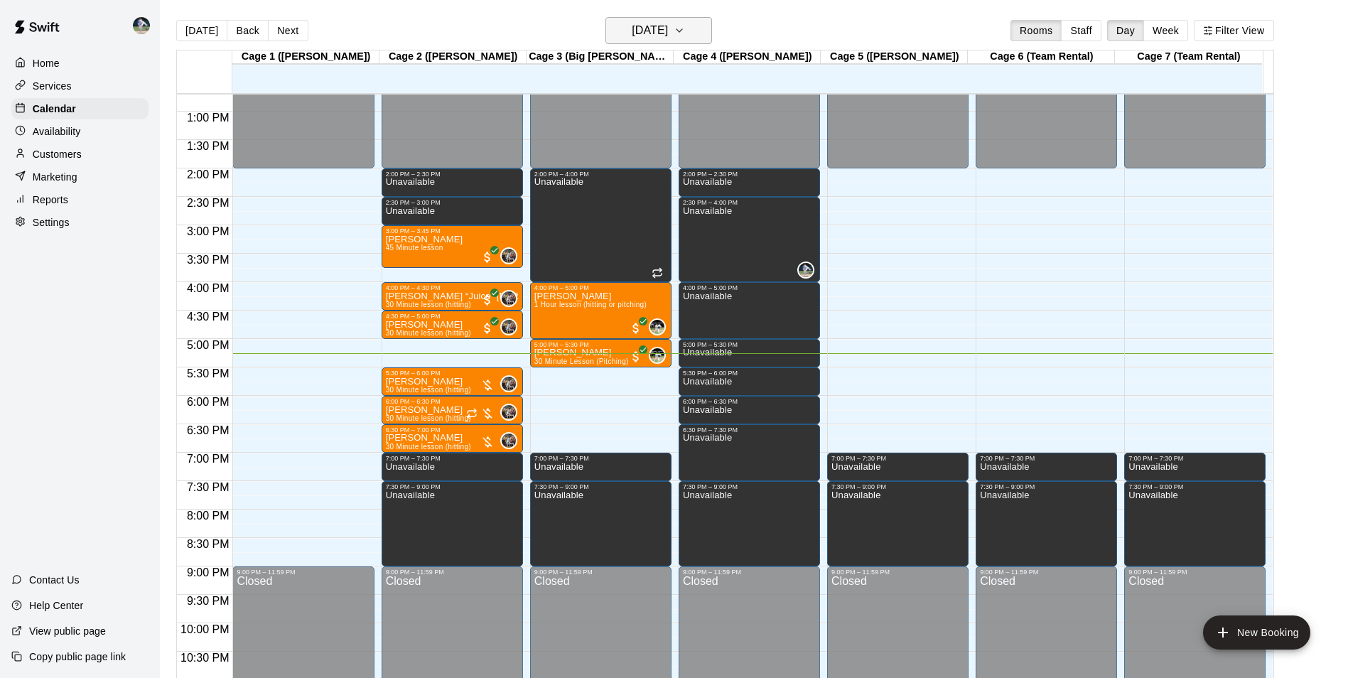
click at [644, 23] on h6 "[DATE]" at bounding box center [650, 31] width 36 height 20
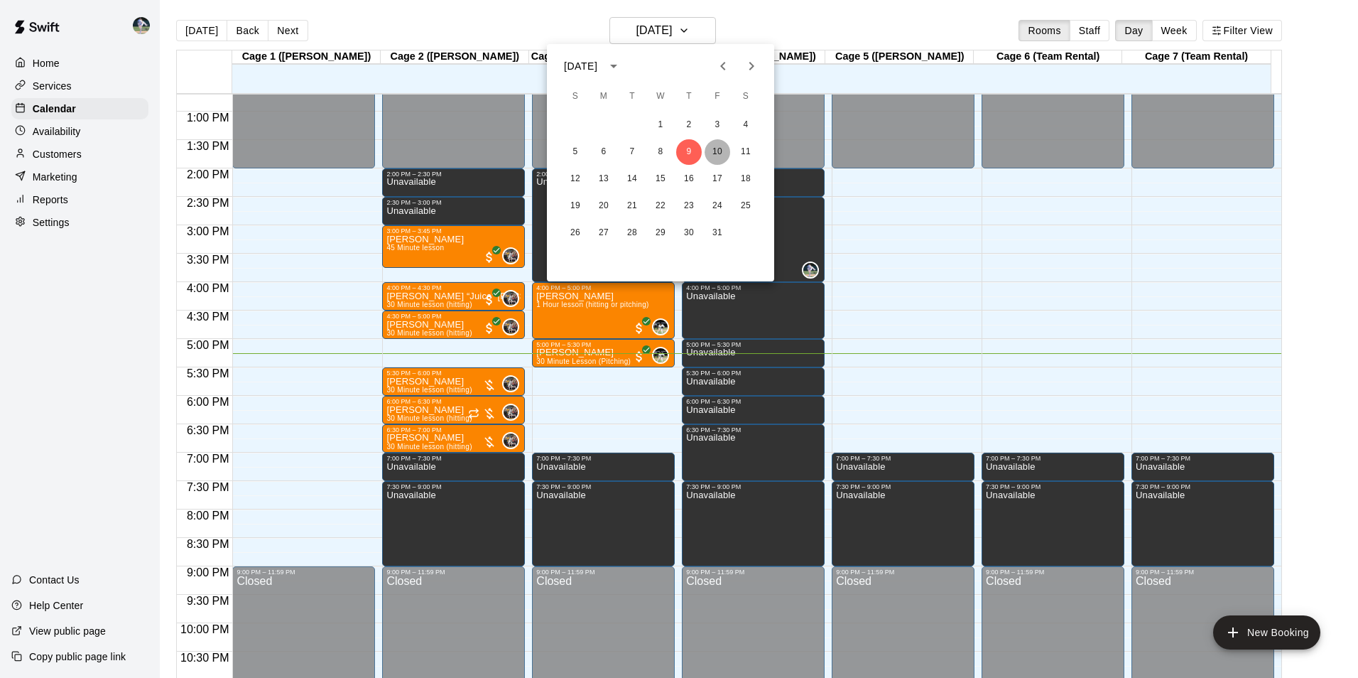
click at [714, 148] on button "10" at bounding box center [718, 152] width 26 height 26
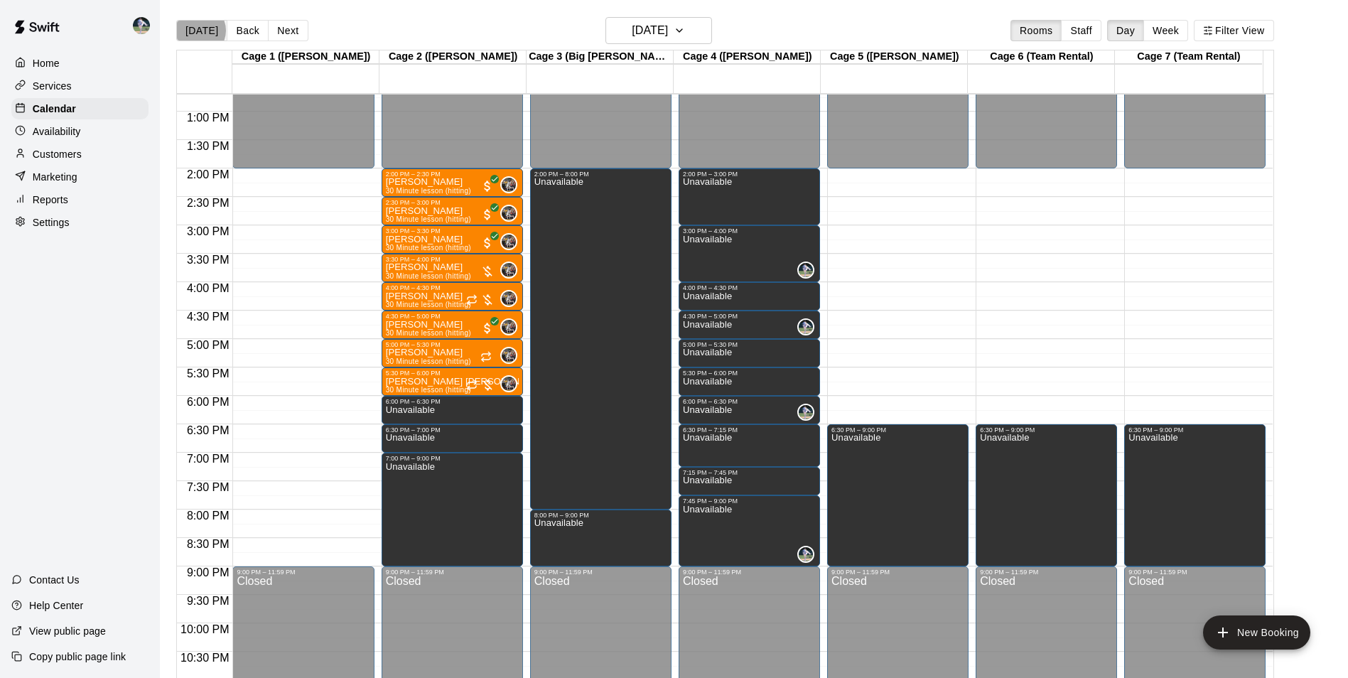
click at [199, 30] on button "[DATE]" at bounding box center [201, 30] width 51 height 21
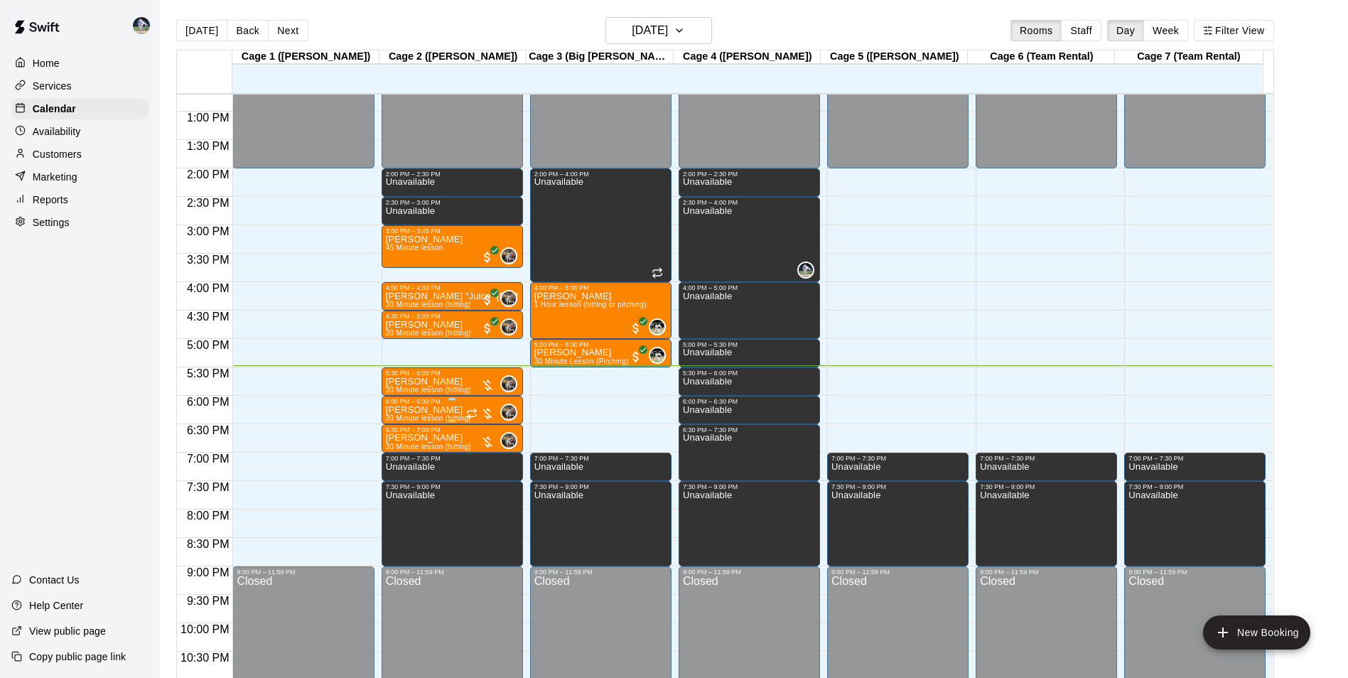
click at [460, 405] on div "6:00 PM – 6:30 PM" at bounding box center [452, 401] width 133 height 7
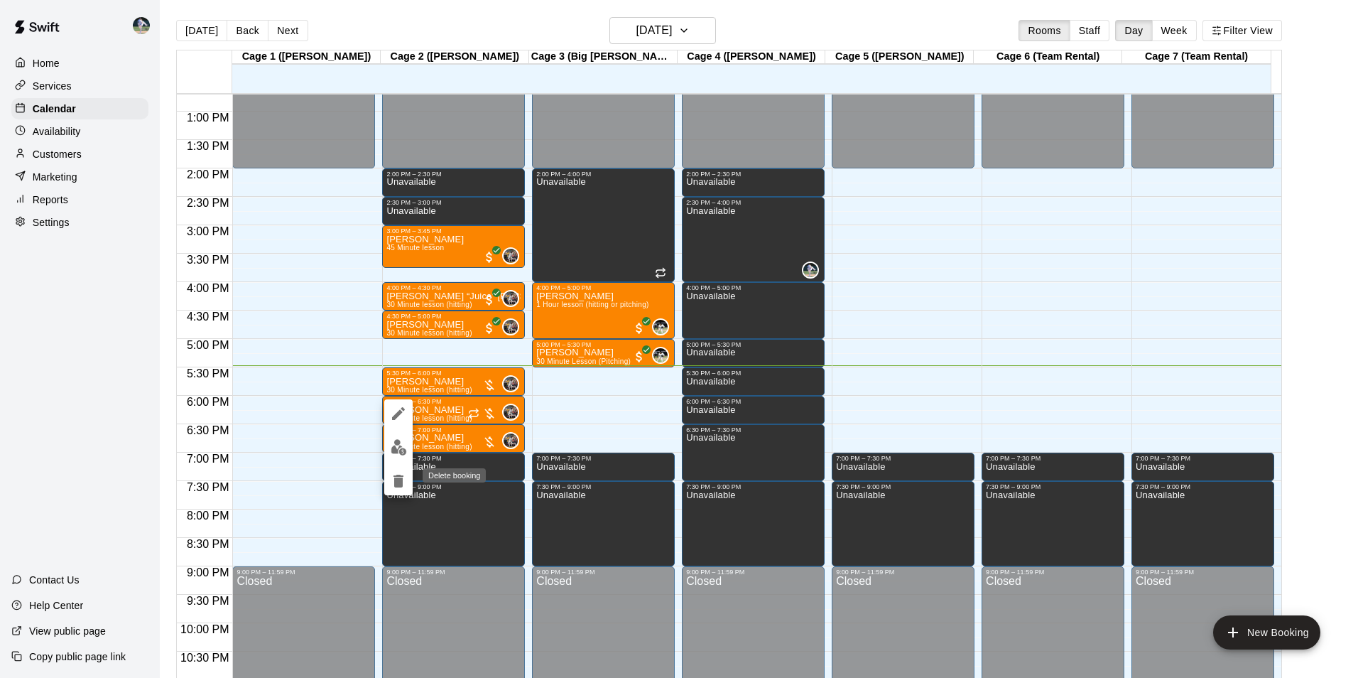
click at [400, 482] on icon "delete" at bounding box center [399, 481] width 10 height 13
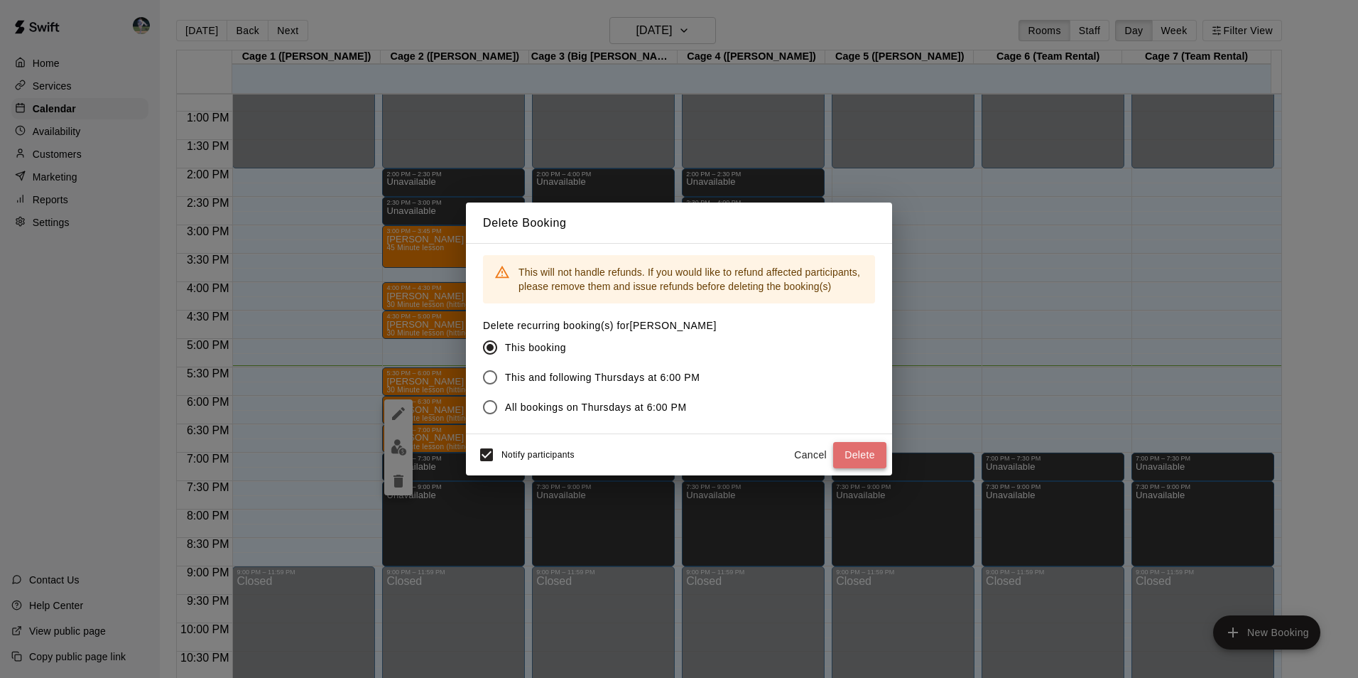
click at [867, 450] on button "Delete" at bounding box center [859, 455] width 53 height 26
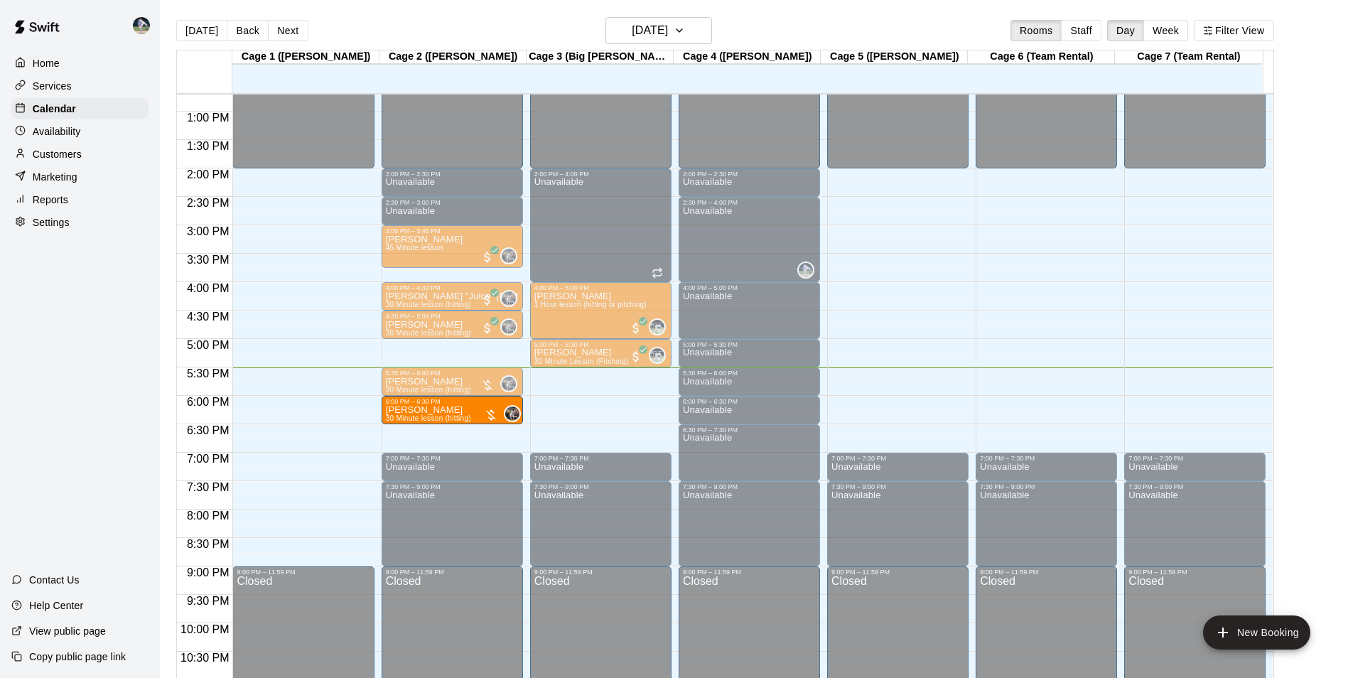
drag, startPoint x: 432, startPoint y: 436, endPoint x: 435, endPoint y: 414, distance: 22.9
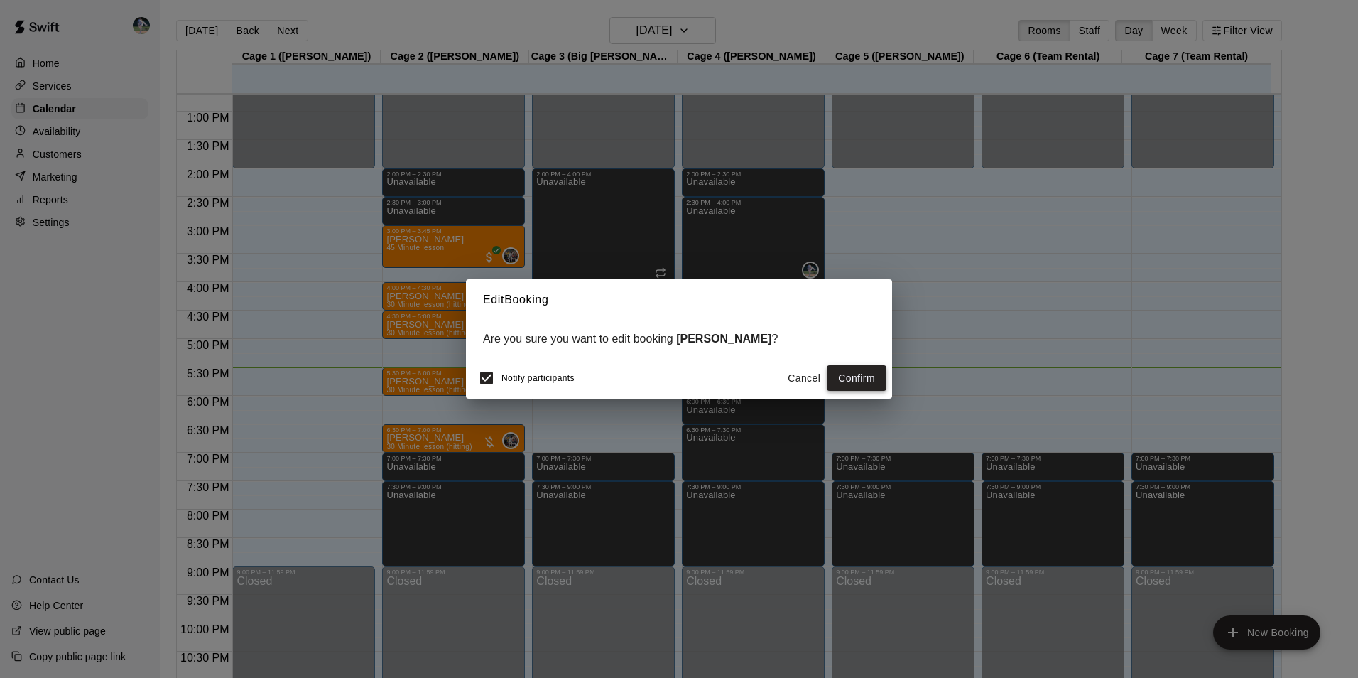
click at [852, 378] on button "Confirm" at bounding box center [857, 378] width 60 height 26
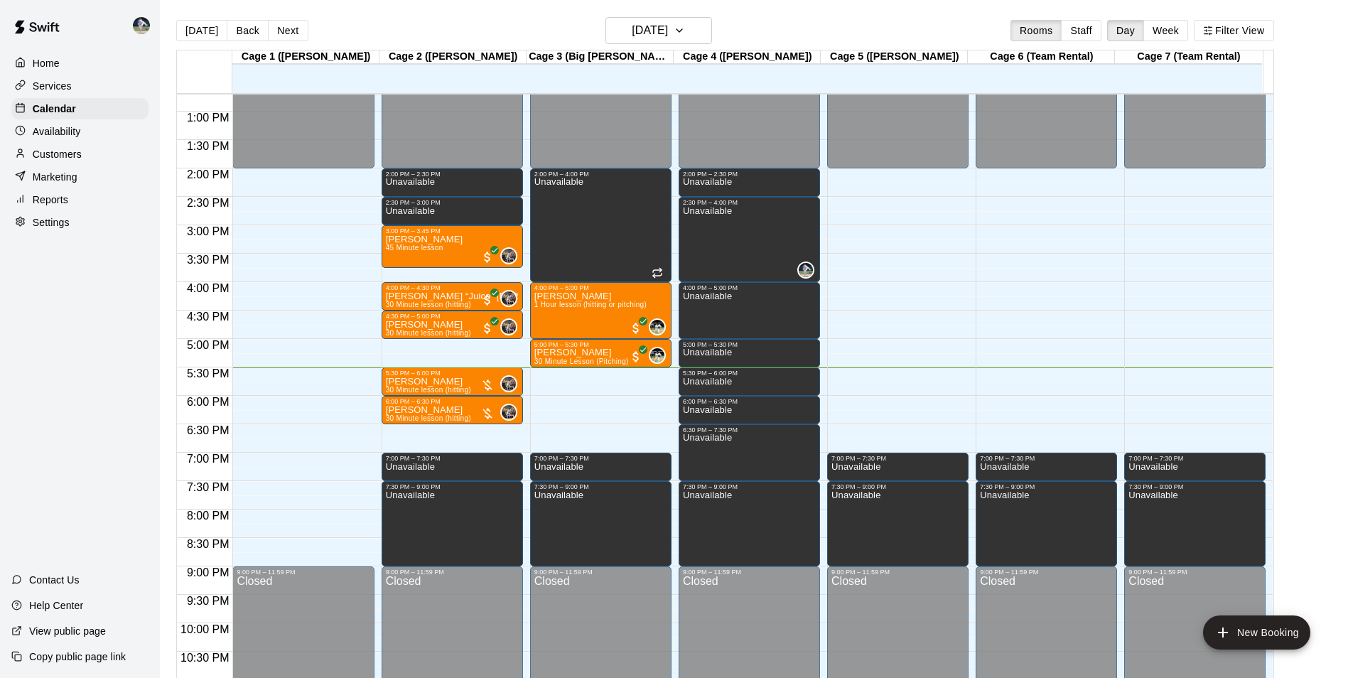
click at [465, 435] on div "12:00 AM – 2:00 PM Closed 2:00 PM – 2:30 PM Unavailable 2:30 PM – 3:00 PM Unava…" at bounding box center [452, 55] width 141 height 1364
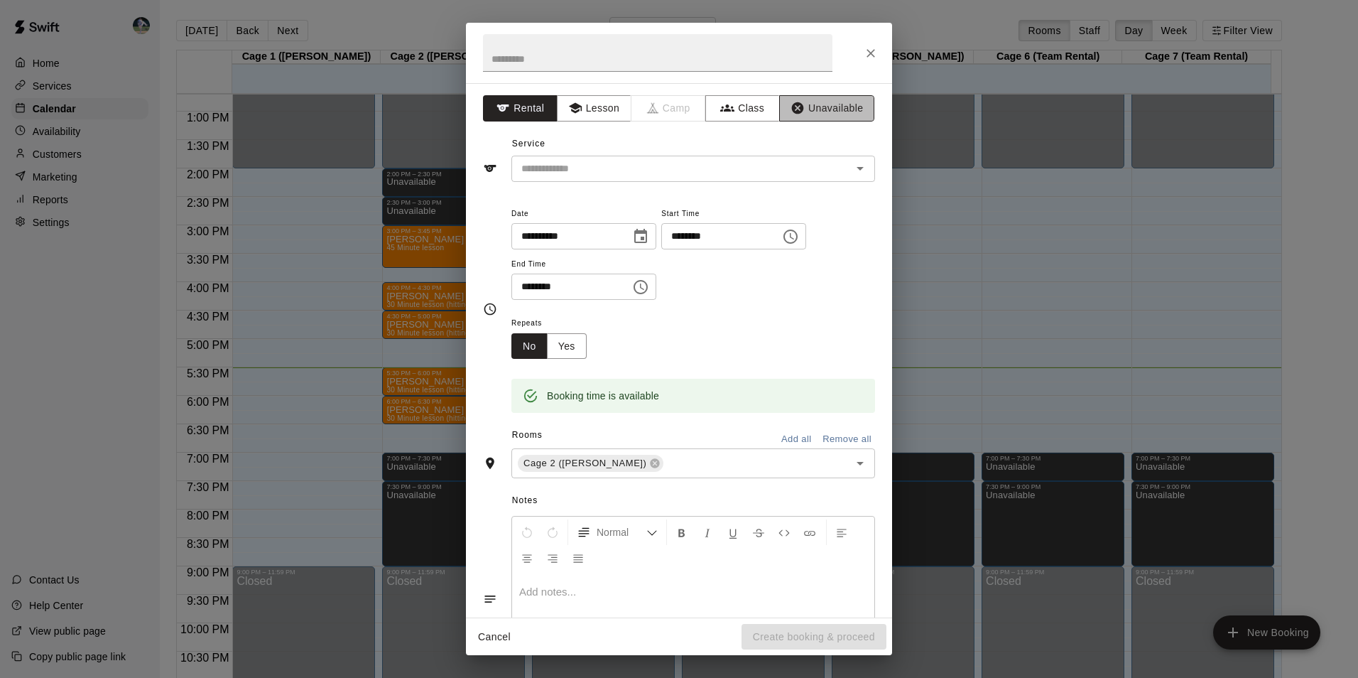
click at [833, 104] on button "Unavailable" at bounding box center [826, 108] width 95 height 26
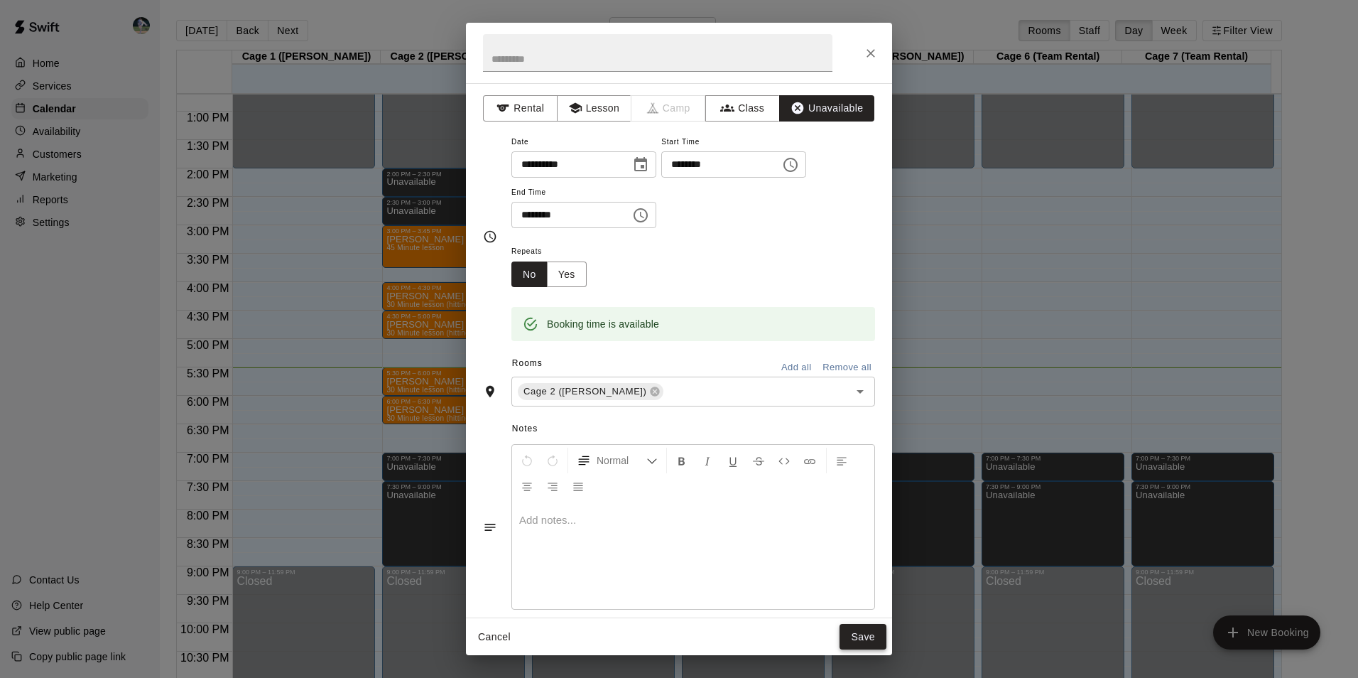
click at [868, 632] on button "Save" at bounding box center [863, 637] width 47 height 26
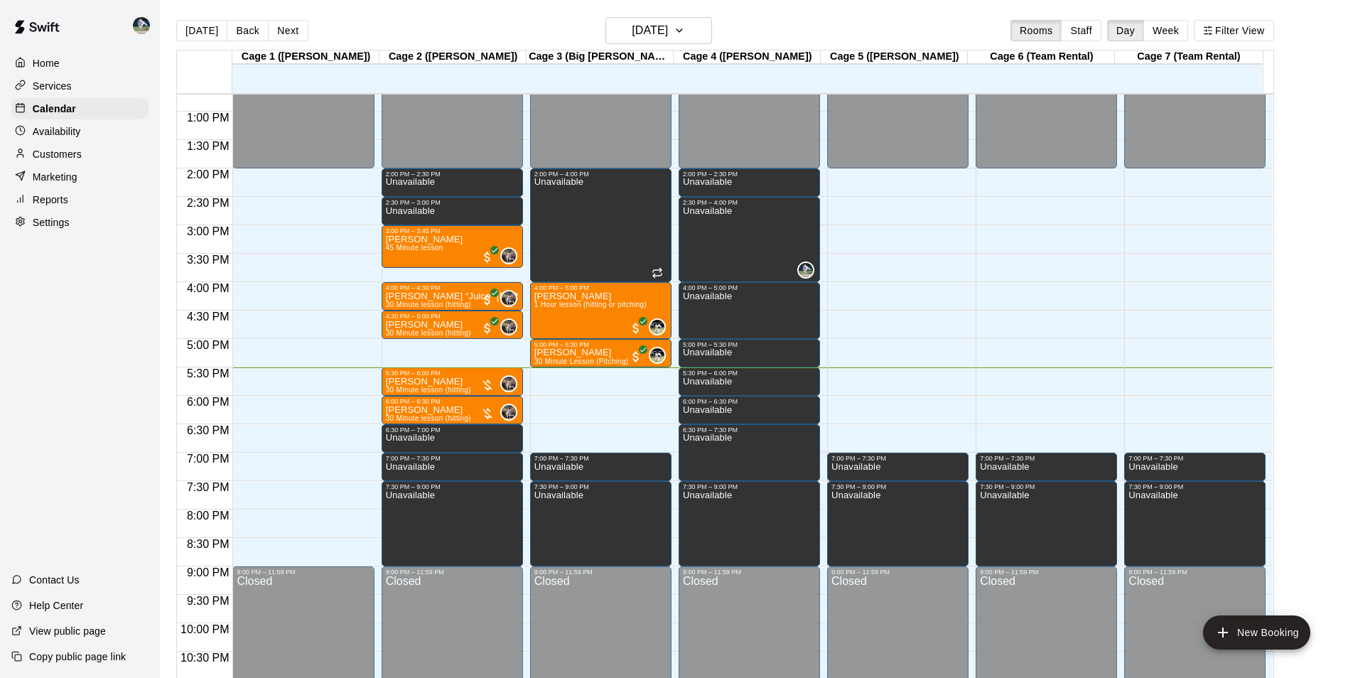
click at [853, 426] on div "12:00 AM – 2:00 PM Closed 7:00 PM – 7:30 PM Unavailable 7:30 PM – 9:00 PM Unava…" at bounding box center [897, 55] width 141 height 1364
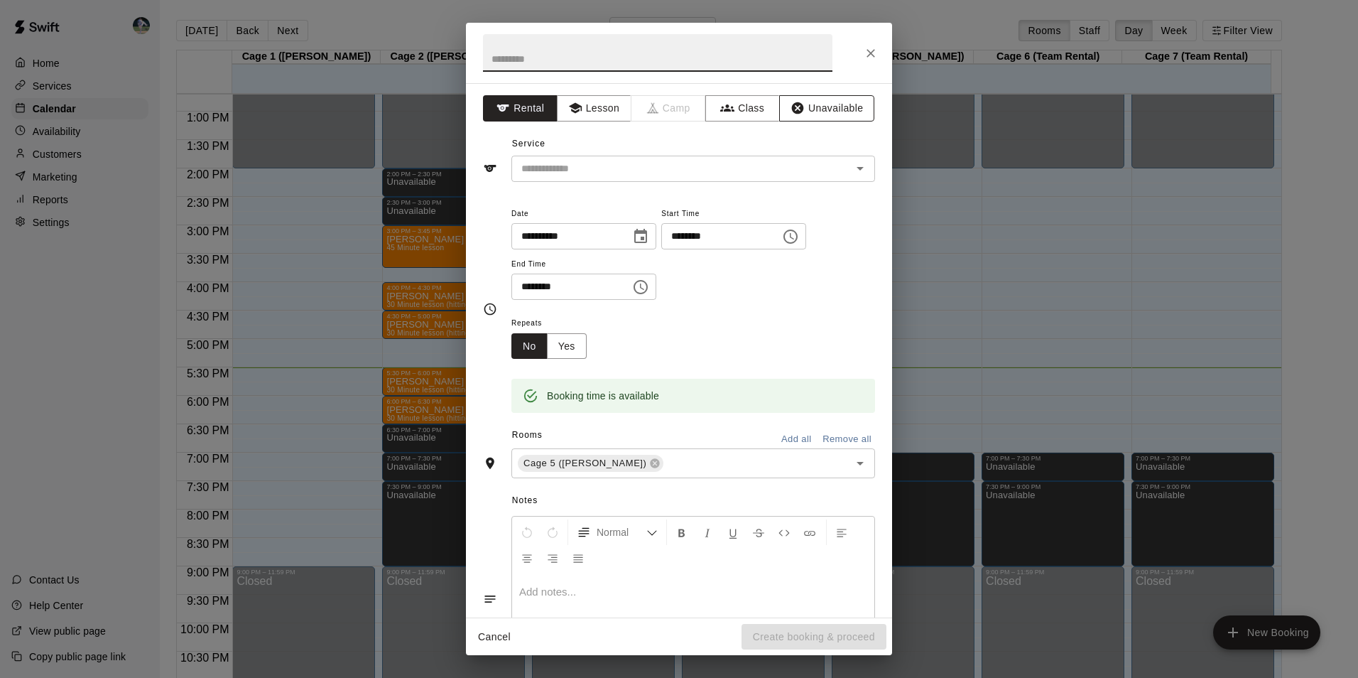
click at [821, 103] on button "Unavailable" at bounding box center [826, 108] width 95 height 26
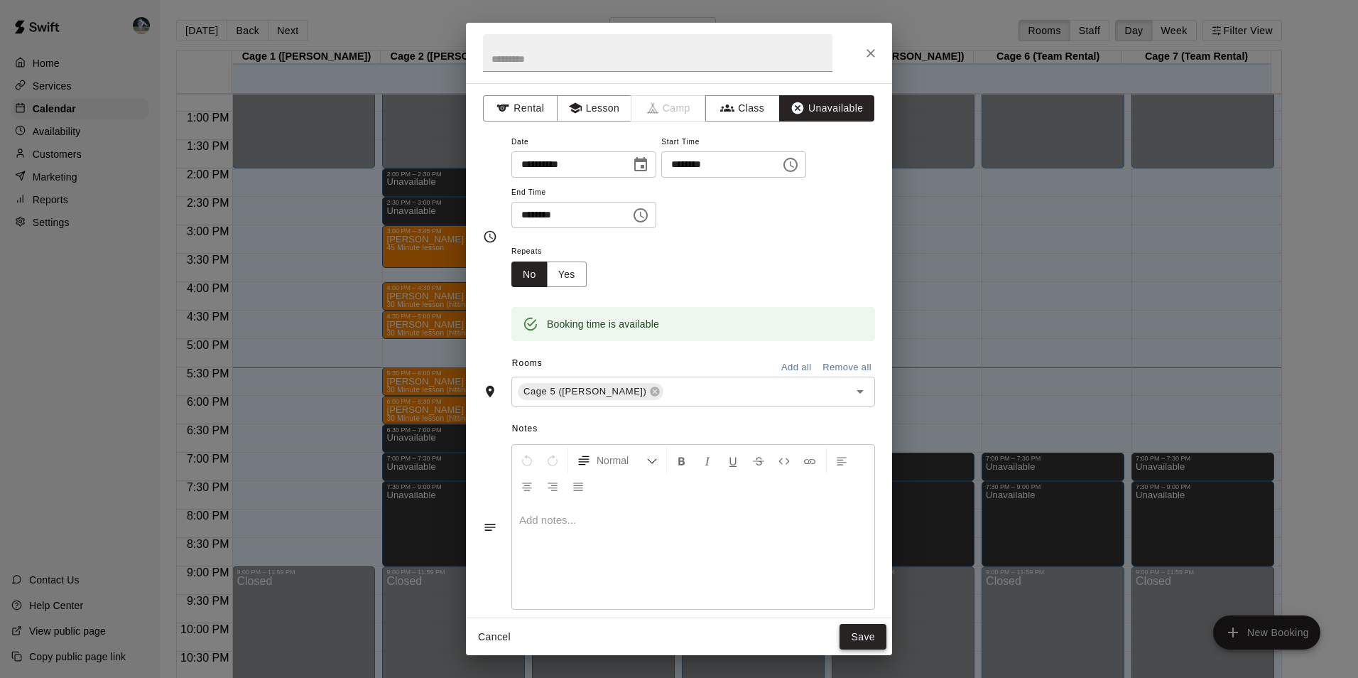
click at [866, 637] on button "Save" at bounding box center [863, 637] width 47 height 26
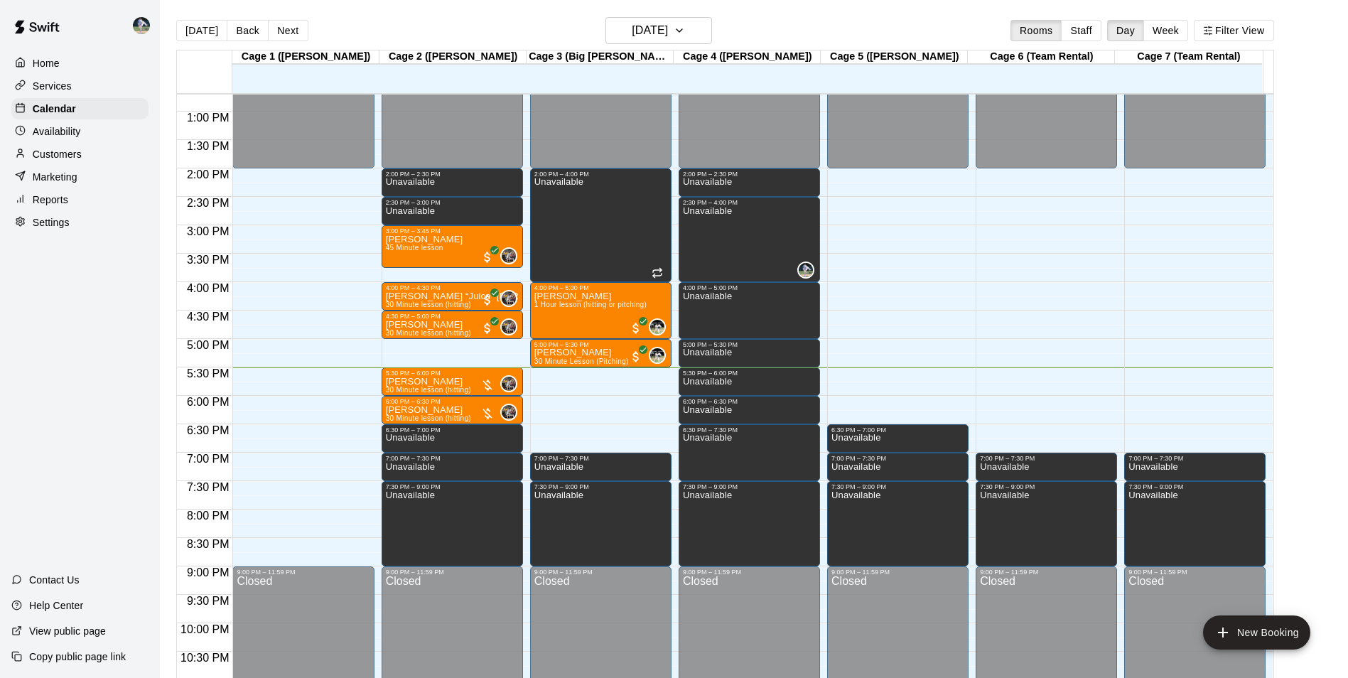
click at [1012, 431] on div "12:00 AM – 2:00 PM Closed 7:00 PM – 7:30 PM Unavailable 7:30 PM – 9:00 PM Unava…" at bounding box center [1046, 55] width 141 height 1364
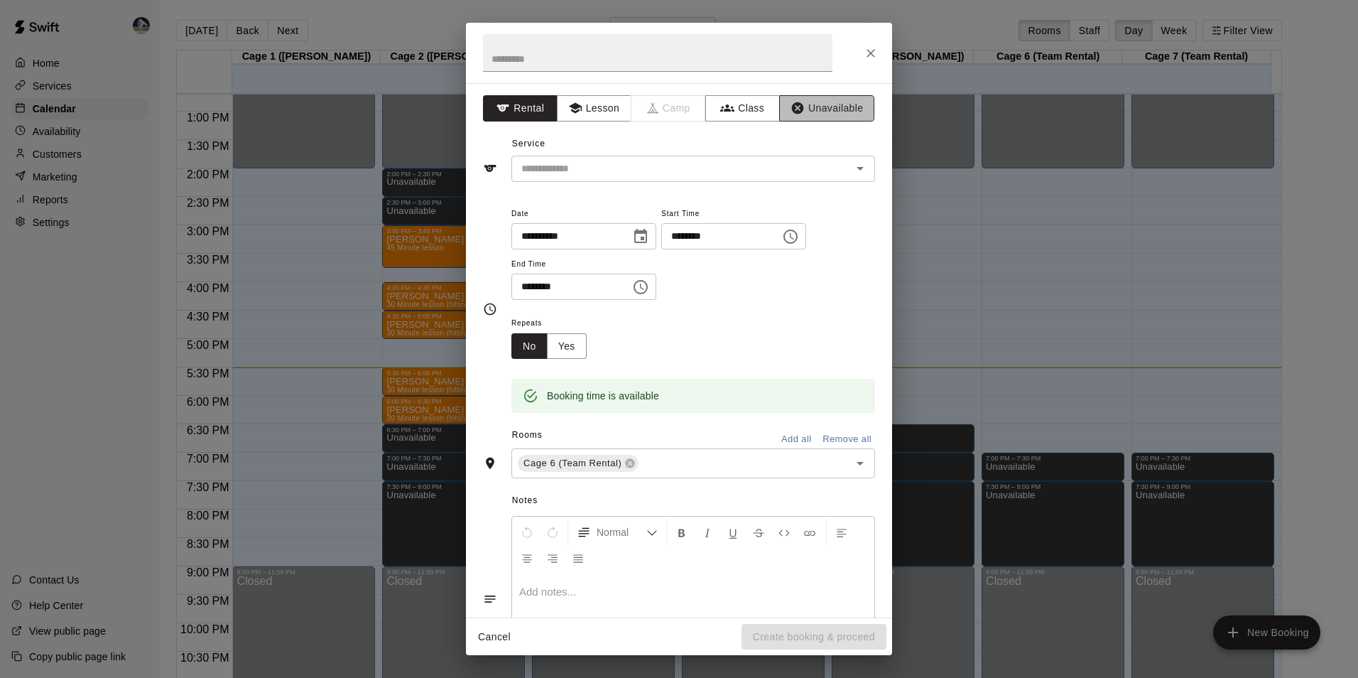
click at [822, 105] on button "Unavailable" at bounding box center [826, 108] width 95 height 26
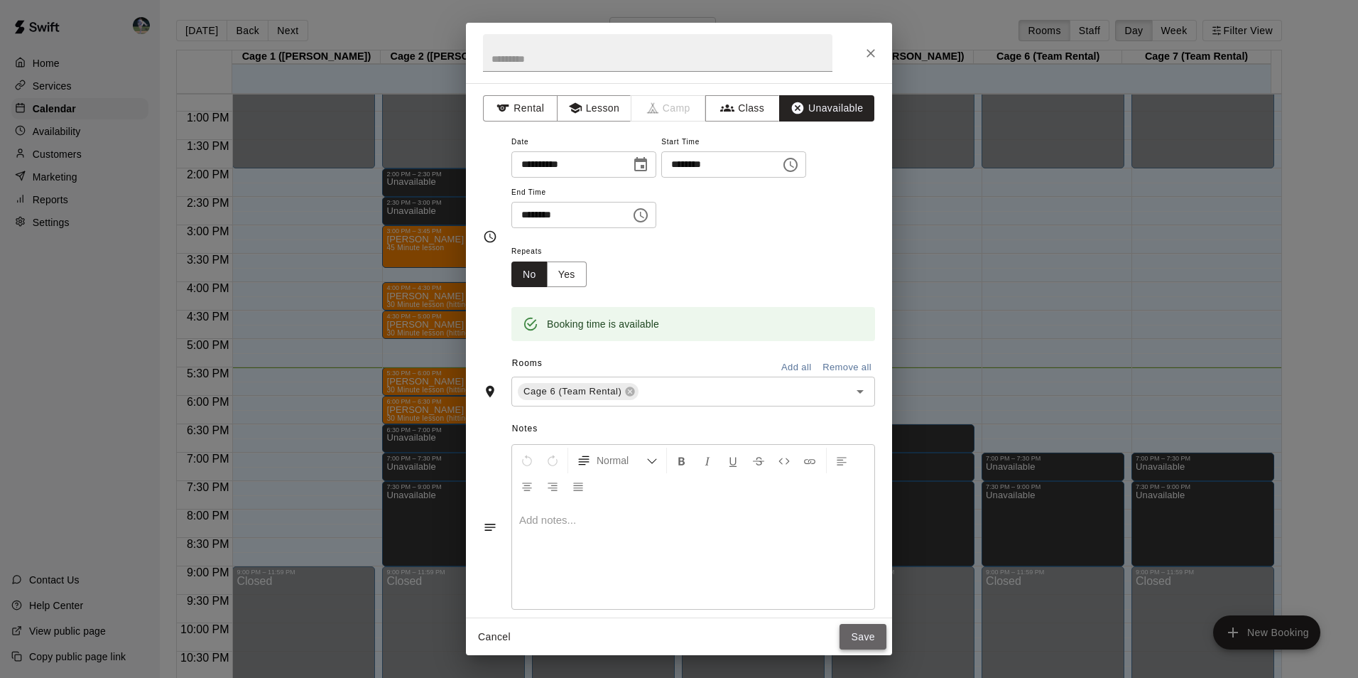
click at [877, 630] on button "Save" at bounding box center [863, 637] width 47 height 26
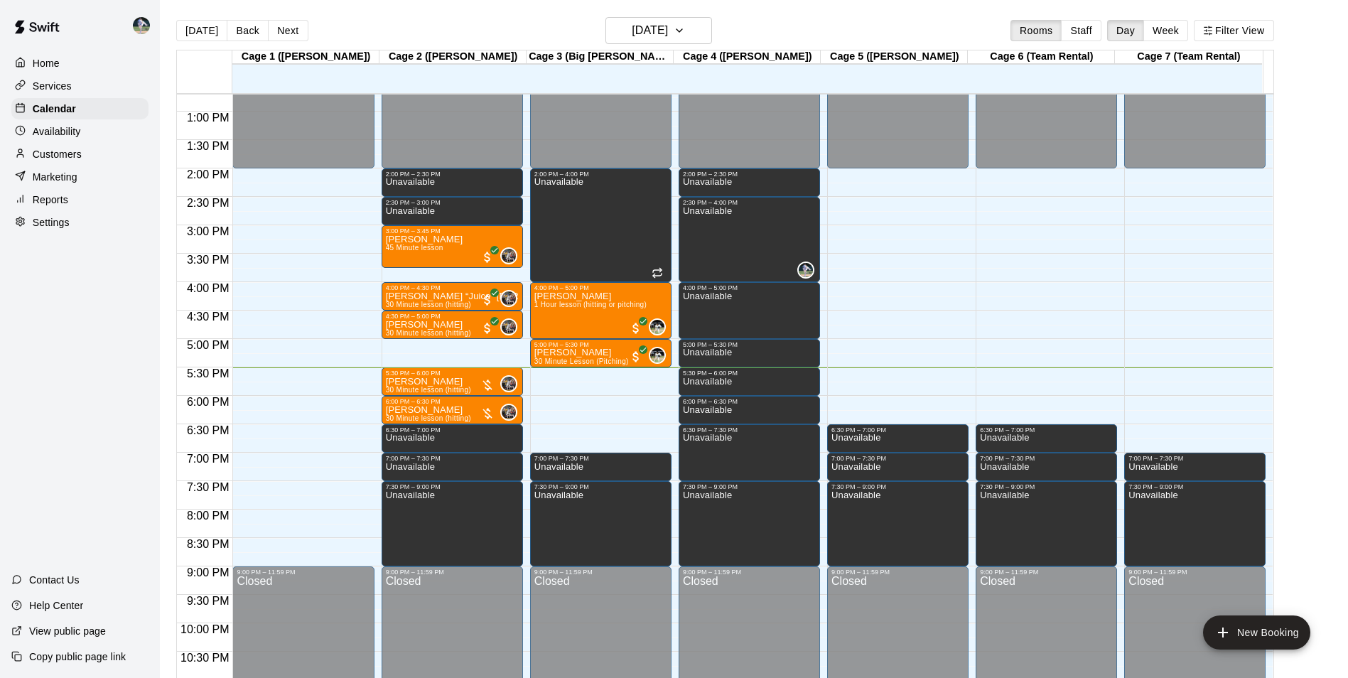
click at [1177, 431] on div "12:00 AM – 2:00 PM Closed 7:00 PM – 7:30 PM Unavailable 7:30 PM – 9:00 PM Unava…" at bounding box center [1194, 55] width 141 height 1364
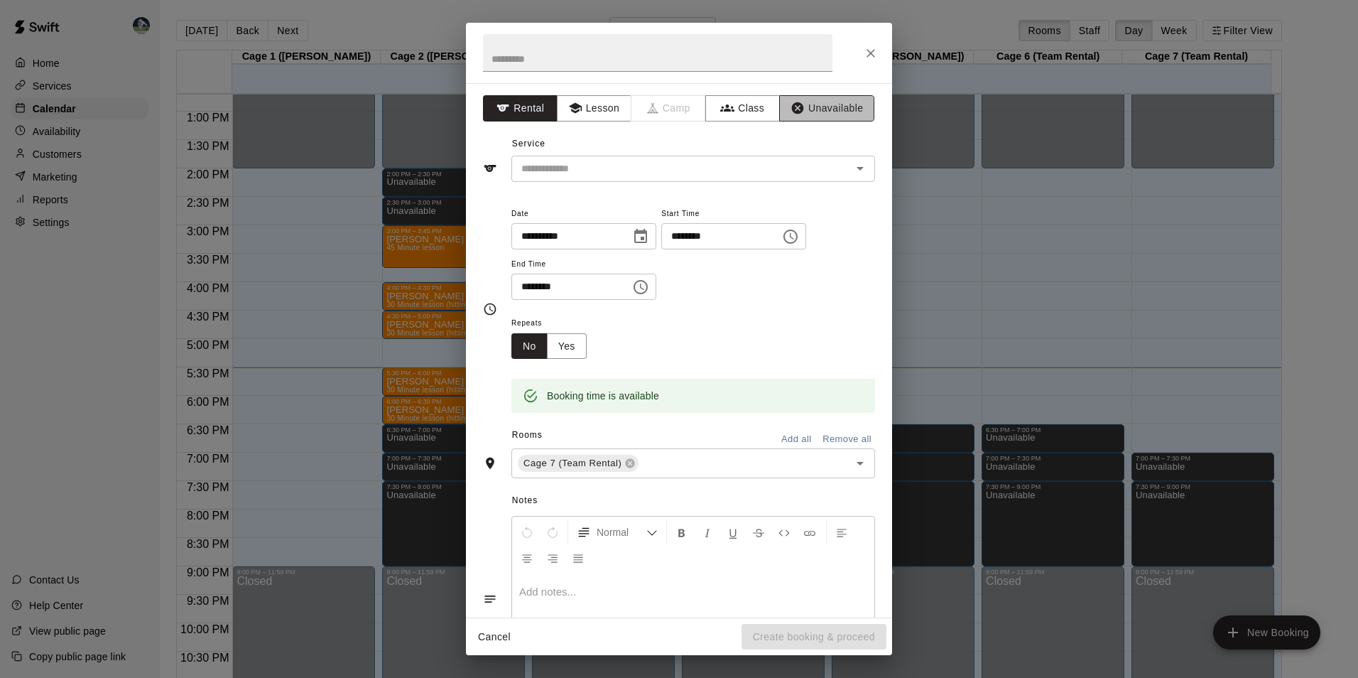
click at [822, 105] on button "Unavailable" at bounding box center [826, 108] width 95 height 26
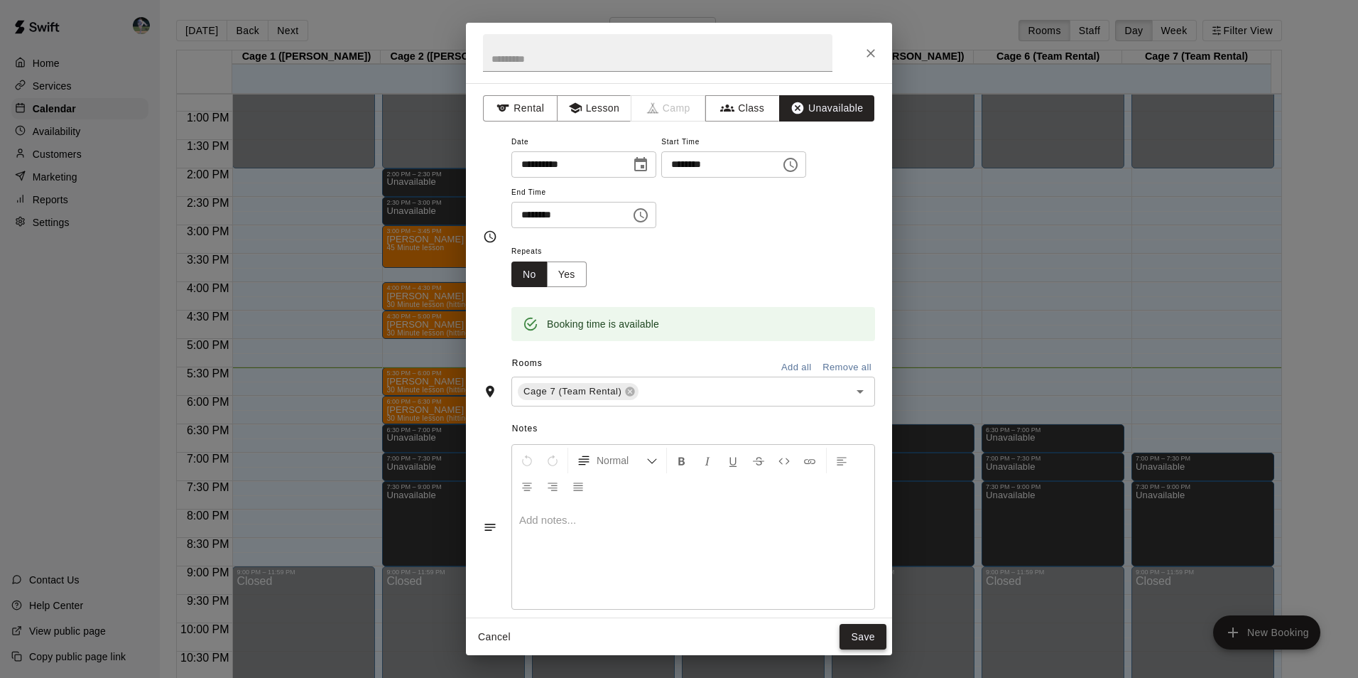
click at [874, 636] on button "Save" at bounding box center [863, 637] width 47 height 26
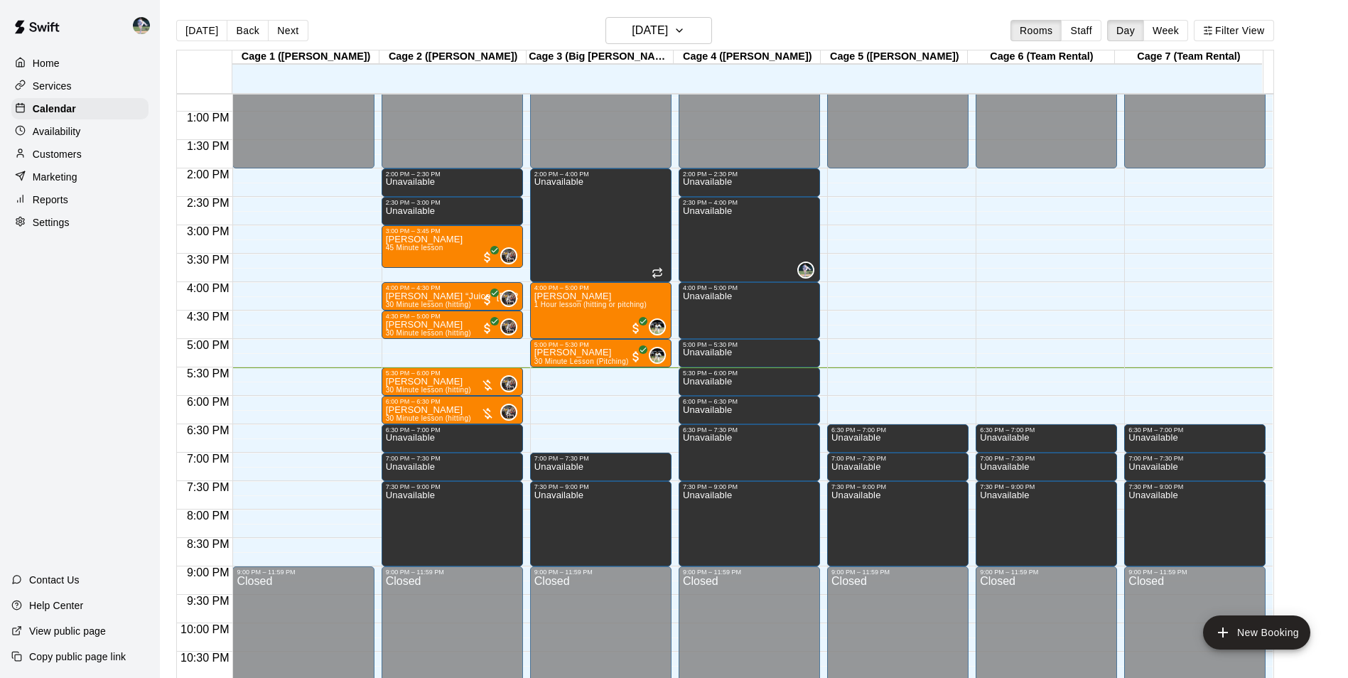
click at [603, 434] on div "12:00 AM – 2:00 PM Closed 2:00 PM – 4:00 PM Unavailable 4:00 PM – 5:00 PM Luke …" at bounding box center [600, 55] width 141 height 1364
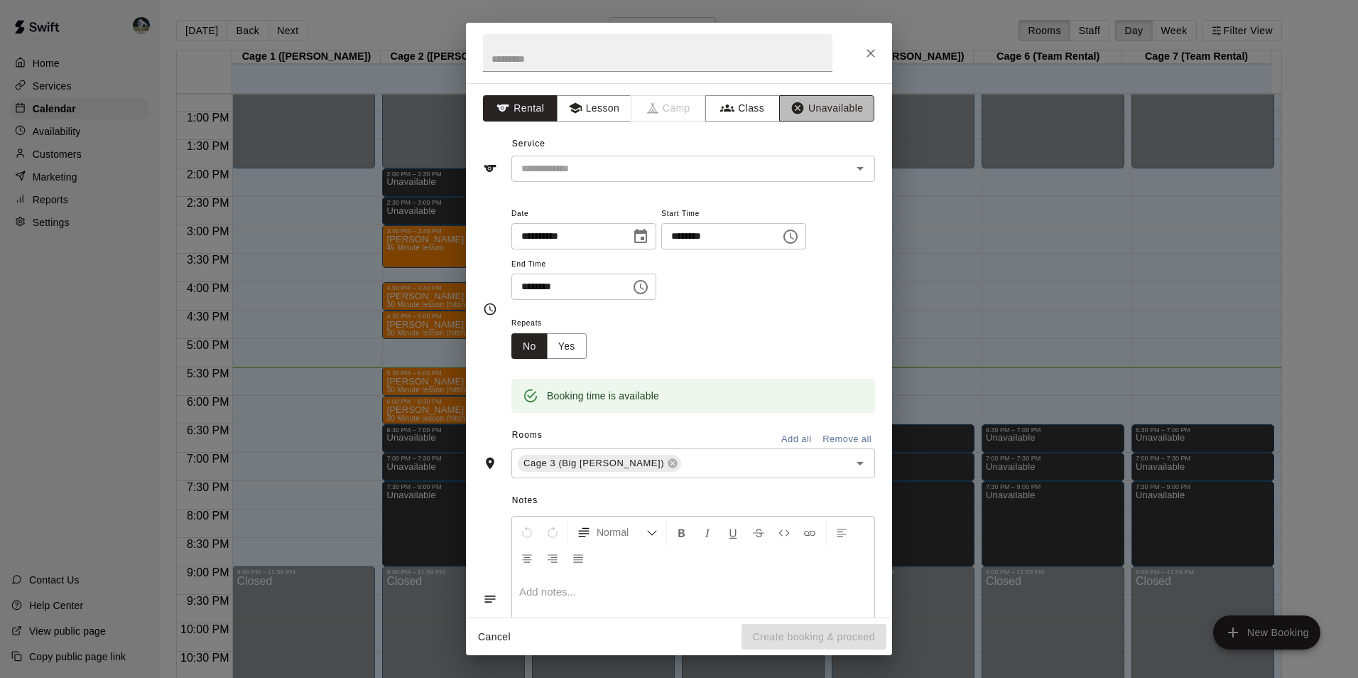
click at [821, 105] on button "Unavailable" at bounding box center [826, 108] width 95 height 26
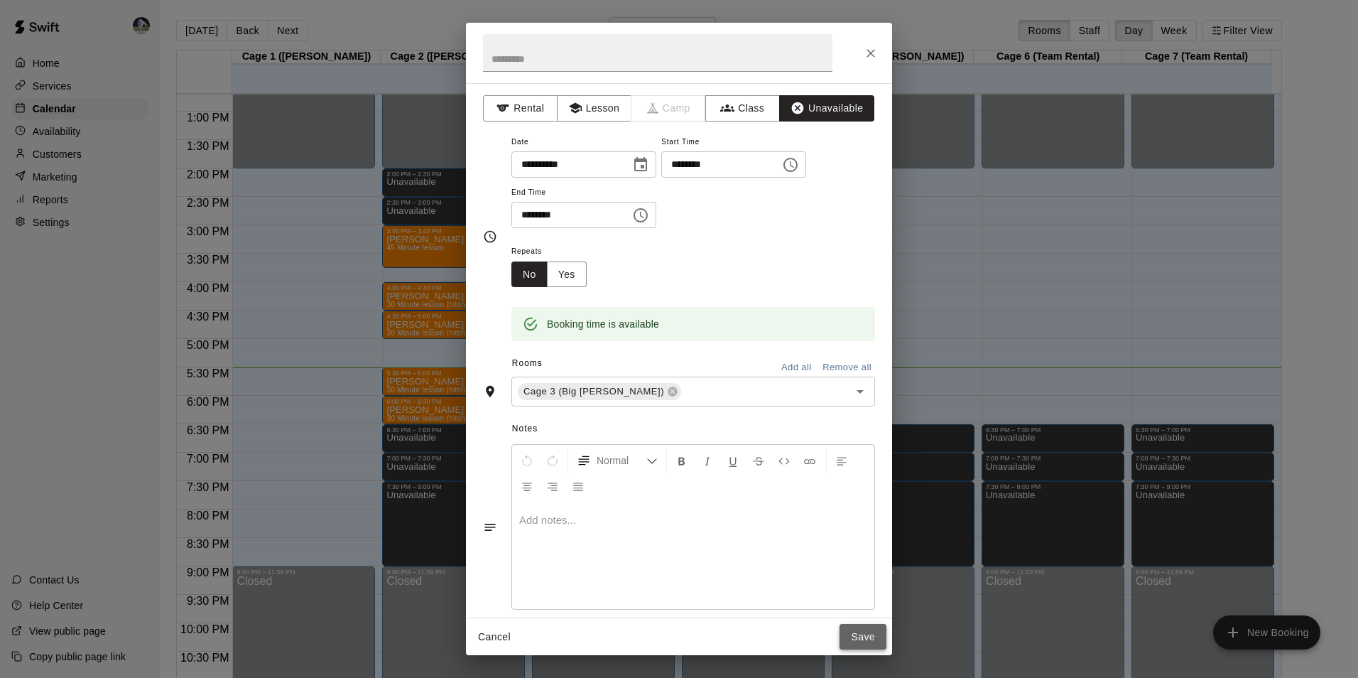
click at [860, 637] on button "Save" at bounding box center [863, 637] width 47 height 26
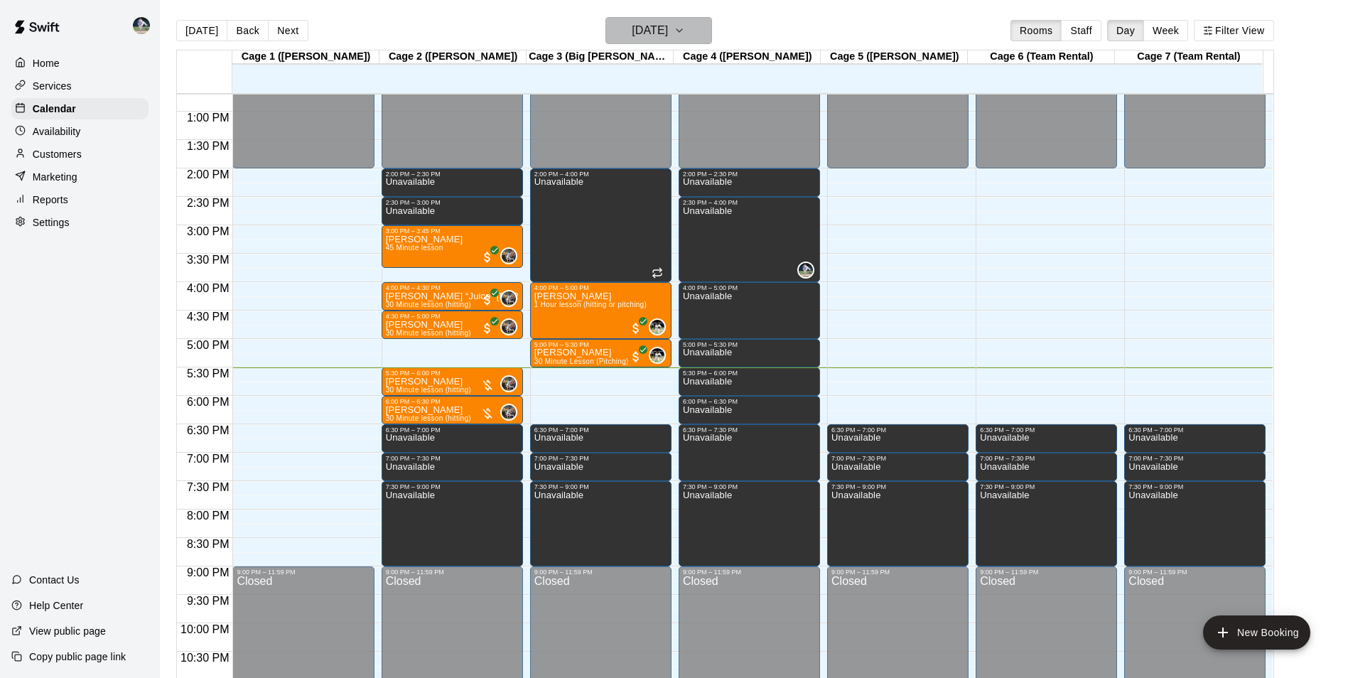
click at [641, 29] on h6 "[DATE]" at bounding box center [650, 31] width 36 height 20
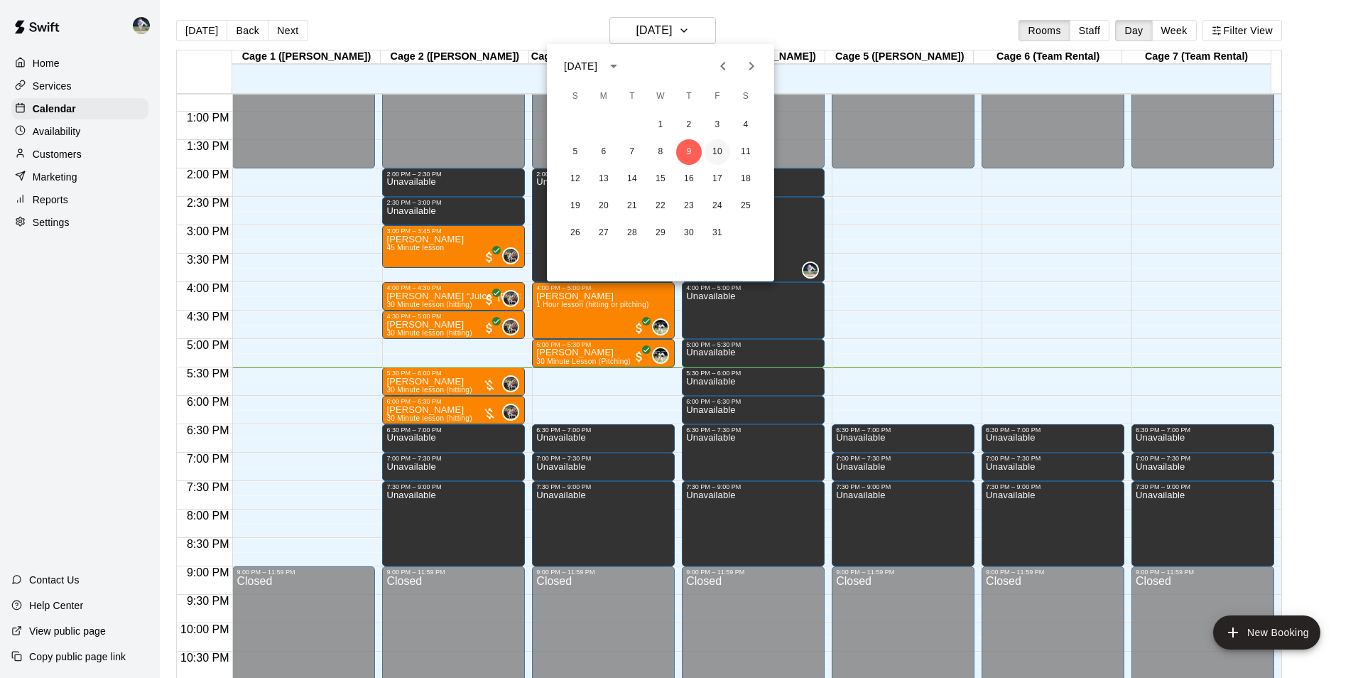
click at [716, 148] on button "10" at bounding box center [718, 152] width 26 height 26
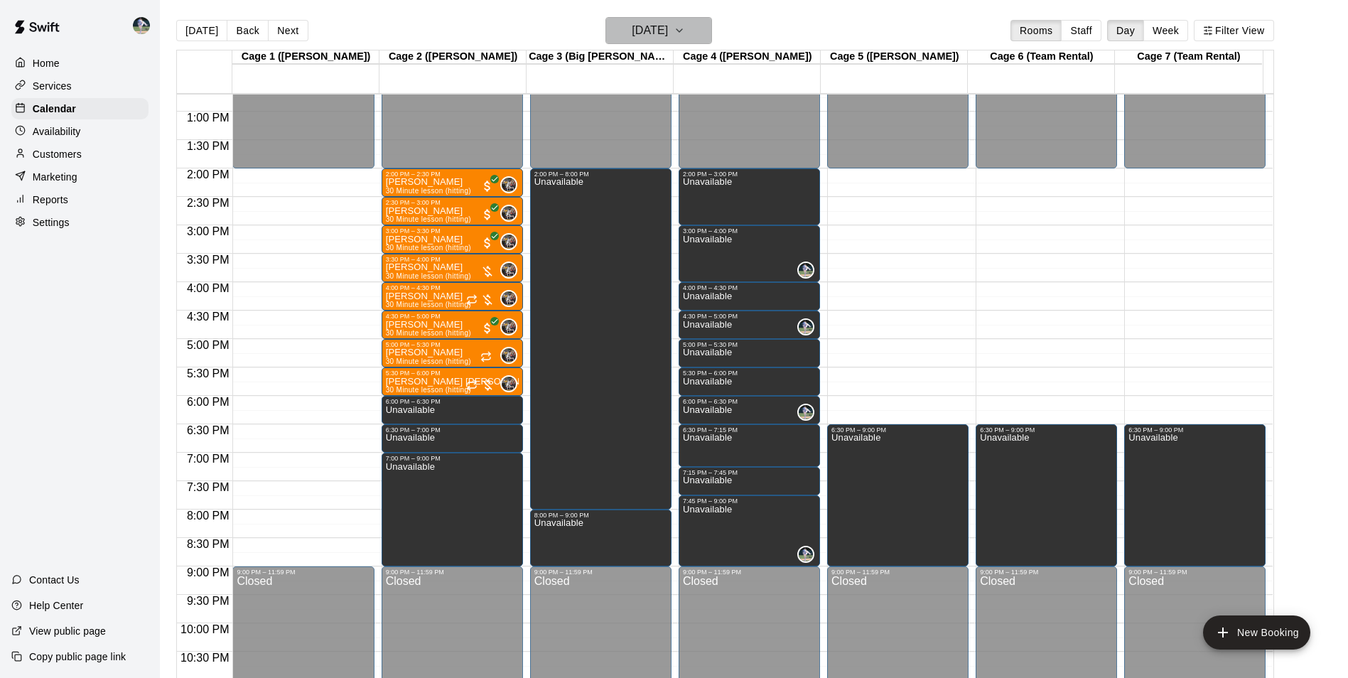
click at [657, 32] on h6 "Friday Oct 10" at bounding box center [650, 31] width 36 height 20
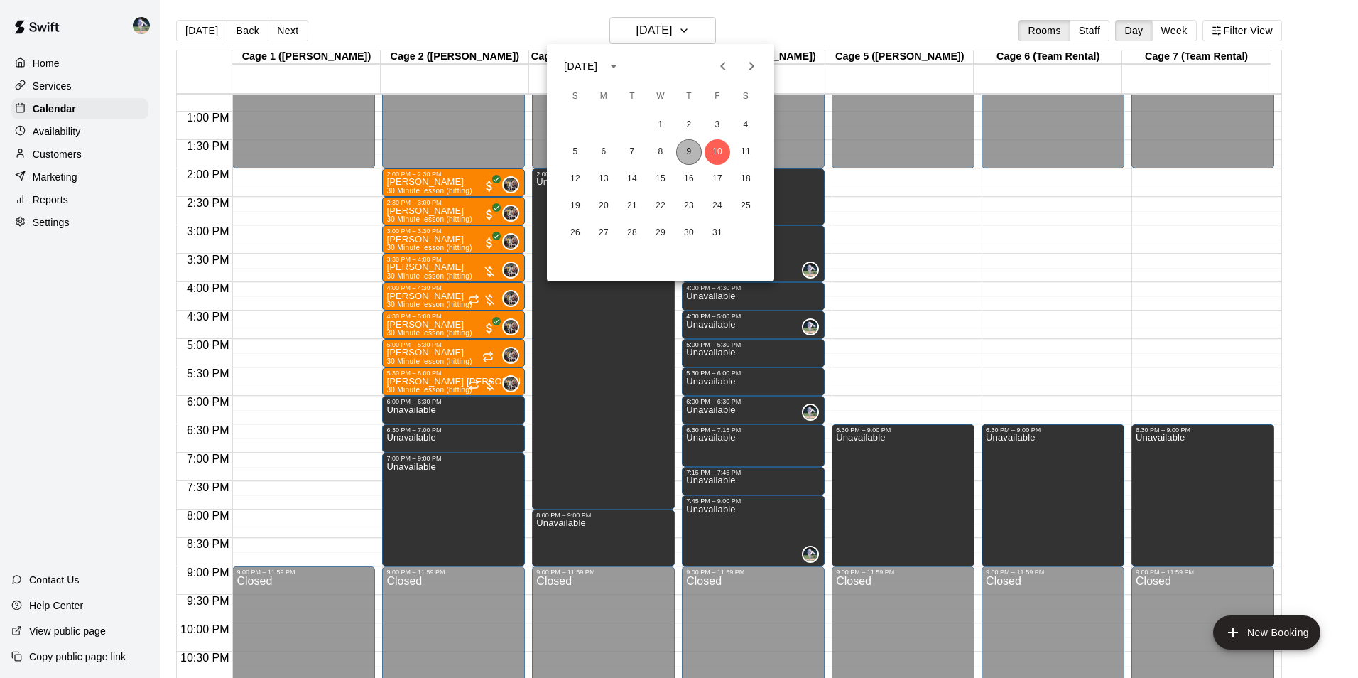
click at [690, 149] on button "9" at bounding box center [689, 152] width 26 height 26
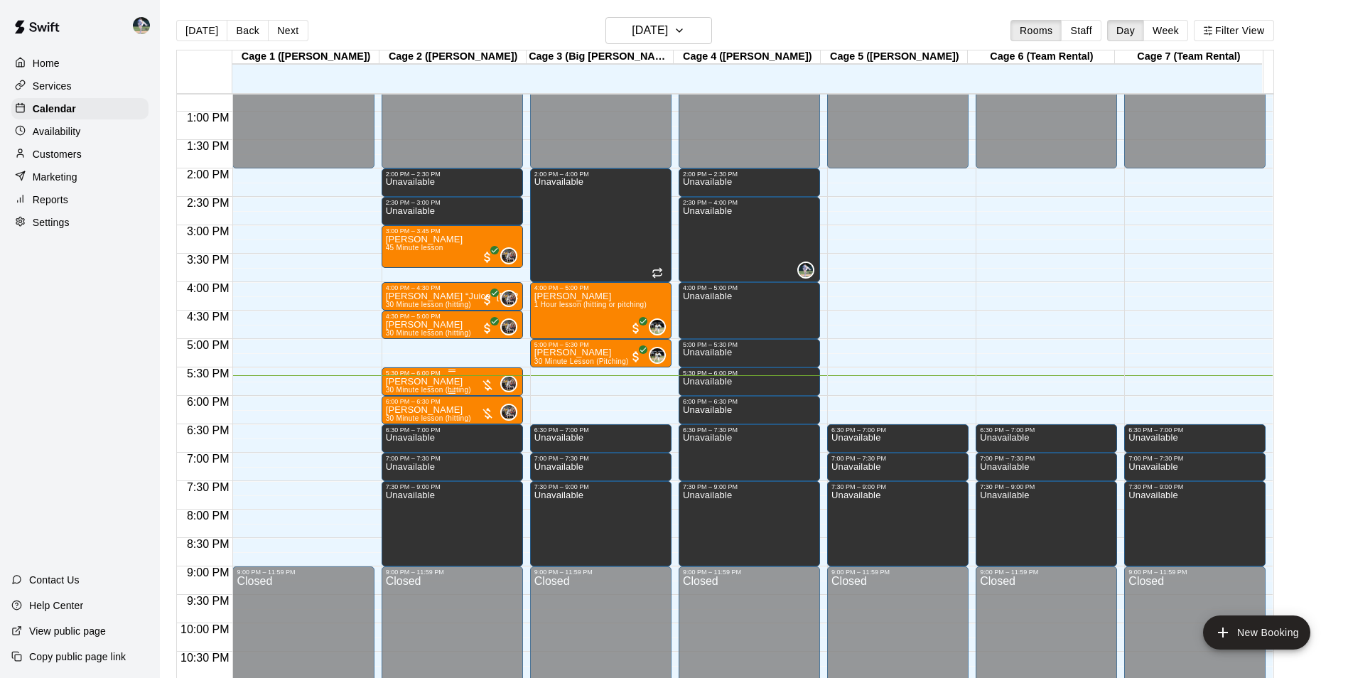
click at [480, 382] on div at bounding box center [487, 385] width 14 height 14
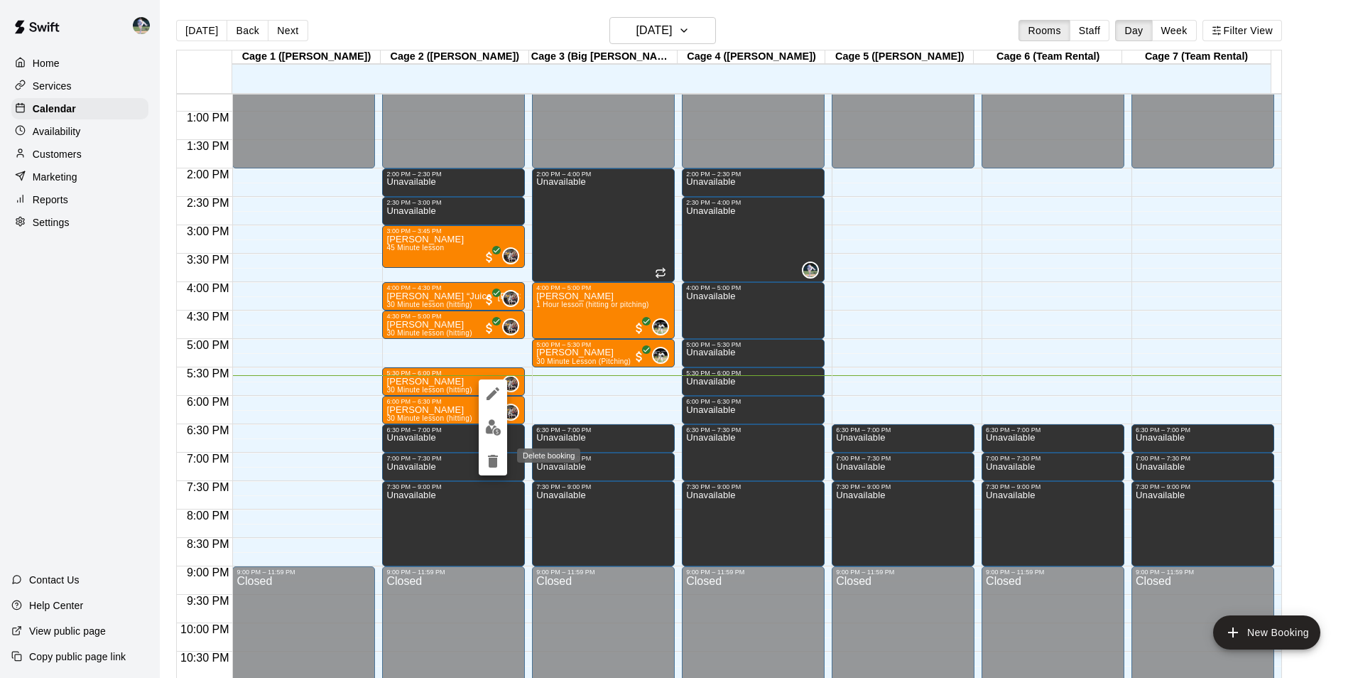
click at [495, 457] on icon "delete" at bounding box center [493, 461] width 10 height 13
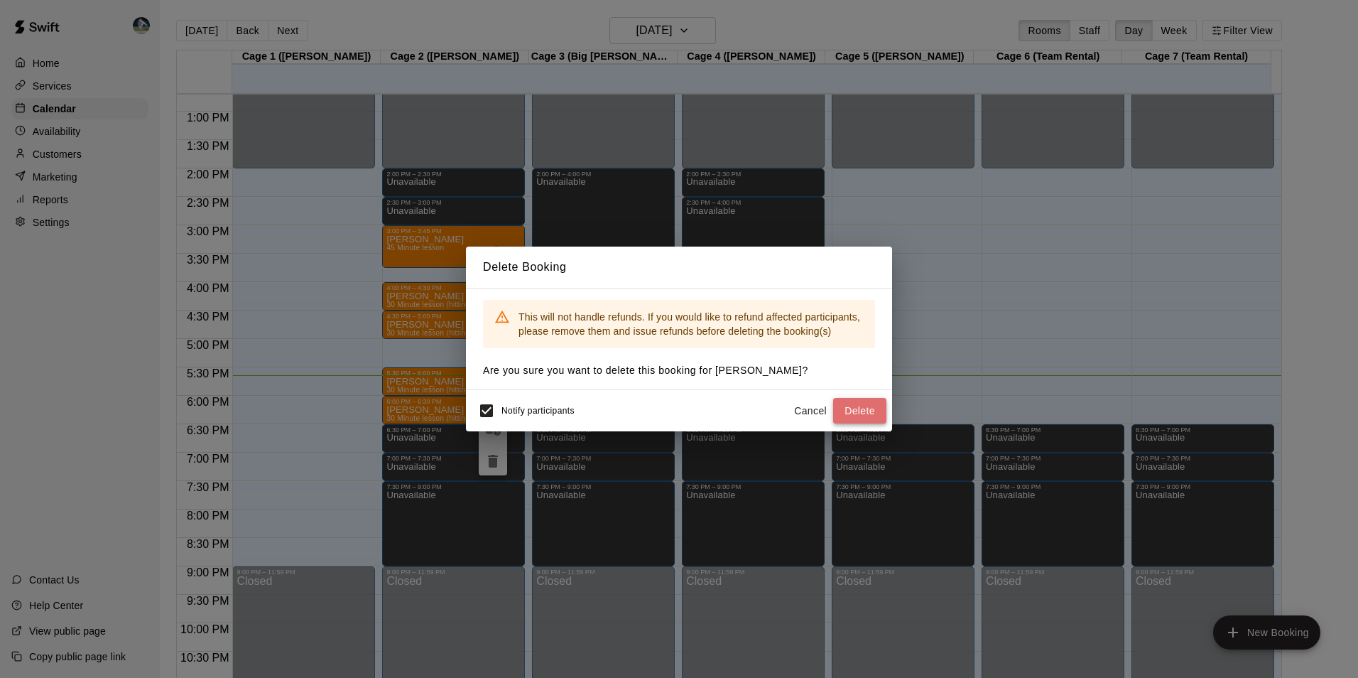
click at [862, 408] on button "Delete" at bounding box center [859, 411] width 53 height 26
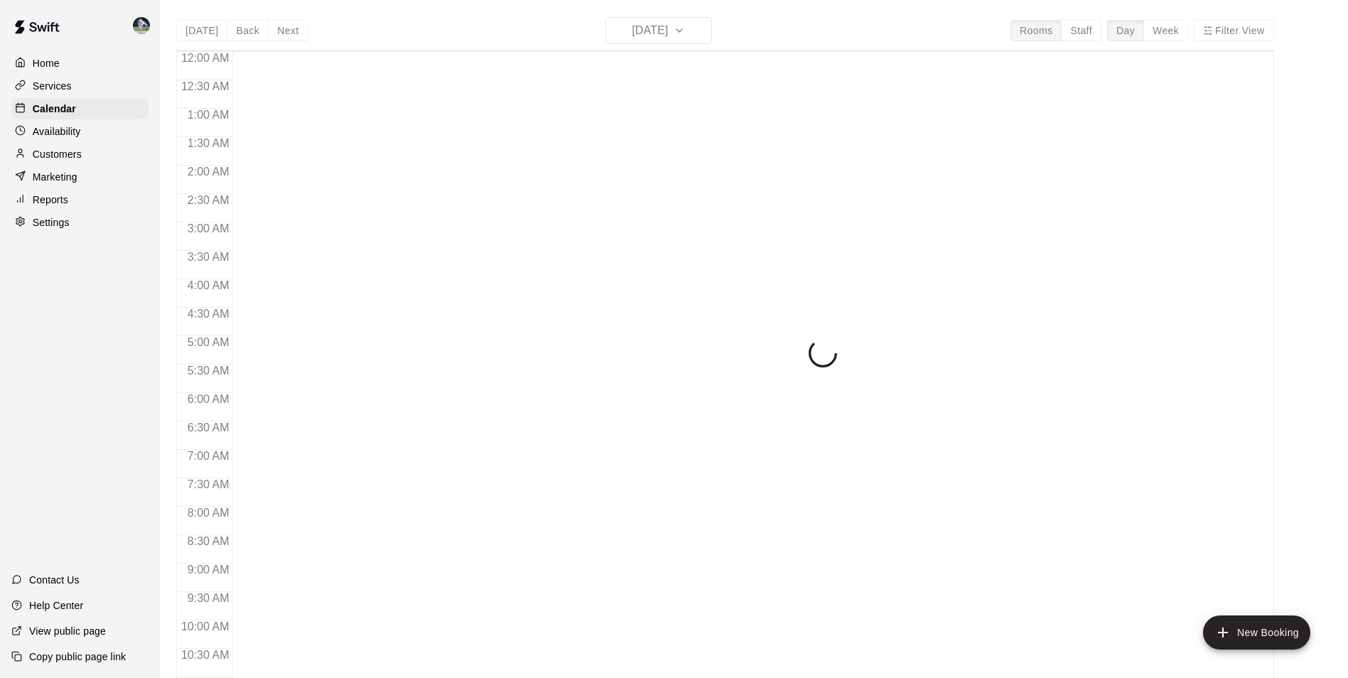
scroll to position [722, 0]
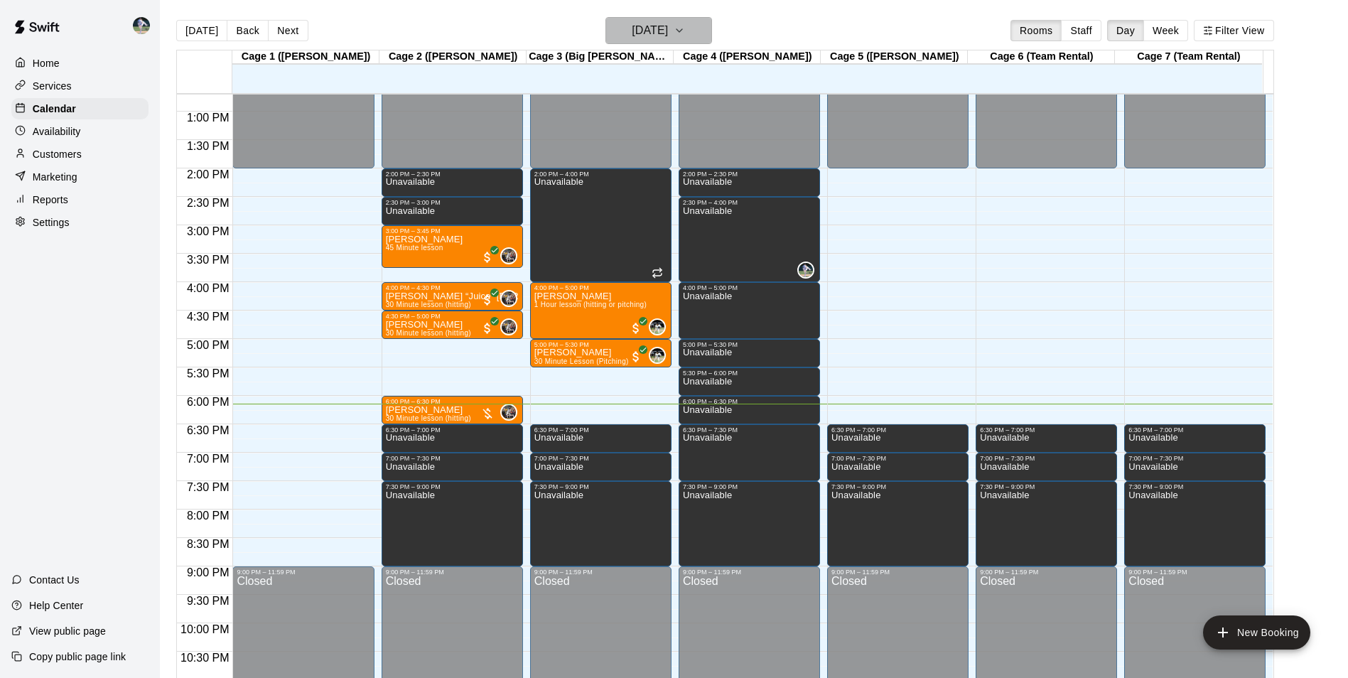
click at [658, 22] on h6 "[DATE]" at bounding box center [650, 31] width 36 height 20
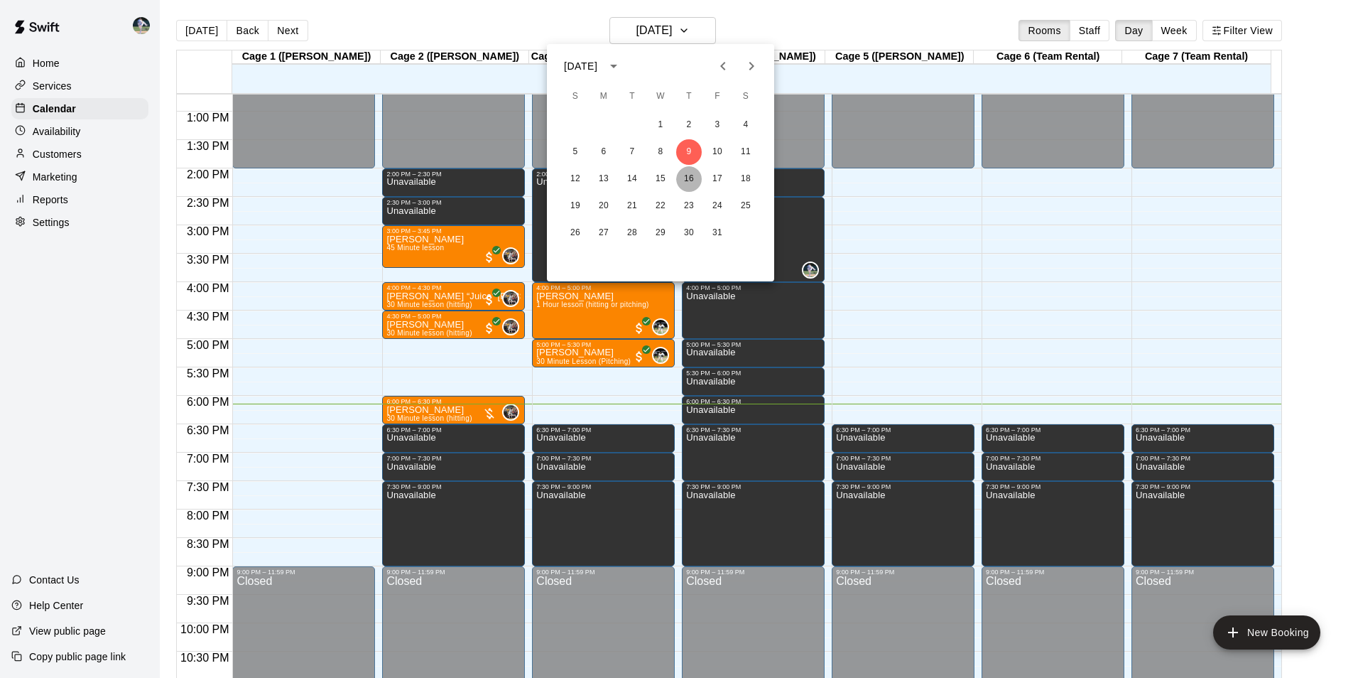
click at [686, 173] on button "16" at bounding box center [689, 179] width 26 height 26
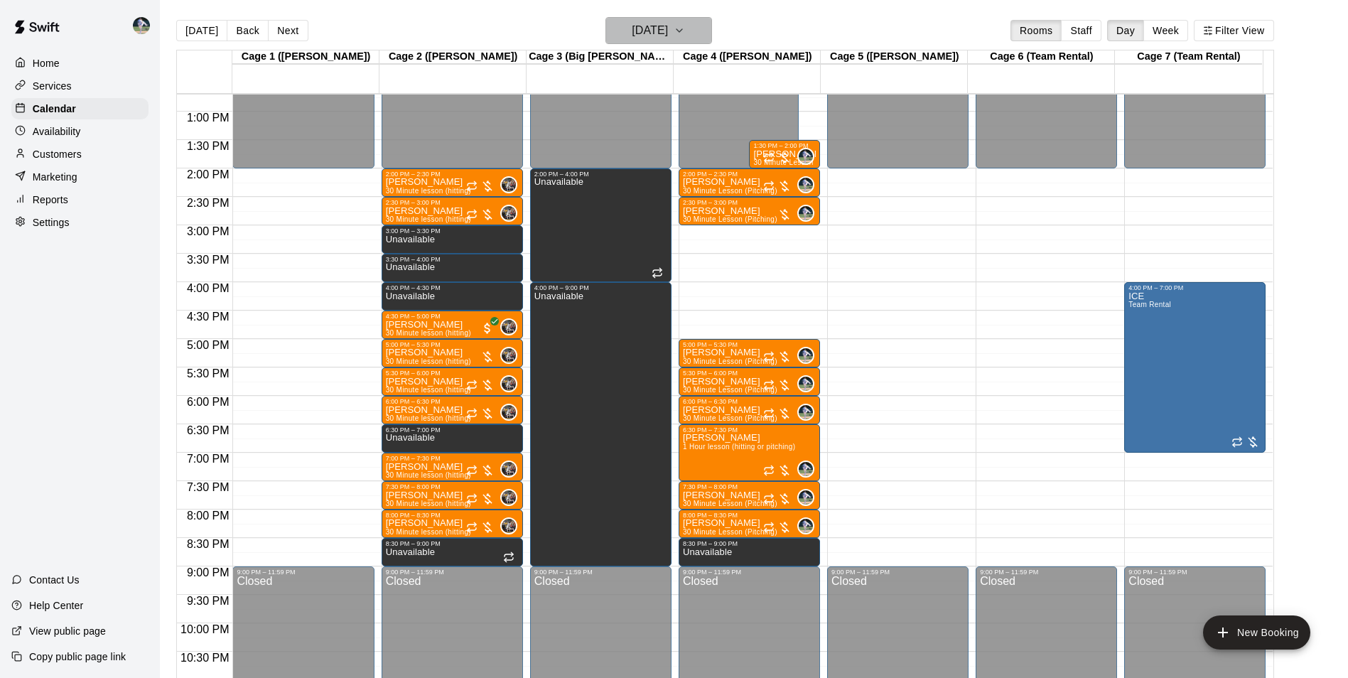
click at [639, 22] on h6 "Thursday Oct 16" at bounding box center [650, 31] width 36 height 20
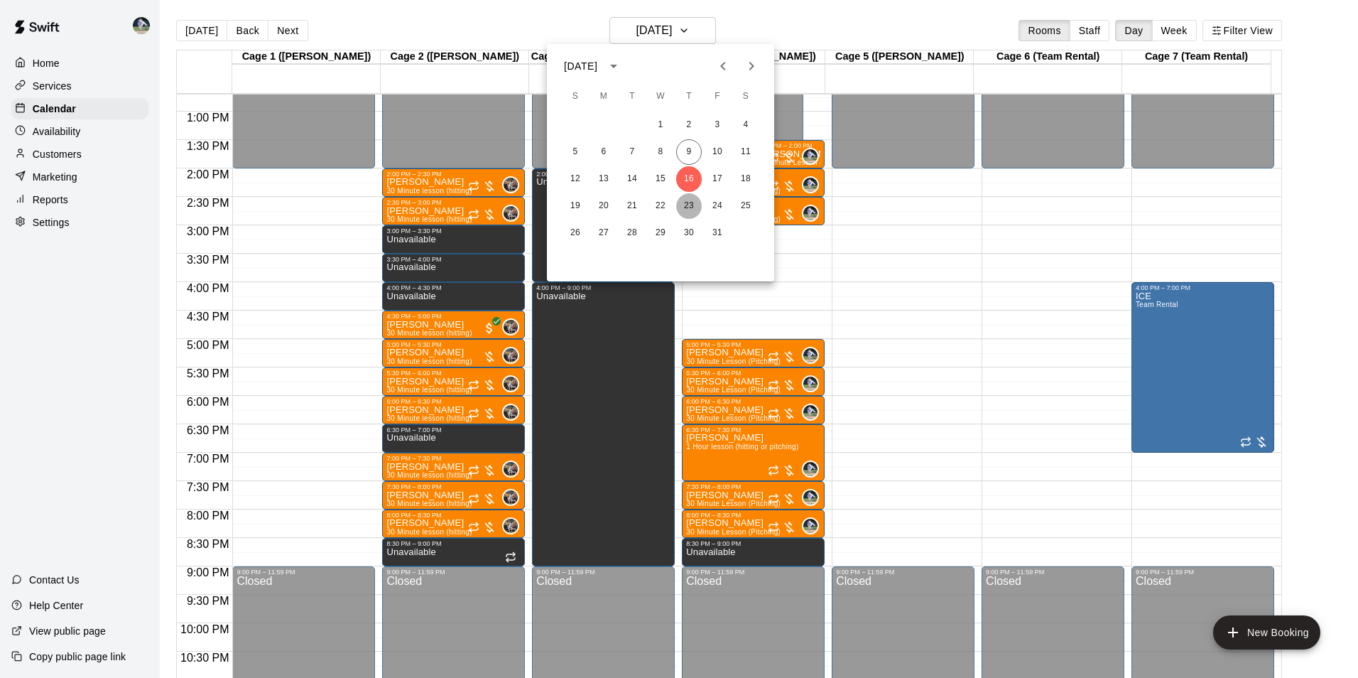
click at [688, 202] on button "23" at bounding box center [689, 206] width 26 height 26
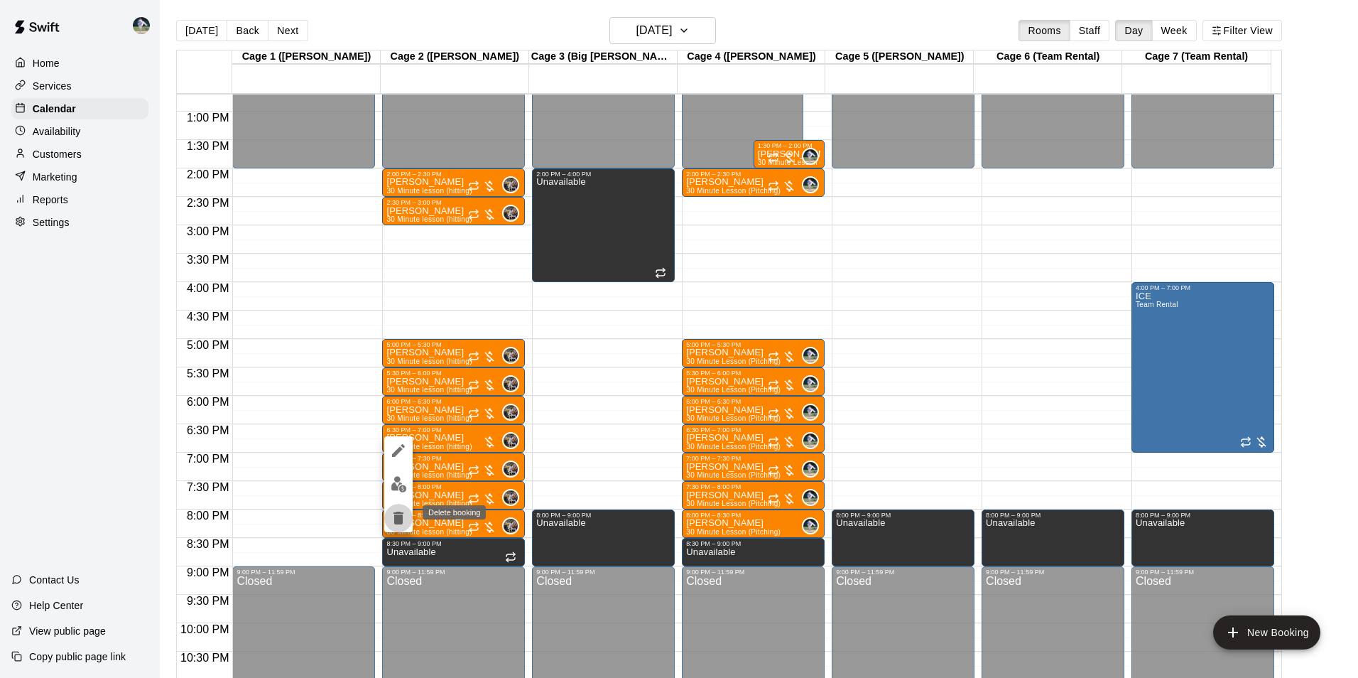
click at [396, 517] on icon "delete" at bounding box center [399, 518] width 10 height 13
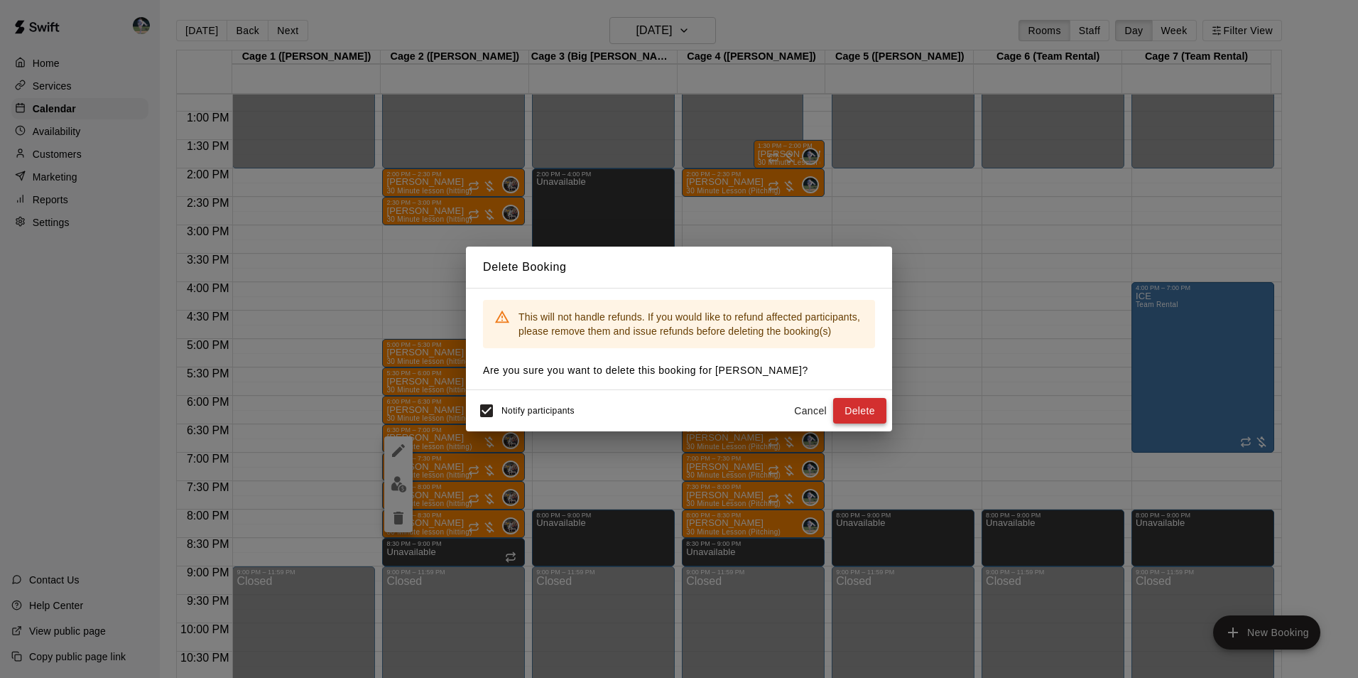
click at [855, 411] on button "Delete" at bounding box center [859, 411] width 53 height 26
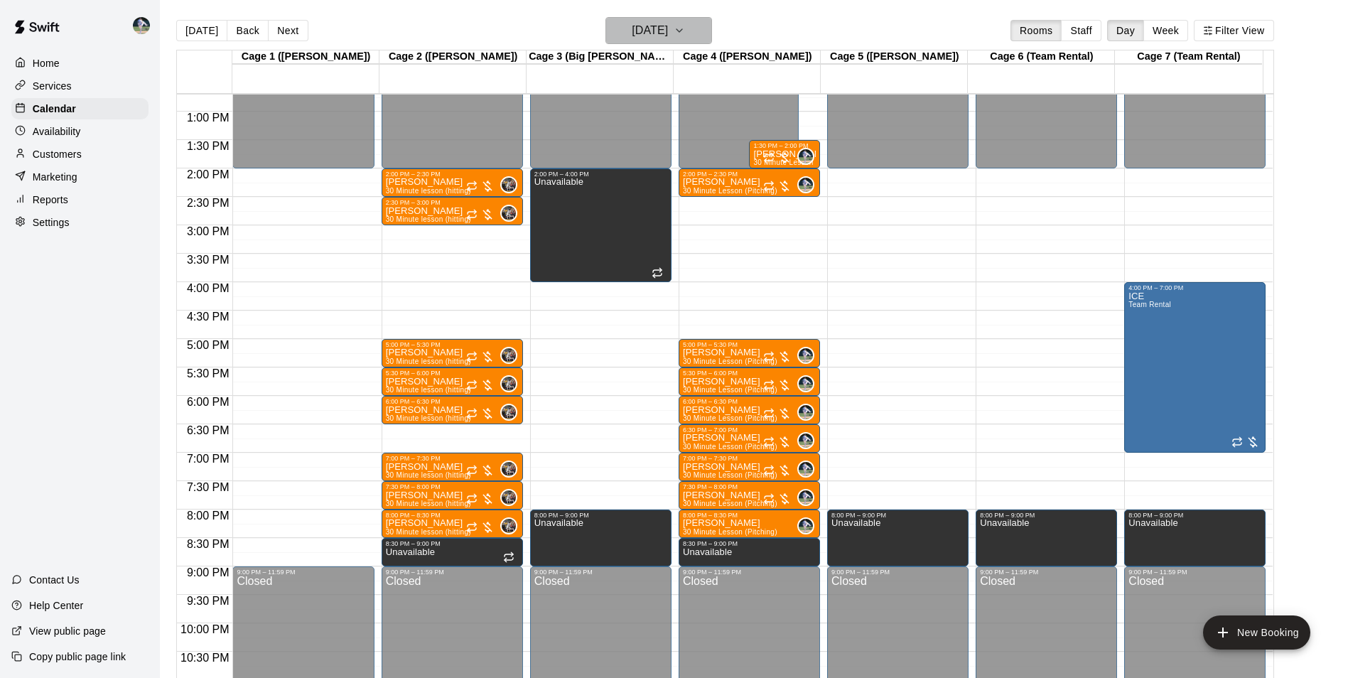
click at [649, 30] on h6 "Thursday Oct 23" at bounding box center [650, 31] width 36 height 20
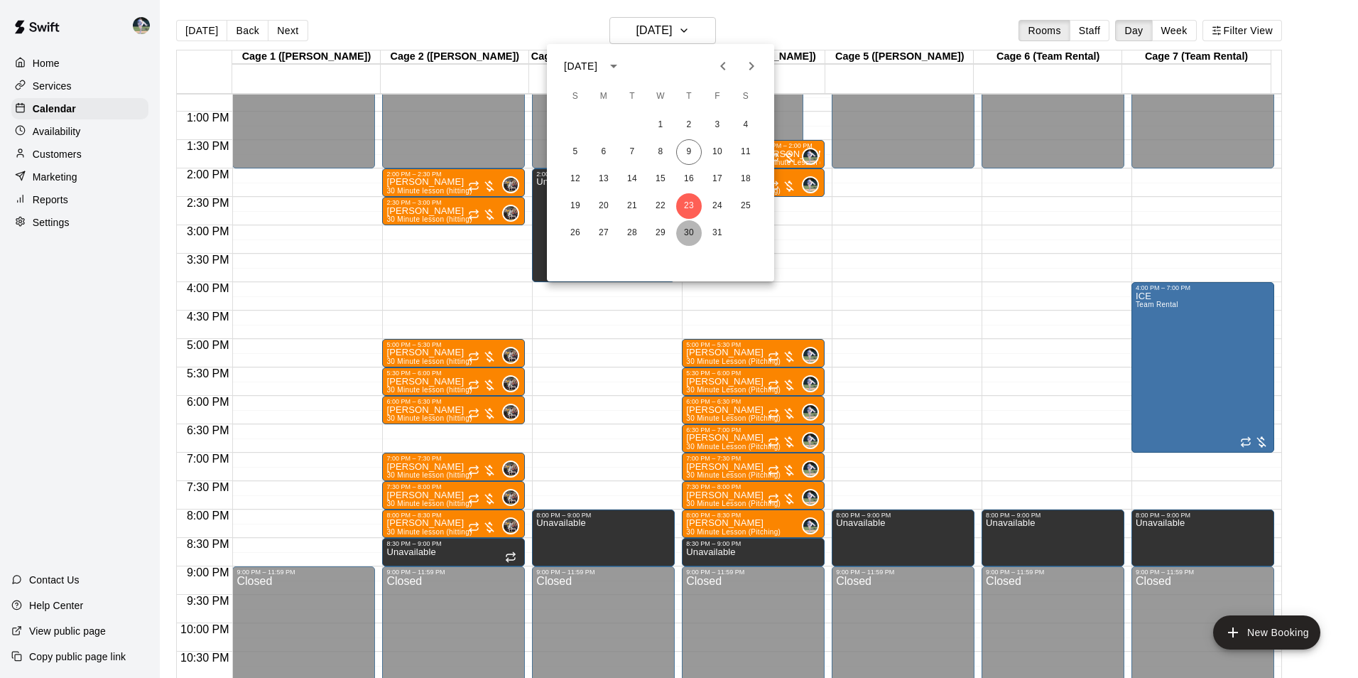
click at [691, 229] on button "30" at bounding box center [689, 233] width 26 height 26
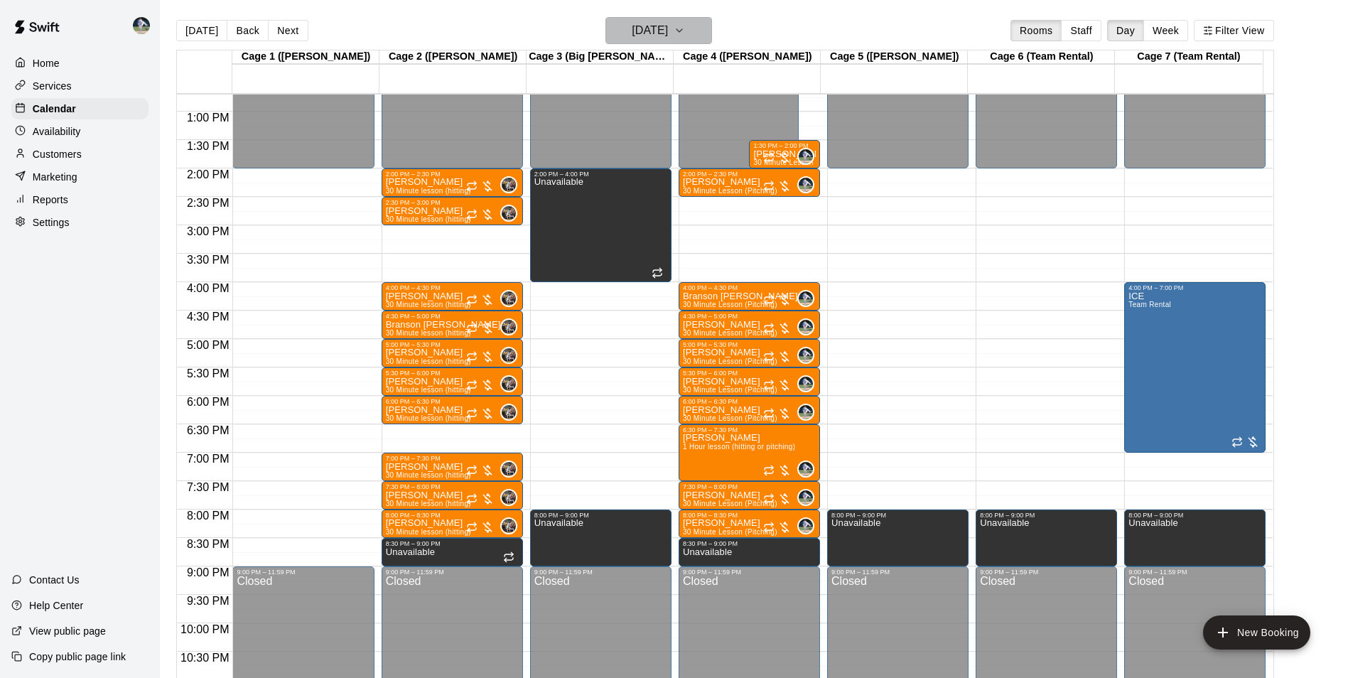
click at [668, 31] on h6 "Thursday Oct 30" at bounding box center [650, 31] width 36 height 20
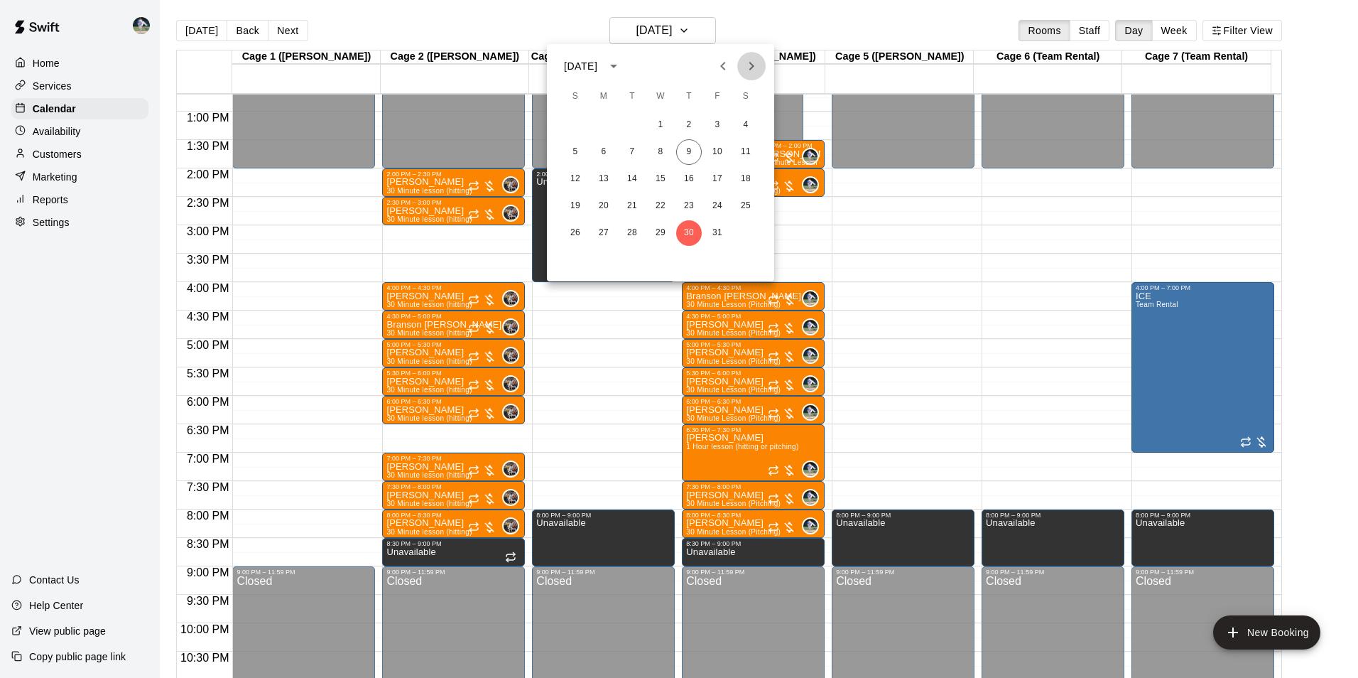
click at [751, 65] on icon "Next month" at bounding box center [751, 66] width 17 height 17
click at [688, 148] on button "6" at bounding box center [689, 152] width 26 height 26
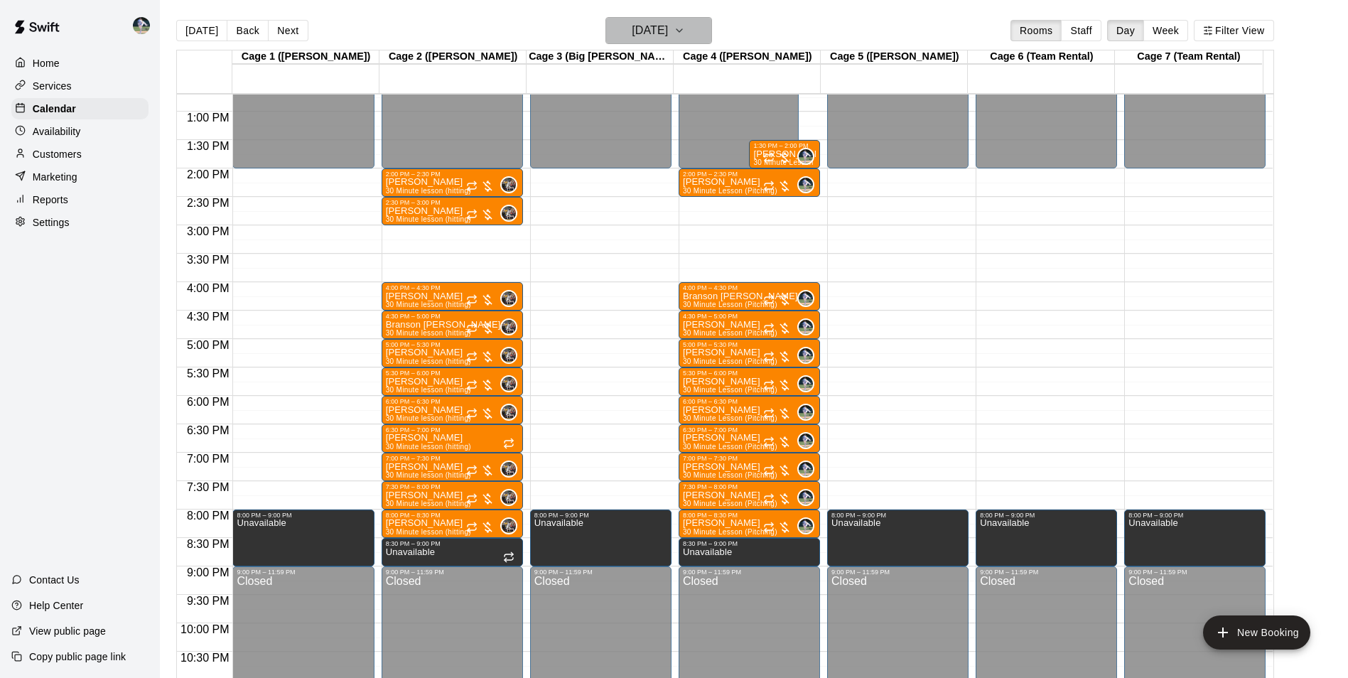
click at [642, 32] on h6 "Thursday Nov 06" at bounding box center [650, 31] width 36 height 20
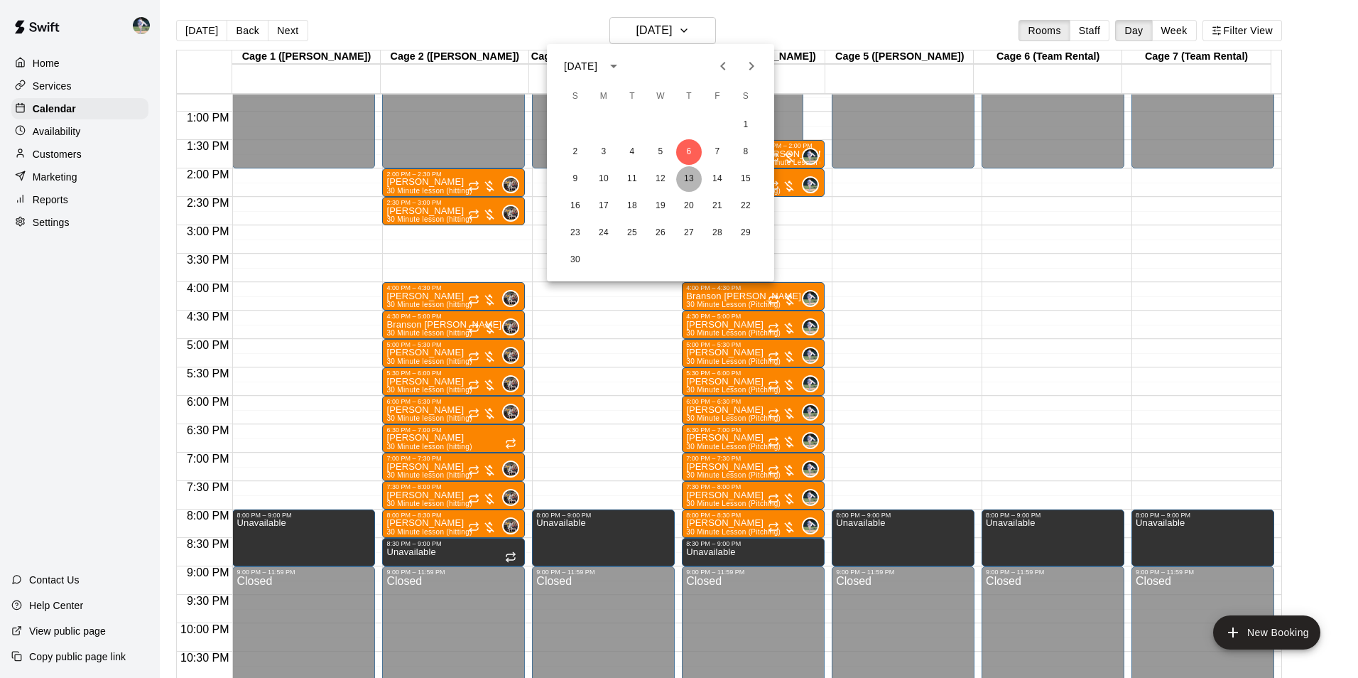
click at [687, 173] on button "13" at bounding box center [689, 179] width 26 height 26
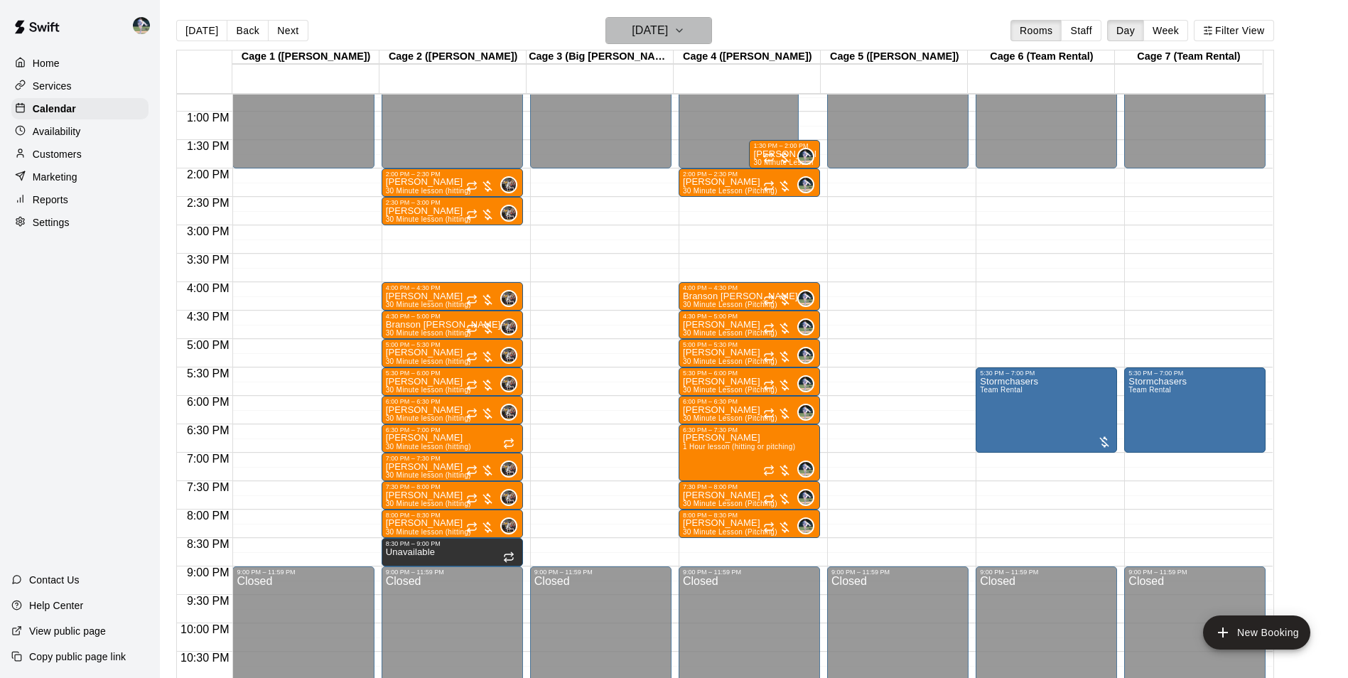
click at [644, 28] on h6 "Thursday Nov 13" at bounding box center [650, 31] width 36 height 20
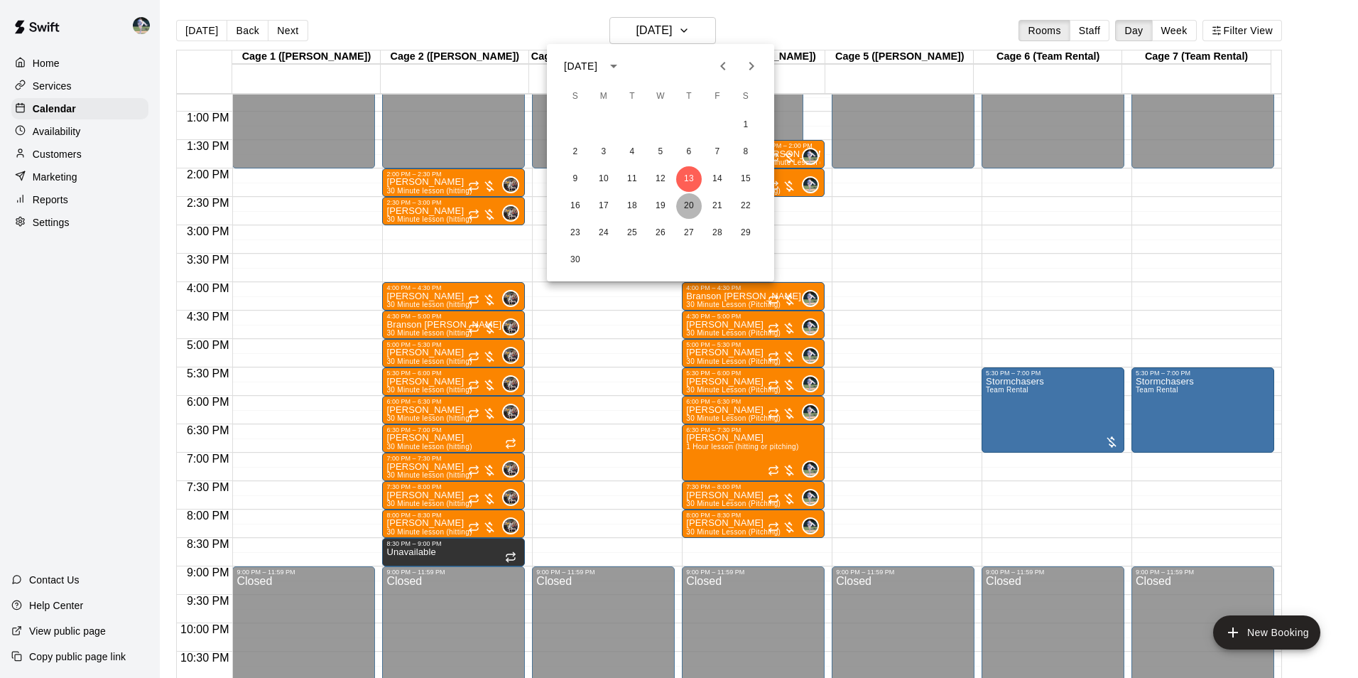
click at [687, 205] on button "20" at bounding box center [689, 206] width 26 height 26
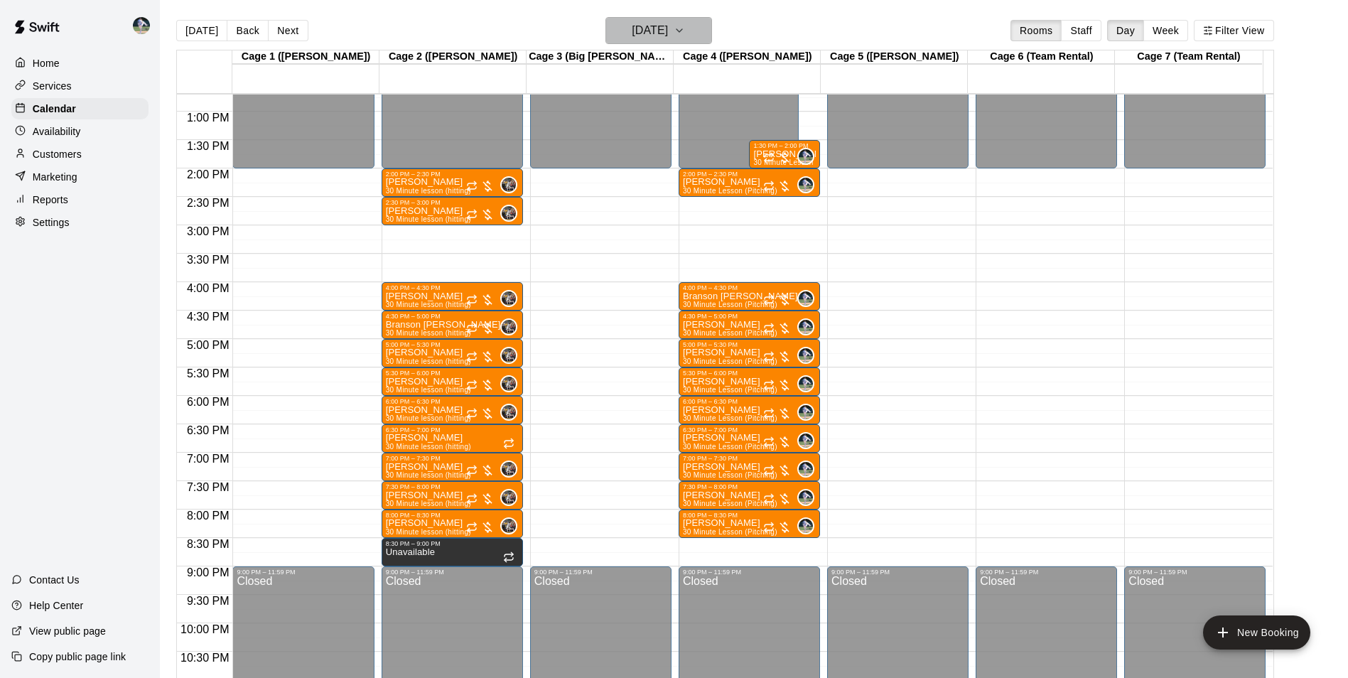
click at [647, 23] on h6 "Thursday Nov 20" at bounding box center [650, 31] width 36 height 20
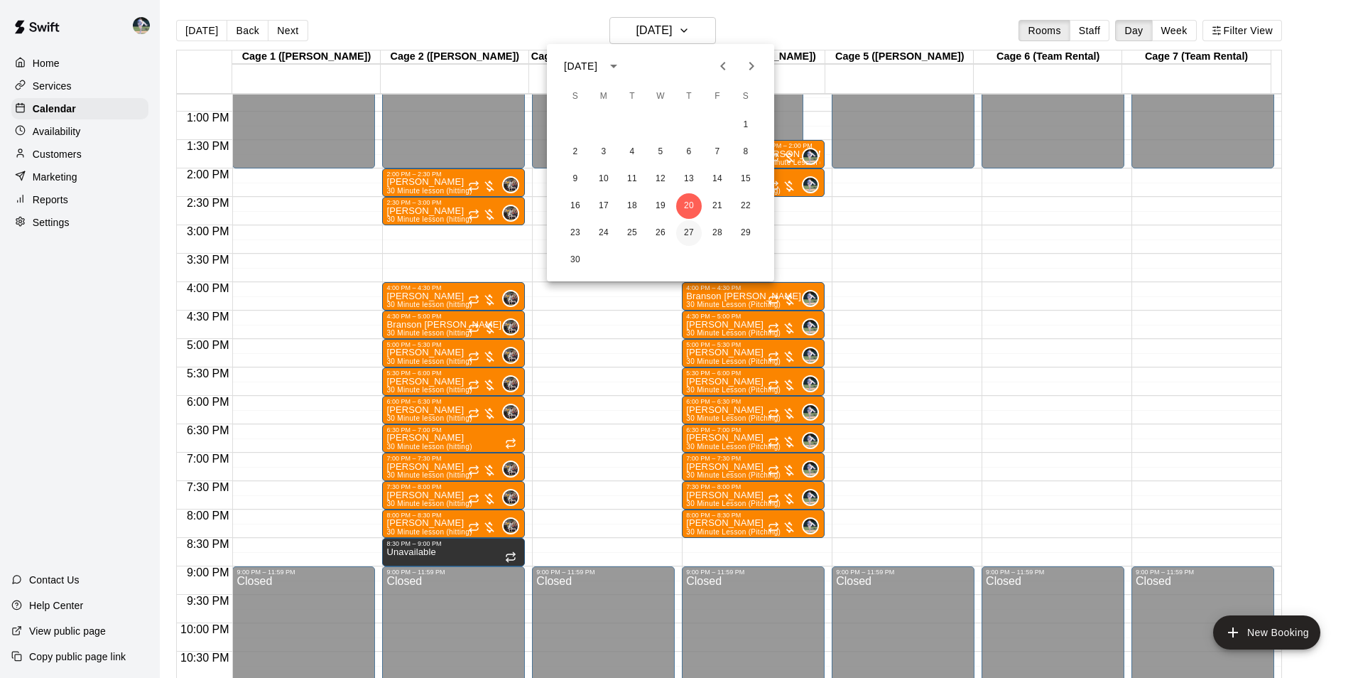
click at [688, 231] on button "27" at bounding box center [689, 233] width 26 height 26
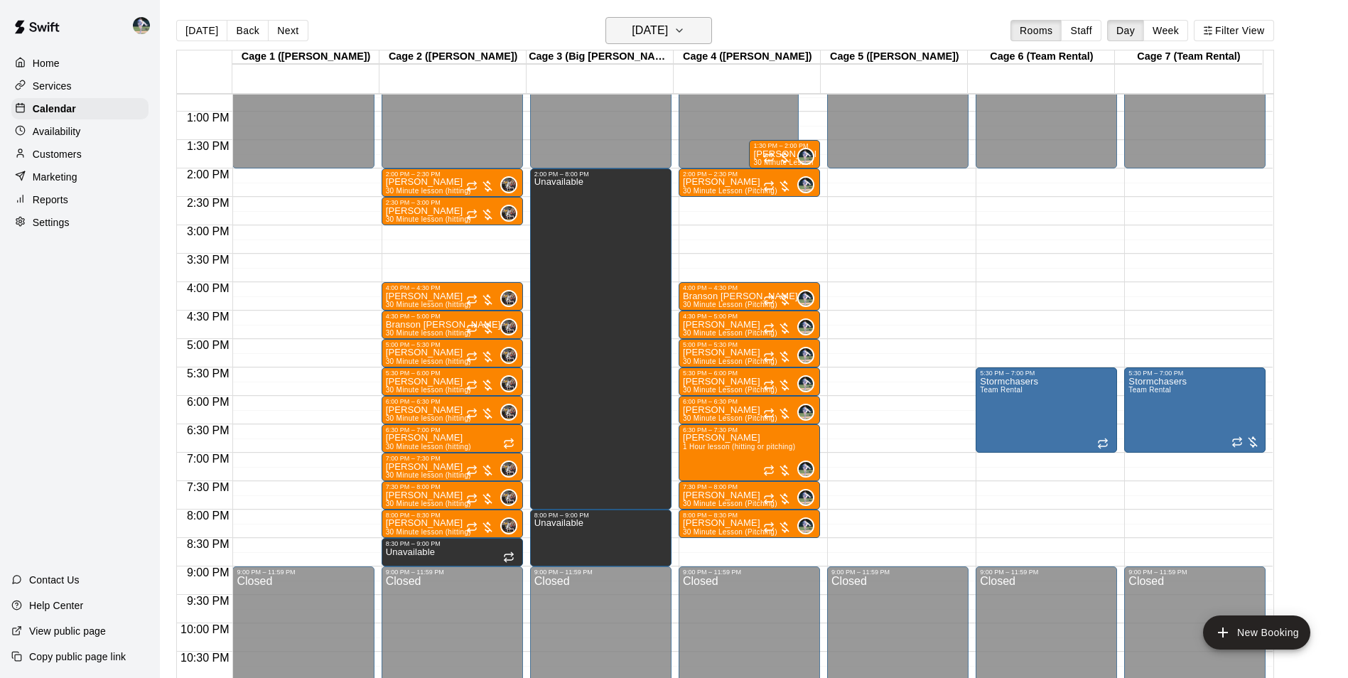
click at [639, 33] on h6 "Thursday Nov 27" at bounding box center [650, 31] width 36 height 20
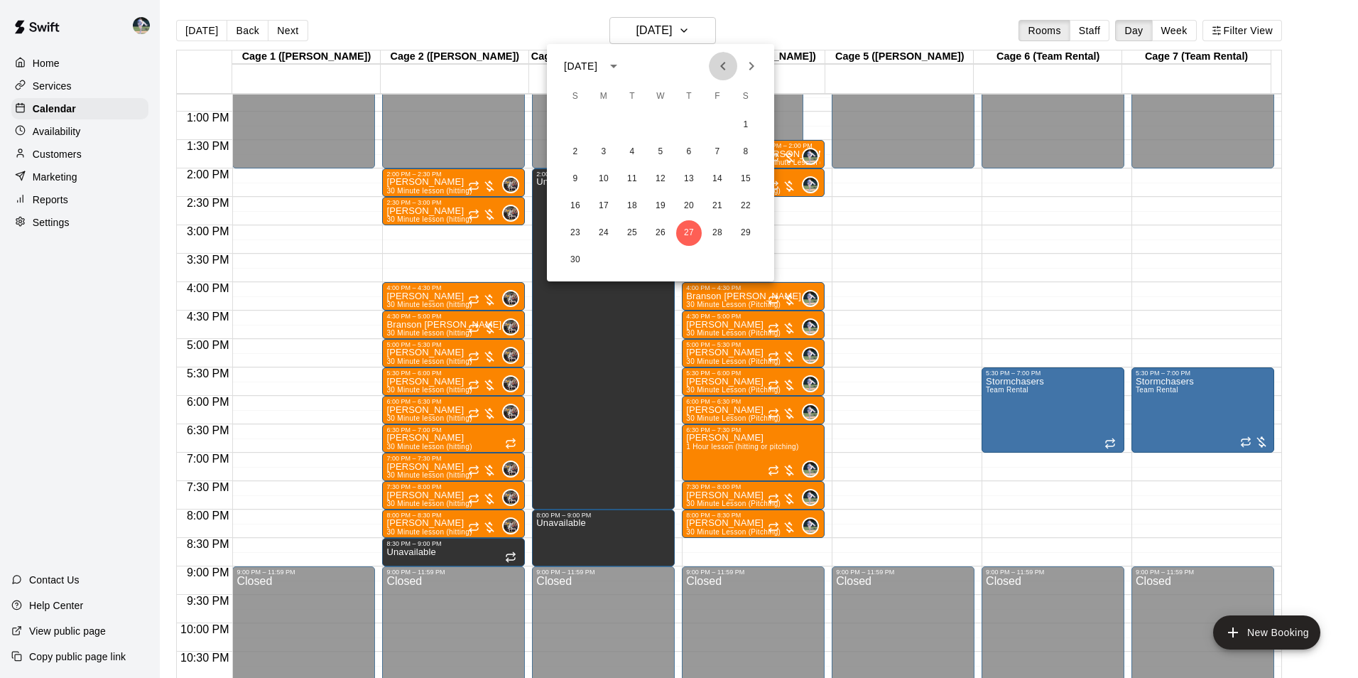
click at [723, 63] on icon "Previous month" at bounding box center [722, 66] width 5 height 9
click at [627, 177] on button "14" at bounding box center [633, 179] width 26 height 26
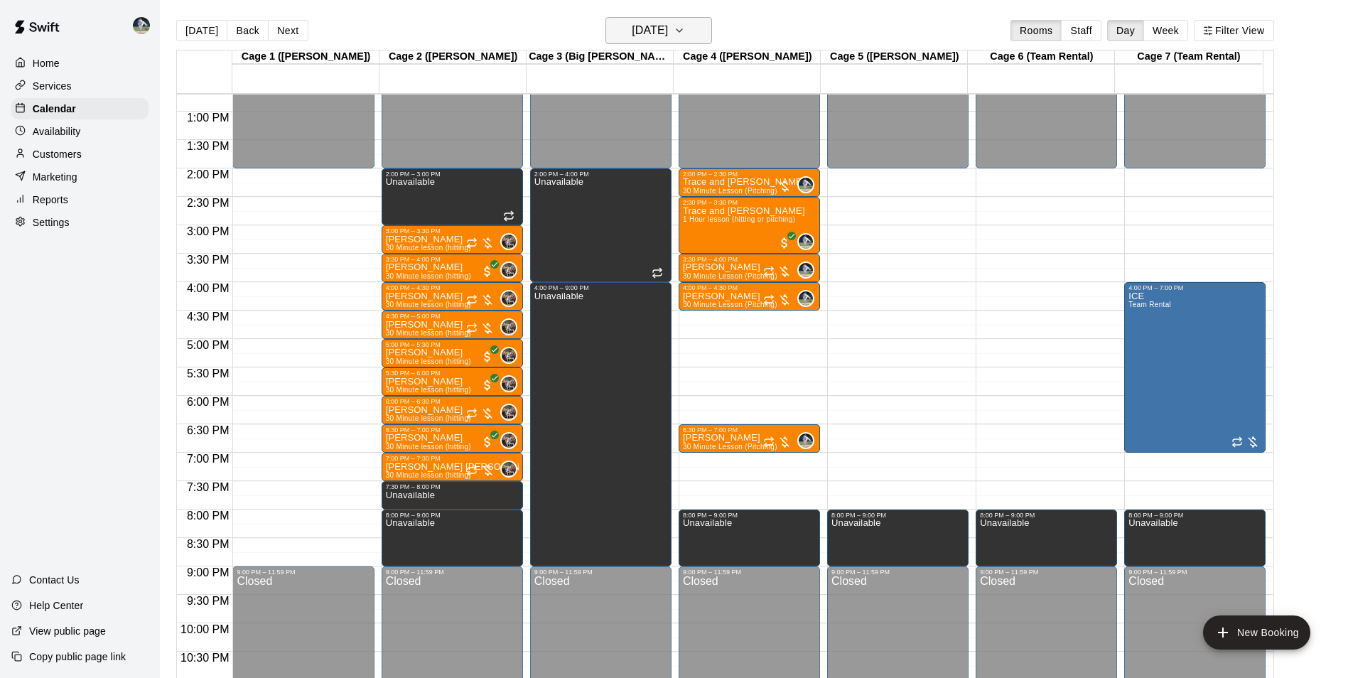
click at [659, 26] on h6 "Tuesday Oct 14" at bounding box center [650, 31] width 36 height 20
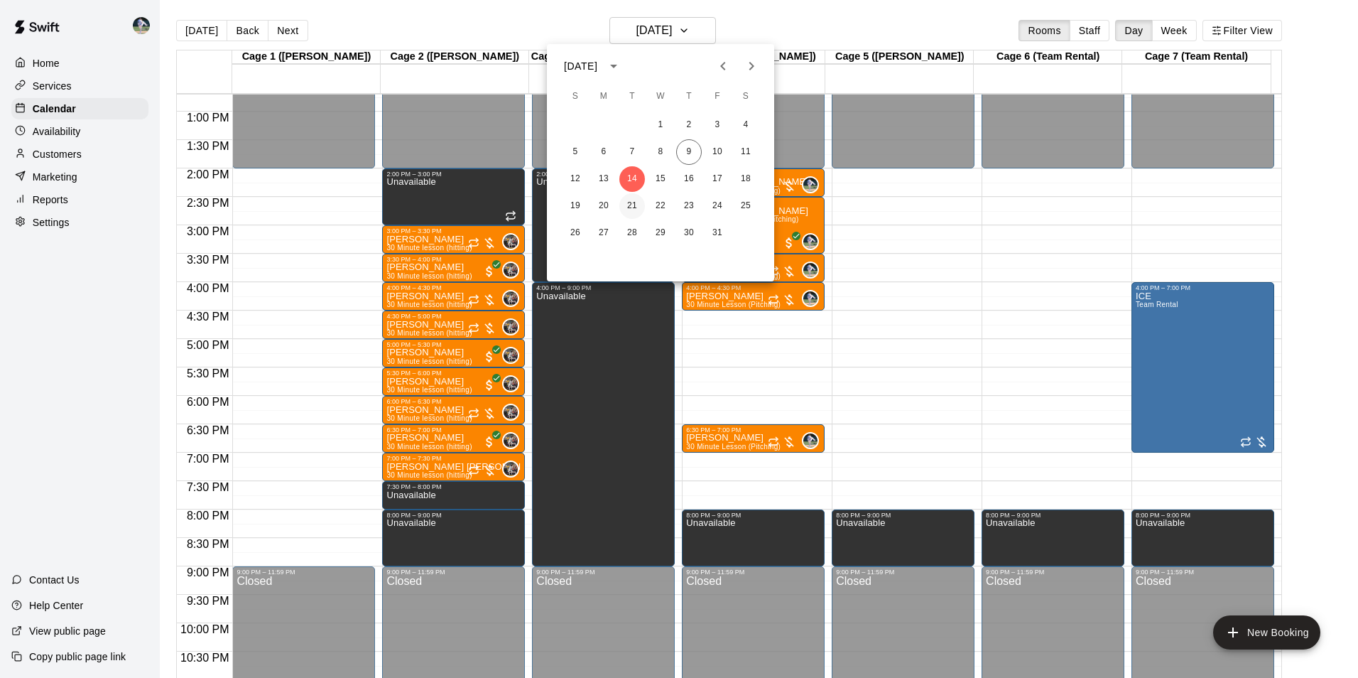
click at [630, 200] on button "21" at bounding box center [633, 206] width 26 height 26
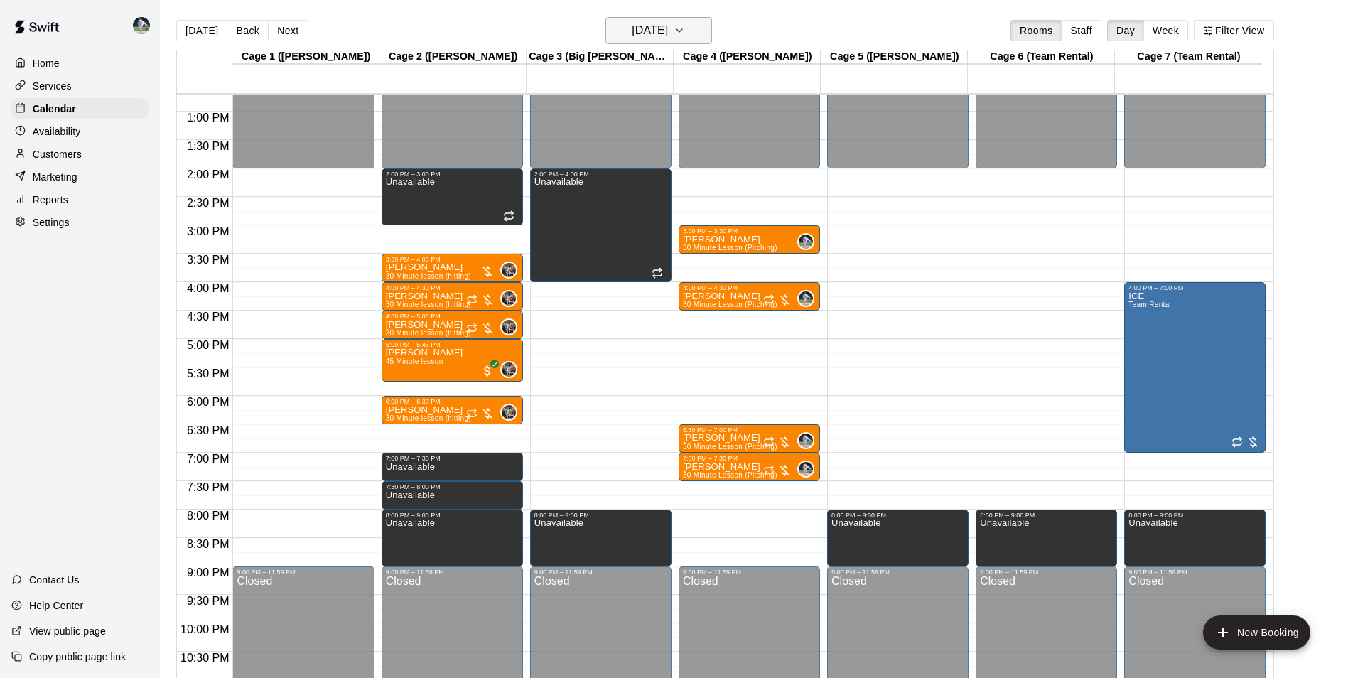
click at [634, 35] on h6 "Tuesday Oct 21" at bounding box center [650, 31] width 36 height 20
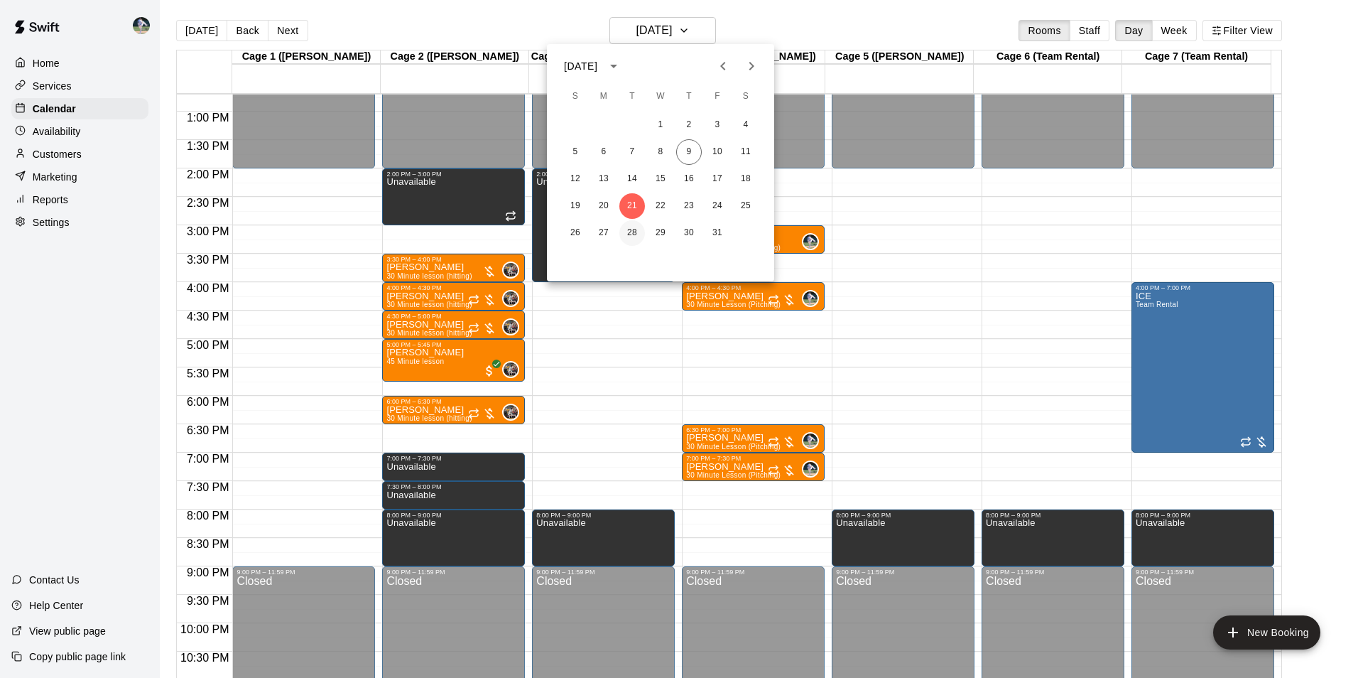
click at [632, 227] on button "28" at bounding box center [633, 233] width 26 height 26
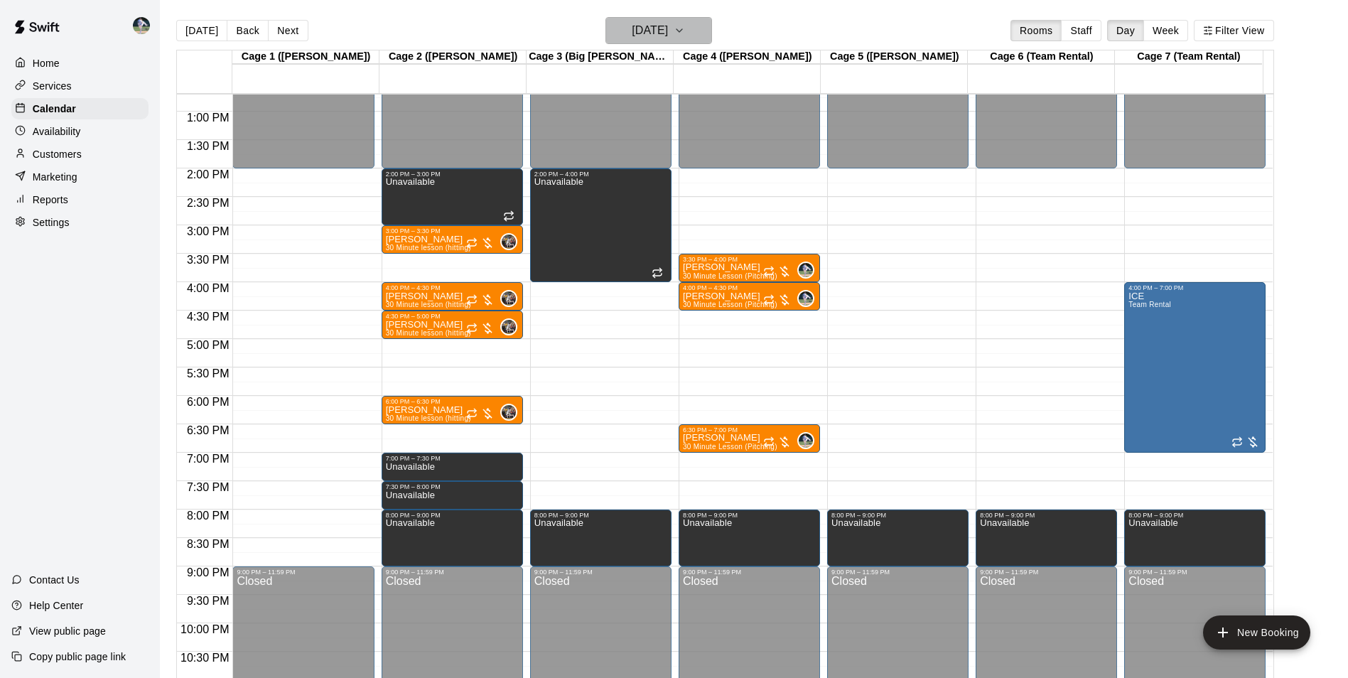
click at [668, 32] on h6 "Tuesday Oct 28" at bounding box center [650, 31] width 36 height 20
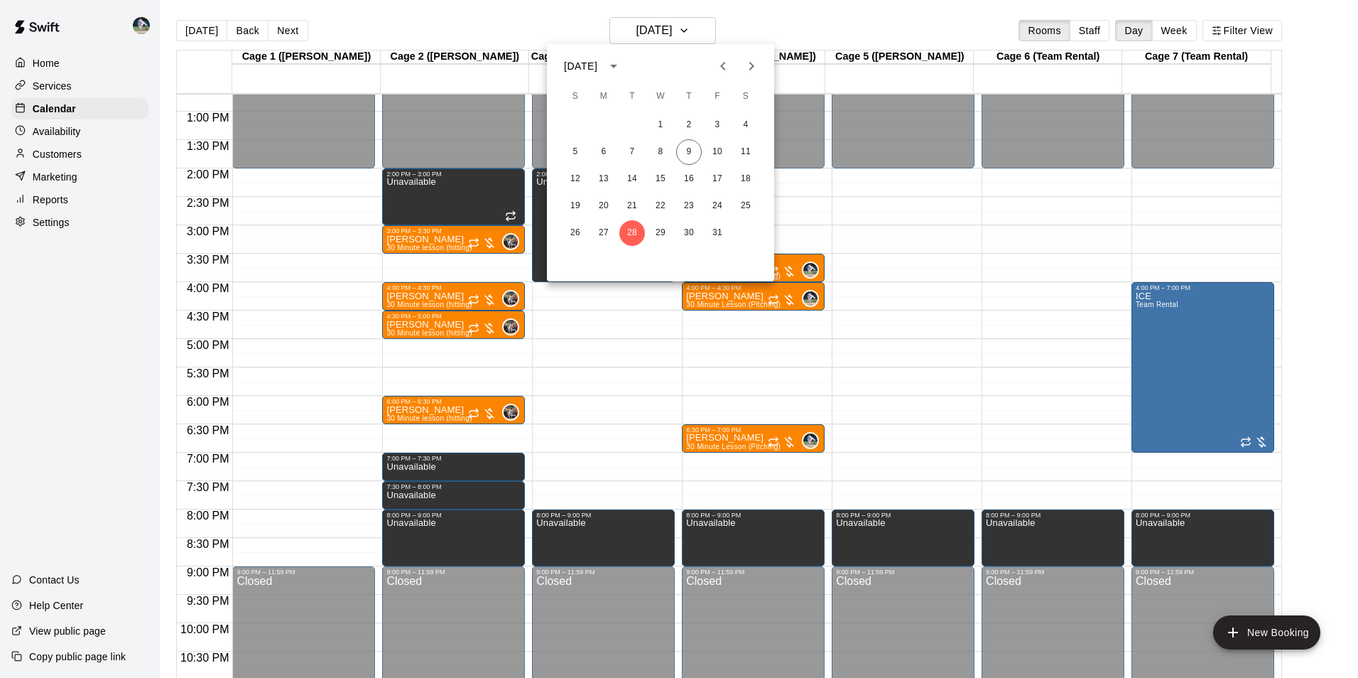
click at [478, 2] on div at bounding box center [679, 339] width 1358 height 678
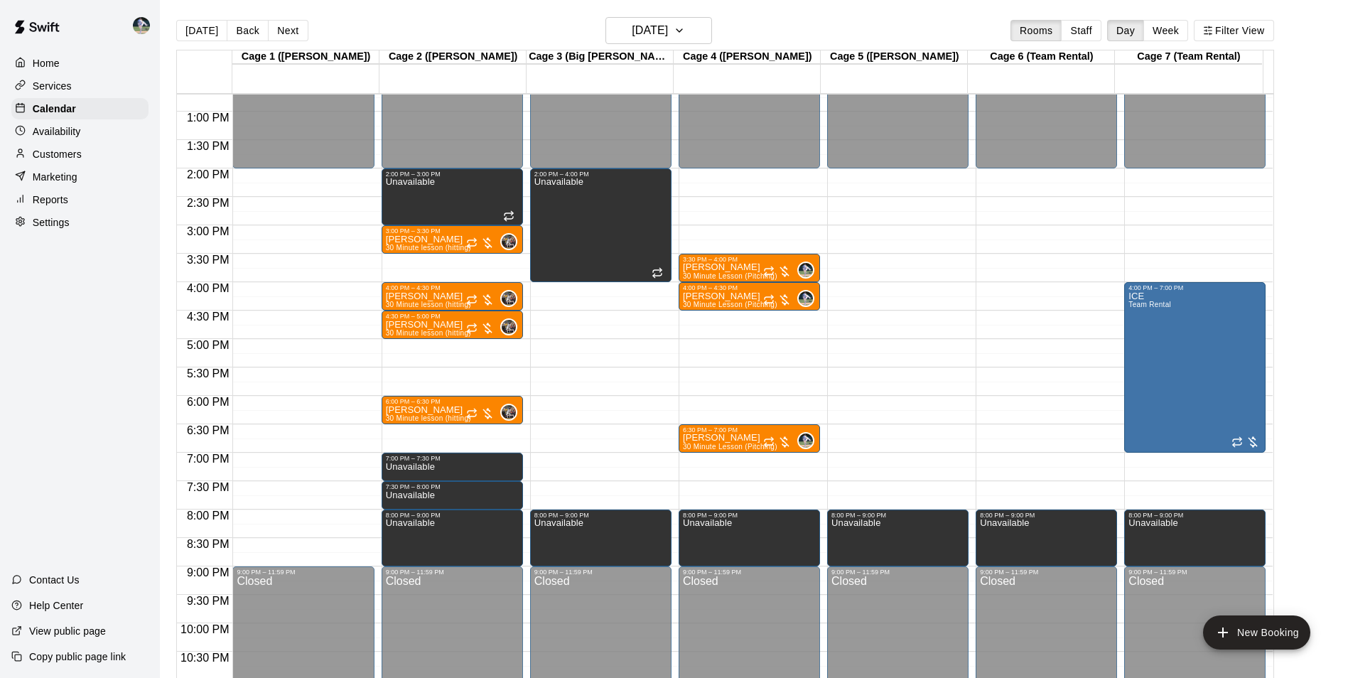
drag, startPoint x: 201, startPoint y: 26, endPoint x: 210, endPoint y: 73, distance: 48.5
click at [201, 26] on button "[DATE]" at bounding box center [201, 30] width 51 height 21
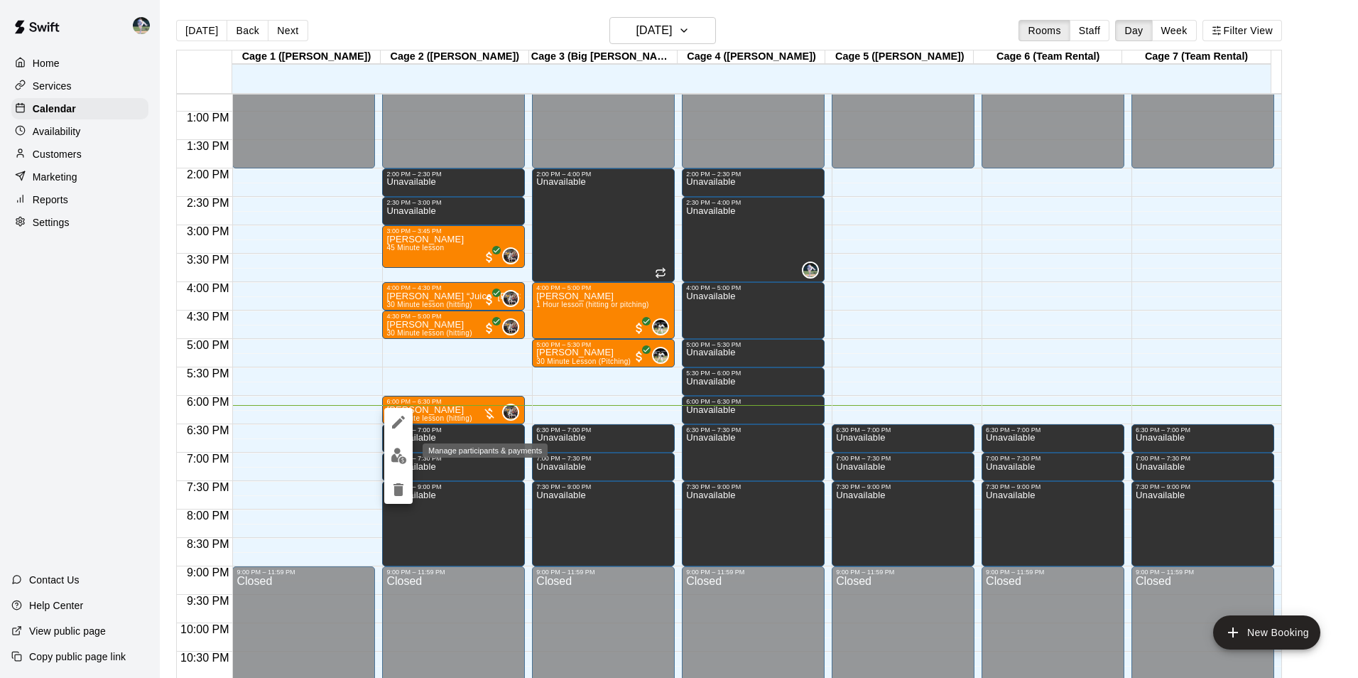
click at [399, 456] on img "edit" at bounding box center [399, 456] width 16 height 16
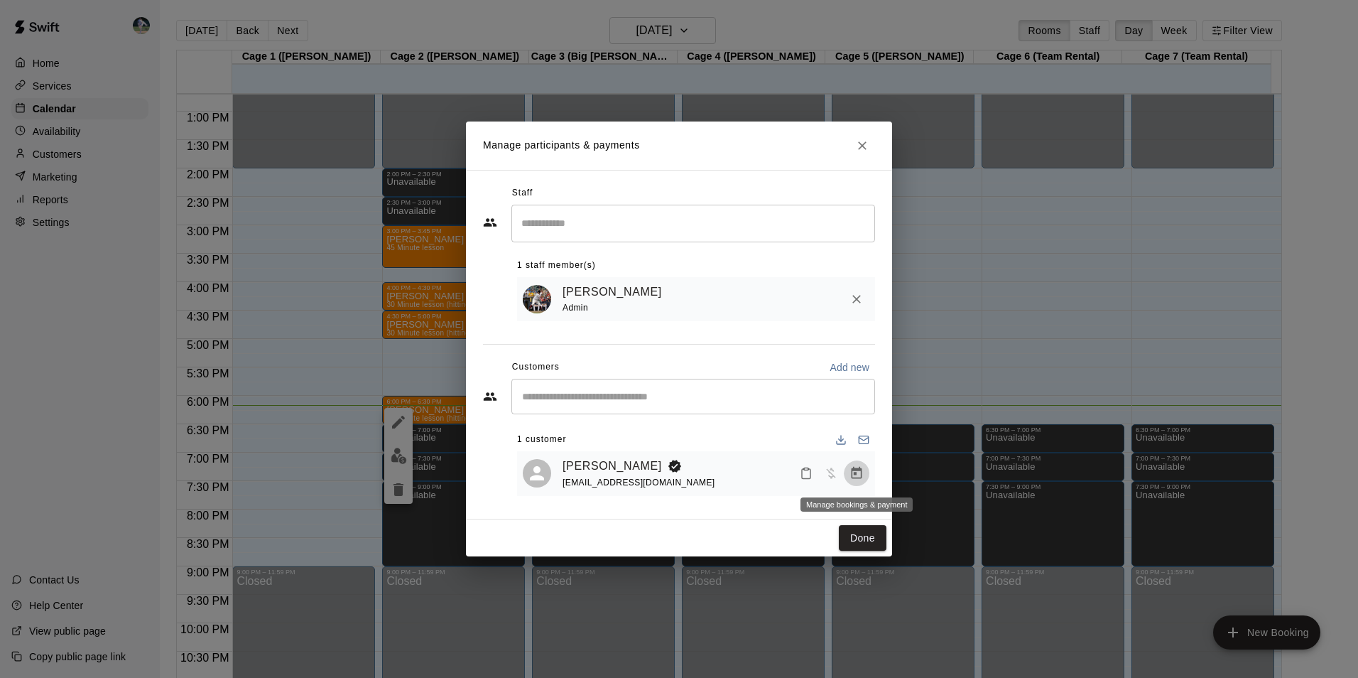
click at [857, 473] on icon "Manage bookings & payment" at bounding box center [857, 473] width 14 height 14
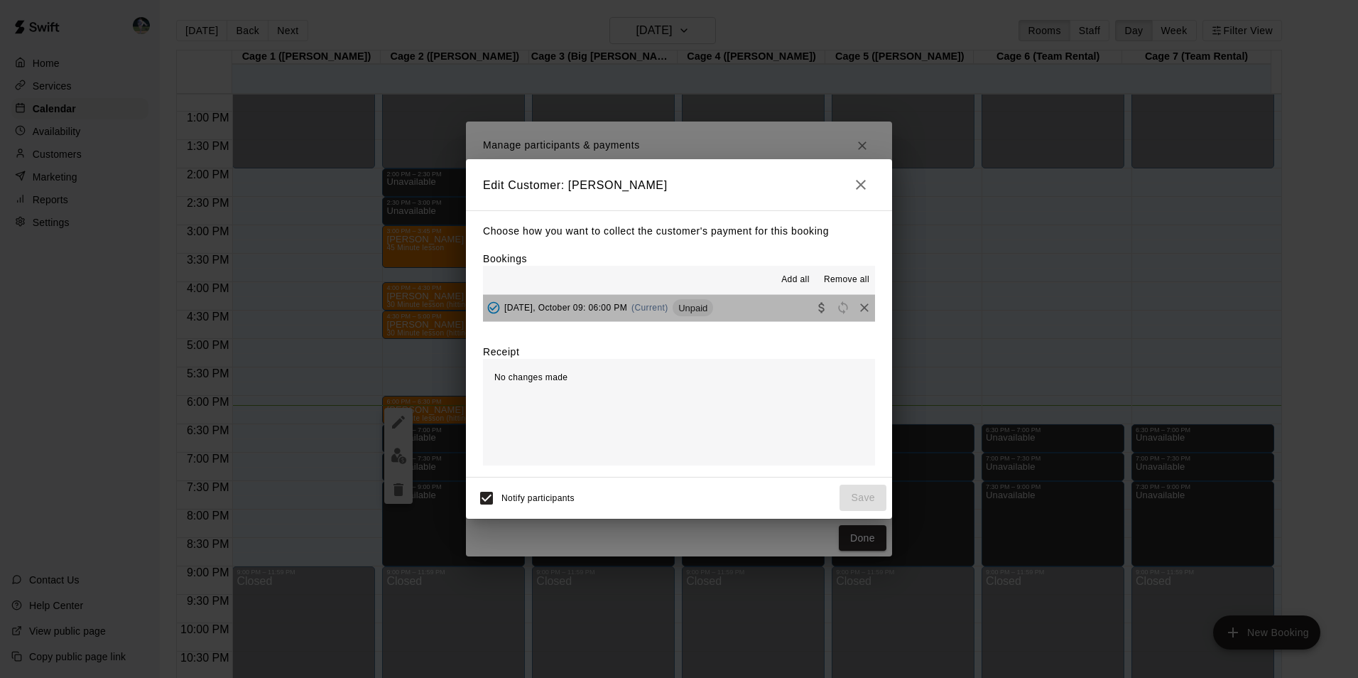
click at [752, 311] on button "Thursday, October 09: 06:00 PM (Current) Unpaid" at bounding box center [679, 308] width 392 height 26
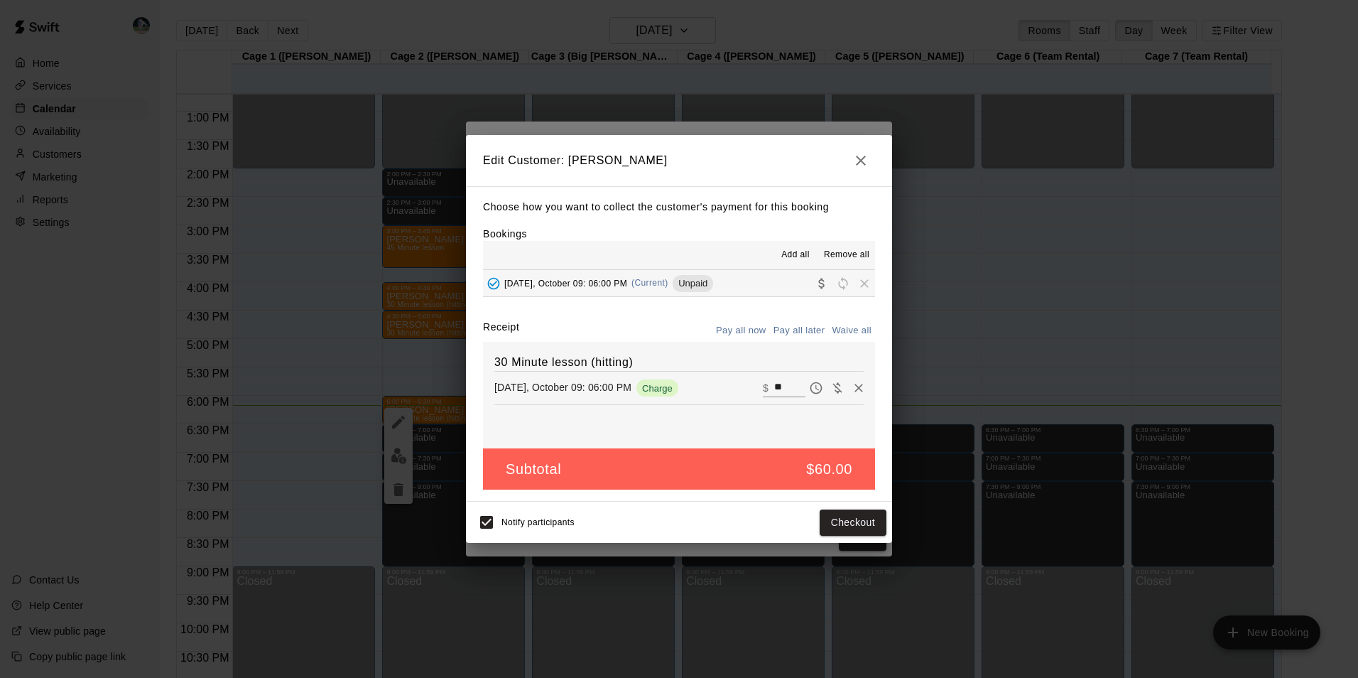
click at [781, 387] on input "**" at bounding box center [789, 388] width 31 height 18
type input "*"
type input "**"
click at [841, 521] on button "Checkout" at bounding box center [853, 522] width 67 height 26
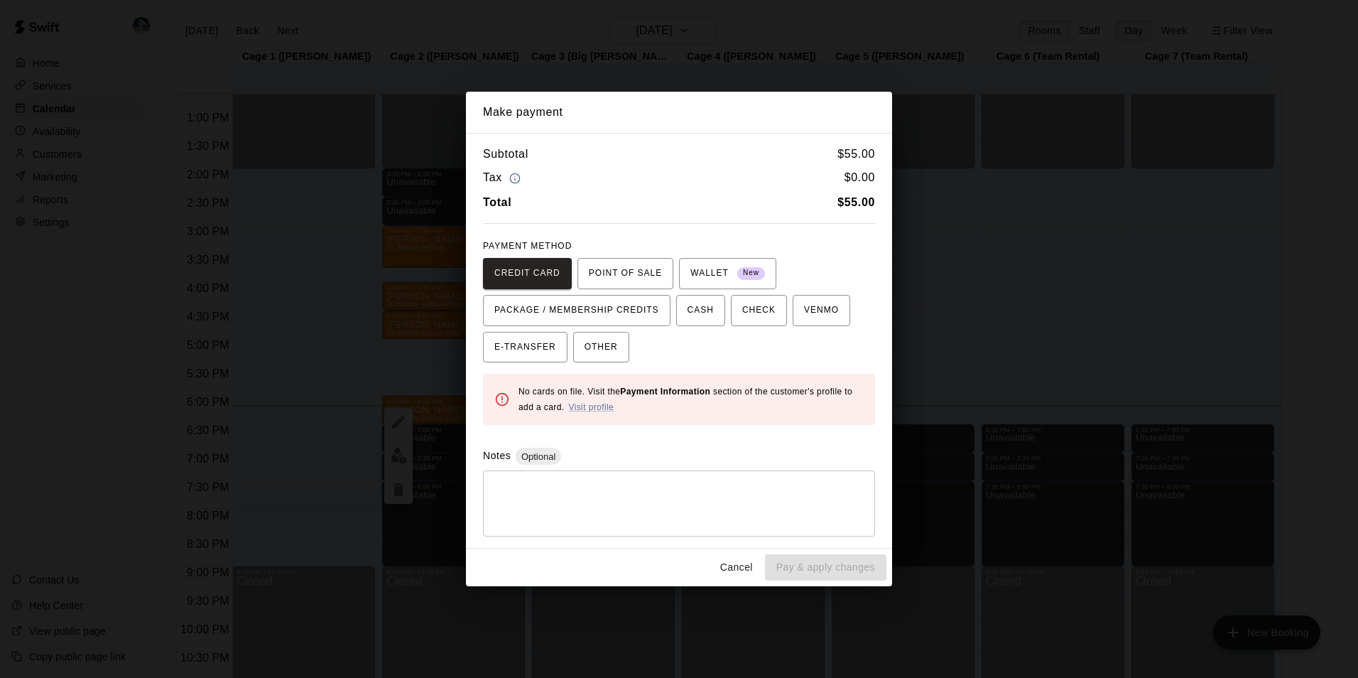
click at [734, 563] on button "Cancel" at bounding box center [736, 567] width 45 height 26
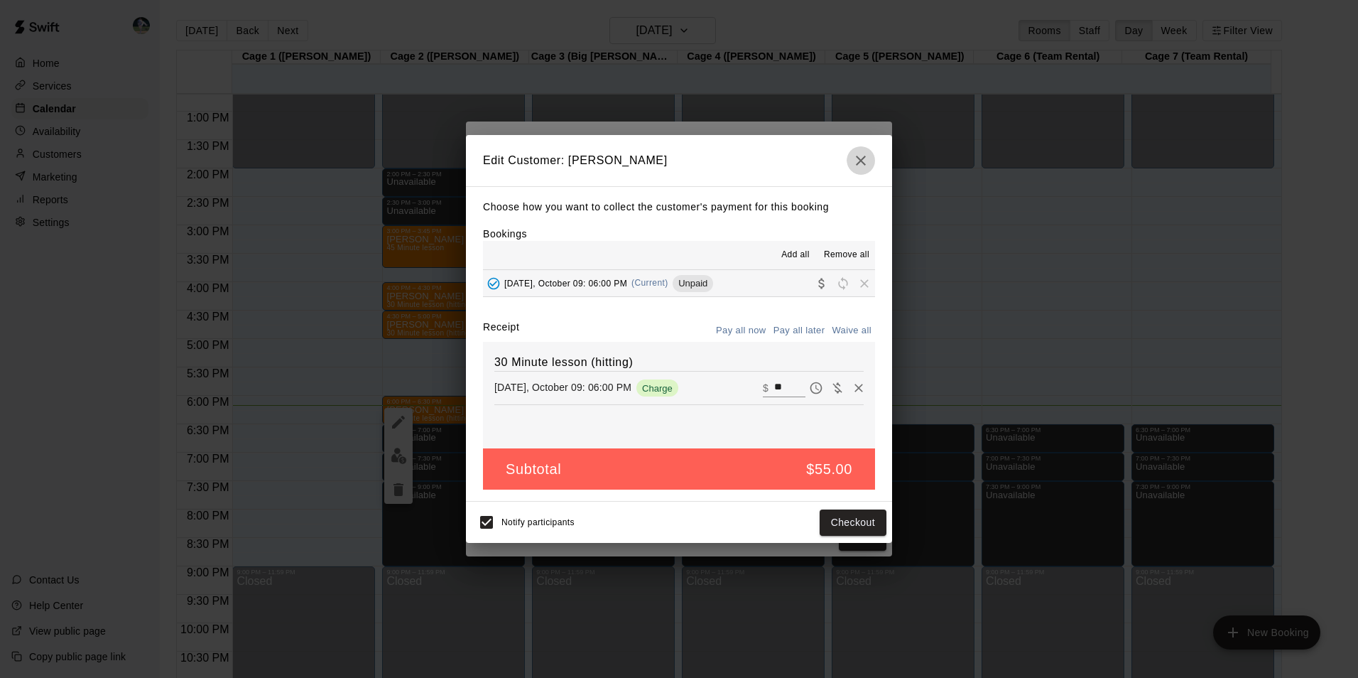
click at [862, 161] on icon "button" at bounding box center [861, 161] width 10 height 10
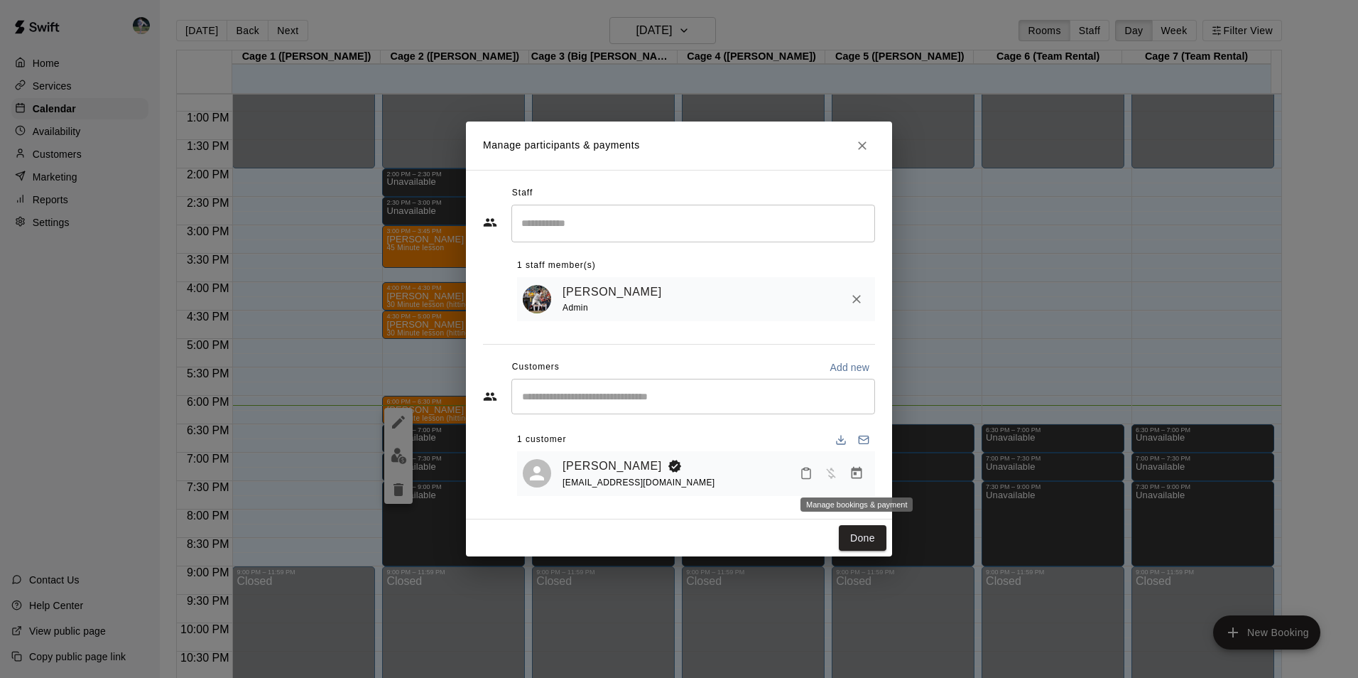
click at [855, 476] on icon "Manage bookings & payment" at bounding box center [857, 473] width 11 height 12
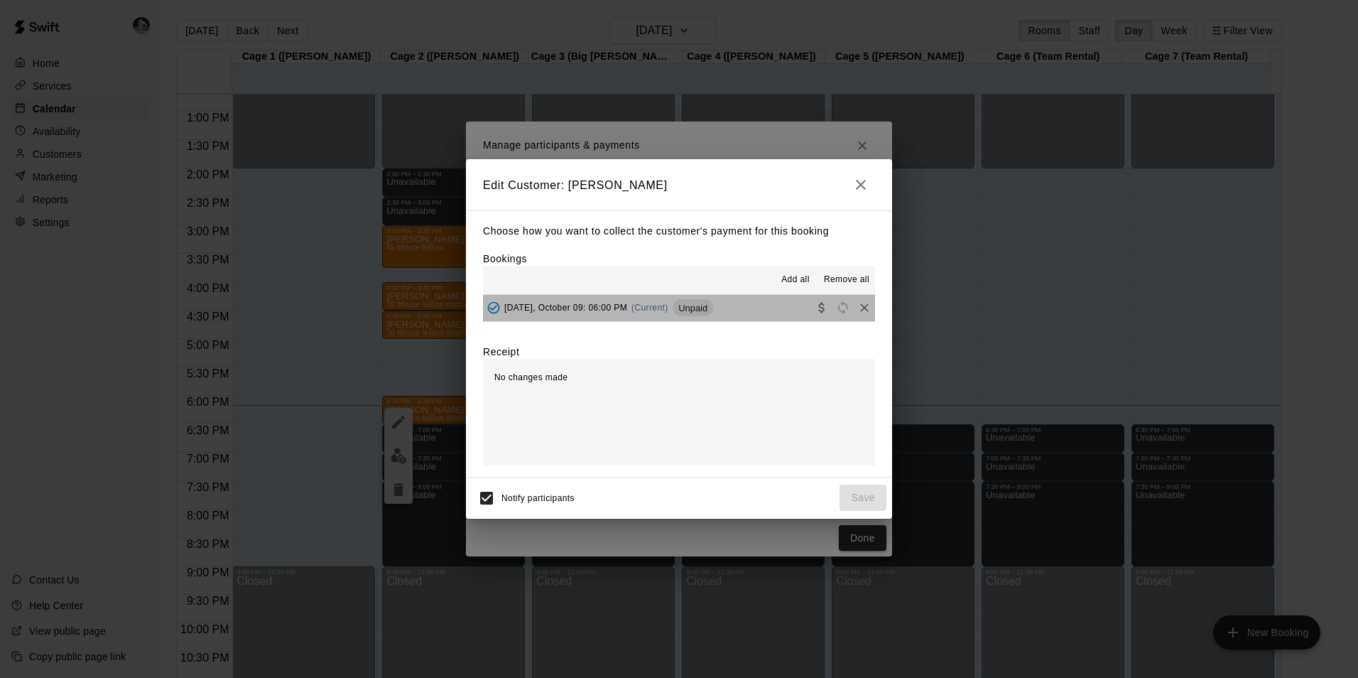
click at [743, 301] on button "Thursday, October 09: 06:00 PM (Current) Unpaid" at bounding box center [679, 308] width 392 height 26
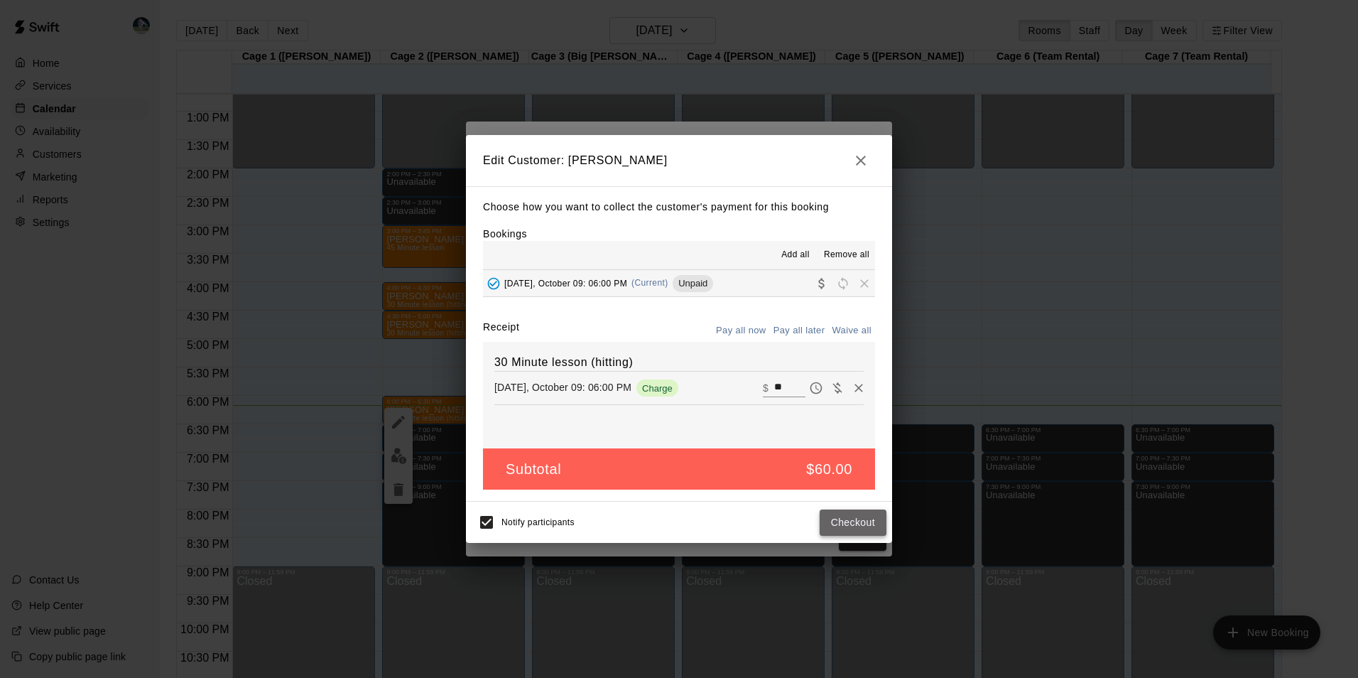
click at [842, 516] on button "Checkout" at bounding box center [853, 522] width 67 height 26
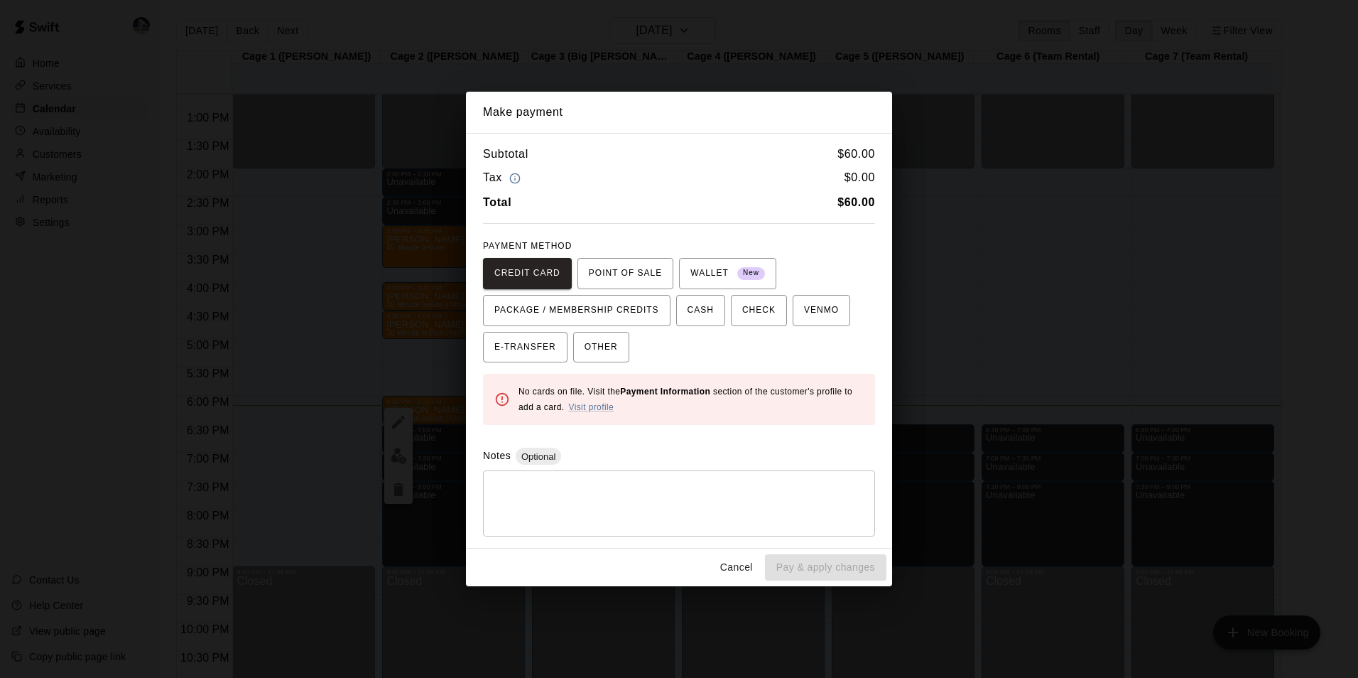
click at [742, 565] on button "Cancel" at bounding box center [736, 567] width 45 height 26
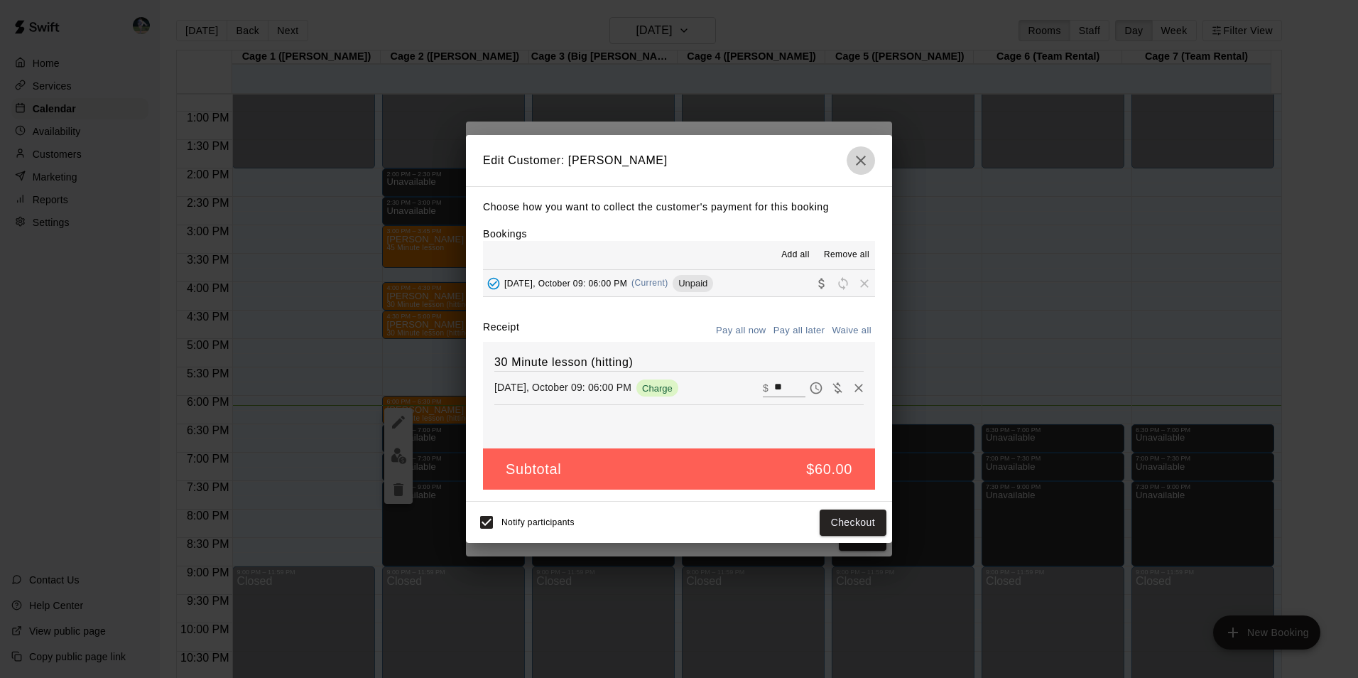
click at [865, 152] on icon "button" at bounding box center [861, 160] width 17 height 17
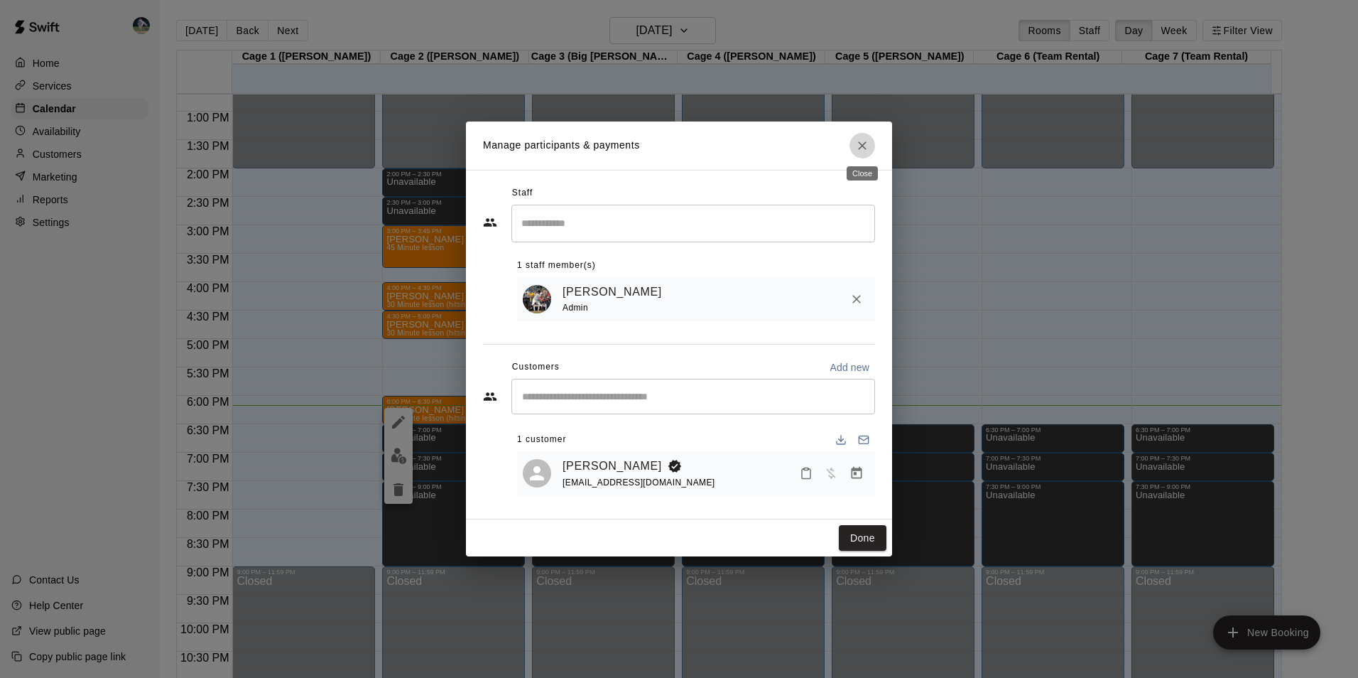
click at [863, 134] on button "Close" at bounding box center [863, 146] width 26 height 26
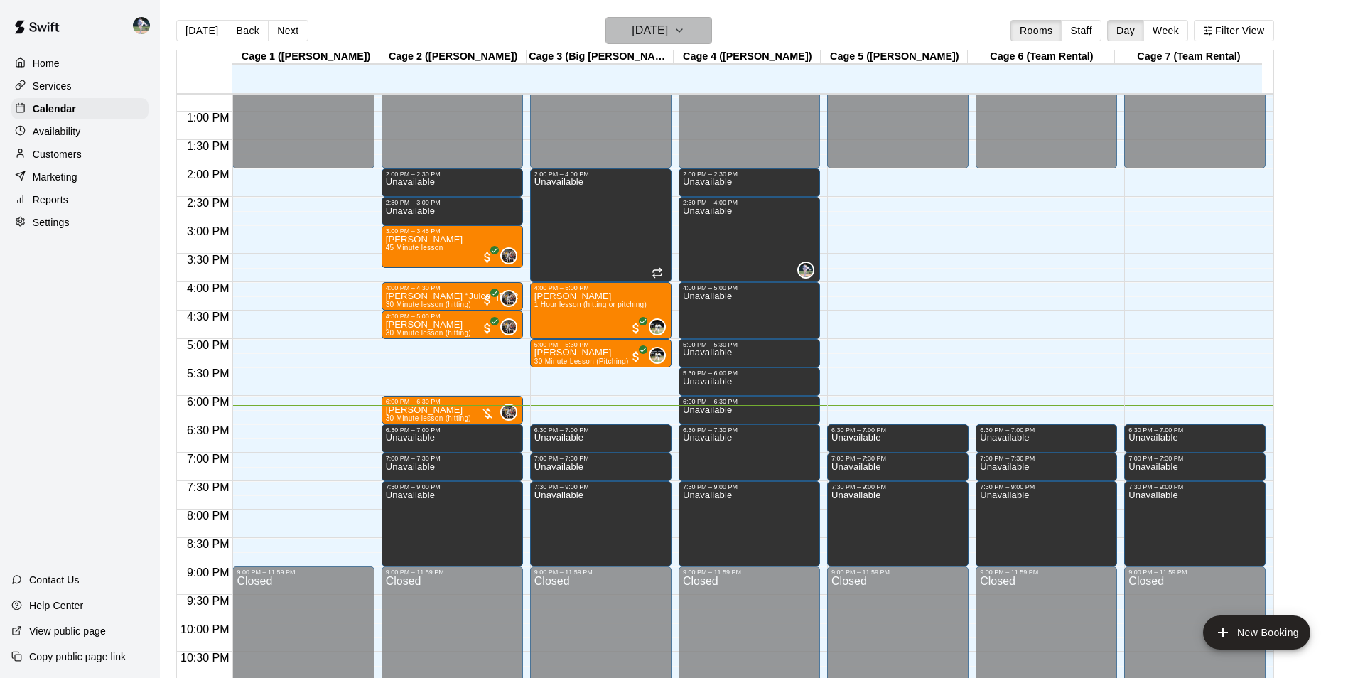
click at [632, 26] on h6 "[DATE]" at bounding box center [650, 31] width 36 height 20
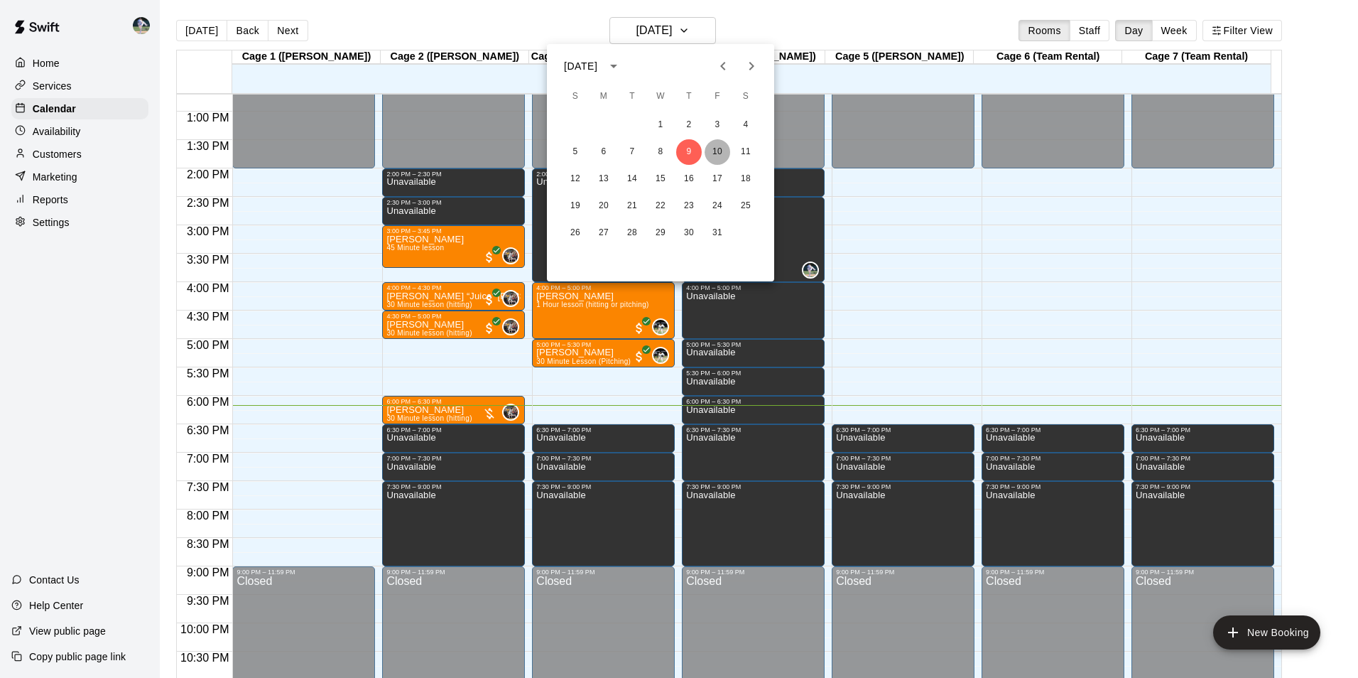
click at [718, 148] on button "10" at bounding box center [718, 152] width 26 height 26
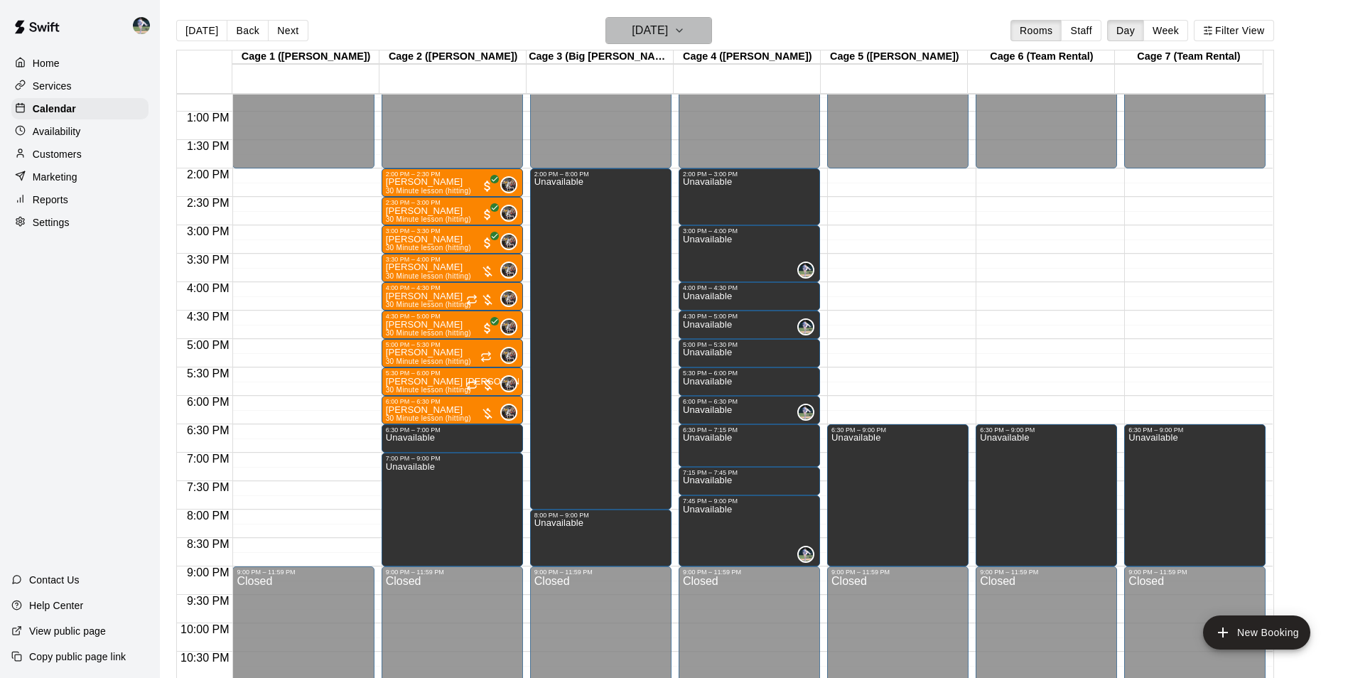
click at [635, 24] on h6 "Friday Oct 10" at bounding box center [650, 31] width 36 height 20
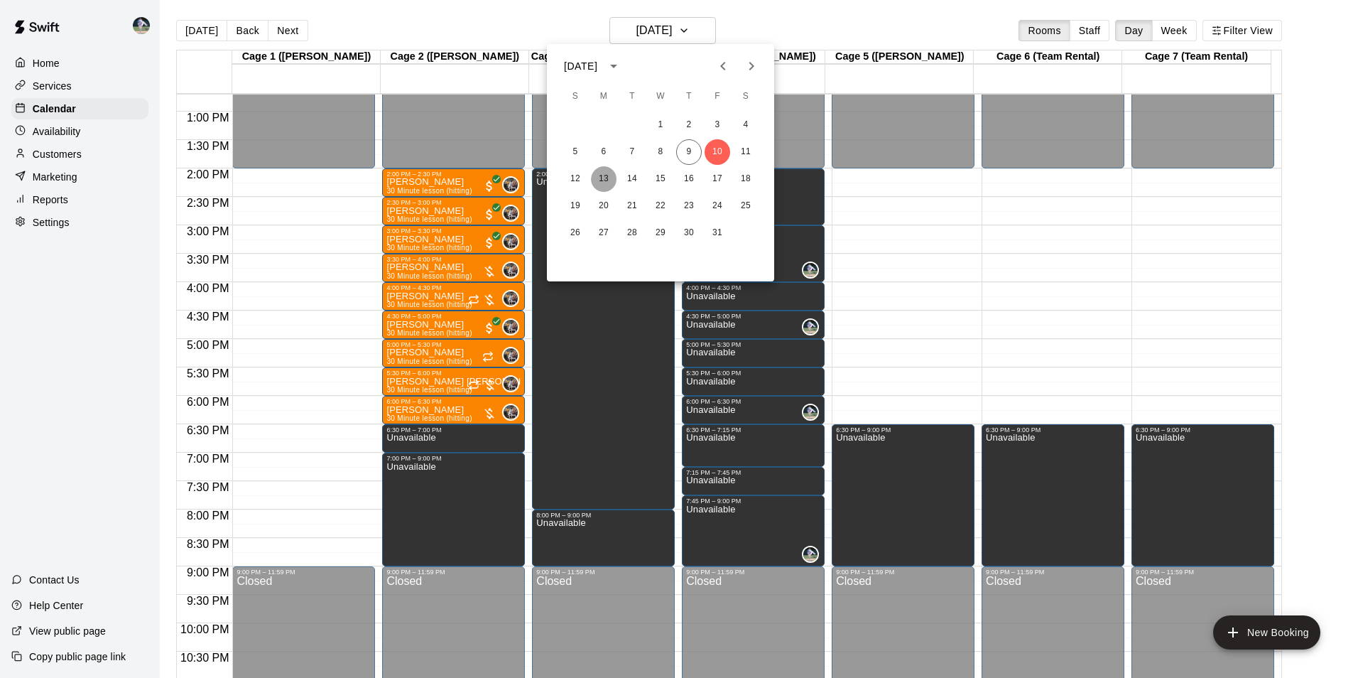
drag, startPoint x: 598, startPoint y: 177, endPoint x: 612, endPoint y: 192, distance: 20.1
click at [598, 178] on button "13" at bounding box center [604, 179] width 26 height 26
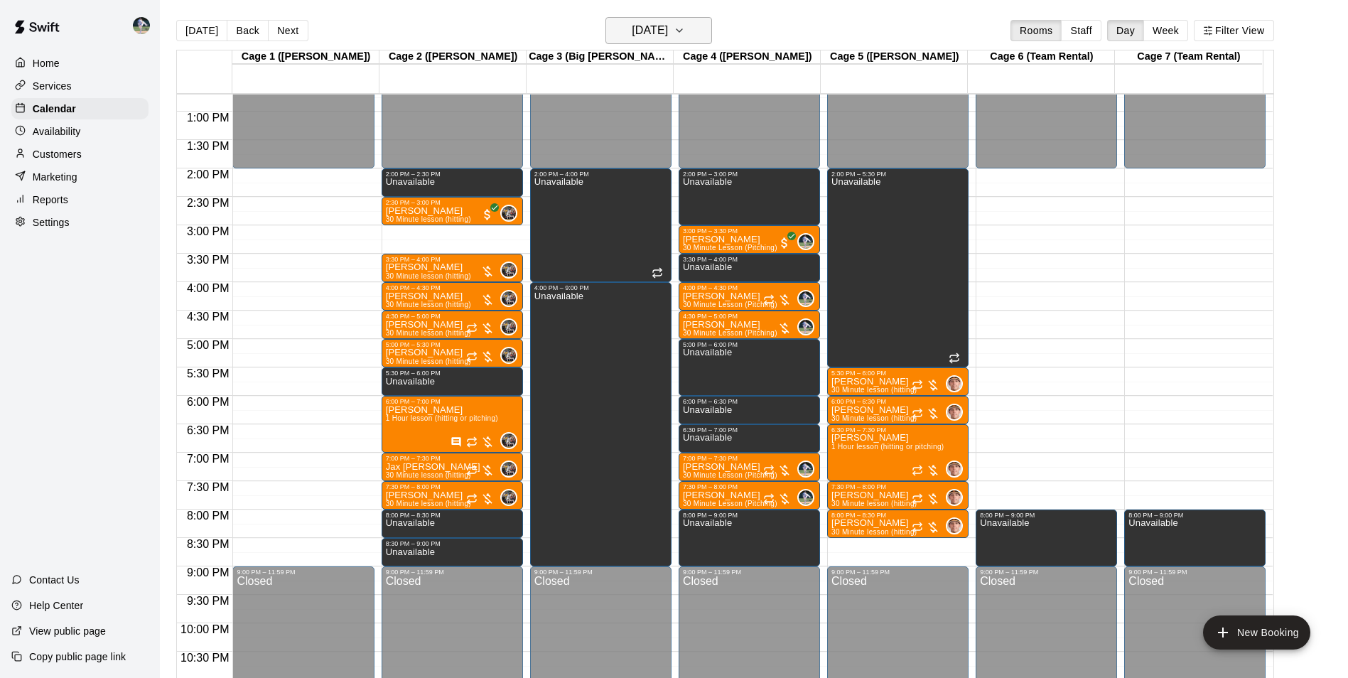
click at [642, 23] on h6 "Monday Oct 13" at bounding box center [650, 31] width 36 height 20
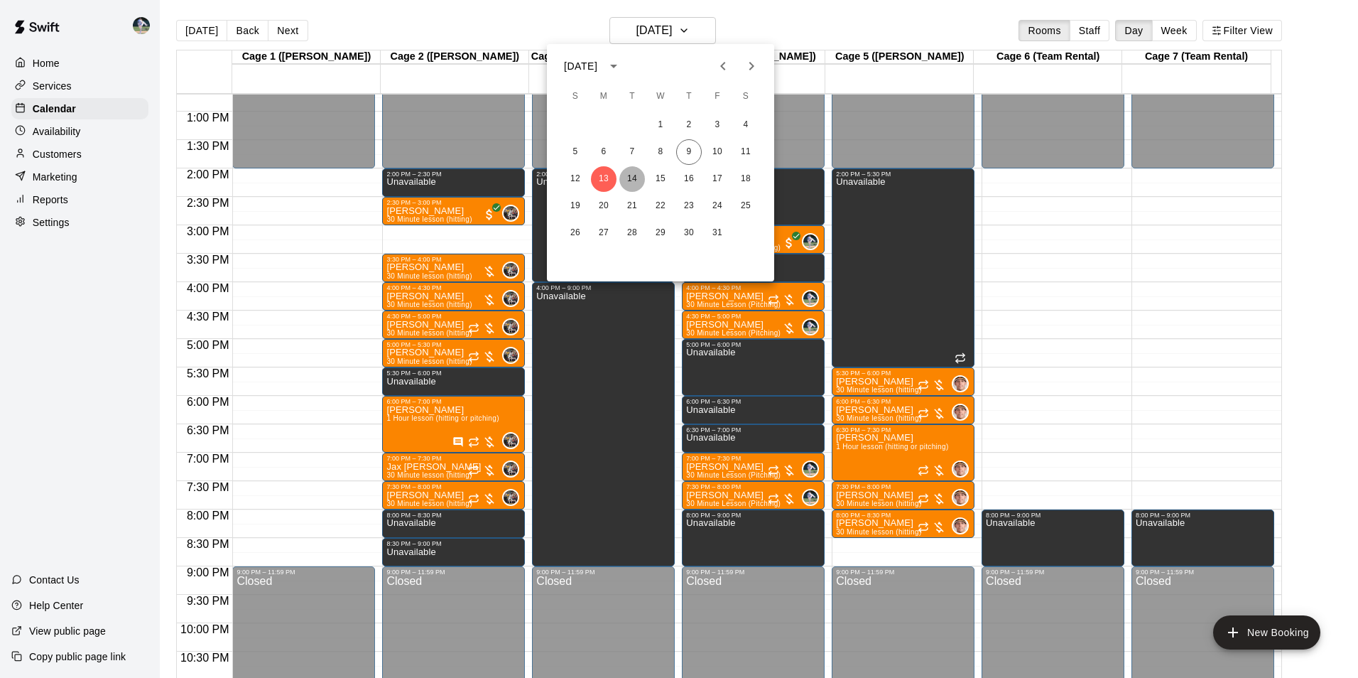
click at [636, 175] on button "14" at bounding box center [633, 179] width 26 height 26
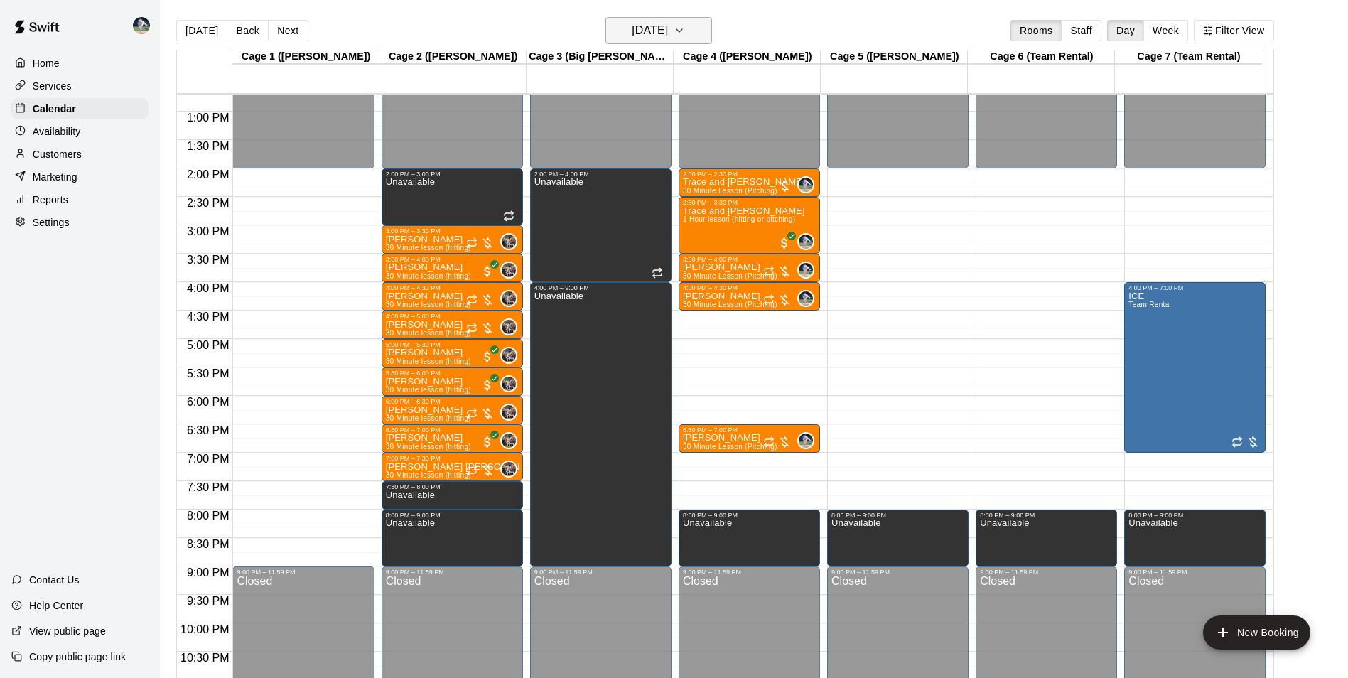
click at [646, 29] on h6 "Tuesday Oct 14" at bounding box center [650, 31] width 36 height 20
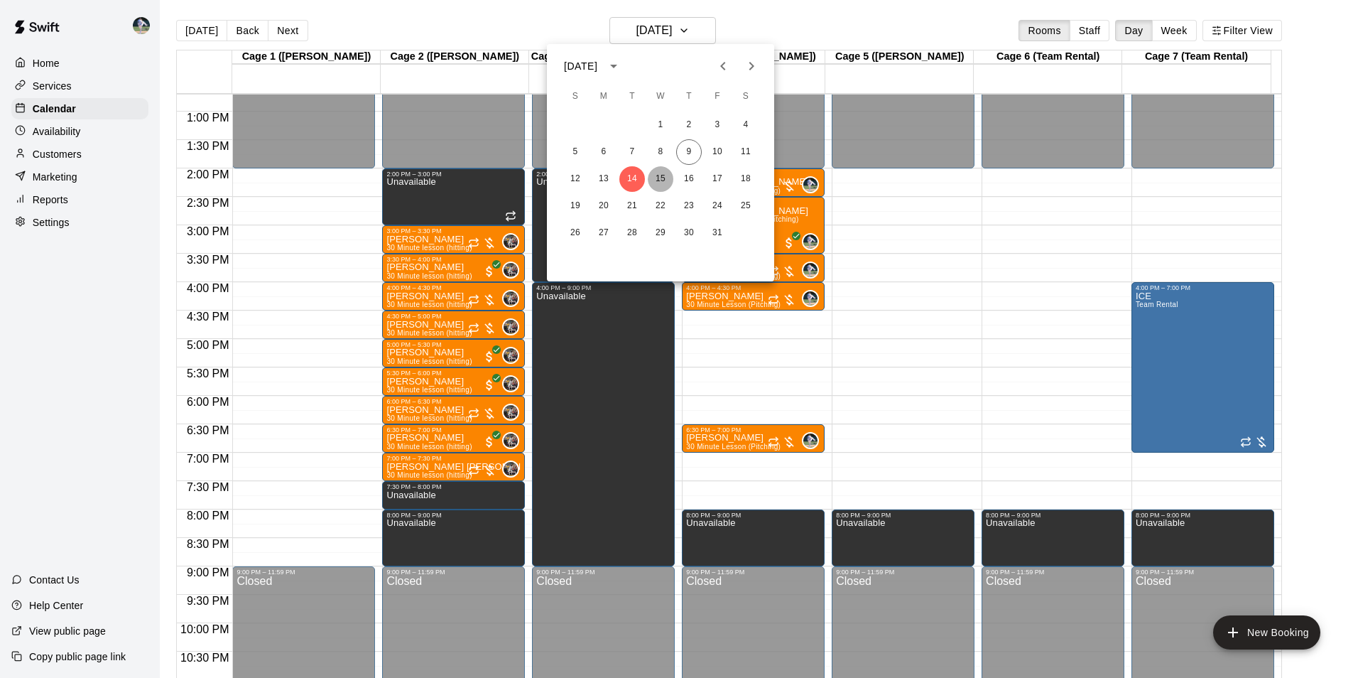
click at [661, 178] on button "15" at bounding box center [661, 179] width 26 height 26
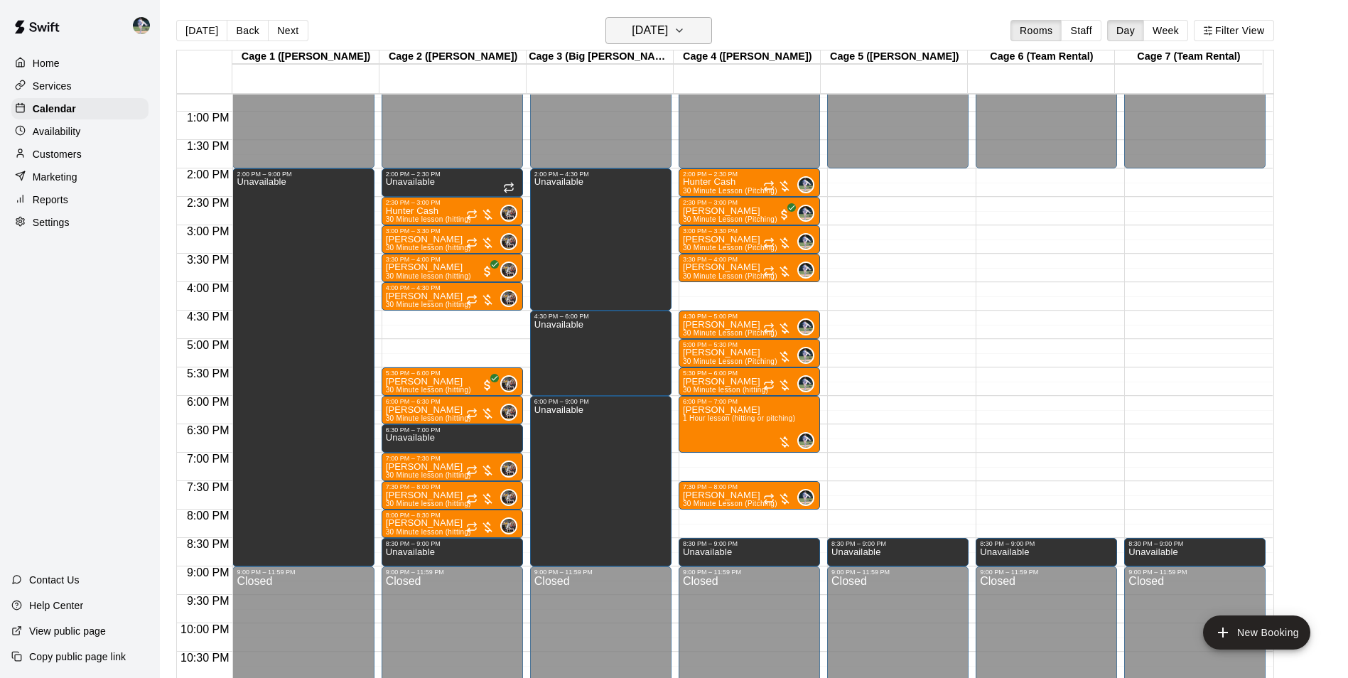
click at [658, 31] on h6 "Wednesday Oct 15" at bounding box center [650, 31] width 36 height 20
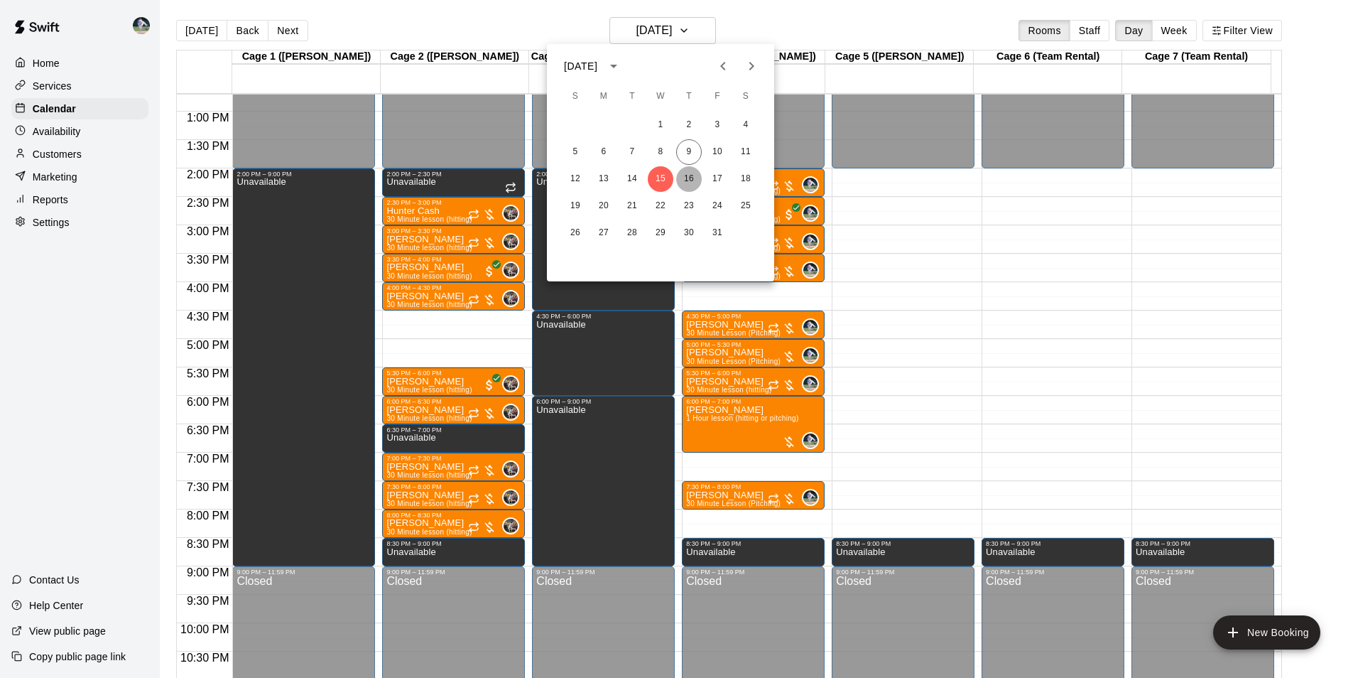
click at [690, 173] on button "16" at bounding box center [689, 179] width 26 height 26
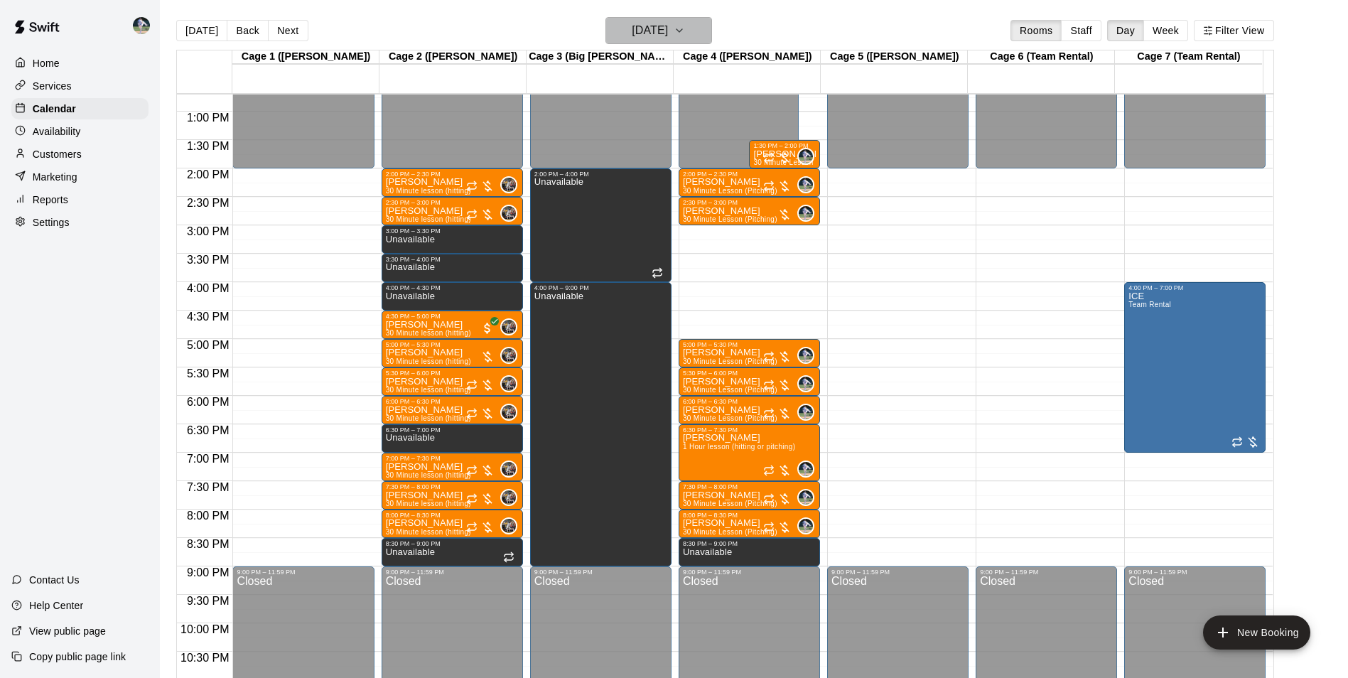
click at [632, 30] on h6 "Thursday Oct 16" at bounding box center [650, 31] width 36 height 20
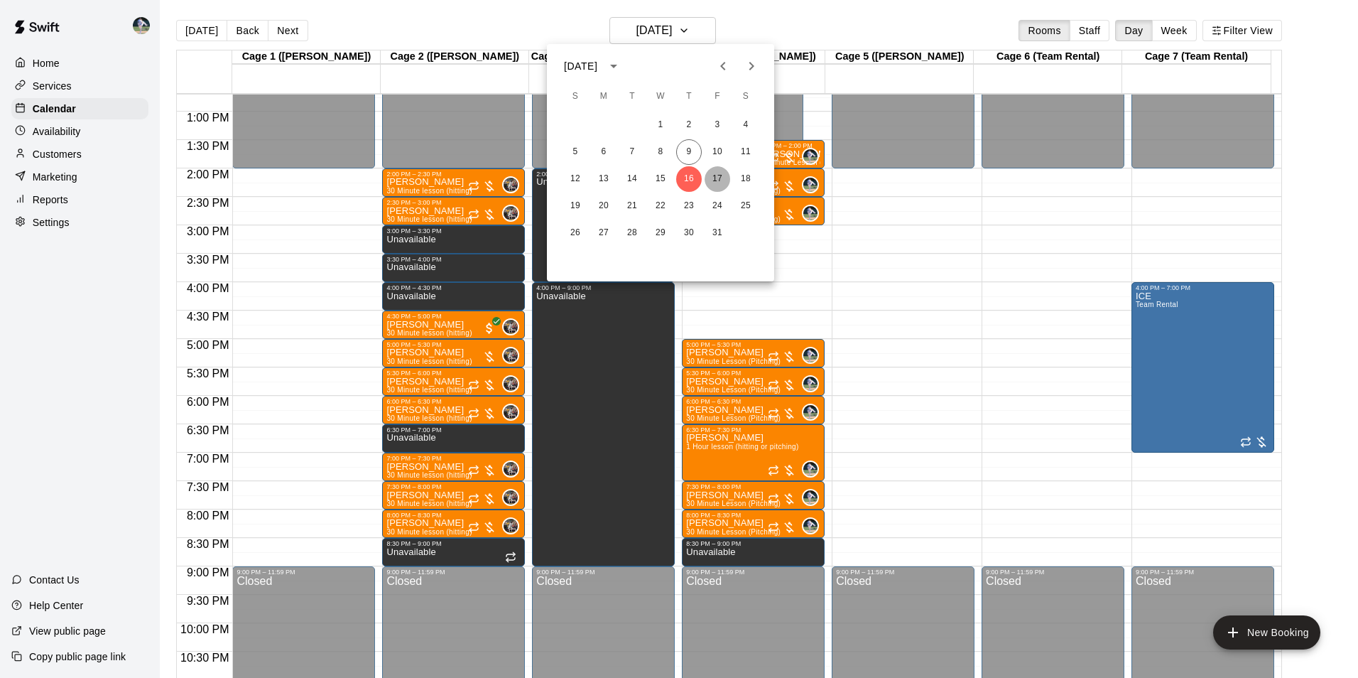
click at [720, 173] on button "17" at bounding box center [718, 179] width 26 height 26
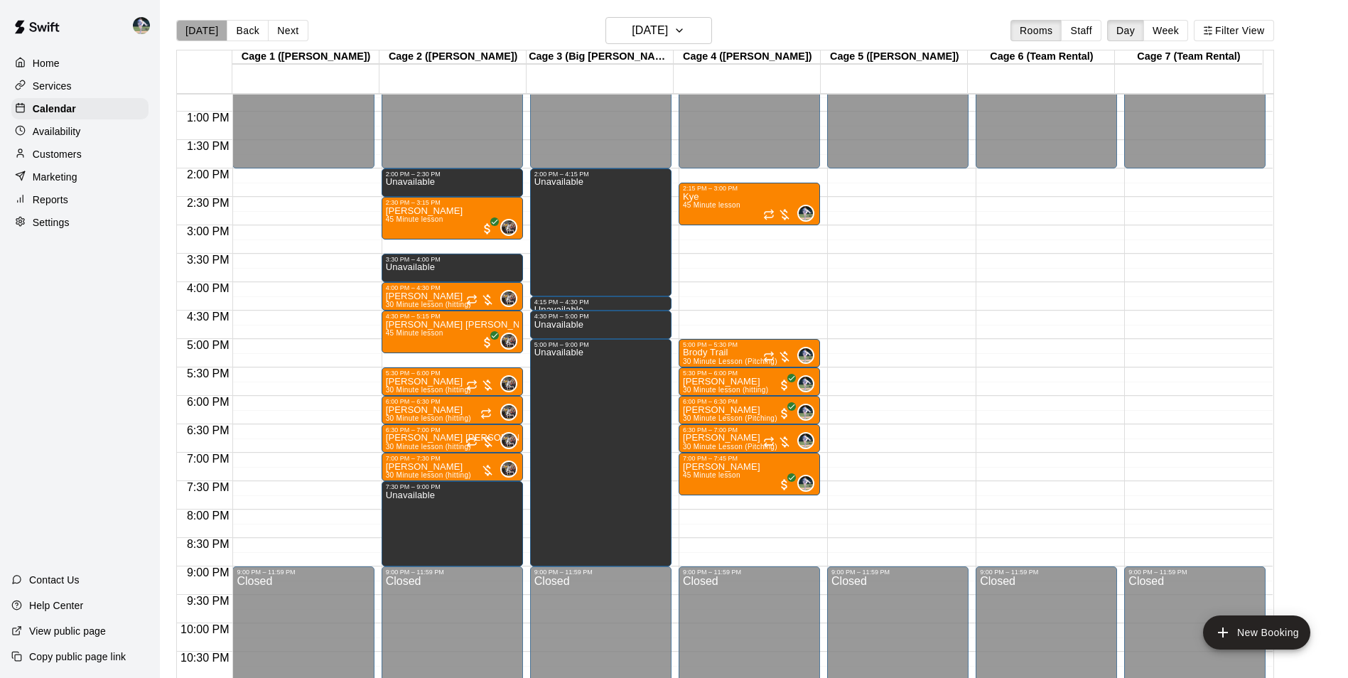
click at [202, 31] on button "[DATE]" at bounding box center [201, 30] width 51 height 21
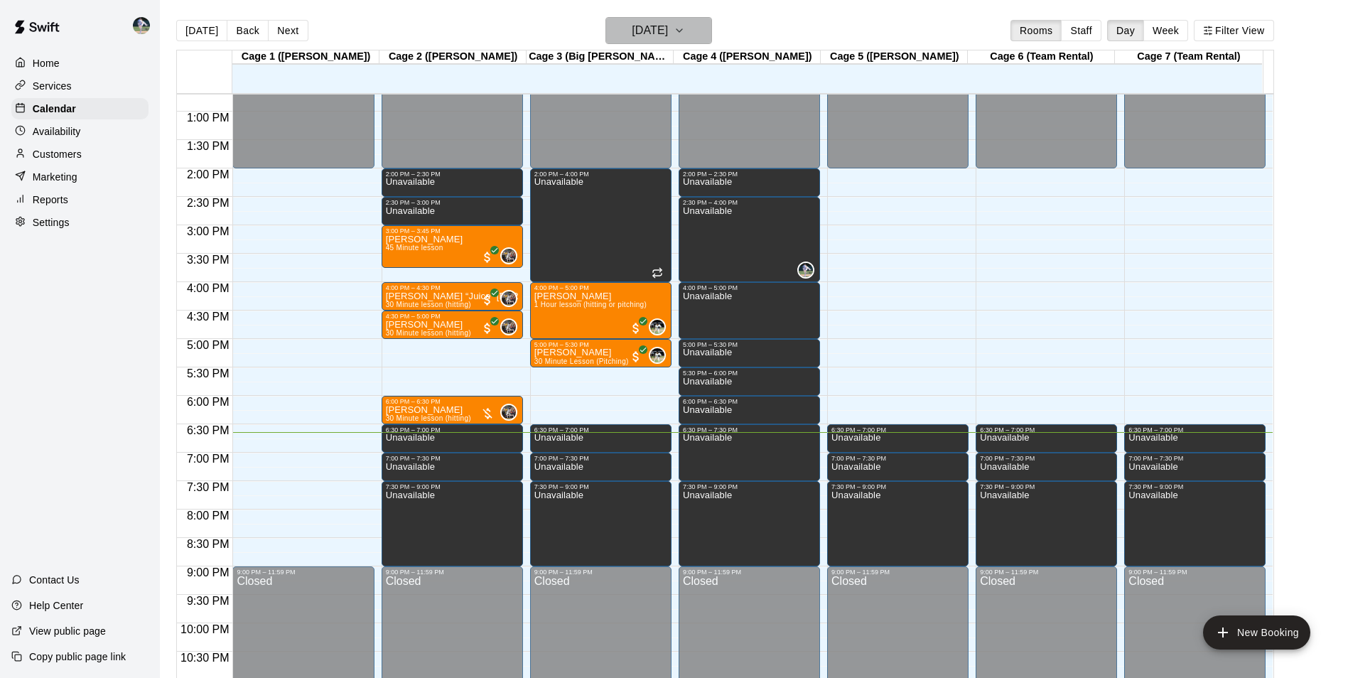
click at [648, 29] on h6 "[DATE]" at bounding box center [650, 31] width 36 height 20
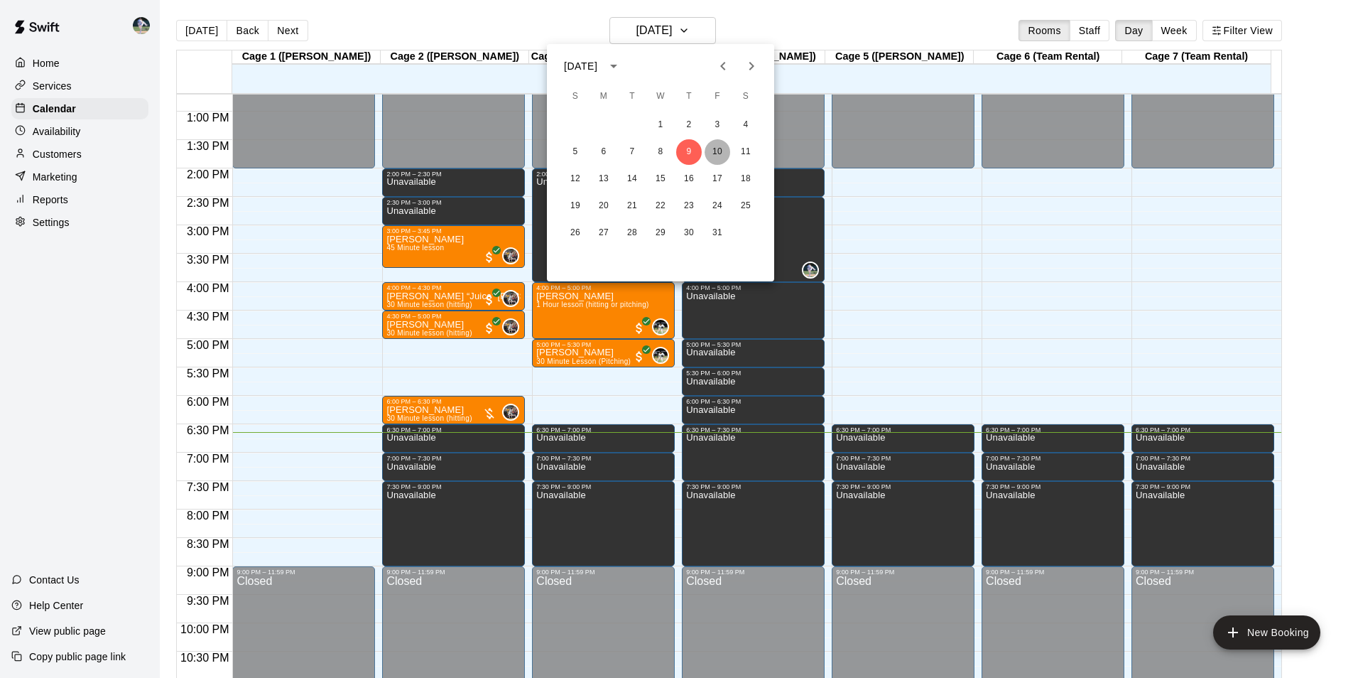
click at [720, 149] on button "10" at bounding box center [718, 152] width 26 height 26
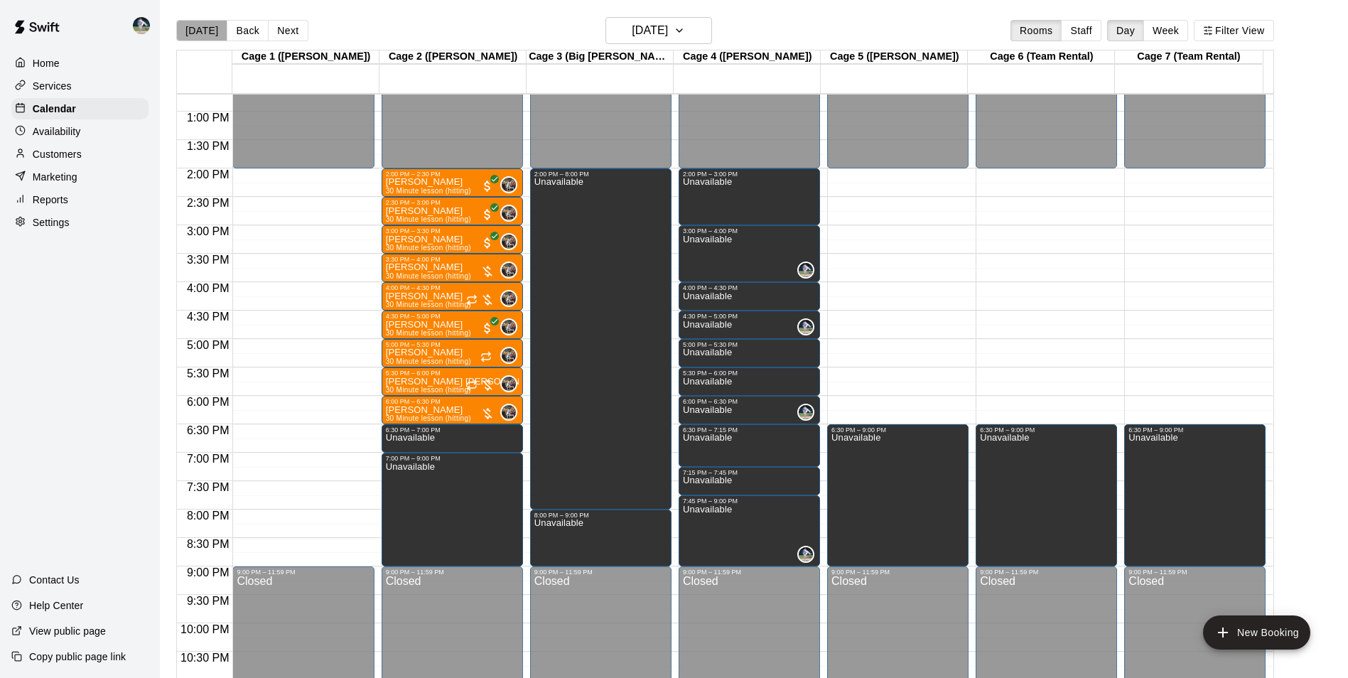
click at [206, 31] on button "[DATE]" at bounding box center [201, 30] width 51 height 21
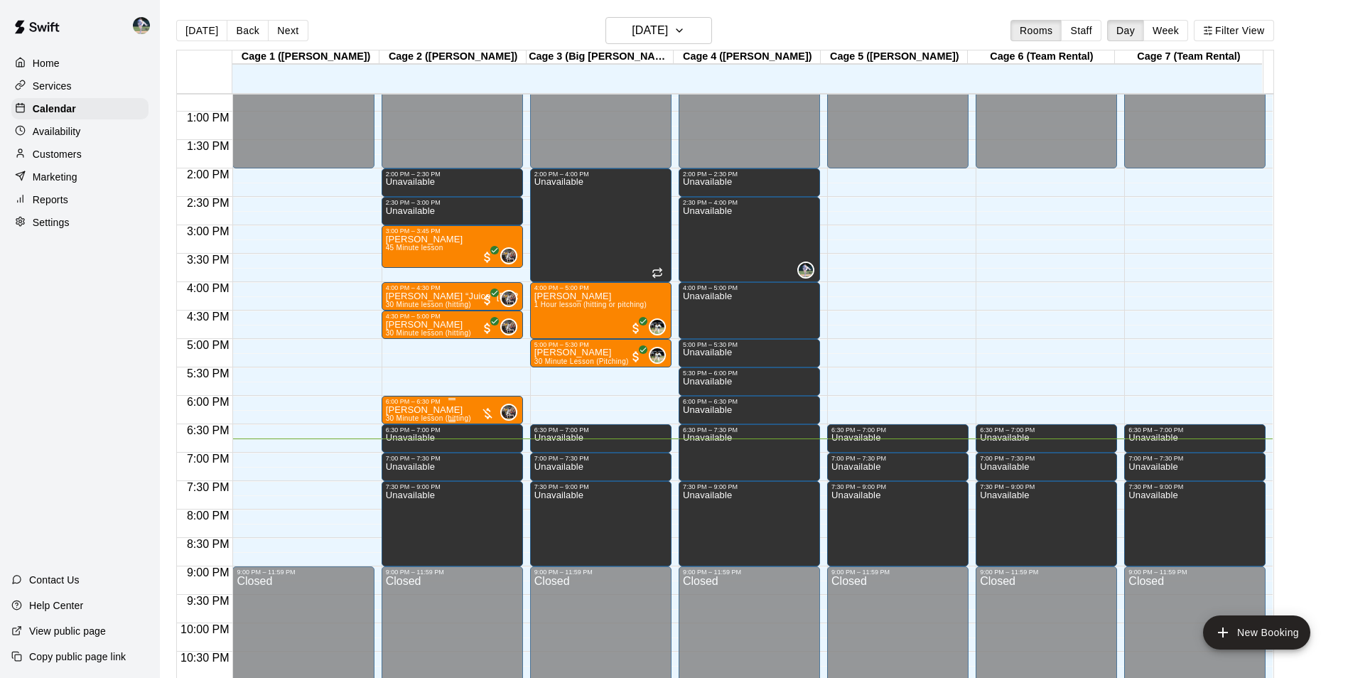
click at [471, 405] on div "6:00 PM – 6:30 PM" at bounding box center [452, 401] width 133 height 7
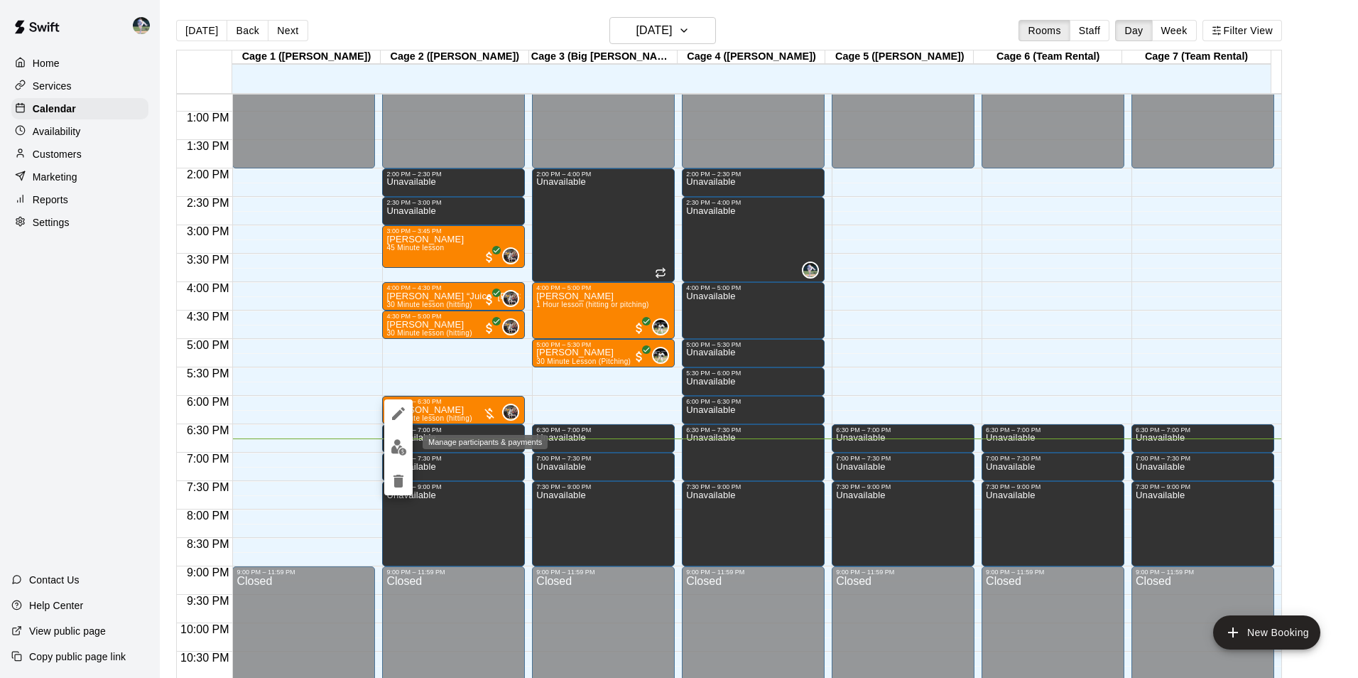
click at [399, 448] on img "edit" at bounding box center [399, 447] width 16 height 16
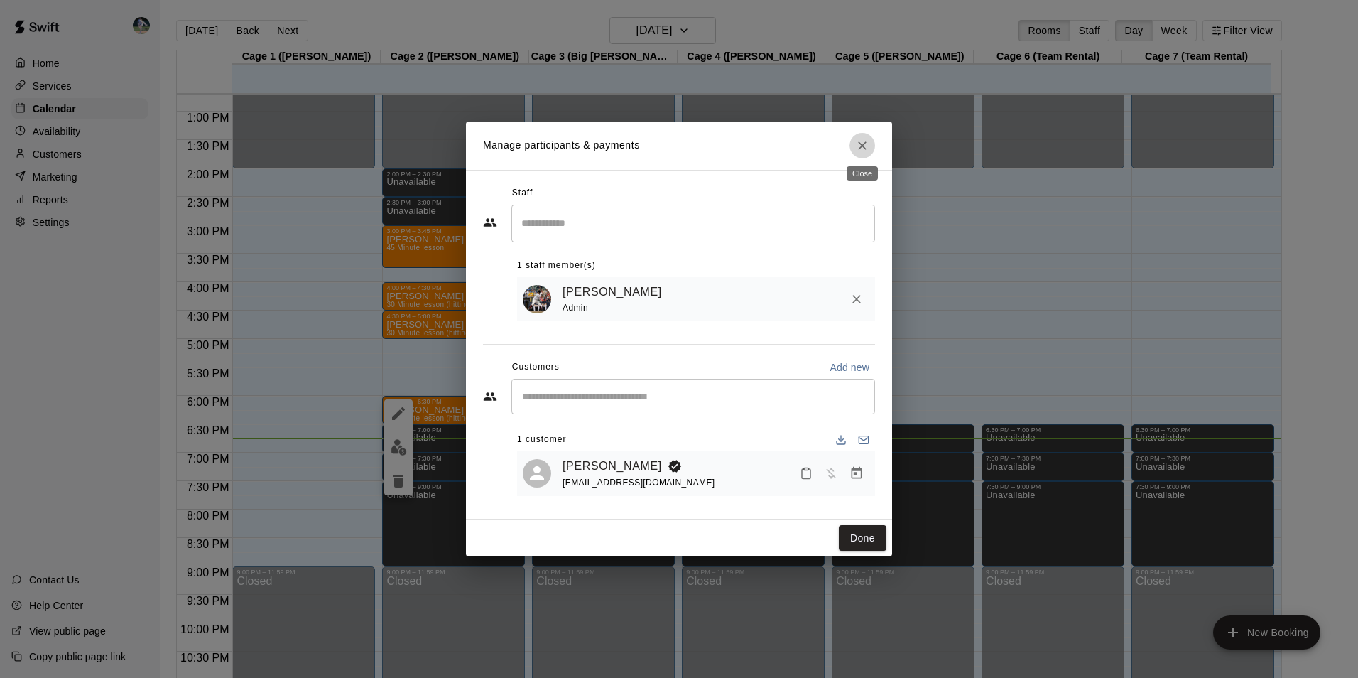
click at [860, 144] on icon "Close" at bounding box center [862, 146] width 14 height 14
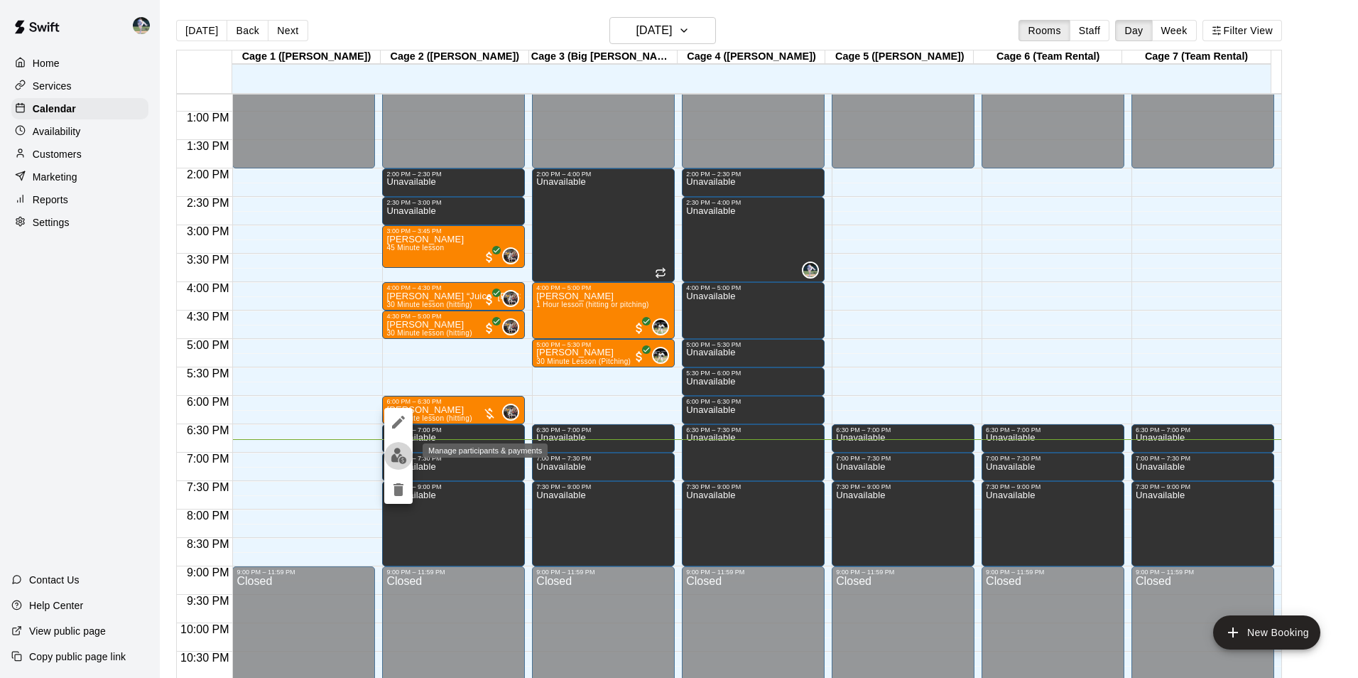
click at [386, 455] on button "edit" at bounding box center [398, 456] width 28 height 28
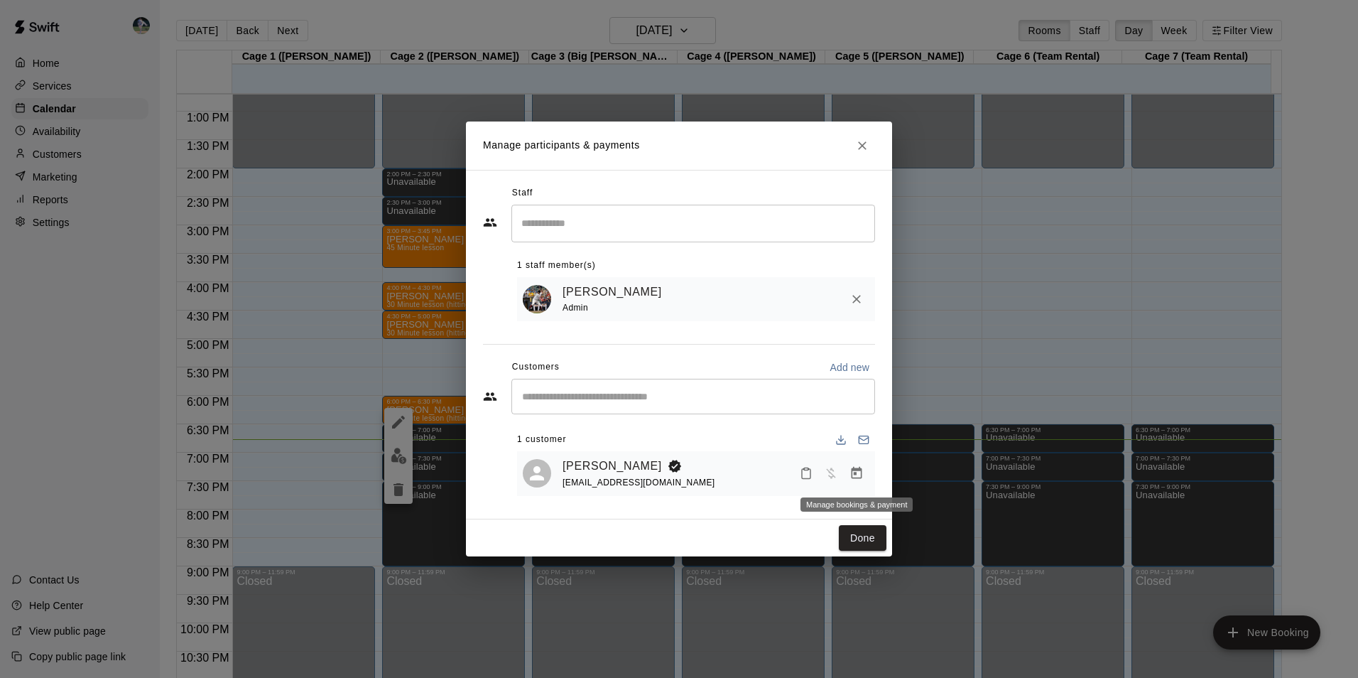
click at [855, 468] on icon "Manage bookings & payment" at bounding box center [857, 473] width 14 height 14
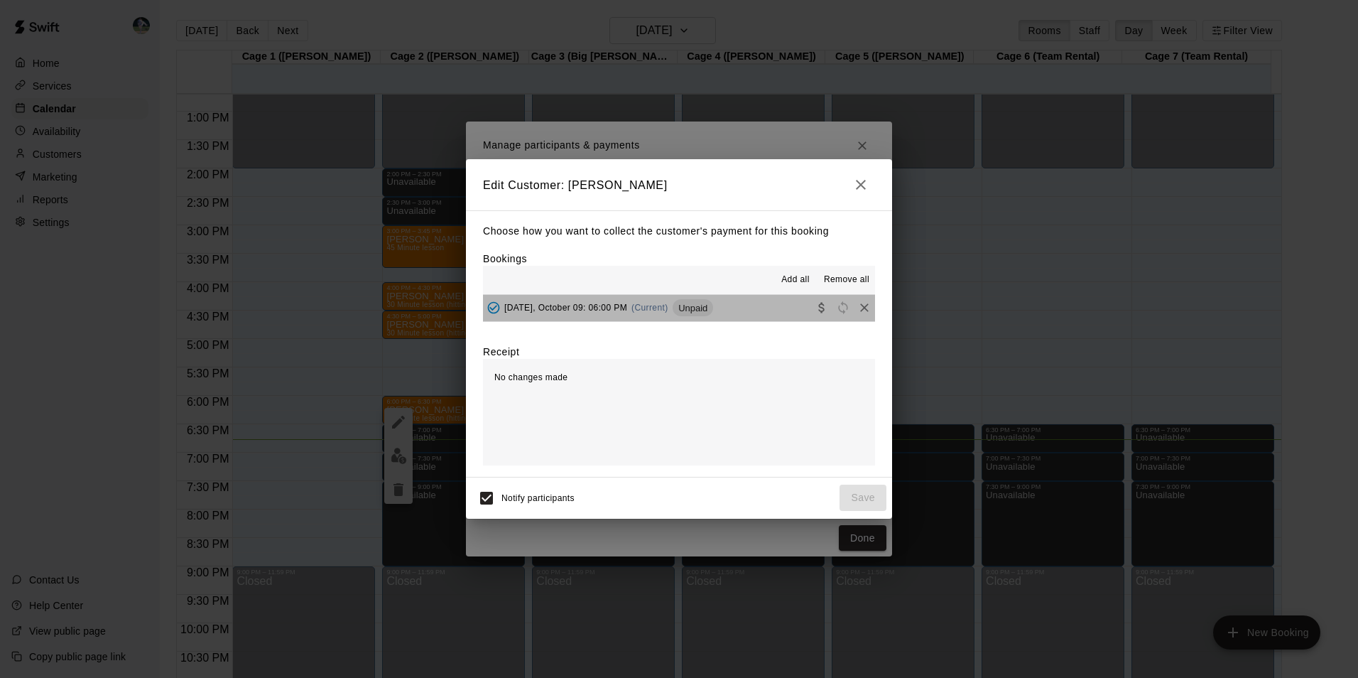
click at [751, 308] on button "Thursday, October 09: 06:00 PM (Current) Unpaid" at bounding box center [679, 308] width 392 height 26
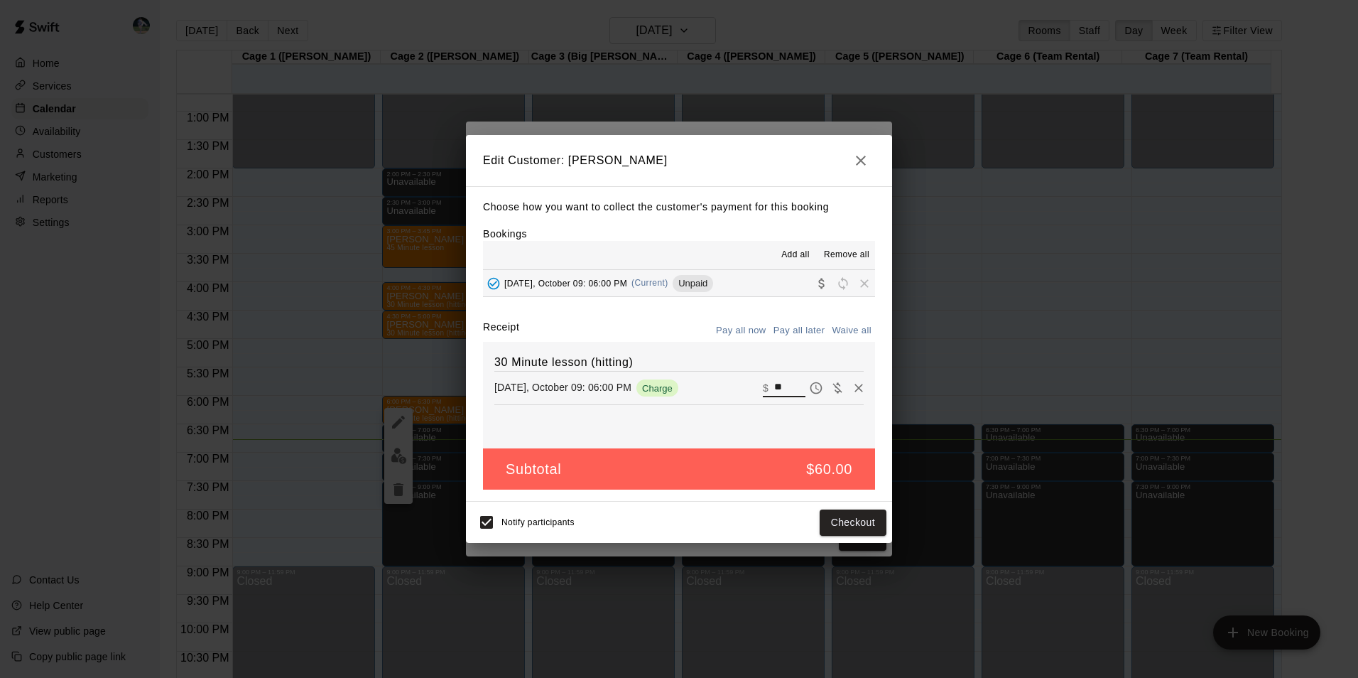
click at [775, 388] on input "**" at bounding box center [789, 388] width 31 height 18
type input "*"
type input "**"
click at [837, 514] on button "Checkout" at bounding box center [853, 522] width 67 height 26
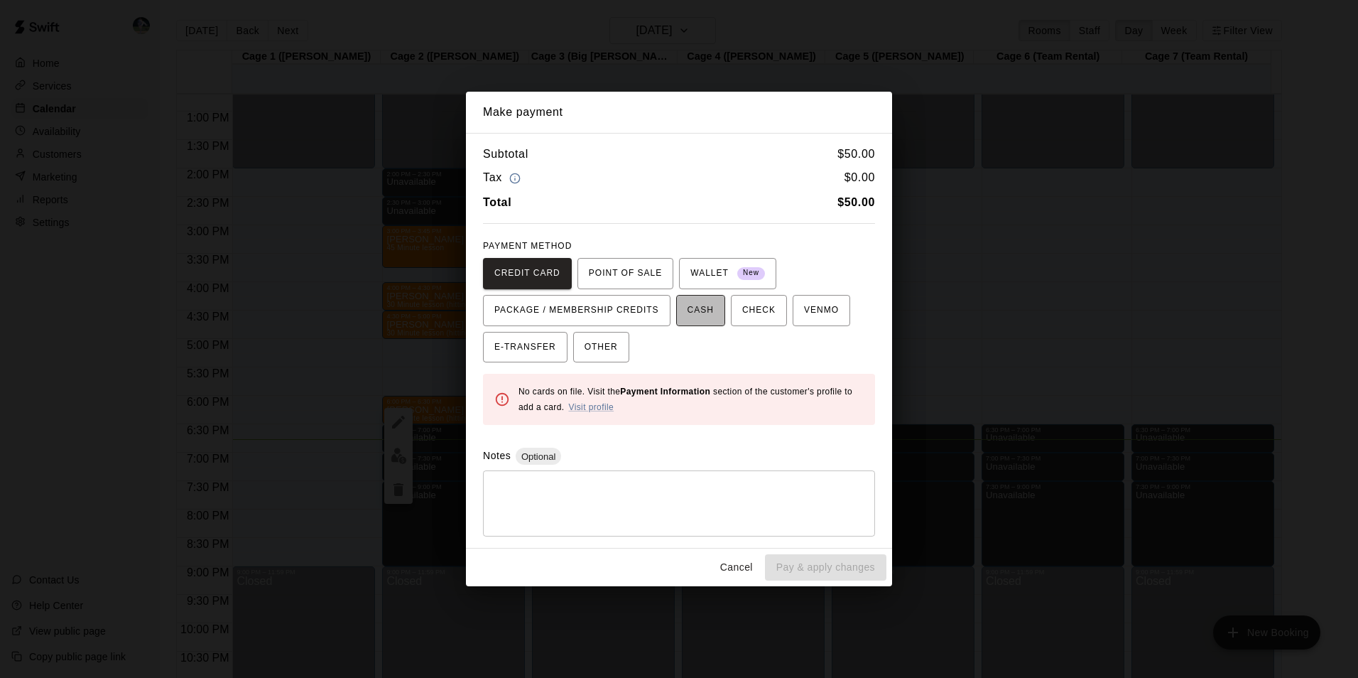
click at [676, 309] on button "CASH" at bounding box center [700, 310] width 49 height 31
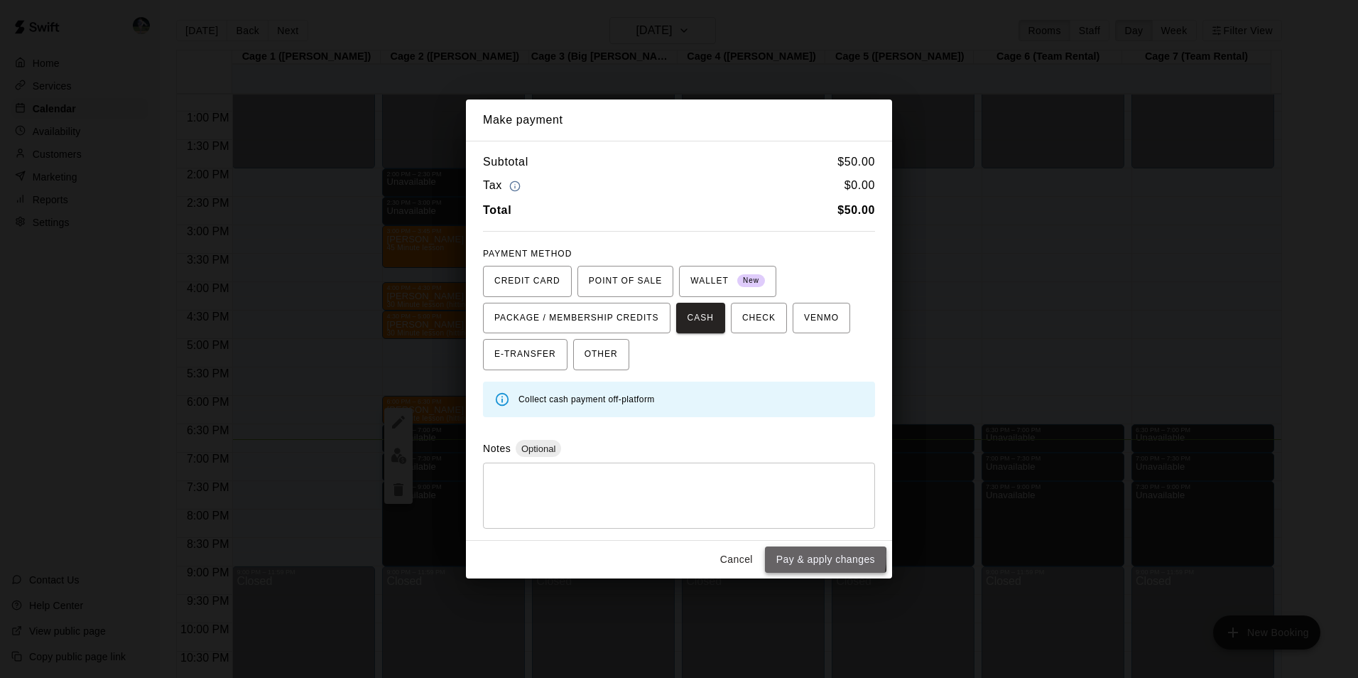
click at [784, 556] on button "Pay & apply changes" at bounding box center [825, 559] width 121 height 26
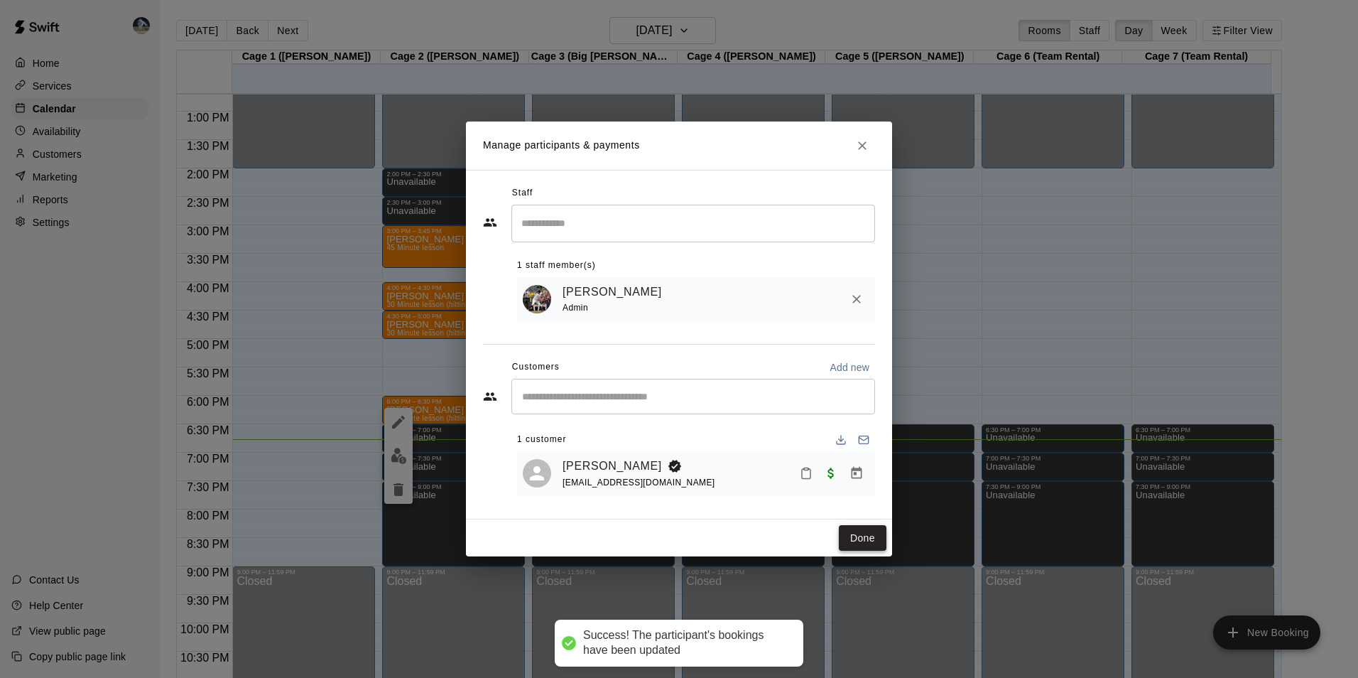
click at [861, 539] on button "Done" at bounding box center [863, 538] width 48 height 26
